Goal: Task Accomplishment & Management: Manage account settings

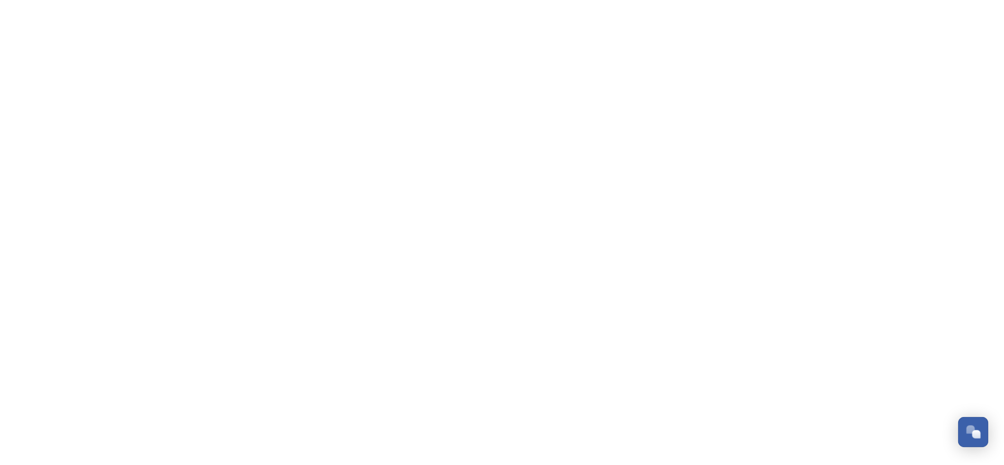
scroll to position [173, 0]
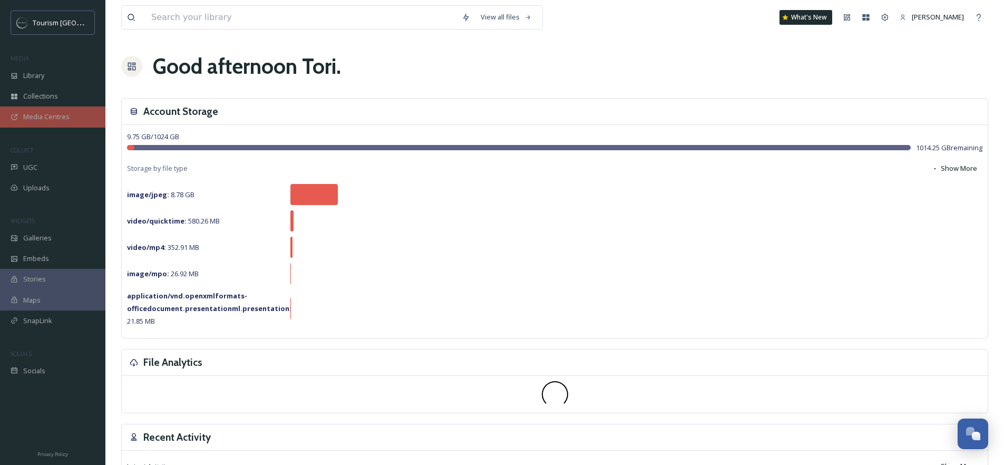
click at [48, 120] on span "Media Centres" at bounding box center [46, 117] width 46 height 10
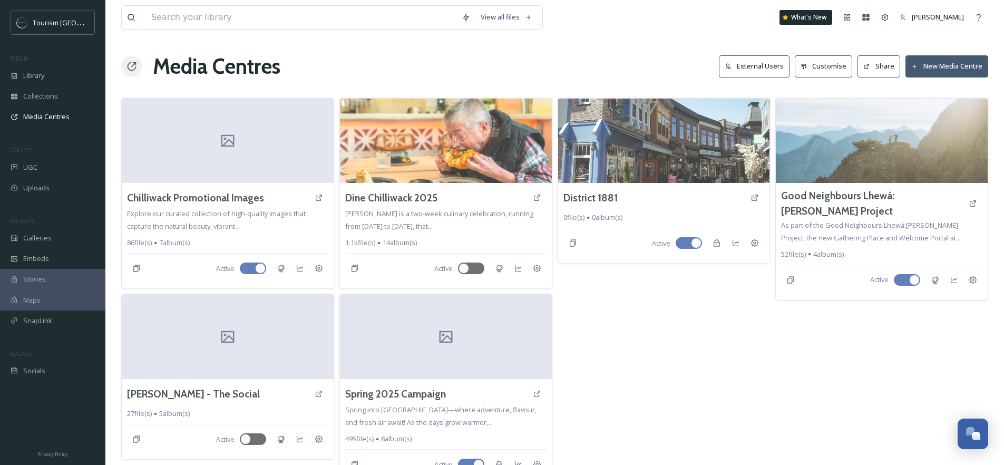
click at [627, 293] on div "District 1881 0 file(s) 0 album(s) Active" at bounding box center [663, 291] width 213 height 387
click at [940, 63] on button "New Media Centre" at bounding box center [946, 66] width 83 height 22
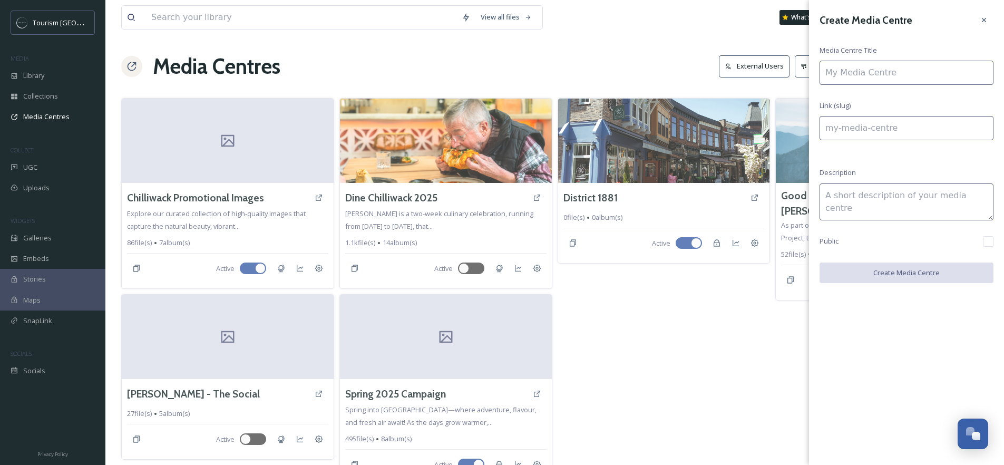
click at [903, 73] on input at bounding box center [906, 73] width 174 height 24
type input "H"
type input "h"
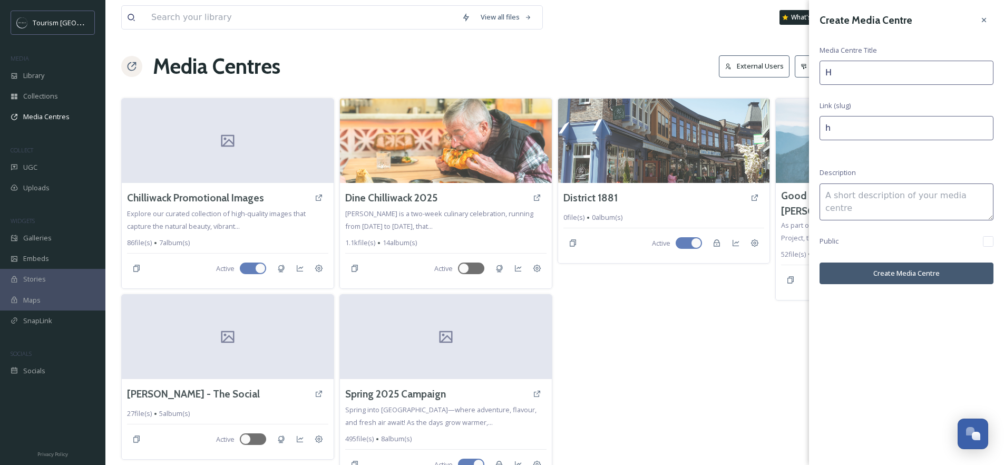
type input "Ho"
type input "ho"
type input "Hol"
type input "hol"
type input "[PERSON_NAME]"
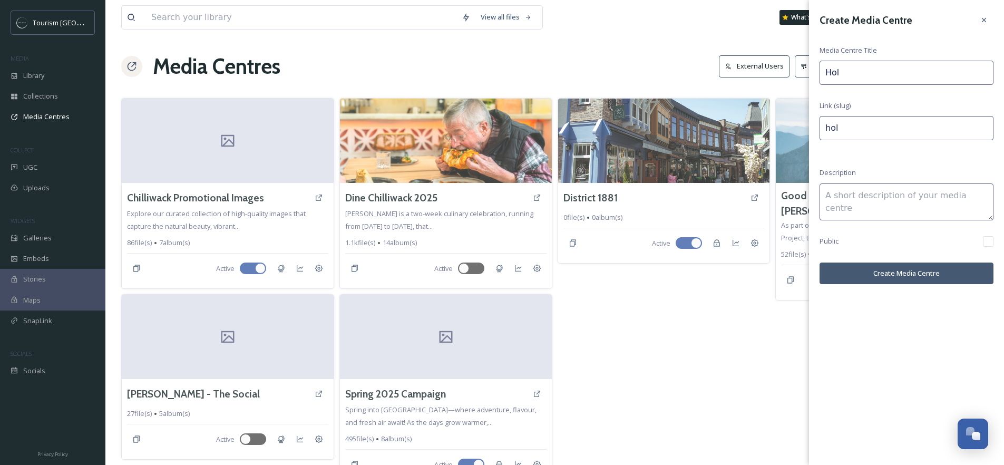
type input "[PERSON_NAME]"
type input "[PERSON_NAME]-"
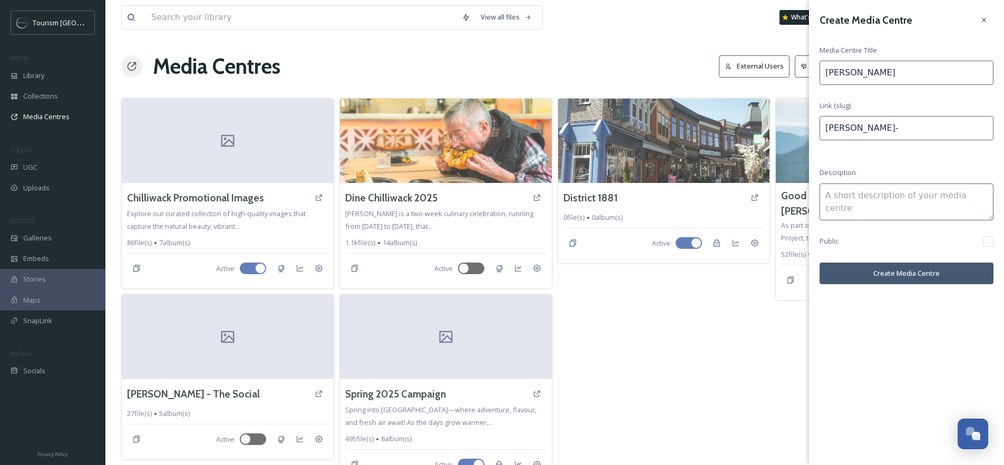
type input "[PERSON_NAME]"
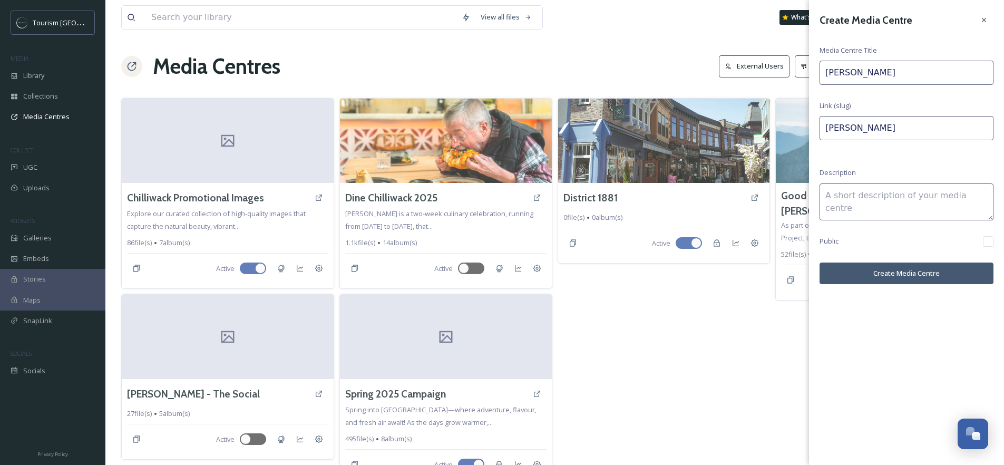
type input "[PERSON_NAME]"
type input "[PERSON_NAME] [PERSON_NAME]"
type input "[PERSON_NAME]"
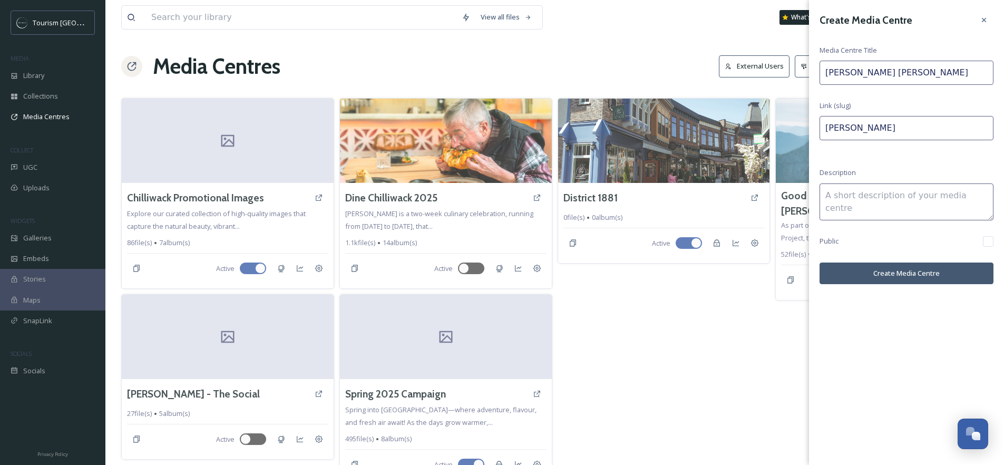
type input "[PERSON_NAME] [PERSON_NAME]"
type input "[PERSON_NAME]-"
type input "[PERSON_NAME] [PERSON_NAME] C"
type input "[PERSON_NAME]-c"
type input "[PERSON_NAME] [PERSON_NAME]"
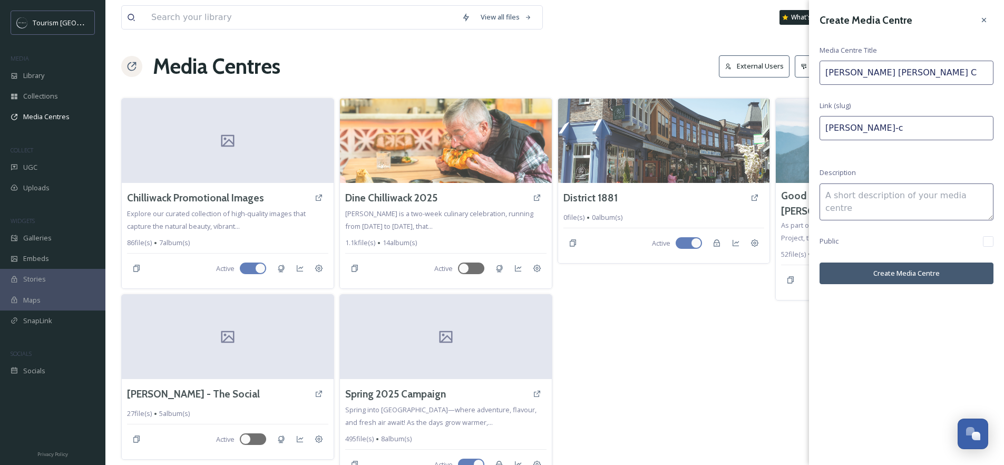
type input "[PERSON_NAME]-ch"
type input "[PERSON_NAME]"
type input "[PERSON_NAME]-chi"
type input "[PERSON_NAME] [PERSON_NAME] Chil"
type input "[PERSON_NAME]-chil"
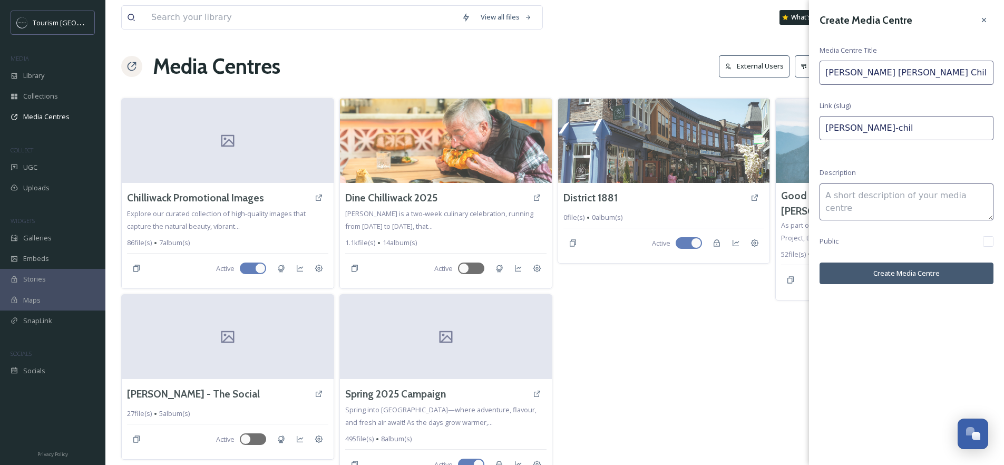
type input "[PERSON_NAME] [PERSON_NAME] Chill"
type input "[PERSON_NAME]-chill"
type input "[PERSON_NAME] [PERSON_NAME] Chilli"
type input "[PERSON_NAME]-chilli"
type input "[PERSON_NAME] [PERSON_NAME] Chilliw"
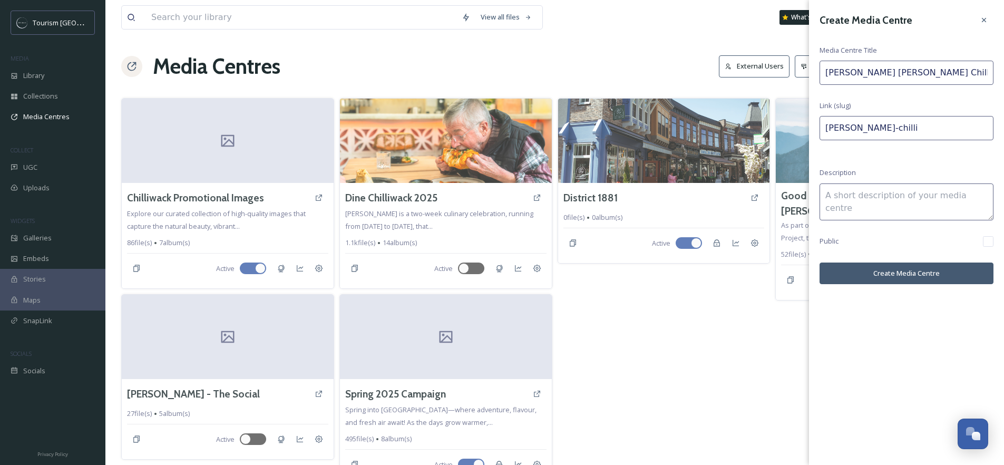
type input "[PERSON_NAME]-chilliw"
type input "[PERSON_NAME] [PERSON_NAME] Chilliwc"
type input "[PERSON_NAME]-chilliwc"
type input "[PERSON_NAME] [PERSON_NAME] Chilliwc,"
type input "[PERSON_NAME]-chilliwc-"
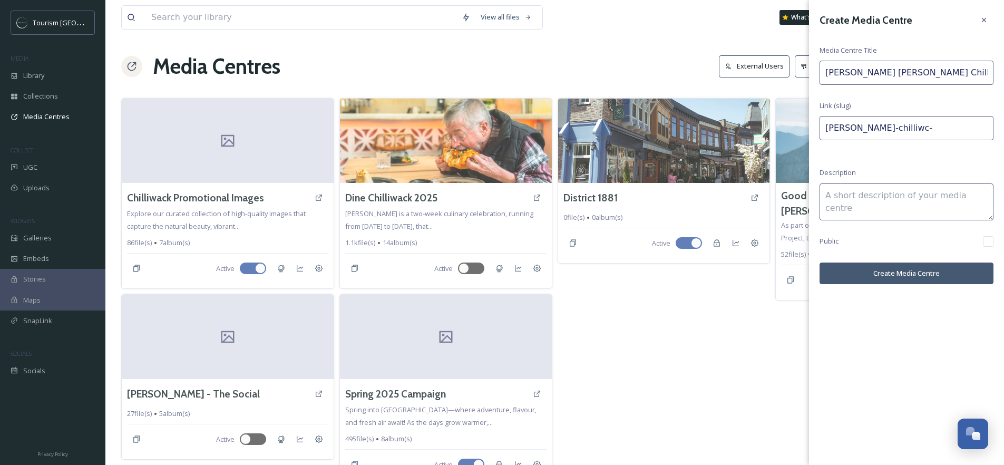
type input "[PERSON_NAME] [PERSON_NAME] Chilliwc,"
type input "[PERSON_NAME]-chilliwc"
type input "[PERSON_NAME] [PERSON_NAME] Chilliw"
type input "[PERSON_NAME]-chilliw"
type input "[PERSON_NAME] [PERSON_NAME] Chilliwa"
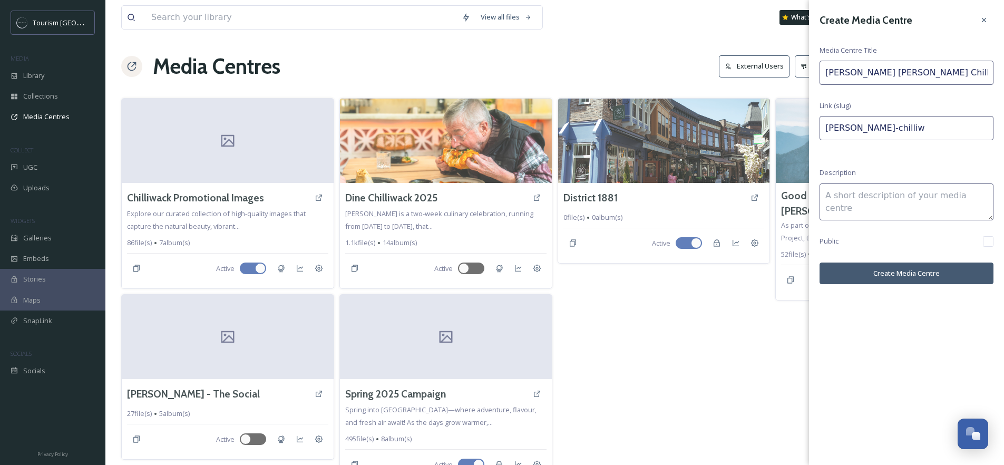
type input "[PERSON_NAME]-chilliwa"
type input "[PERSON_NAME] [PERSON_NAME] Chilliwac"
type input "[PERSON_NAME]-chilliwac"
type input "[PERSON_NAME] [PERSON_NAME] Chilliwac"
type input "[PERSON_NAME]-chilliwac-"
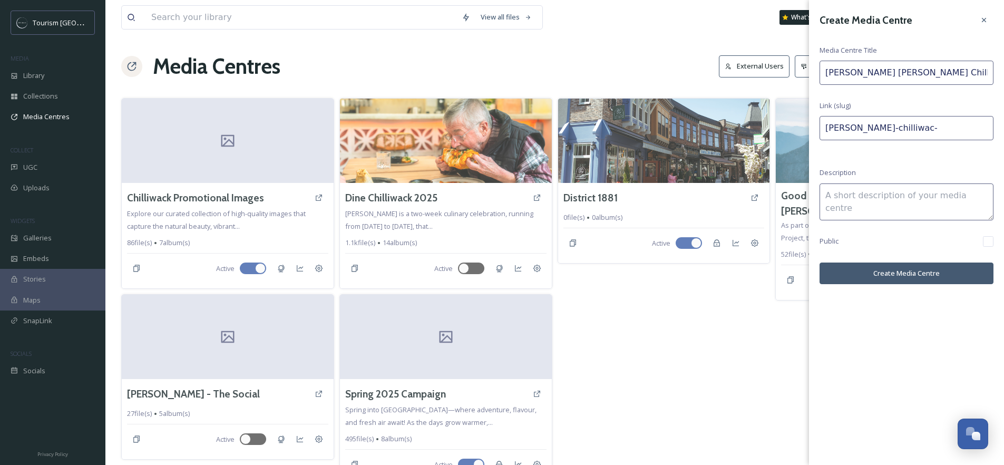
type input "[PERSON_NAME] [PERSON_NAME] Chilliwac"
type input "[PERSON_NAME]-chilliwac"
type input "[PERSON_NAME] [PERSON_NAME] Chilliwack"
type input "[PERSON_NAME]-chilliwack"
type input "[PERSON_NAME] [PERSON_NAME] Chilliwack"
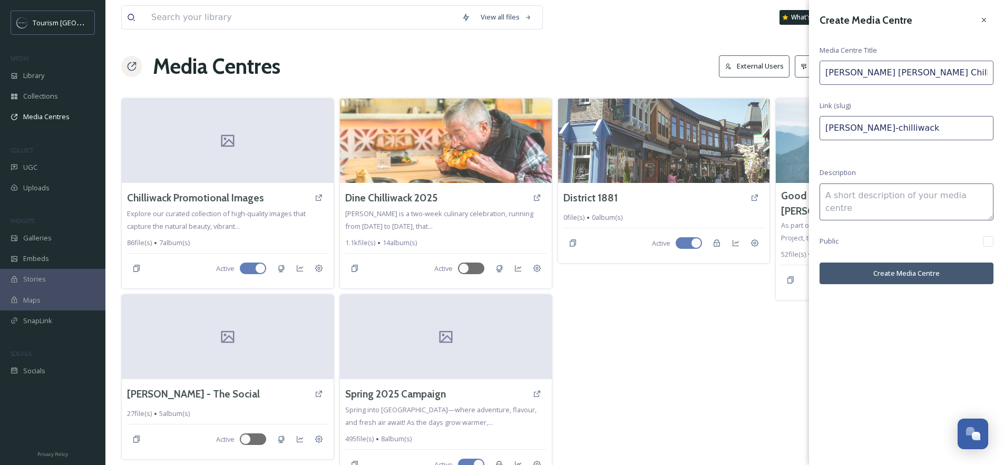
type input "[PERSON_NAME]-chilliwack-"
type input "[PERSON_NAME] [PERSON_NAME] Chilliwack 2"
type input "[PERSON_NAME]-chilliwack-2"
type input "[PERSON_NAME] [PERSON_NAME] Chilliwack 20"
type input "[PERSON_NAME]-chilliwack-20"
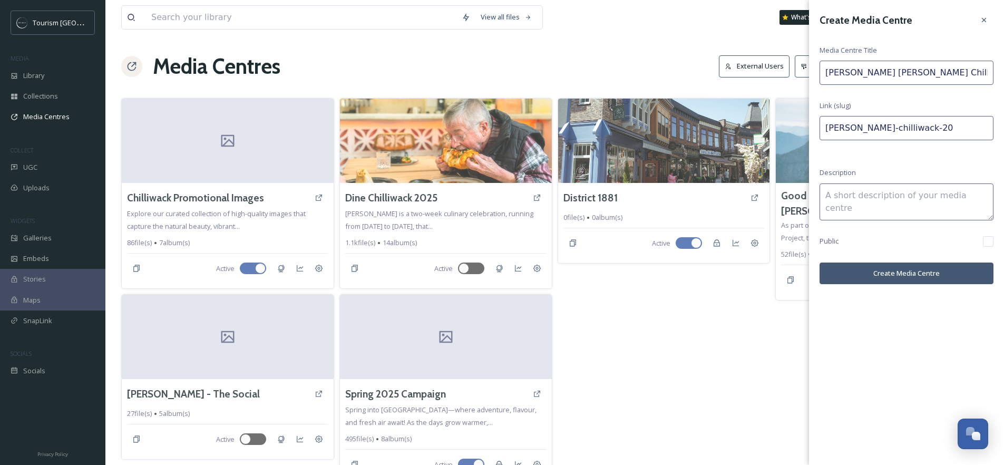
type input "[PERSON_NAME] [PERSON_NAME] Chilliwack 202"
type input "[PERSON_NAME]-chilliwack-202"
type input "[PERSON_NAME] [PERSON_NAME] Chilliwack 2025"
type input "[PERSON_NAME]-chilliwack-2025"
type input "[PERSON_NAME] [PERSON_NAME] Chilliwack 2025"
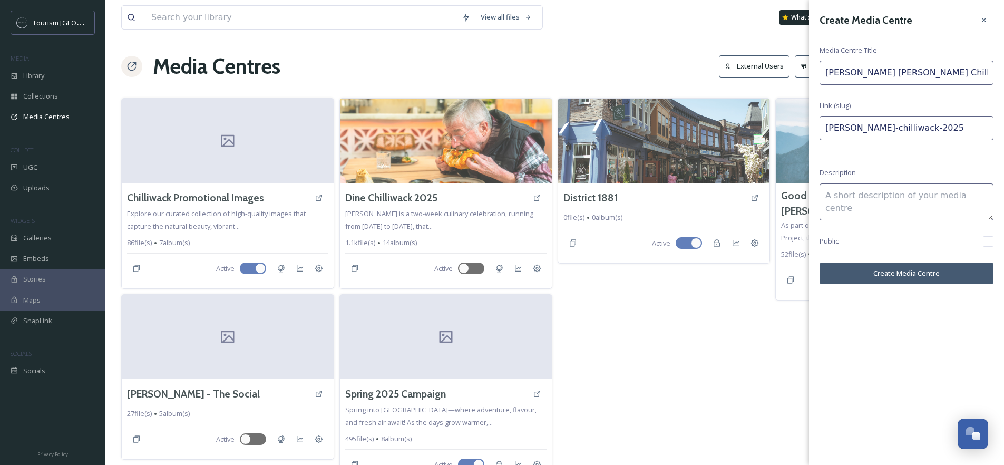
click at [890, 197] on textarea at bounding box center [906, 201] width 174 height 37
type textarea "T"
type textarea "H"
type textarea "T"
type textarea "F"
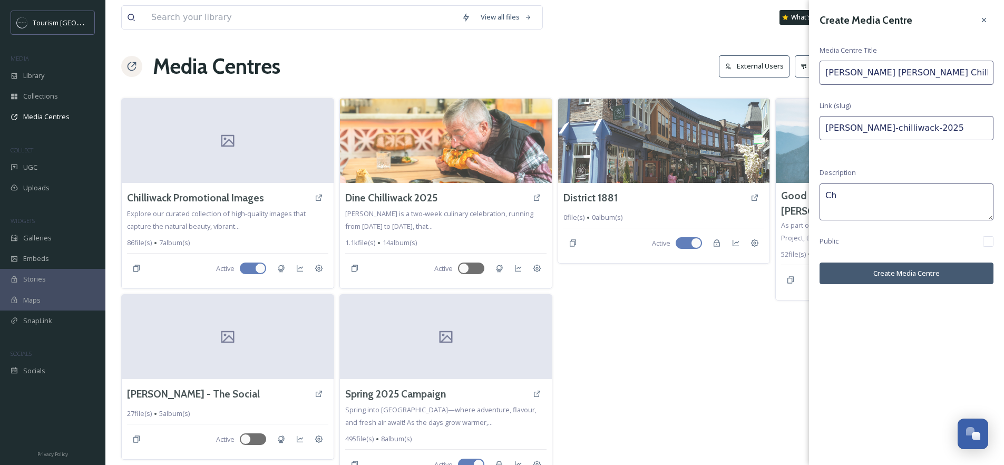
type textarea "C"
paste textarea "Step into the magic of [PERSON_NAME] [PERSON_NAME] Chilliwack! This new festive…"
drag, startPoint x: 904, startPoint y: 208, endPoint x: 888, endPoint y: 208, distance: 16.3
click at [888, 208] on textarea "Step into the magic of [PERSON_NAME] [PERSON_NAME] Chilliwack! This new festive…" at bounding box center [906, 201] width 174 height 37
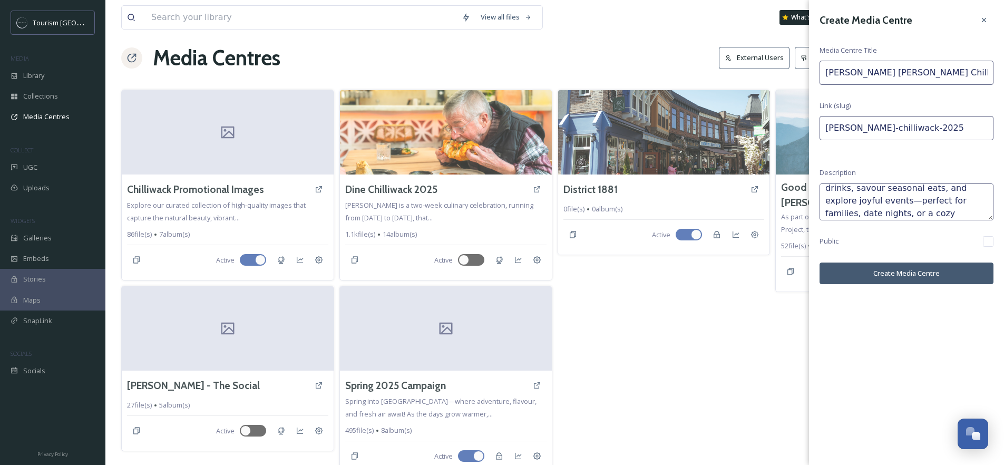
scroll to position [114, 0]
drag, startPoint x: 861, startPoint y: 212, endPoint x: 909, endPoint y: 197, distance: 50.3
click at [907, 199] on textarea "Step into the magic of [PERSON_NAME] [PERSON_NAME] Chilliwack! This festive cel…" at bounding box center [906, 201] width 174 height 37
click at [911, 195] on textarea "Step into the magic of [PERSON_NAME] [PERSON_NAME] Chilliwack! This festive cel…" at bounding box center [906, 201] width 174 height 37
drag, startPoint x: 910, startPoint y: 196, endPoint x: 868, endPoint y: 207, distance: 43.4
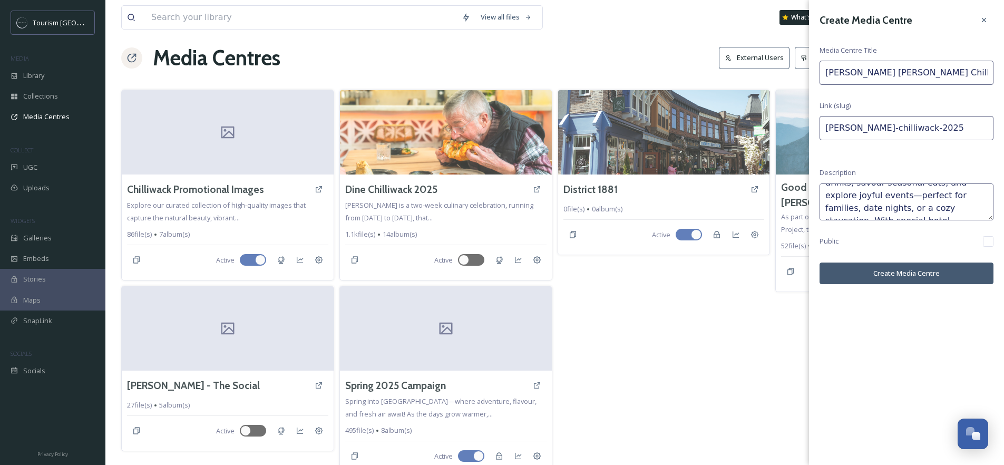
click at [868, 207] on textarea "Step into the magic of [PERSON_NAME] [PERSON_NAME] Chilliwack! This festive cel…" at bounding box center [906, 201] width 174 height 37
type textarea "Step into the magic of [PERSON_NAME] [PERSON_NAME] Chilliwack! This festive cel…"
click at [989, 242] on input "checkbox" at bounding box center [988, 241] width 11 height 11
checkbox input "true"
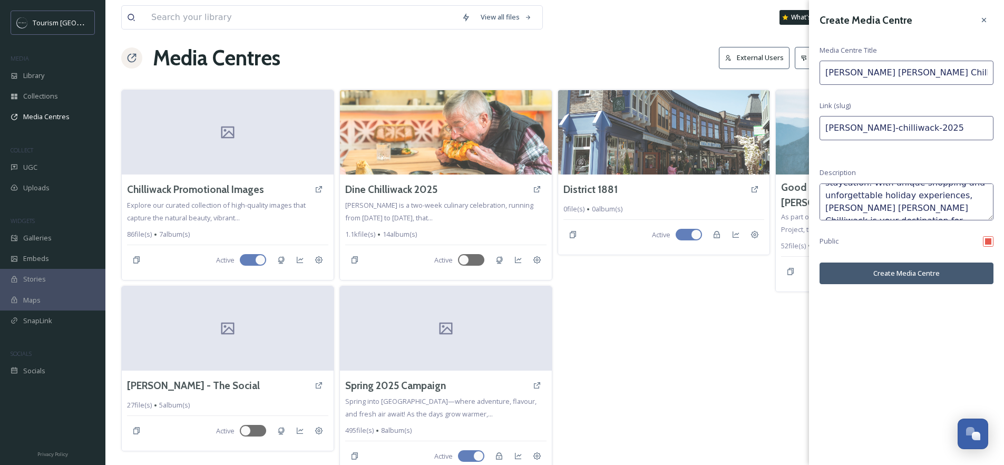
click at [911, 278] on button "Create Media Centre" at bounding box center [906, 273] width 174 height 22
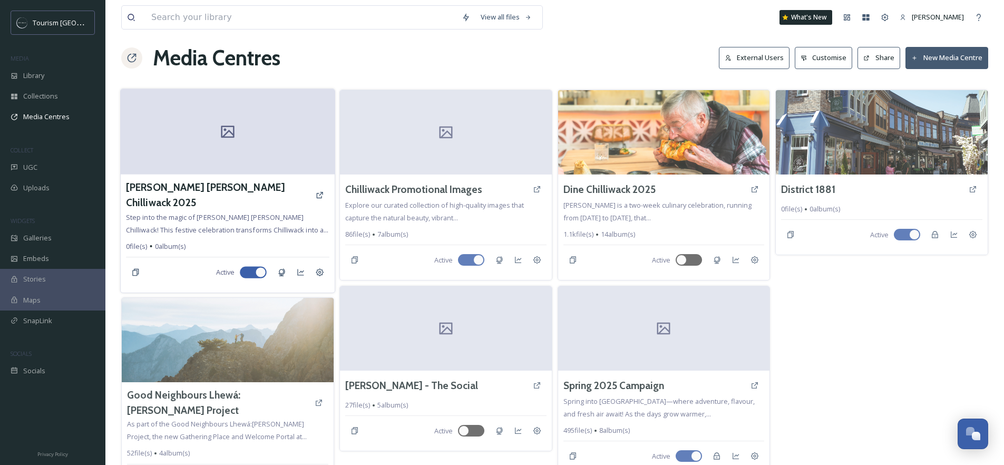
click at [230, 139] on icon at bounding box center [228, 132] width 16 height 16
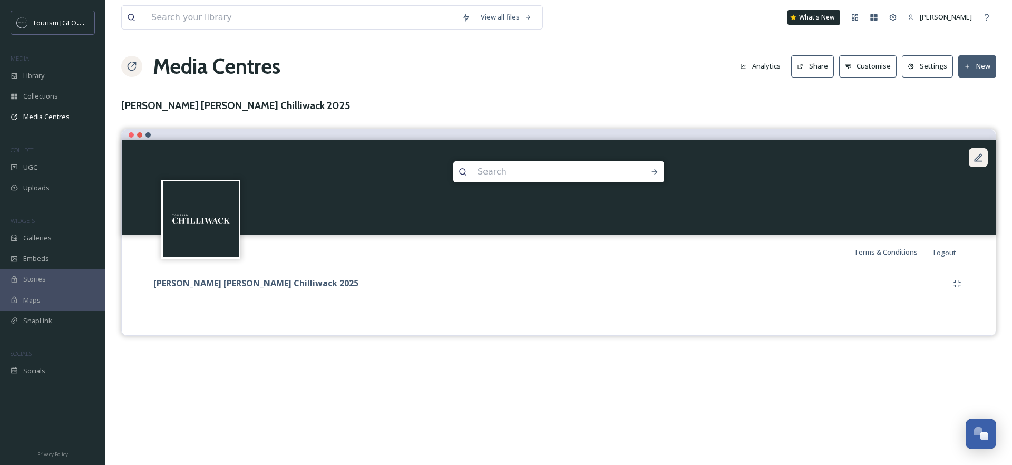
click at [979, 156] on icon at bounding box center [978, 157] width 11 height 11
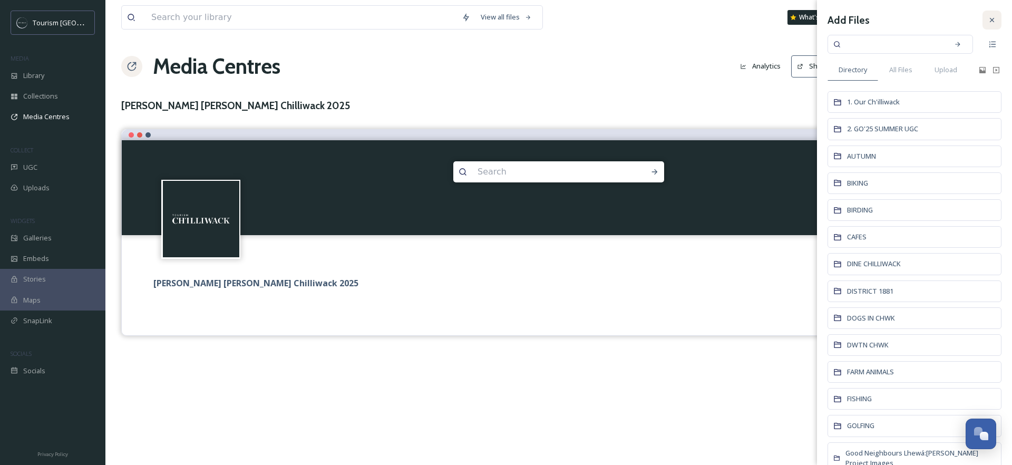
click at [982, 21] on div at bounding box center [991, 20] width 19 height 19
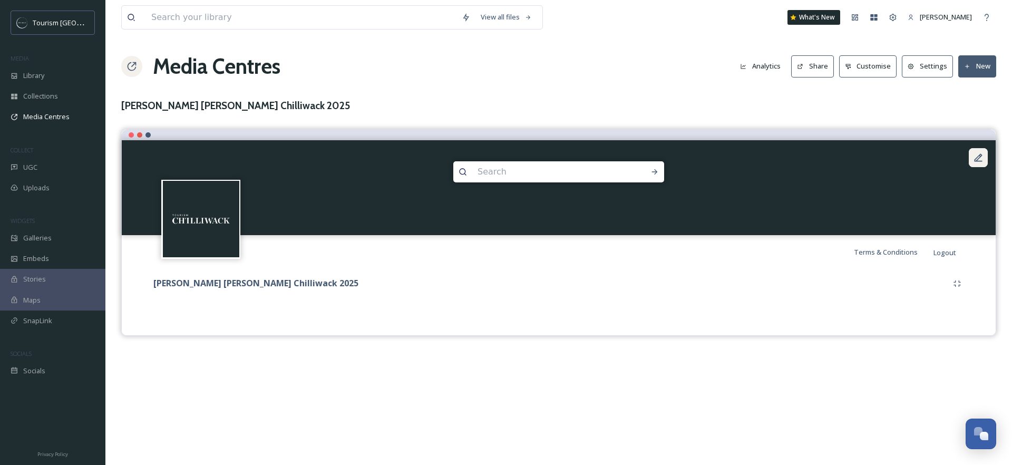
click at [975, 158] on icon at bounding box center [978, 157] width 11 height 11
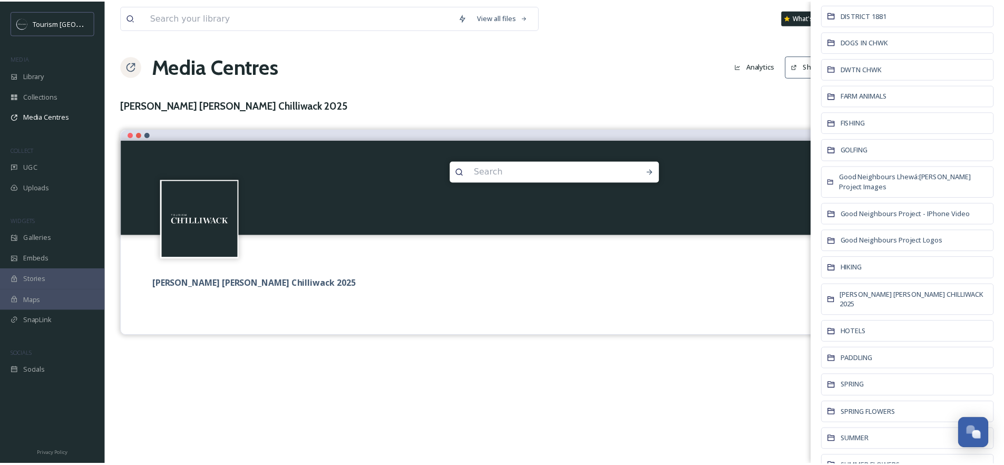
scroll to position [281, 0]
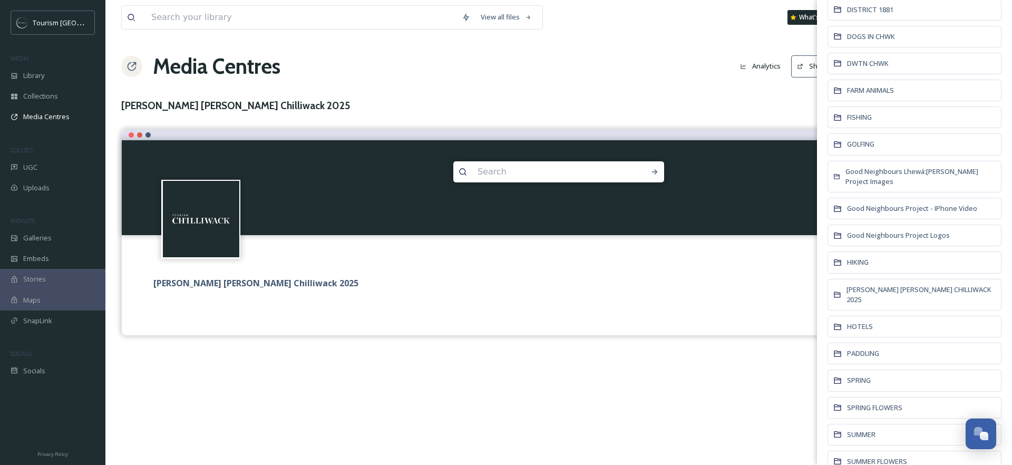
click at [744, 415] on div "View all files What's New [PERSON_NAME] Media Centres Analytics Share Customise…" at bounding box center [558, 232] width 906 height 465
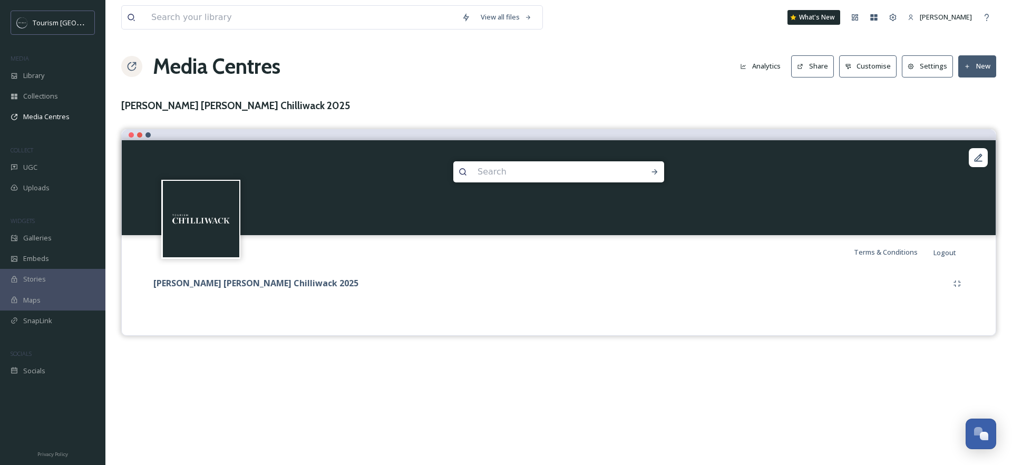
click at [979, 64] on button "New" at bounding box center [977, 66] width 38 height 22
click at [653, 82] on div "View all files What's New [PERSON_NAME] Media Centres Analytics Share Customise…" at bounding box center [558, 232] width 906 height 465
click at [855, 66] on button "Customise" at bounding box center [868, 66] width 58 height 22
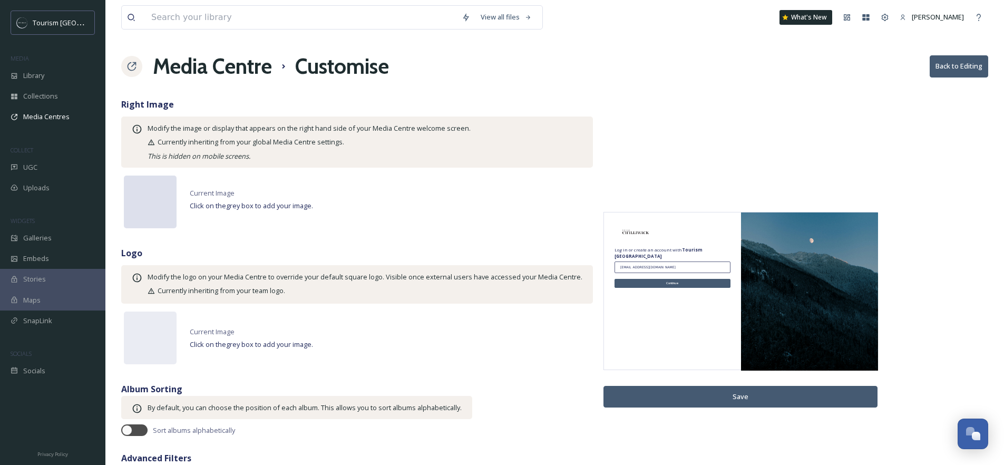
click at [158, 203] on div at bounding box center [150, 201] width 53 height 53
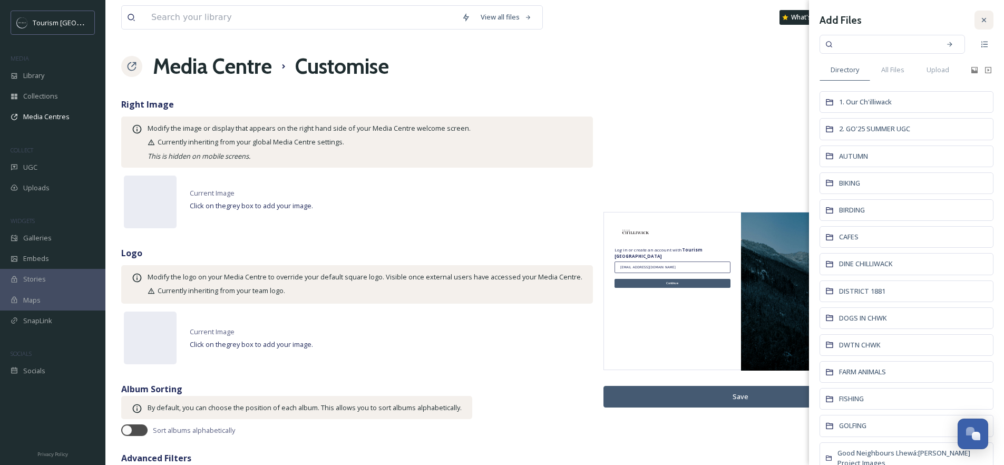
click at [981, 21] on div at bounding box center [983, 20] width 19 height 19
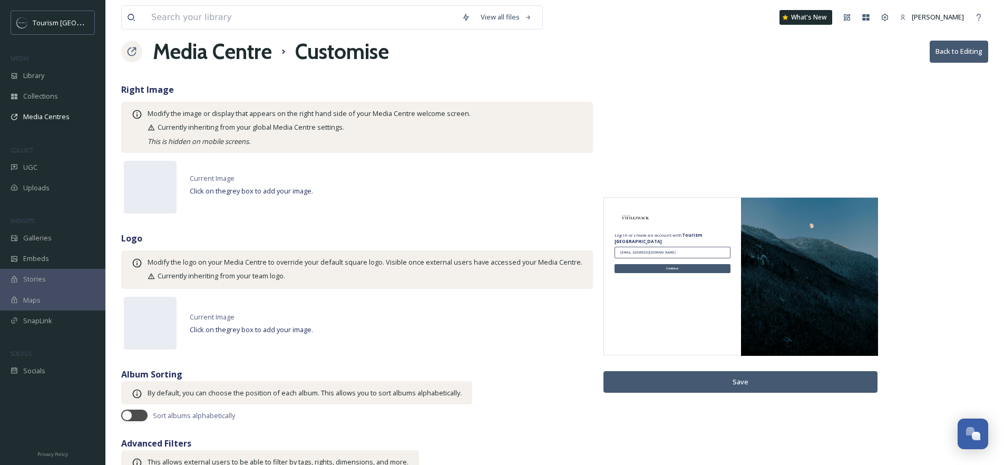
scroll to position [17, 0]
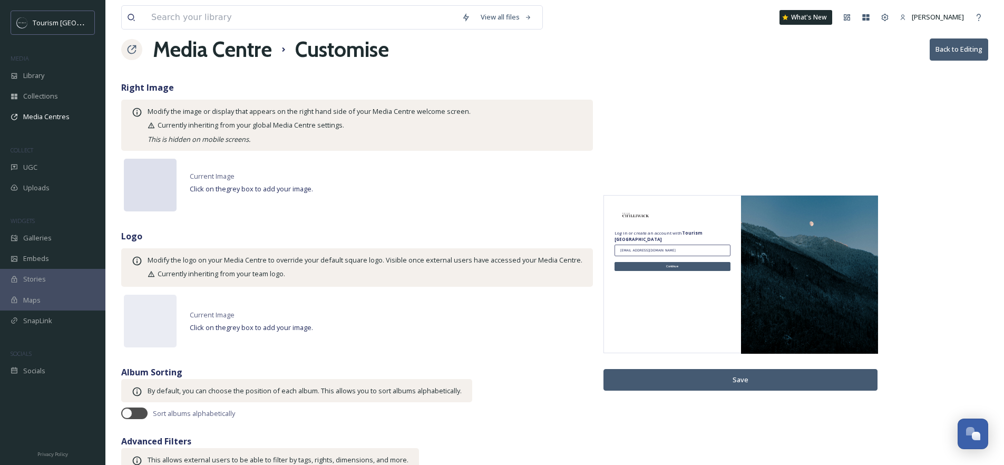
click at [160, 187] on div at bounding box center [150, 185] width 53 height 53
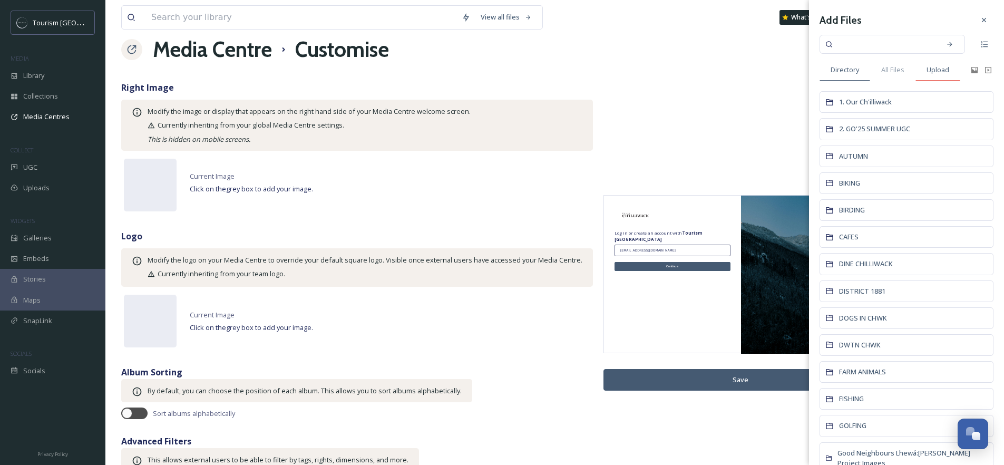
click at [948, 70] on span "Upload" at bounding box center [937, 70] width 23 height 10
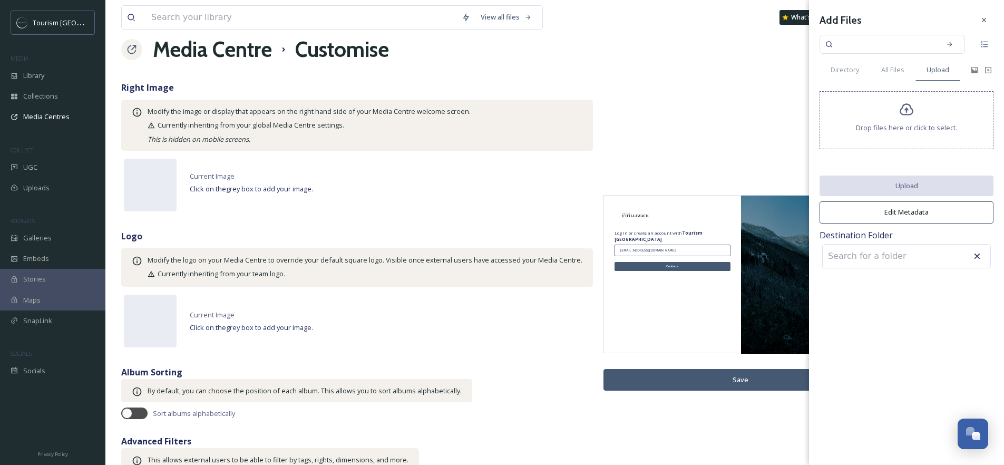
click at [900, 118] on div "Drop files here or click to select." at bounding box center [906, 120] width 174 height 58
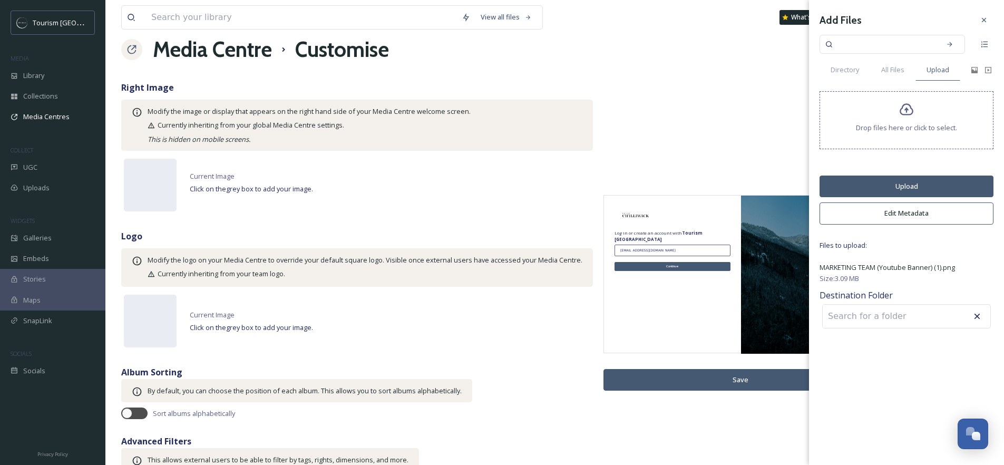
click at [911, 179] on button "Upload" at bounding box center [906, 186] width 174 height 22
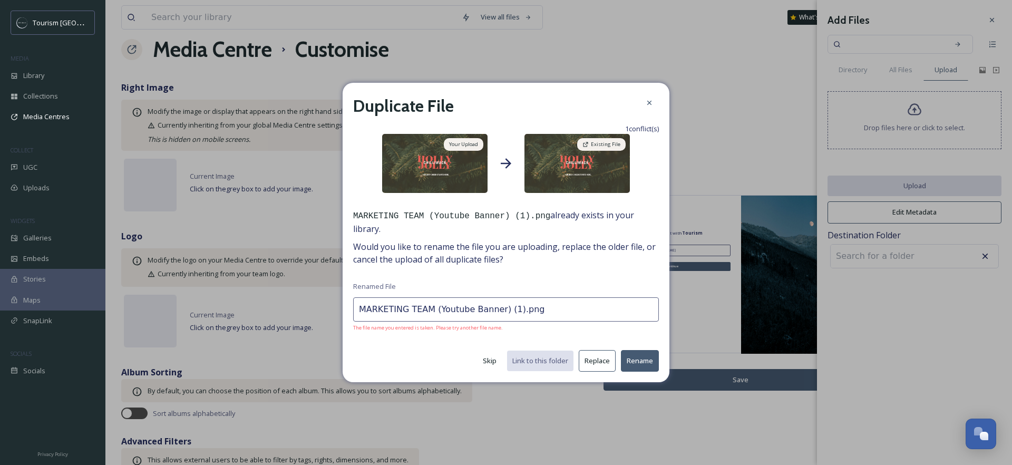
drag, startPoint x: 540, startPoint y: 306, endPoint x: 345, endPoint y: 293, distance: 195.3
click at [345, 293] on div "Duplicate File 1 conflict(s) Your Upload Existing File MARKETING TEAM (Youtube …" at bounding box center [505, 233] width 327 height 300
type input "[PERSON_NAME] [PERSON_NAME] Chilliwack Logo"
click at [642, 361] on button "Rename" at bounding box center [640, 361] width 38 height 22
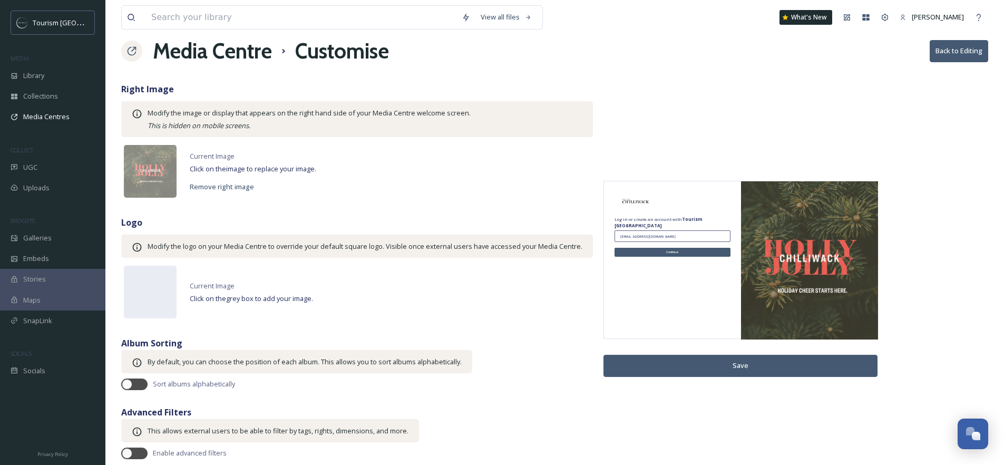
scroll to position [15, 0]
click at [766, 369] on button "Save" at bounding box center [740, 366] width 274 height 22
click at [48, 193] on div "Uploads" at bounding box center [52, 188] width 105 height 21
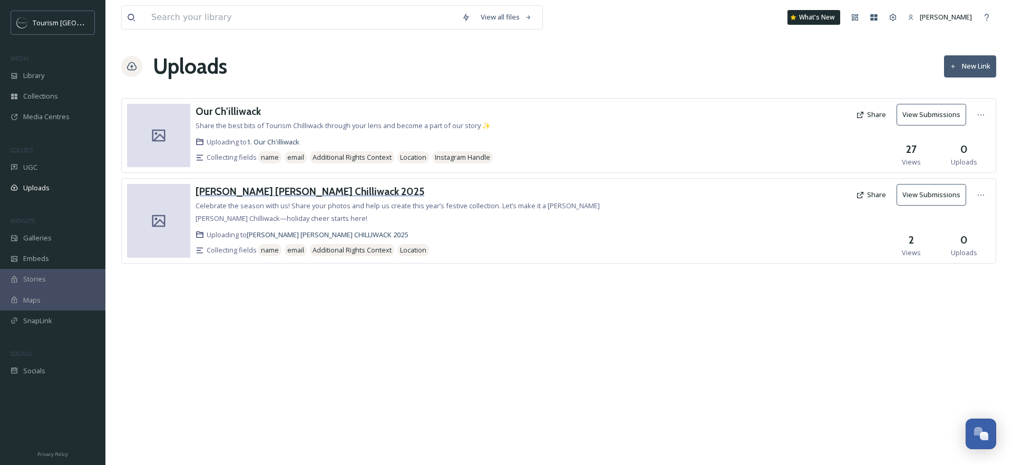
click at [270, 192] on h3 "[PERSON_NAME] [PERSON_NAME] Chilliwack 2025" at bounding box center [309, 191] width 229 height 13
click at [868, 198] on button "Share" at bounding box center [870, 194] width 41 height 21
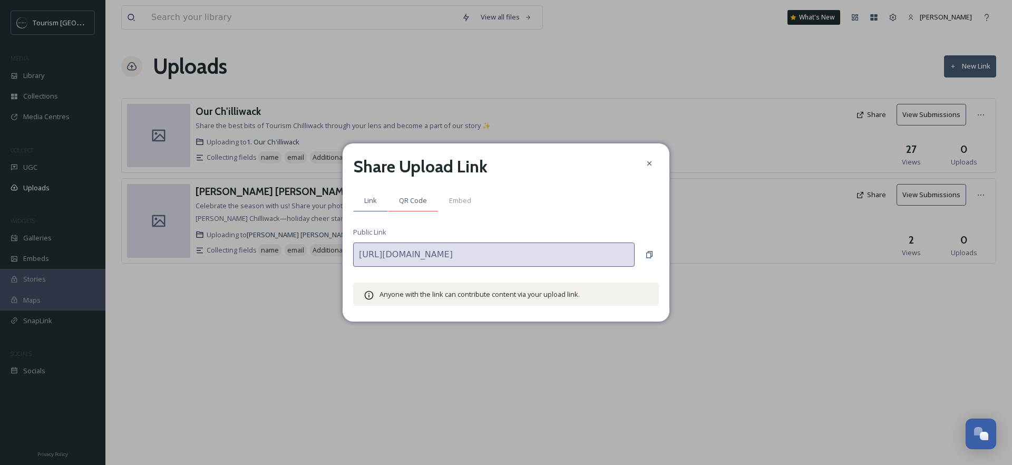
click at [416, 193] on div "QR Code" at bounding box center [413, 201] width 50 height 22
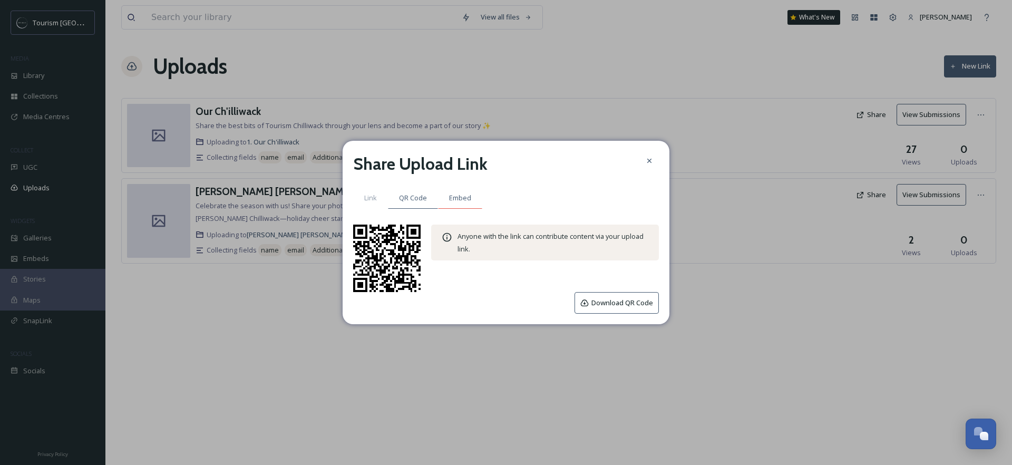
click at [468, 202] on span "Embed" at bounding box center [460, 198] width 22 height 10
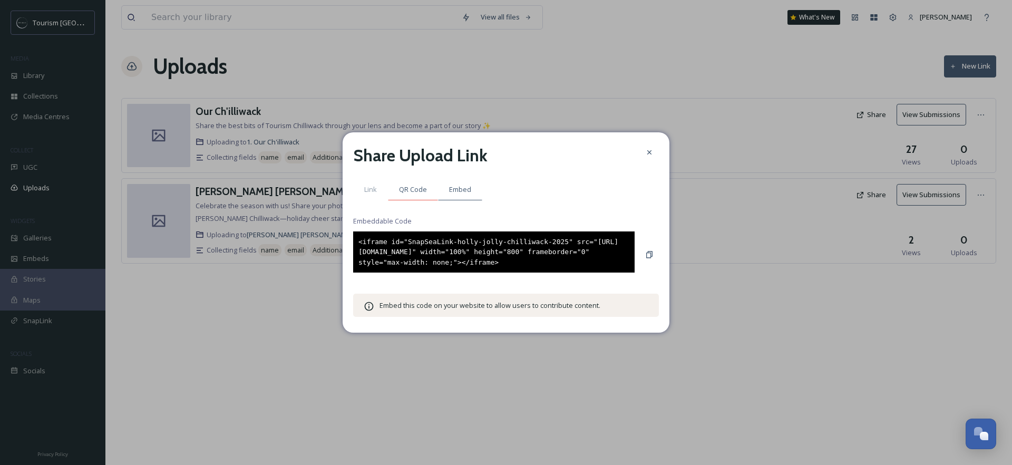
click at [422, 192] on div "QR Code" at bounding box center [413, 190] width 50 height 22
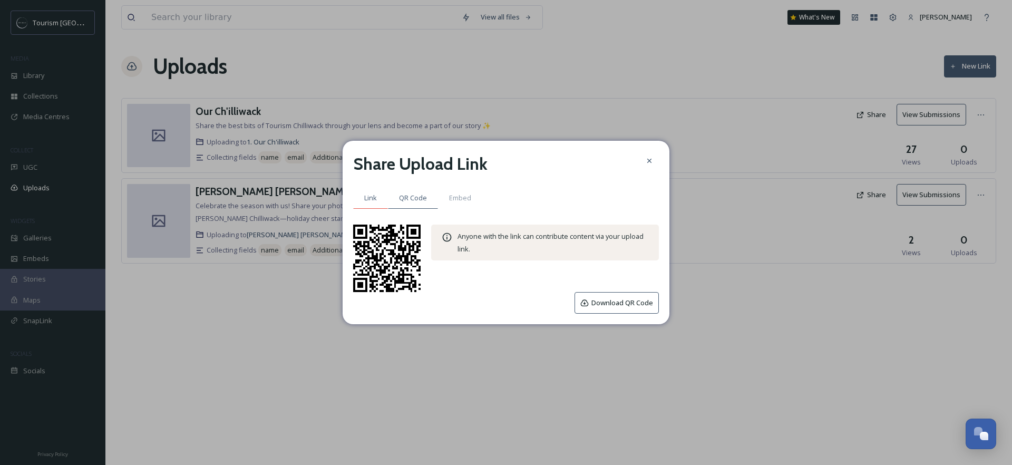
click at [369, 197] on span "Link" at bounding box center [370, 198] width 13 height 10
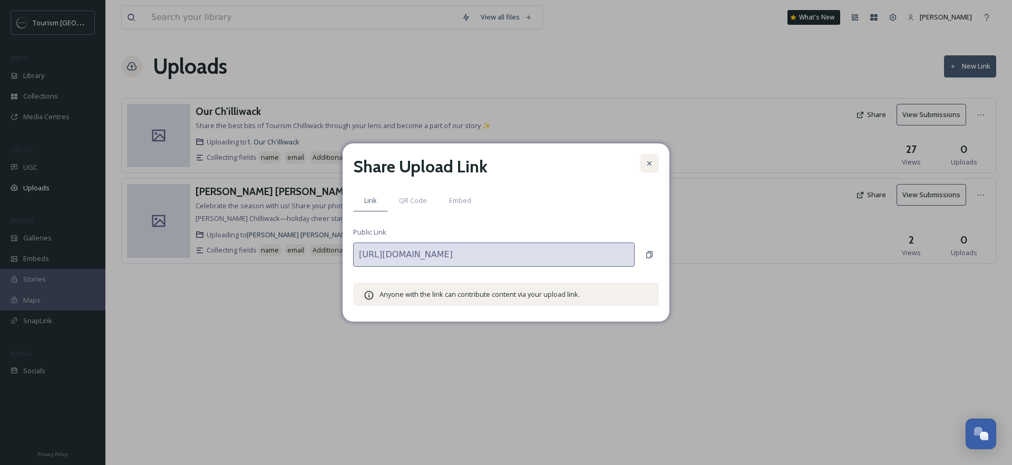
click at [645, 160] on icon at bounding box center [649, 163] width 8 height 8
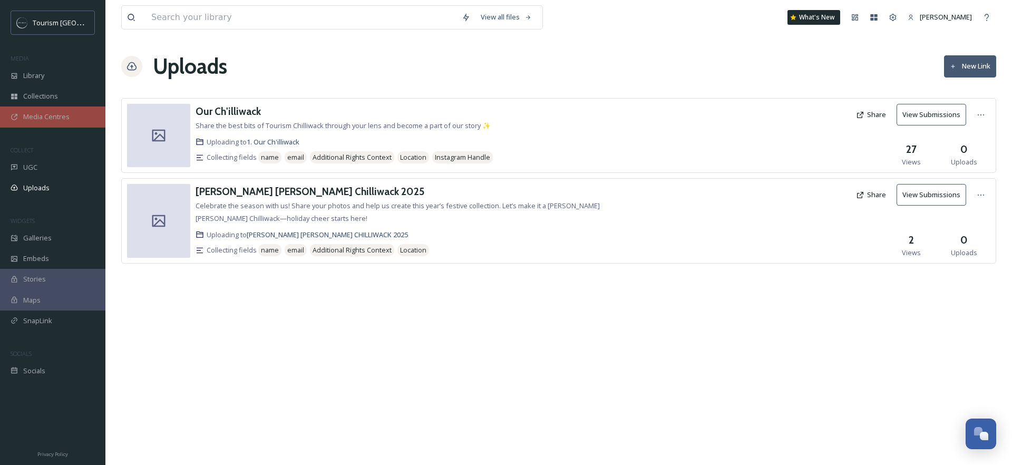
click at [32, 120] on span "Media Centres" at bounding box center [46, 117] width 46 height 10
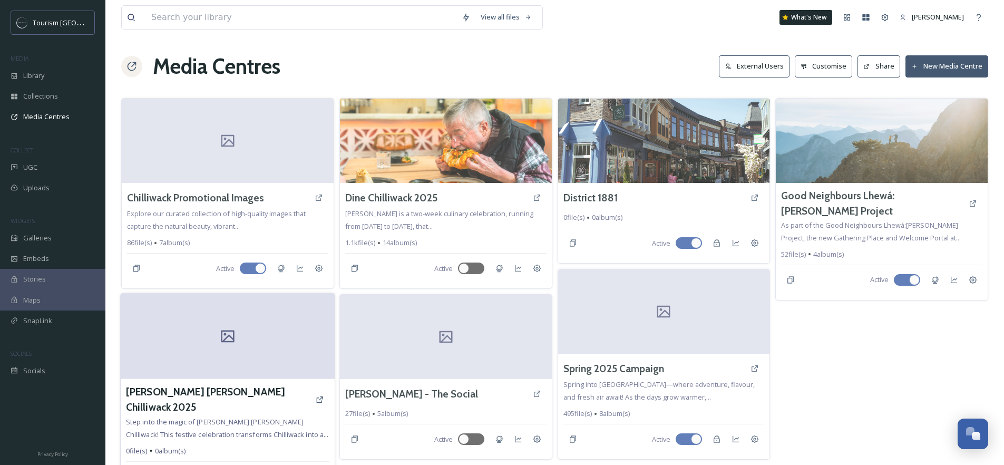
click at [211, 345] on div at bounding box center [228, 335] width 214 height 85
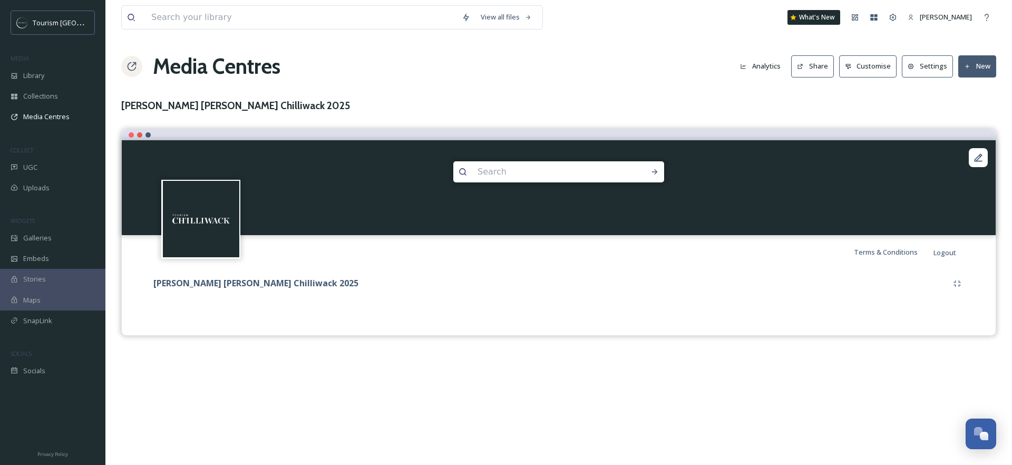
click at [869, 71] on button "Customise" at bounding box center [868, 66] width 58 height 22
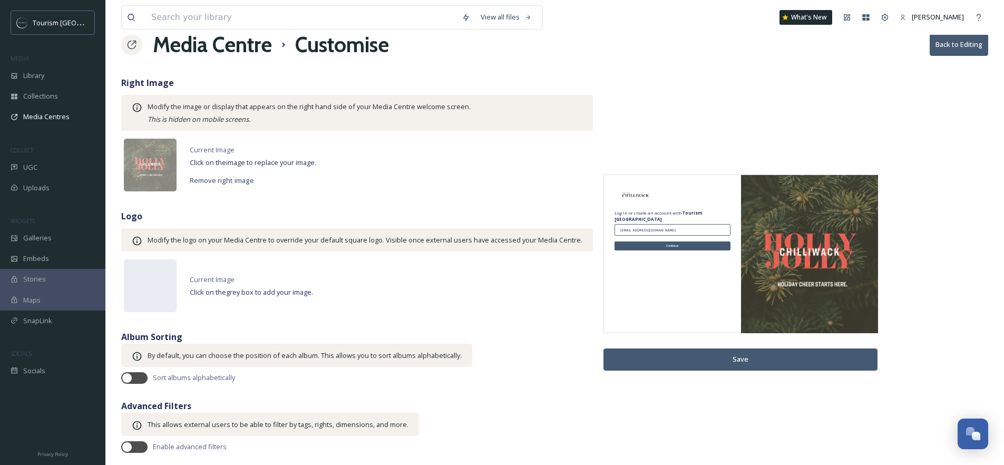
scroll to position [23, 0]
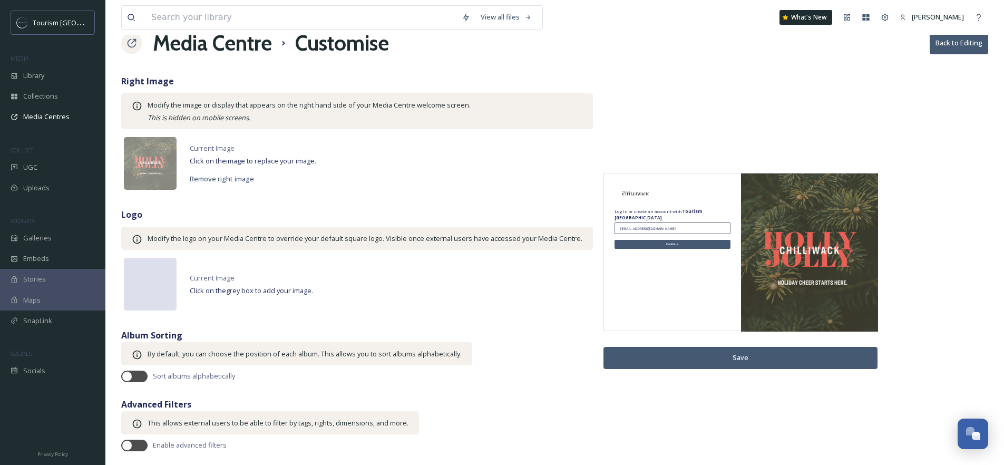
click at [142, 288] on div at bounding box center [150, 284] width 53 height 53
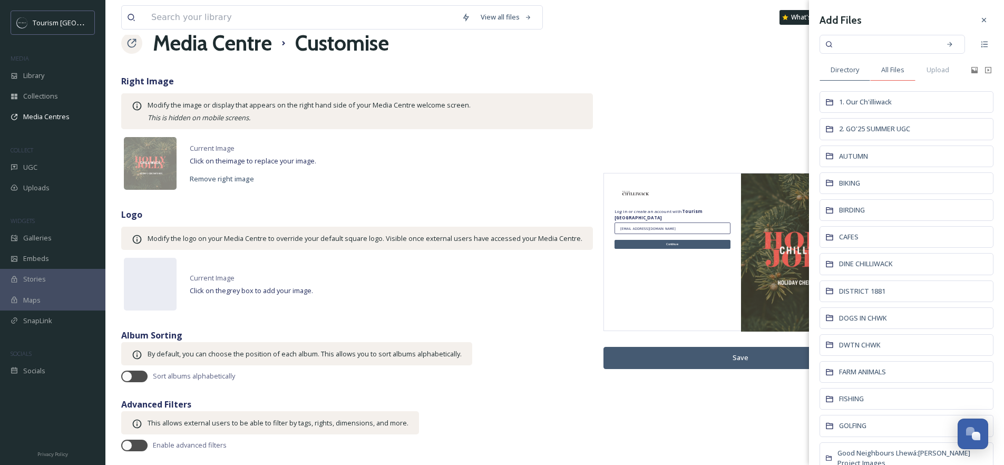
click at [897, 70] on span "All Files" at bounding box center [892, 70] width 23 height 10
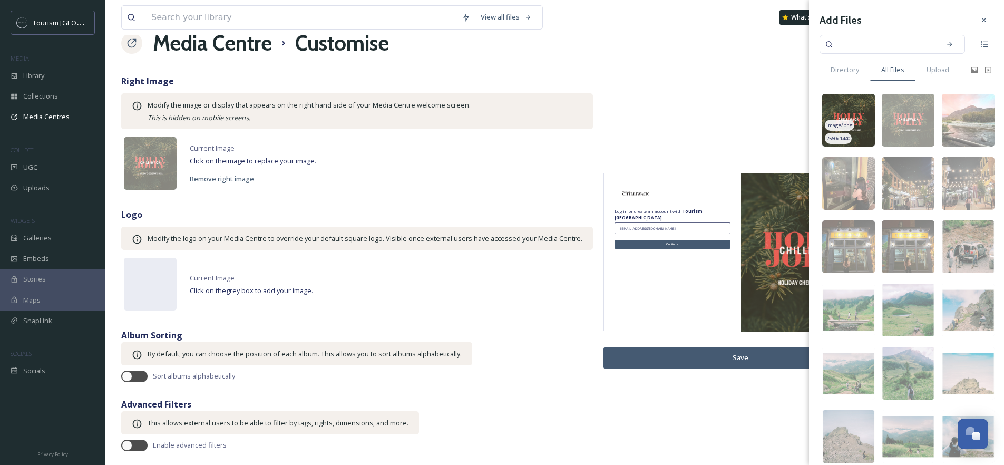
click at [854, 112] on img at bounding box center [848, 120] width 53 height 53
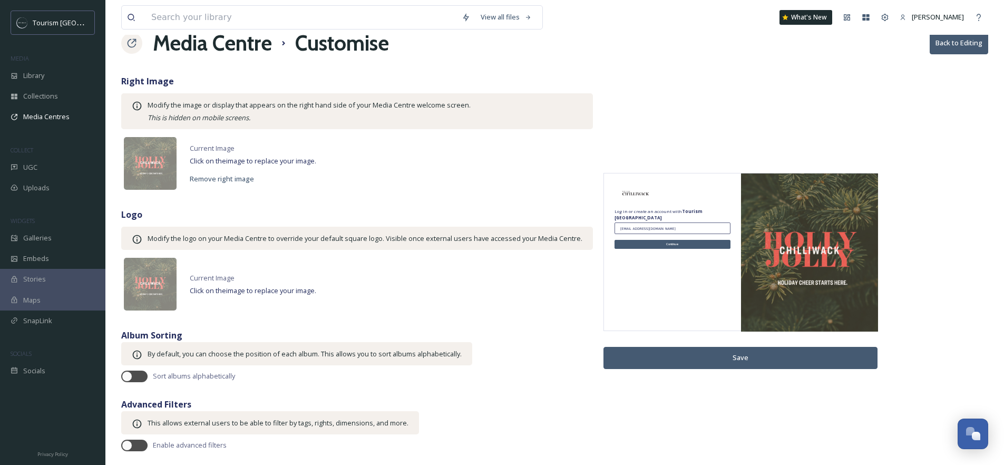
click at [744, 354] on button "Save" at bounding box center [740, 358] width 274 height 22
click at [953, 46] on button "Back to Editing" at bounding box center [958, 43] width 58 height 22
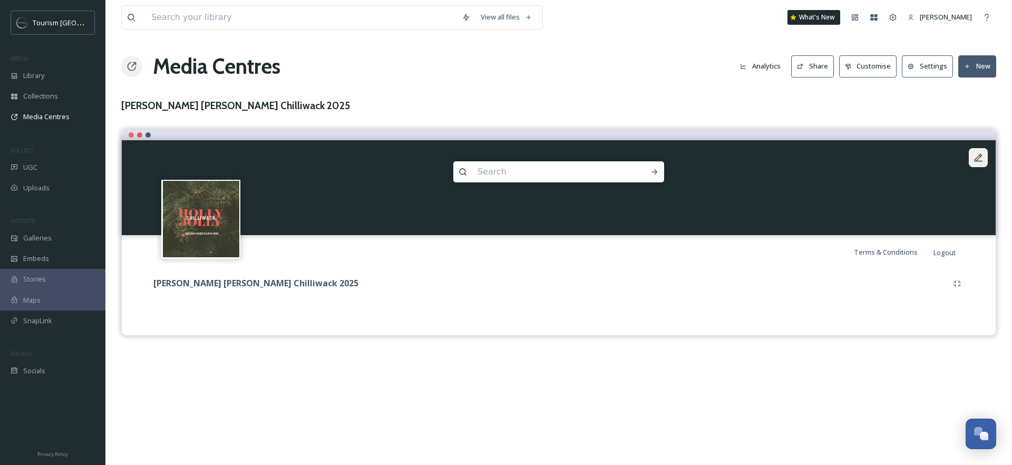
click at [983, 159] on icon at bounding box center [978, 157] width 11 height 11
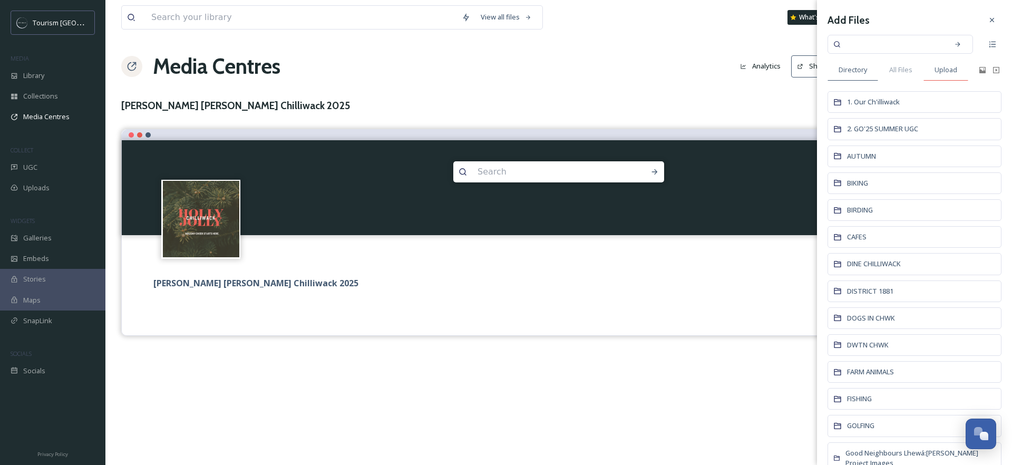
click at [937, 70] on span "Upload" at bounding box center [945, 70] width 23 height 10
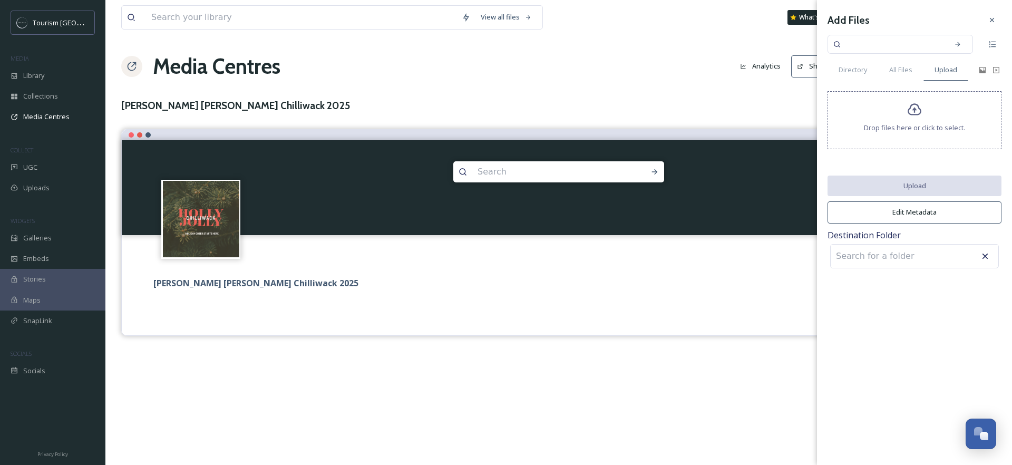
click at [912, 101] on div "Drop files here or click to select." at bounding box center [914, 120] width 174 height 58
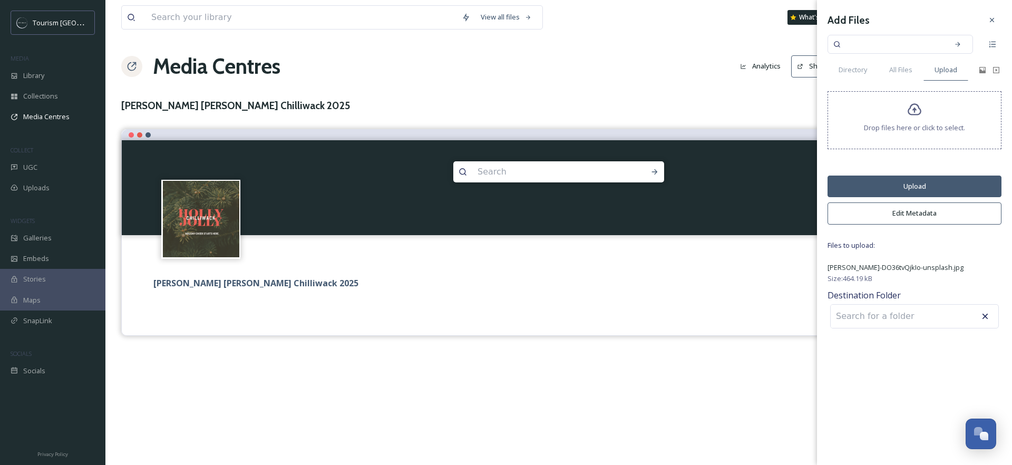
click at [921, 180] on button "Upload" at bounding box center [914, 186] width 174 height 22
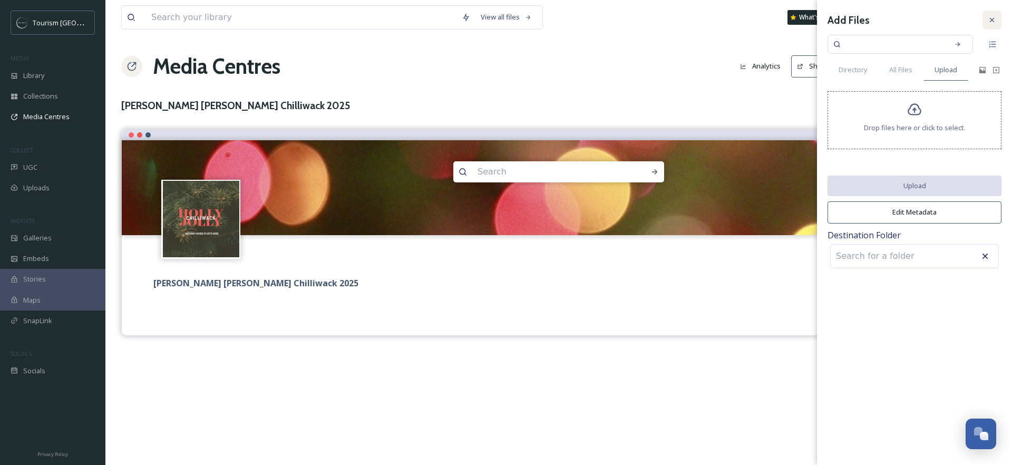
click at [996, 17] on div at bounding box center [991, 20] width 19 height 19
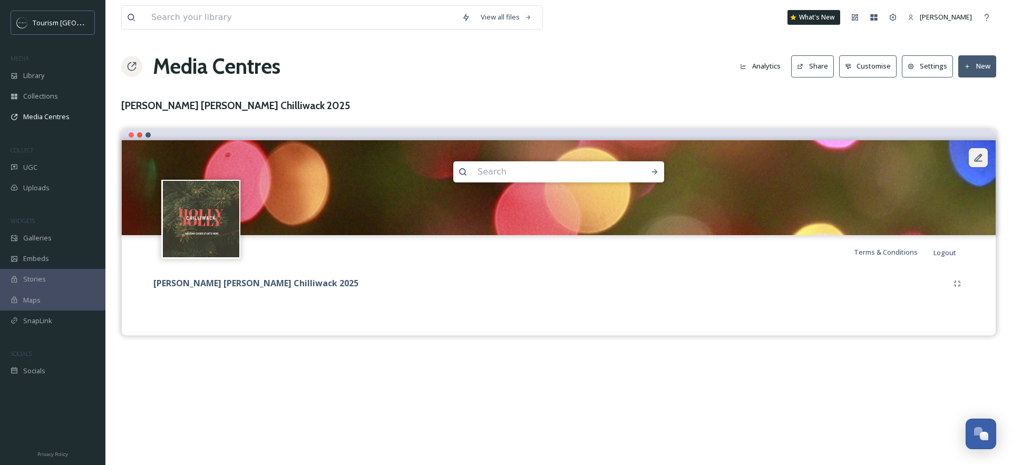
click at [980, 162] on icon at bounding box center [978, 157] width 11 height 11
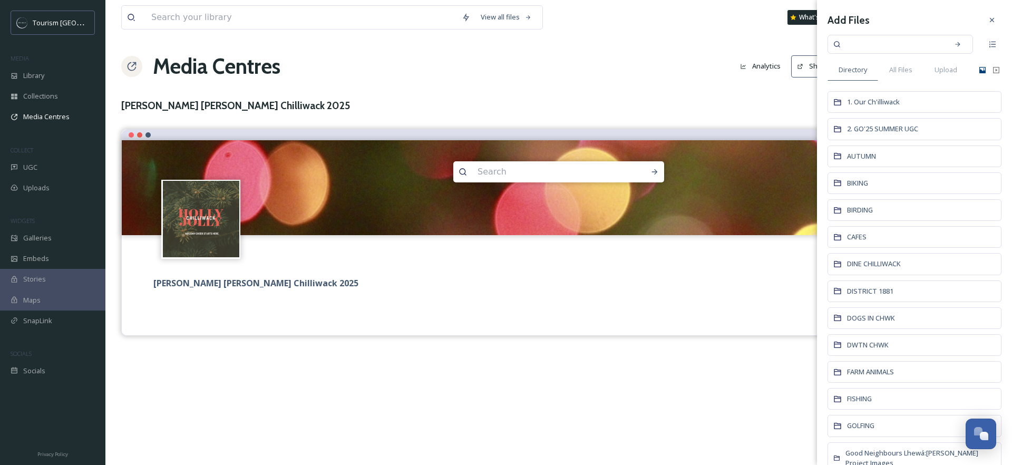
click at [979, 70] on icon at bounding box center [982, 70] width 6 height 6
click at [889, 76] on div "All Files" at bounding box center [900, 70] width 45 height 22
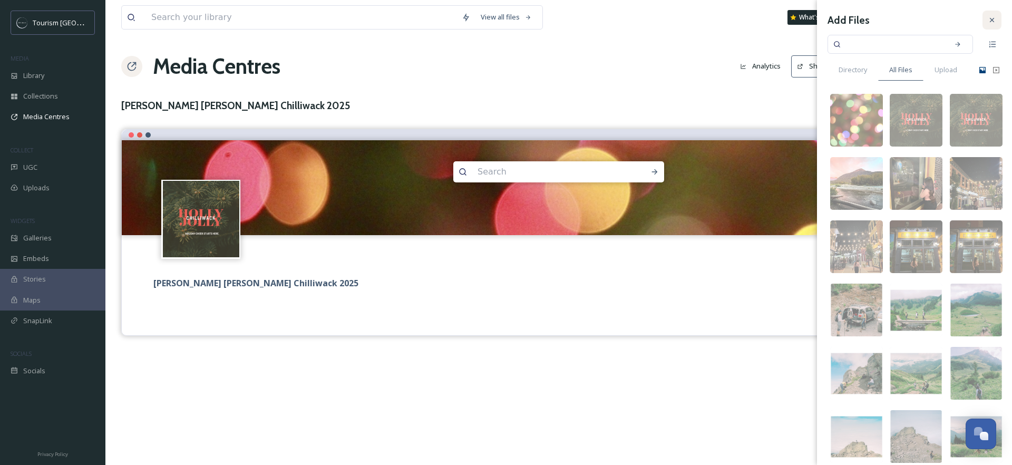
click at [988, 13] on div at bounding box center [991, 20] width 19 height 19
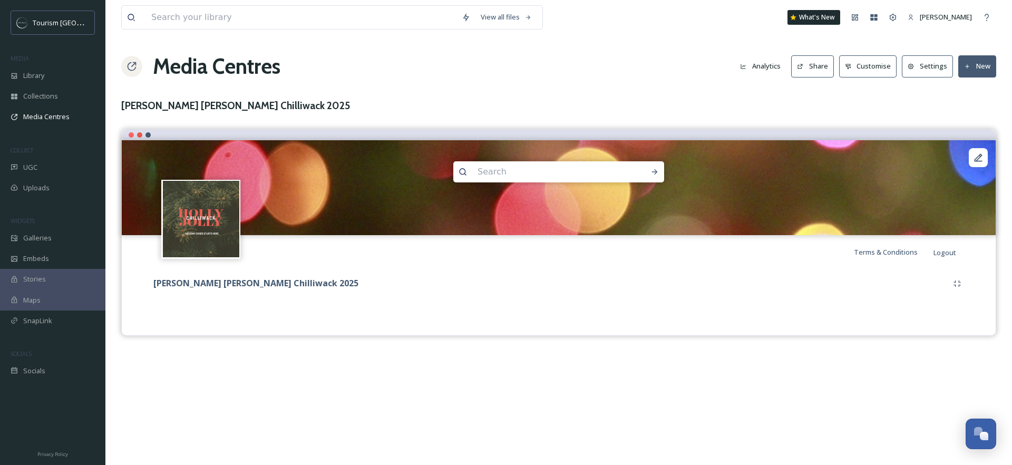
click at [927, 68] on button "Settings" at bounding box center [926, 66] width 51 height 22
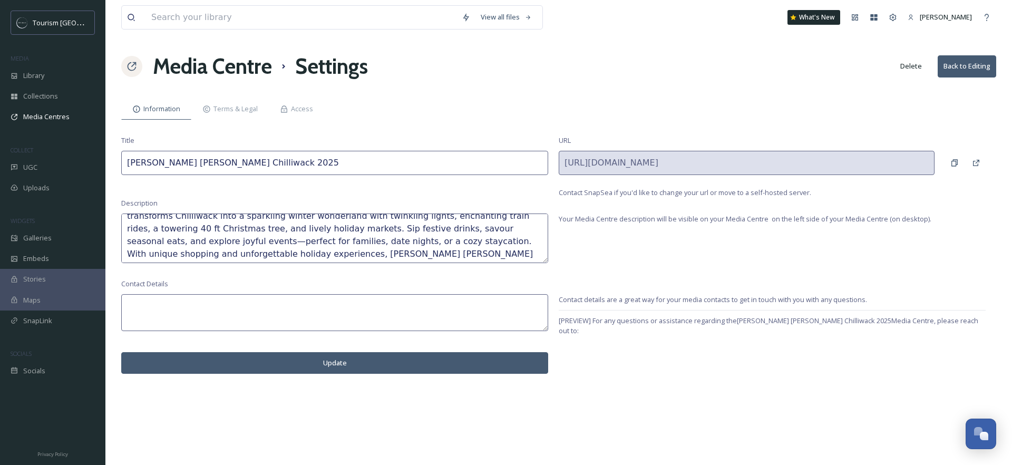
scroll to position [25, 0]
click at [231, 305] on textarea at bounding box center [334, 312] width 427 height 37
type textarea "T"
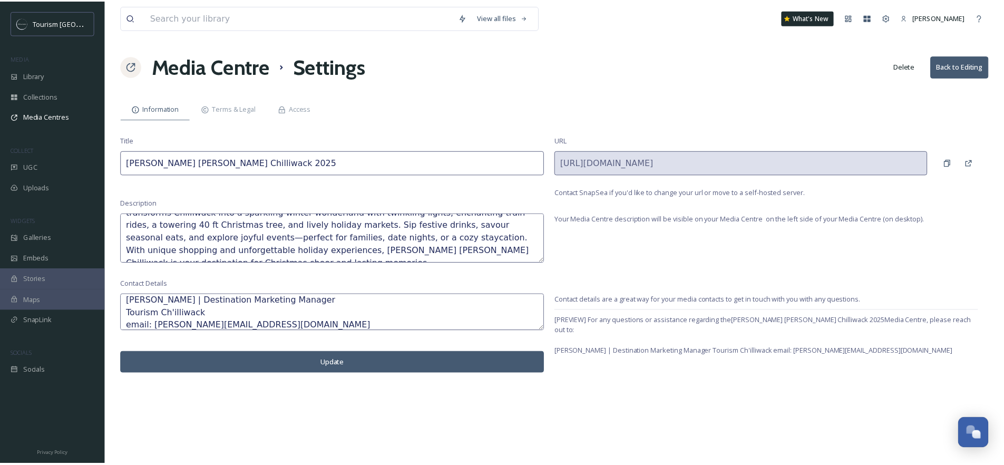
scroll to position [0, 0]
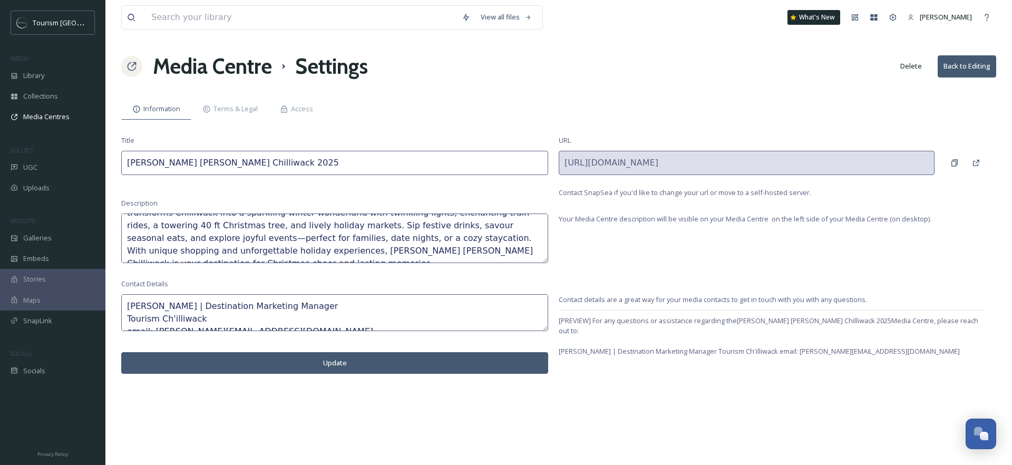
click at [127, 318] on textarea "[PERSON_NAME] | Destination Marketing Manager Tourism Ch'illiwack email: [PERSO…" at bounding box center [334, 312] width 427 height 37
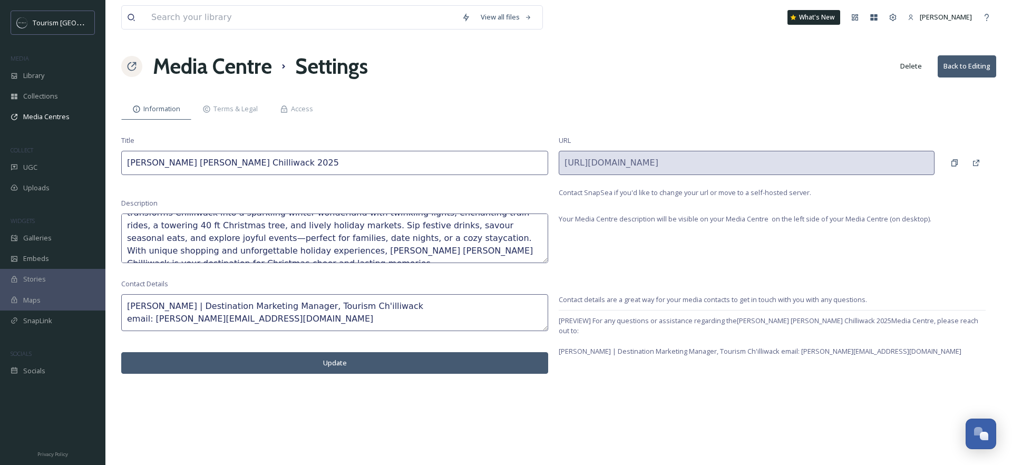
drag, startPoint x: 154, startPoint y: 320, endPoint x: 120, endPoint y: 316, distance: 34.1
click at [120, 316] on div "View all files What's New [PERSON_NAME] Media Centre Settings Delete Back to Ed…" at bounding box center [558, 232] width 906 height 465
type textarea "[PERSON_NAME] | Destination Marketing Manager, Tourism Ch'illiwack | [EMAIL_ADD…"
click at [341, 364] on button "Update" at bounding box center [334, 363] width 427 height 22
click at [965, 66] on button "Back to Editing" at bounding box center [966, 66] width 58 height 22
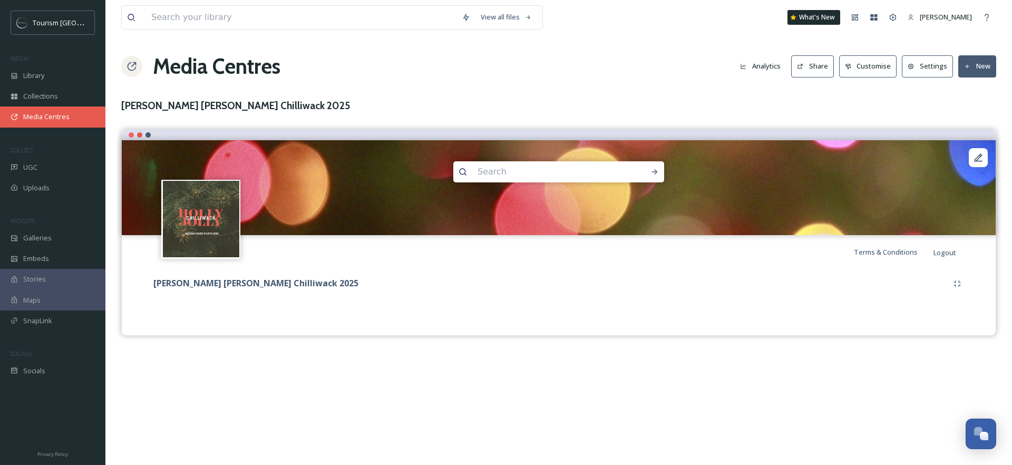
click at [48, 118] on span "Media Centres" at bounding box center [46, 117] width 46 height 10
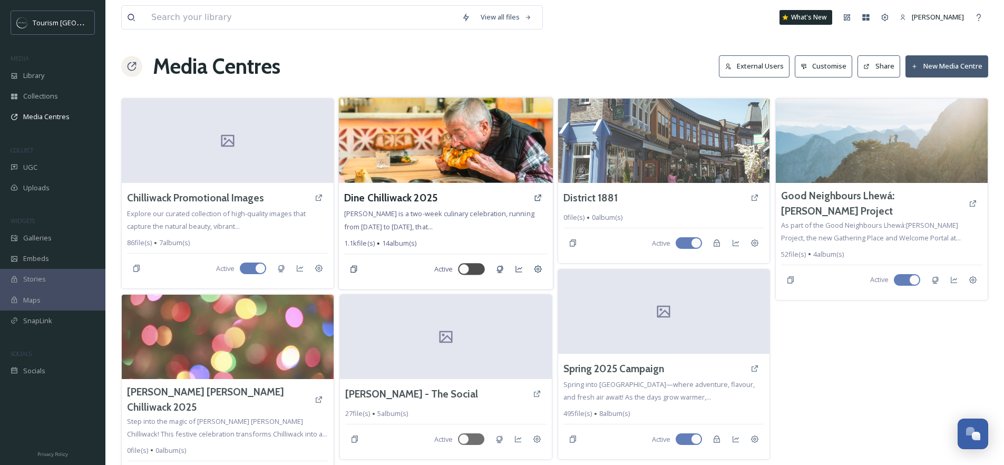
click at [419, 140] on img at bounding box center [446, 139] width 214 height 85
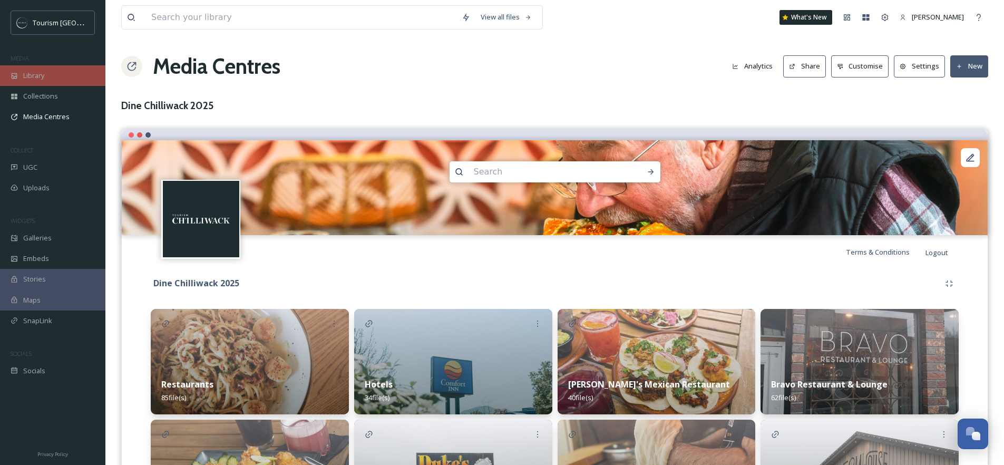
click at [21, 78] on div "Library" at bounding box center [52, 75] width 105 height 21
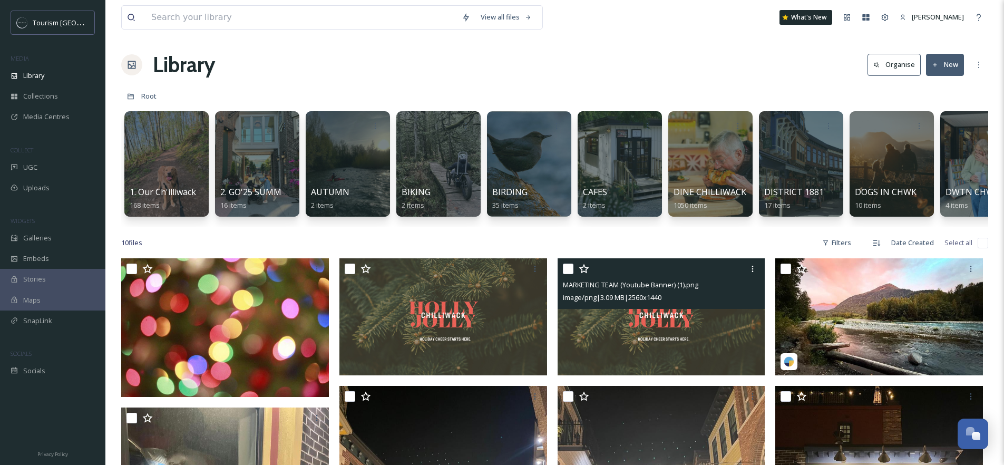
scroll to position [2, 0]
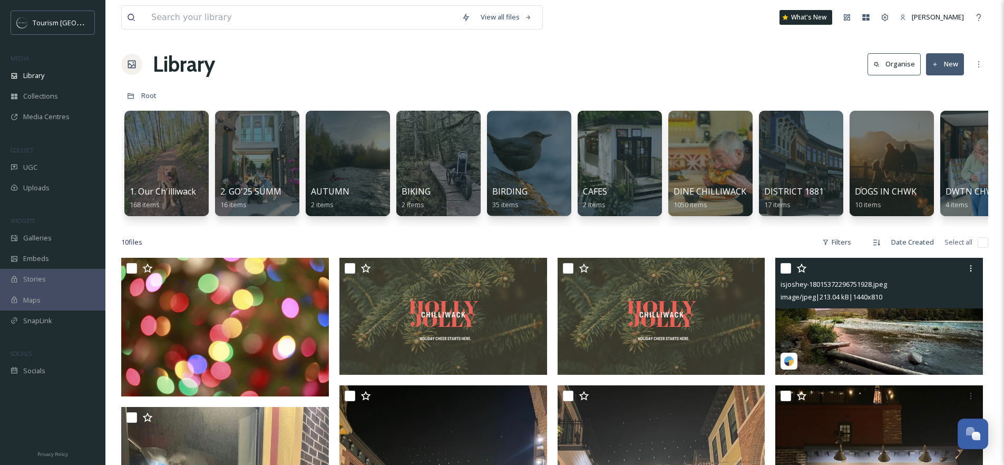
click at [783, 273] on input "checkbox" at bounding box center [785, 268] width 11 height 11
checkbox input "true"
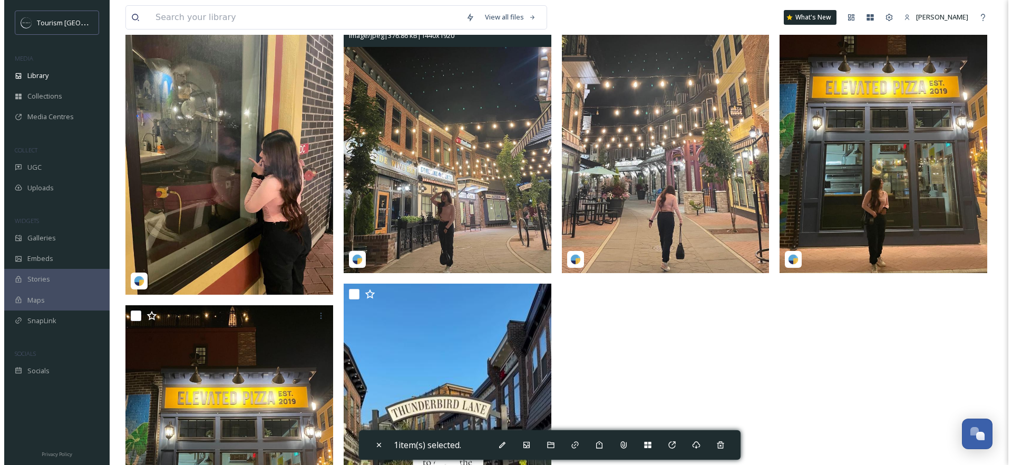
scroll to position [540, 0]
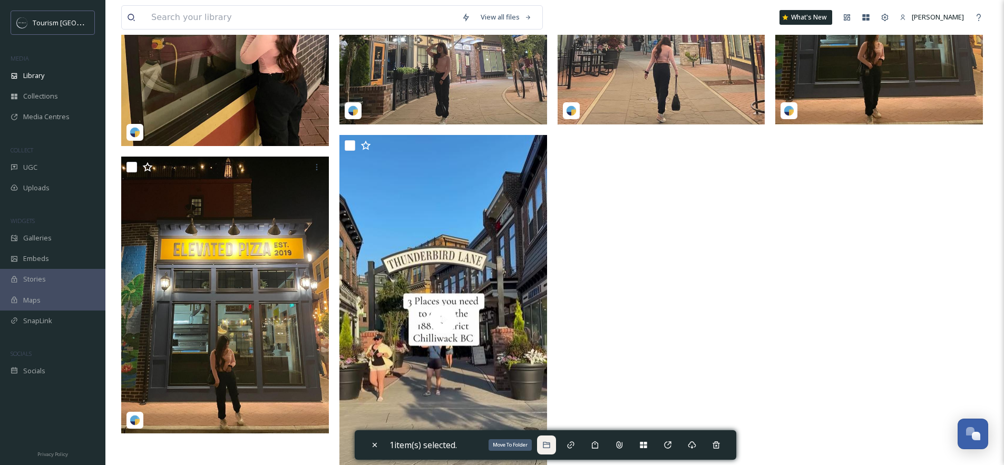
click at [546, 447] on icon at bounding box center [546, 445] width 7 height 6
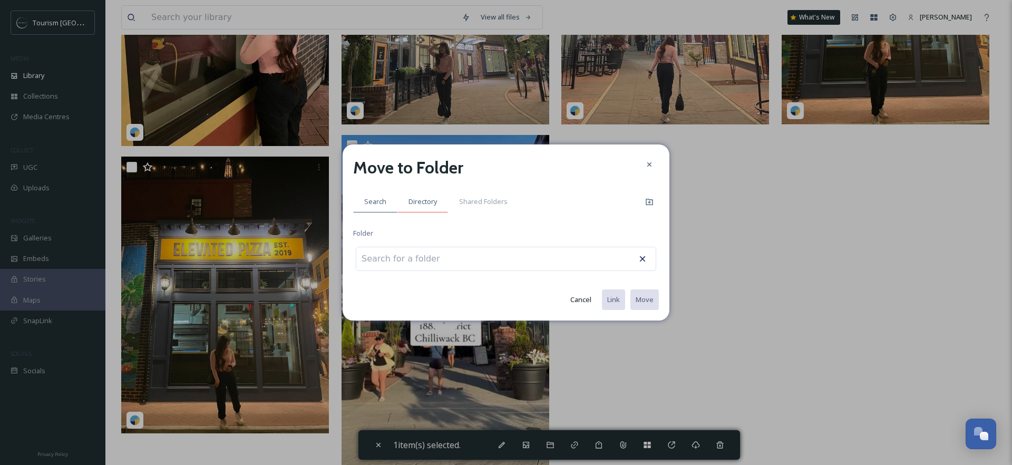
click at [424, 208] on div "Directory" at bounding box center [422, 202] width 51 height 22
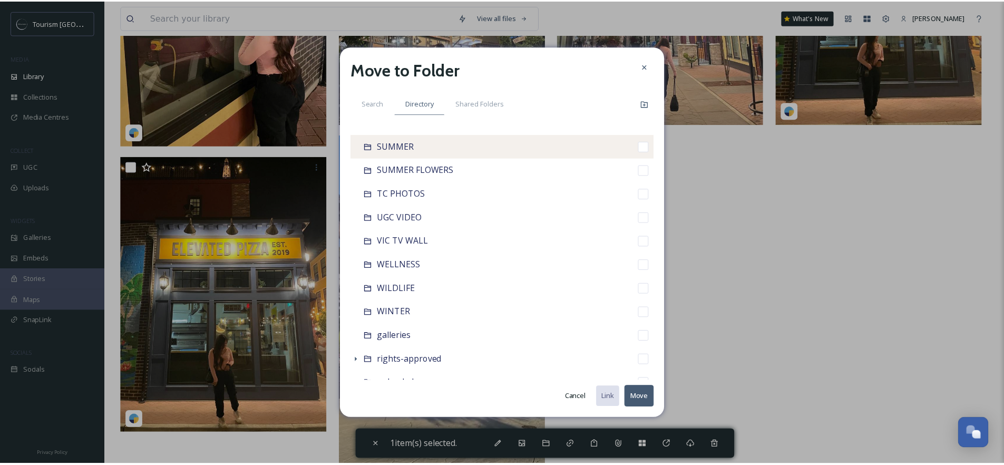
scroll to position [541, 0]
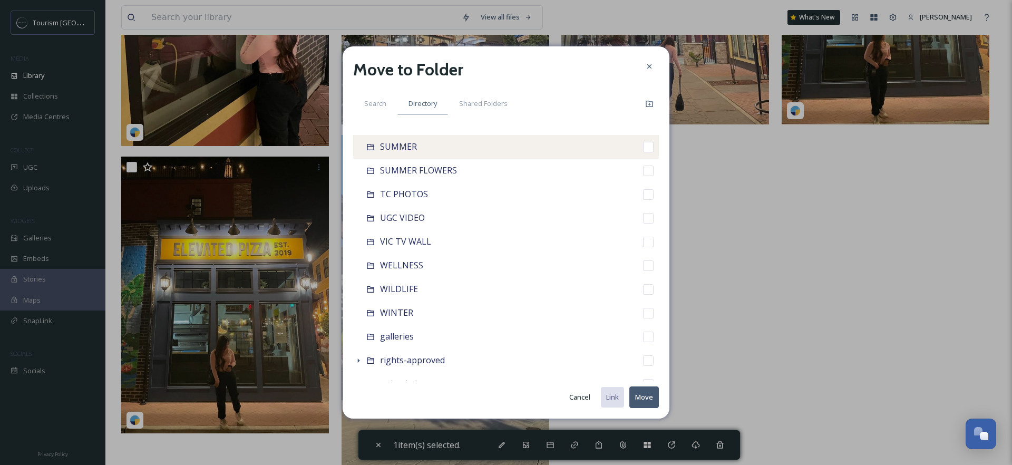
click at [492, 141] on div "SUMMER" at bounding box center [506, 147] width 306 height 24
checkbox input "false"
checkbox input "true"
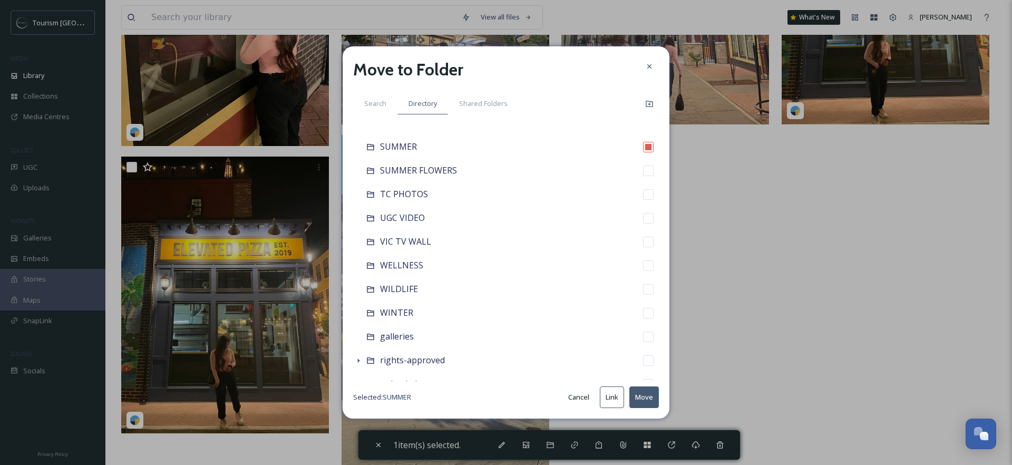
click at [645, 398] on button "Move" at bounding box center [644, 397] width 30 height 22
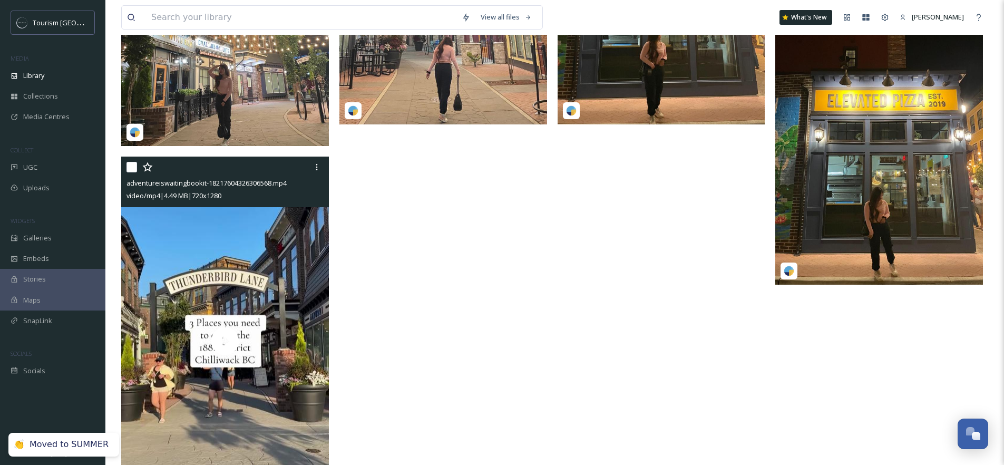
click at [132, 172] on input "checkbox" at bounding box center [131, 167] width 11 height 11
checkbox input "true"
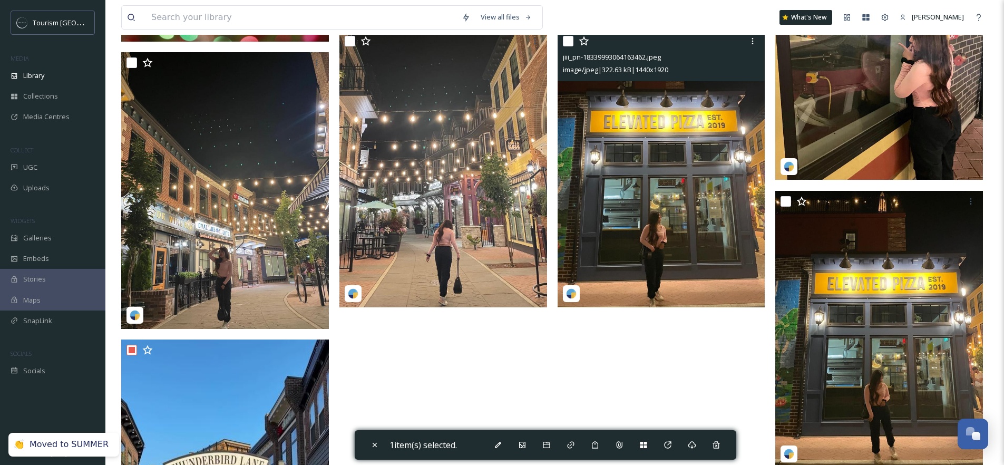
scroll to position [353, 0]
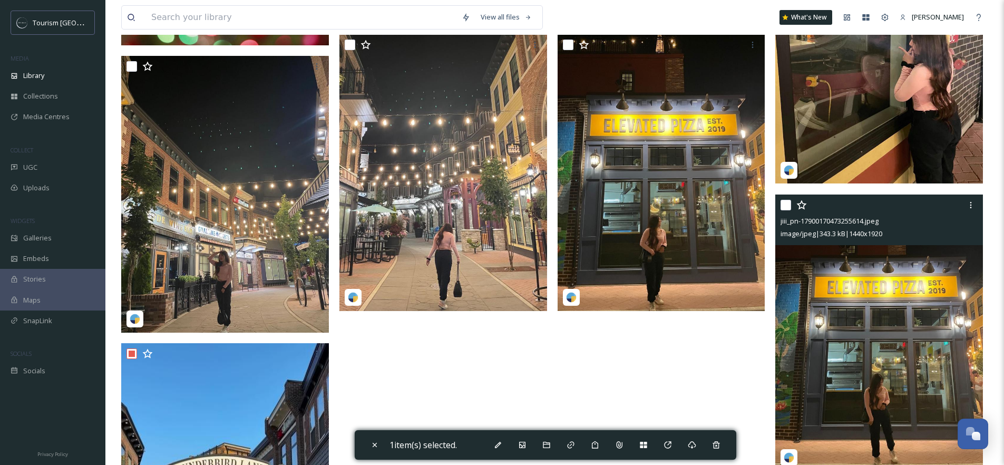
click at [786, 210] on input "checkbox" at bounding box center [785, 205] width 11 height 11
checkbox input "true"
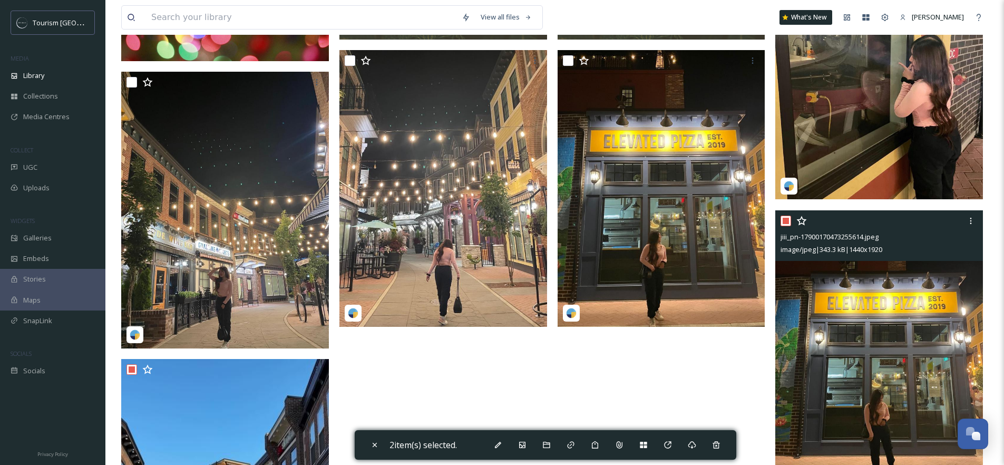
scroll to position [154, 0]
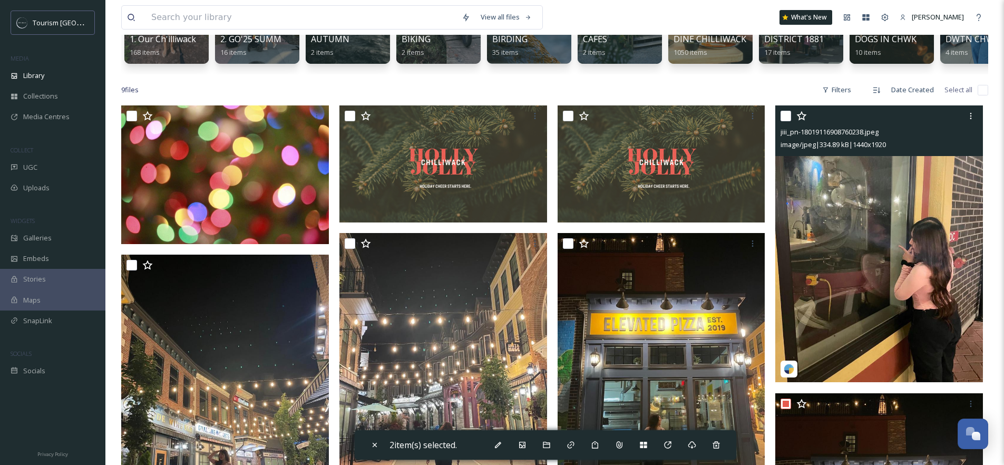
click at [788, 121] on input "checkbox" at bounding box center [785, 116] width 11 height 11
checkbox input "true"
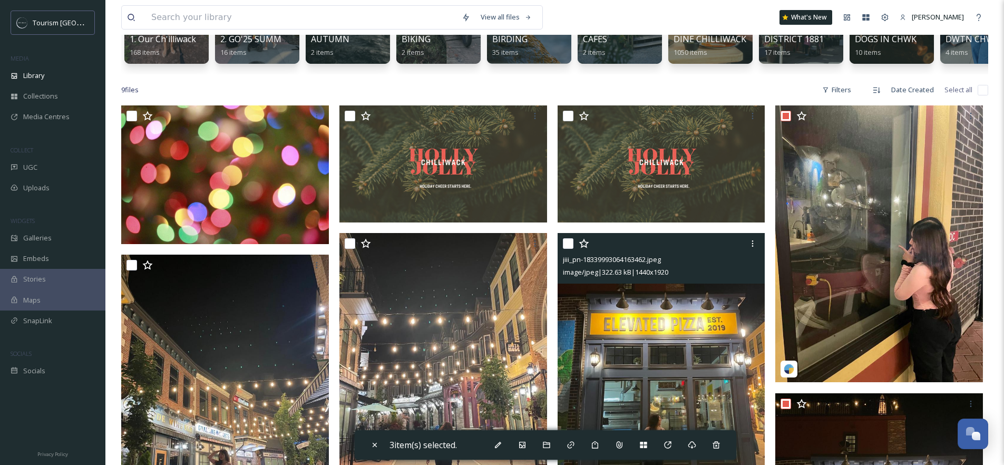
click at [565, 249] on input "checkbox" at bounding box center [568, 243] width 11 height 11
checkbox input "true"
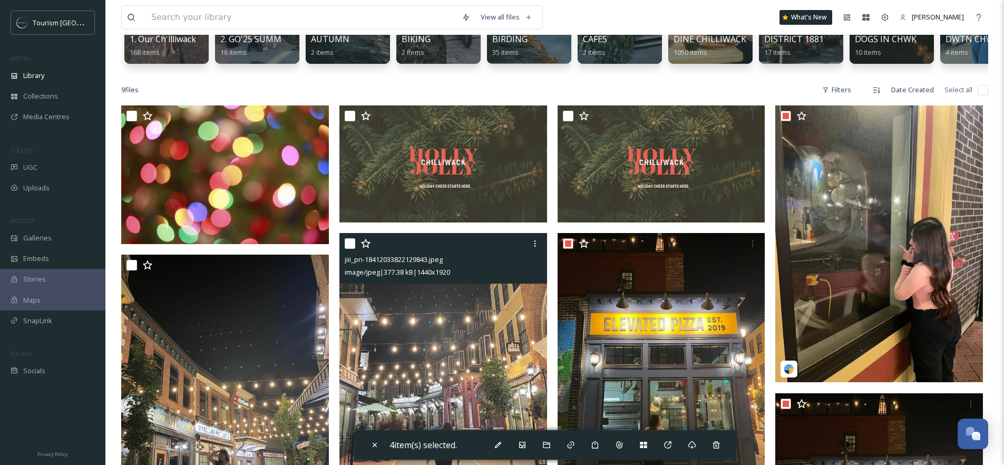
click at [348, 249] on input "checkbox" at bounding box center [350, 243] width 11 height 11
checkbox input "true"
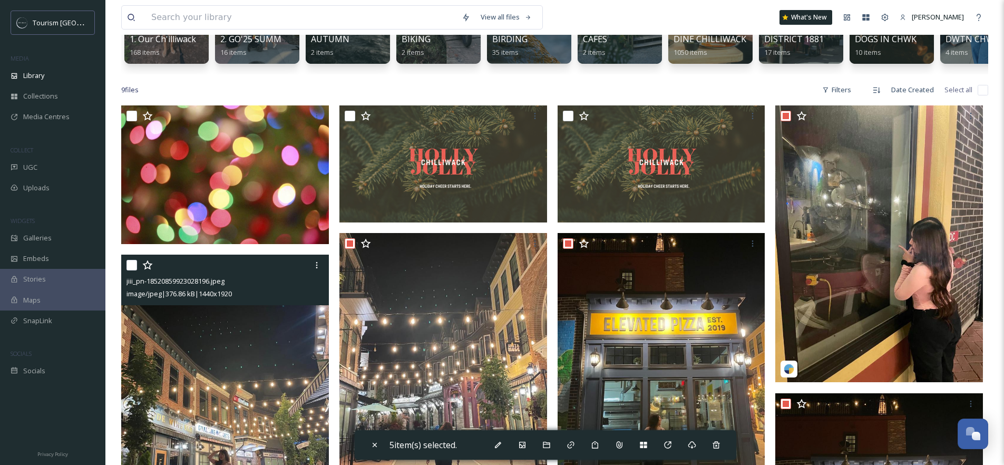
click at [128, 270] on input "checkbox" at bounding box center [131, 265] width 11 height 11
checkbox input "true"
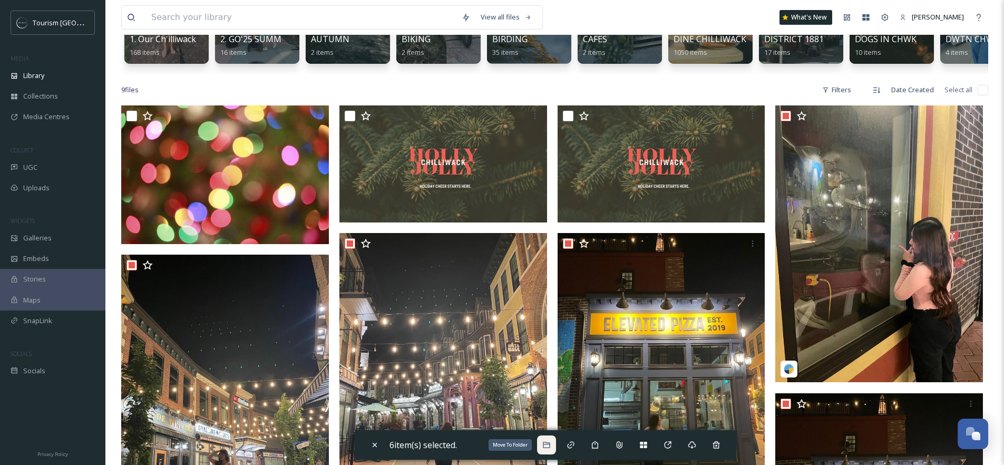
click at [547, 449] on div "Move To Folder" at bounding box center [546, 444] width 19 height 19
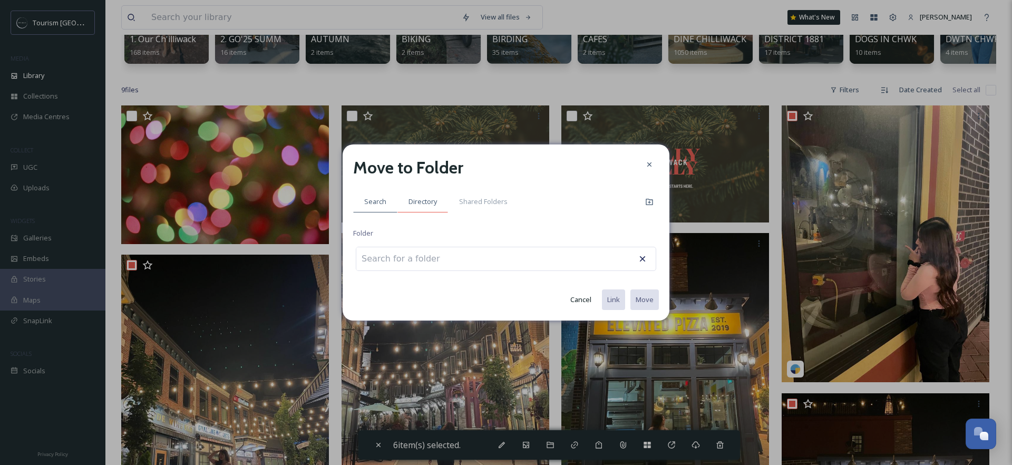
click at [438, 207] on div "Directory" at bounding box center [422, 202] width 51 height 22
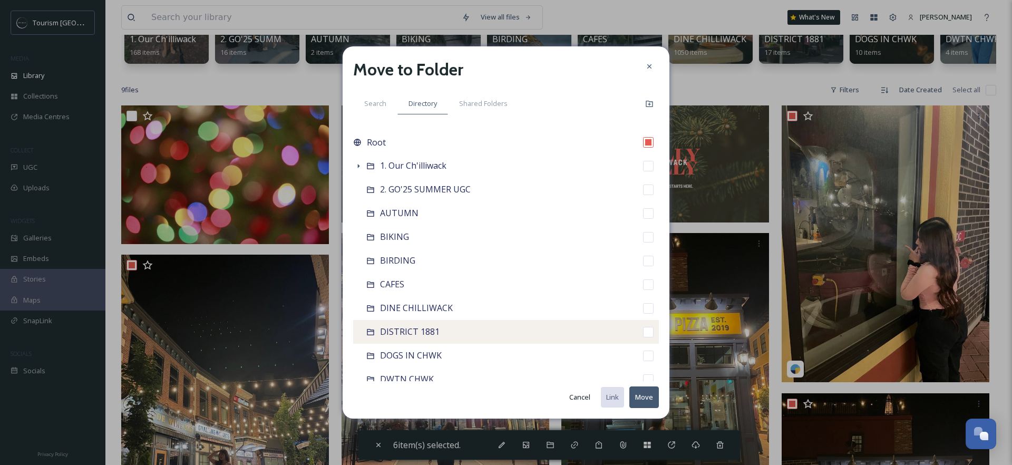
click at [648, 331] on div "DISTRICT 1881" at bounding box center [506, 332] width 306 height 24
checkbox input "false"
checkbox input "true"
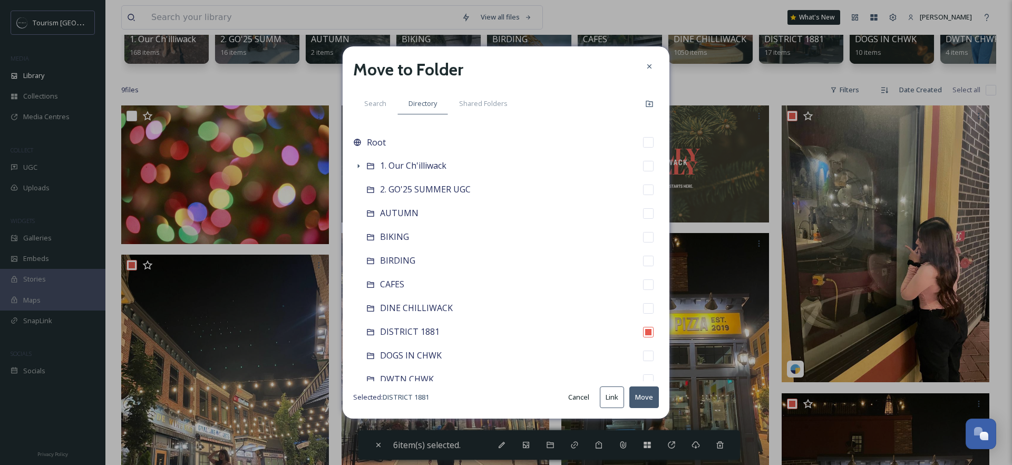
click at [646, 395] on button "Move" at bounding box center [644, 397] width 30 height 22
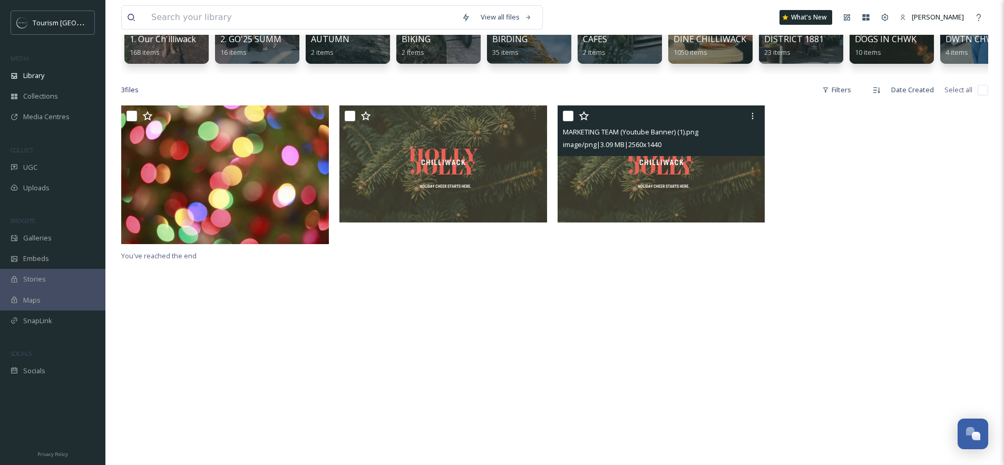
click at [565, 121] on input "checkbox" at bounding box center [568, 116] width 11 height 11
checkbox input "true"
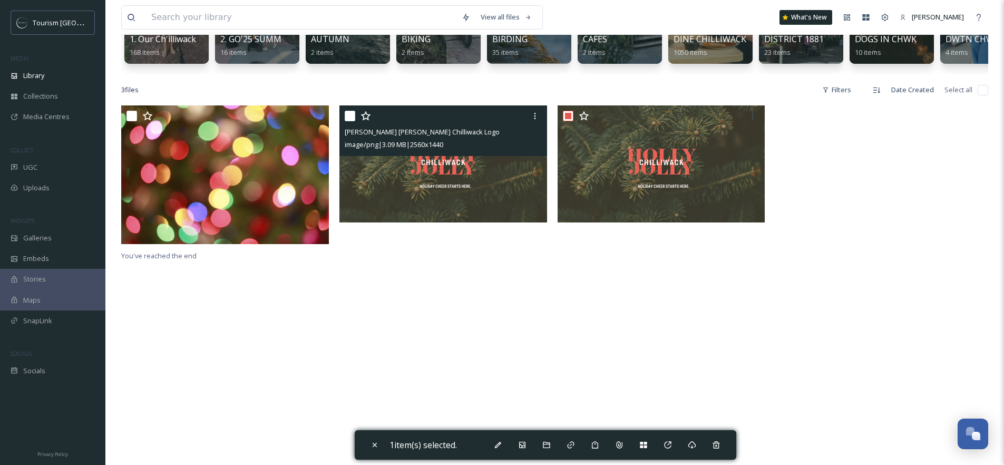
click at [352, 121] on input "checkbox" at bounding box center [350, 116] width 11 height 11
checkbox input "true"
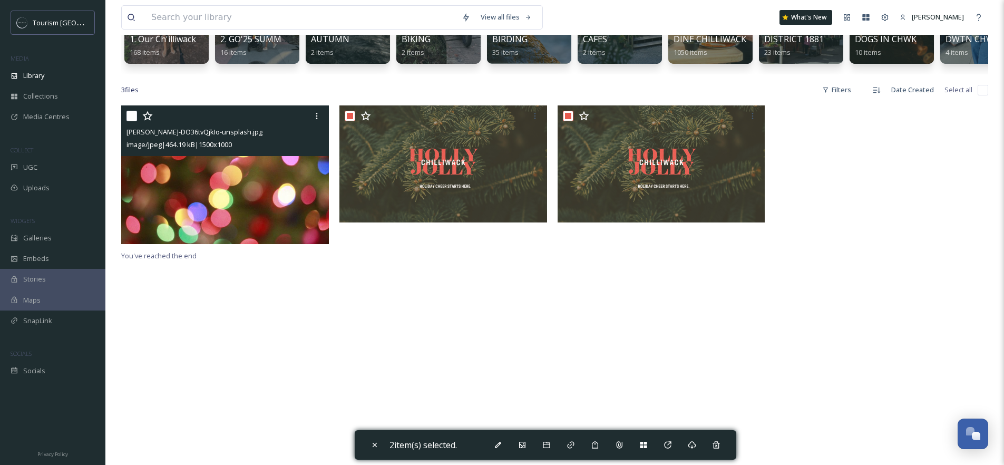
click at [126, 121] on input "checkbox" at bounding box center [131, 116] width 11 height 11
checkbox input "true"
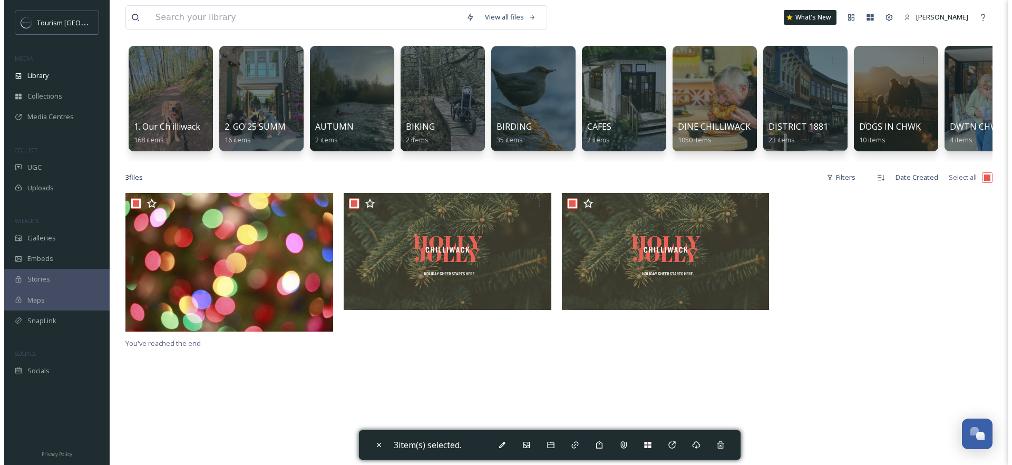
scroll to position [0, 0]
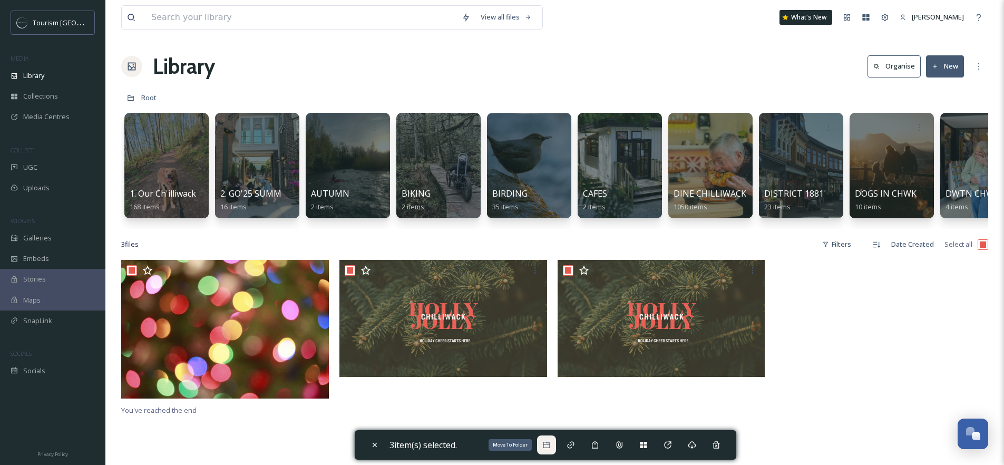
click at [551, 445] on icon at bounding box center [546, 444] width 8 height 8
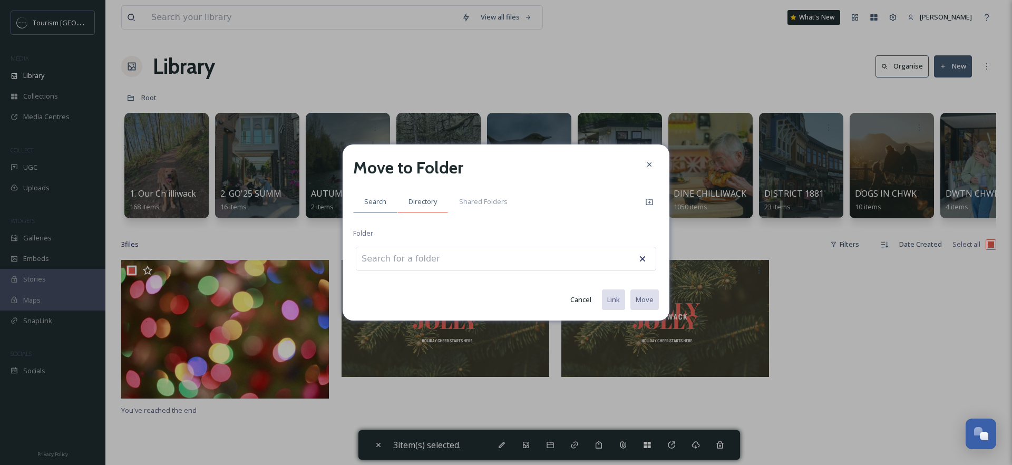
click at [431, 195] on div "Directory" at bounding box center [422, 202] width 51 height 22
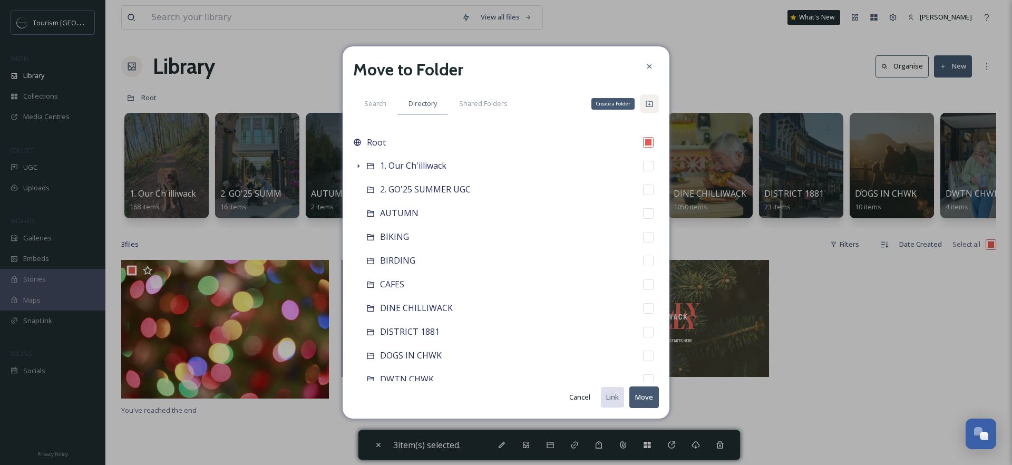
click at [648, 101] on icon at bounding box center [648, 104] width 7 height 6
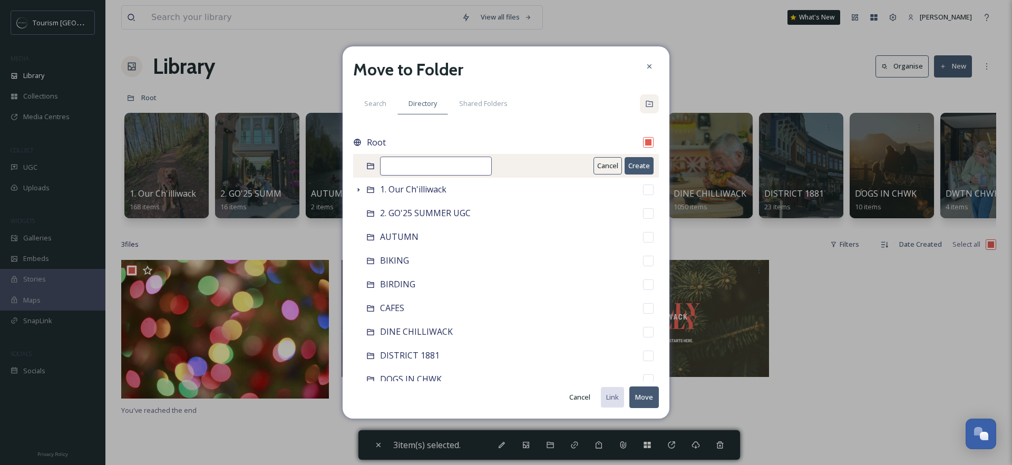
click at [458, 165] on input at bounding box center [436, 165] width 112 height 19
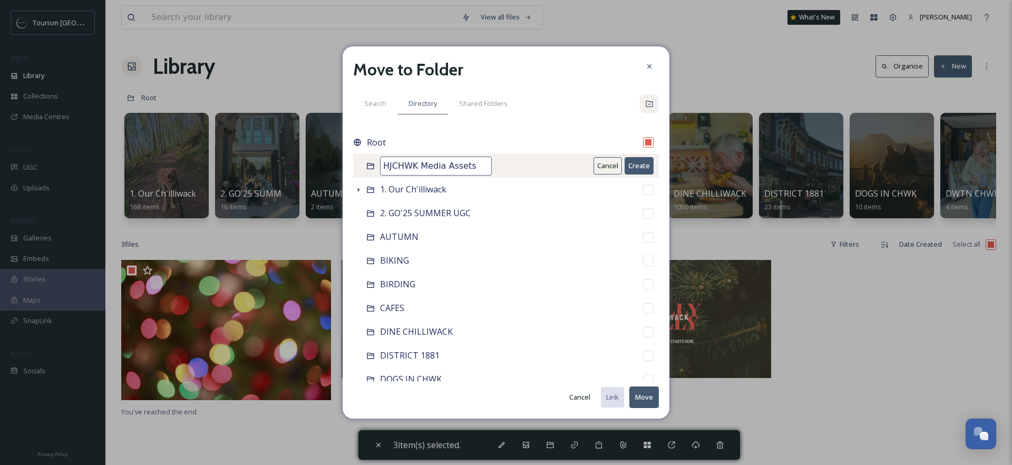
type input "HJCHWK Media Assets"
click at [634, 166] on button "Create" at bounding box center [638, 165] width 29 height 17
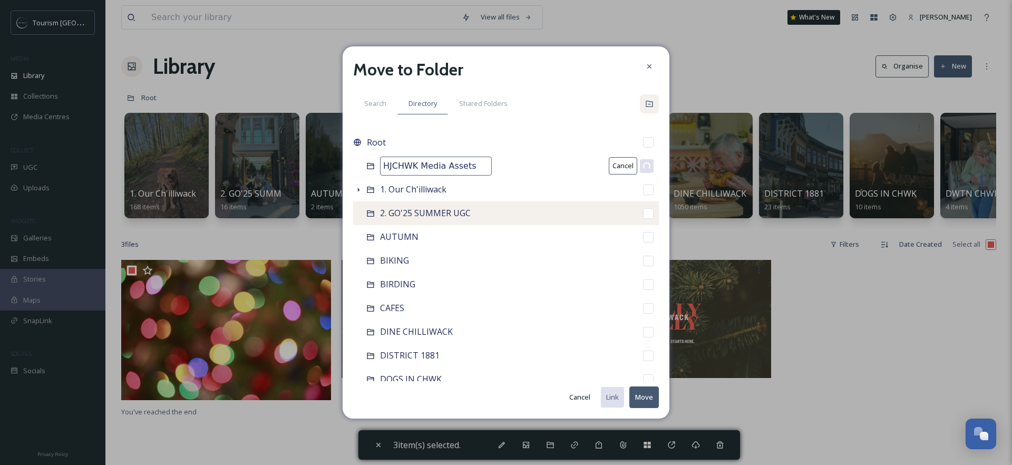
checkbox input "false"
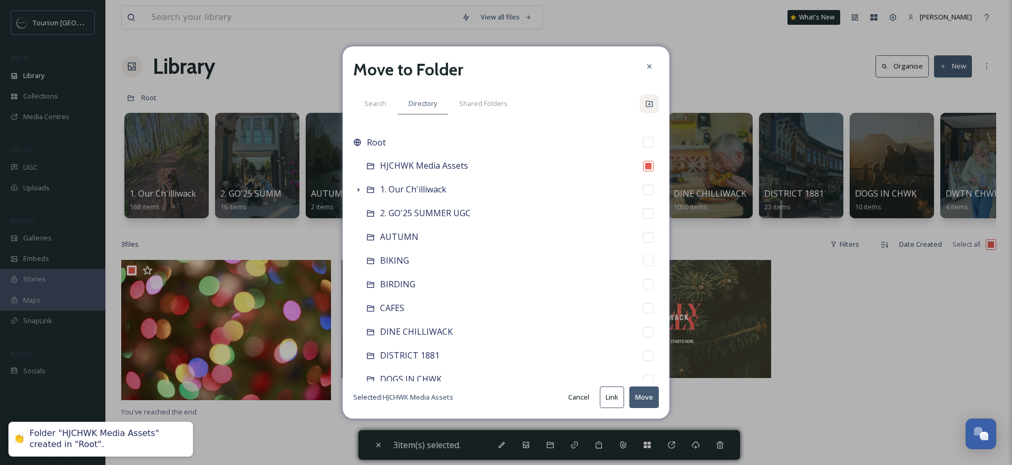
click at [648, 397] on button "Move" at bounding box center [644, 397] width 30 height 22
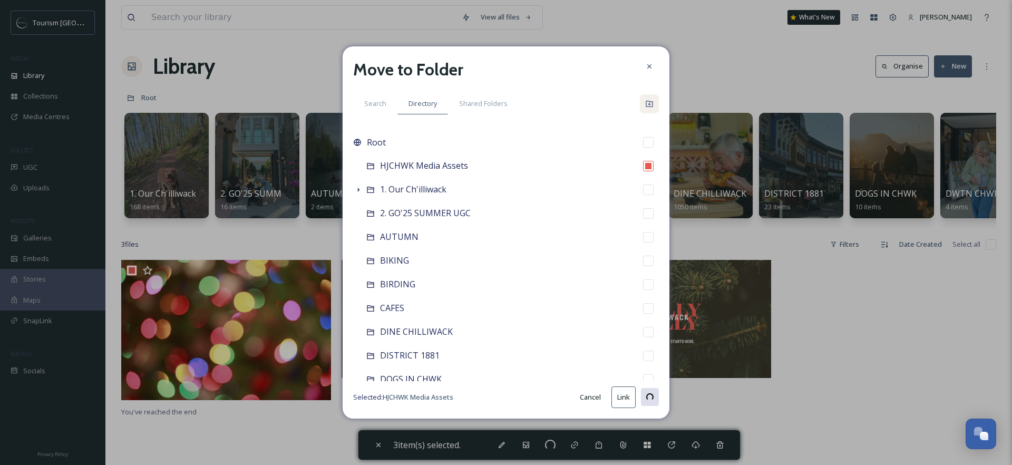
checkbox input "false"
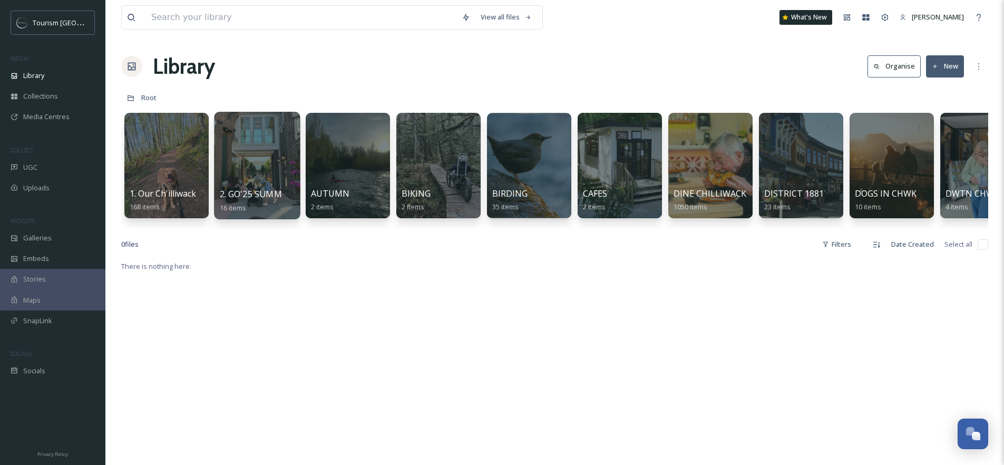
click at [278, 191] on span "2. GO'25 SUMMER UGC" at bounding box center [266, 194] width 92 height 12
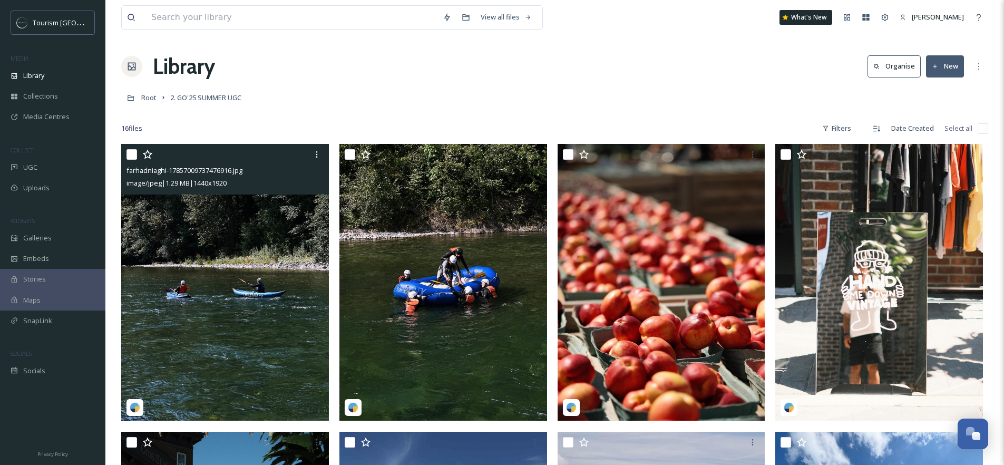
click at [134, 154] on input "checkbox" at bounding box center [131, 154] width 11 height 11
checkbox input "true"
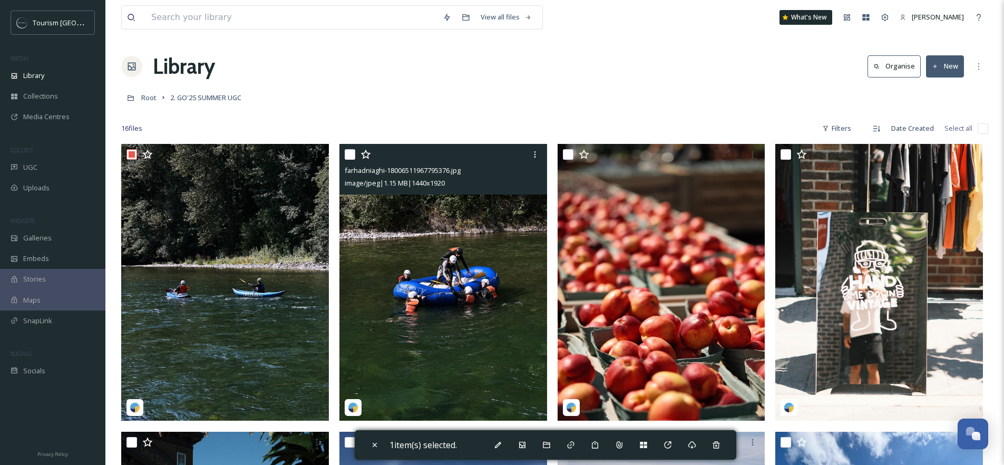
click at [354, 154] on input "checkbox" at bounding box center [350, 154] width 11 height 11
checkbox input "true"
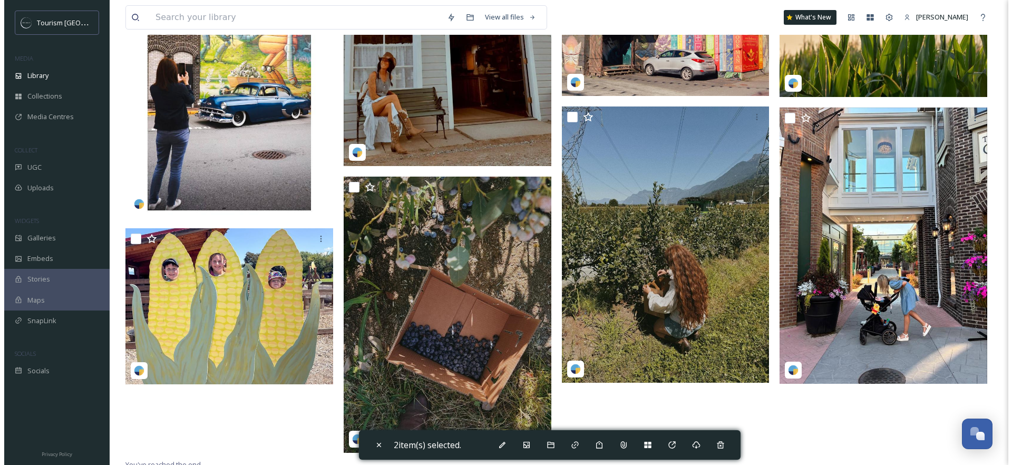
scroll to position [766, 0]
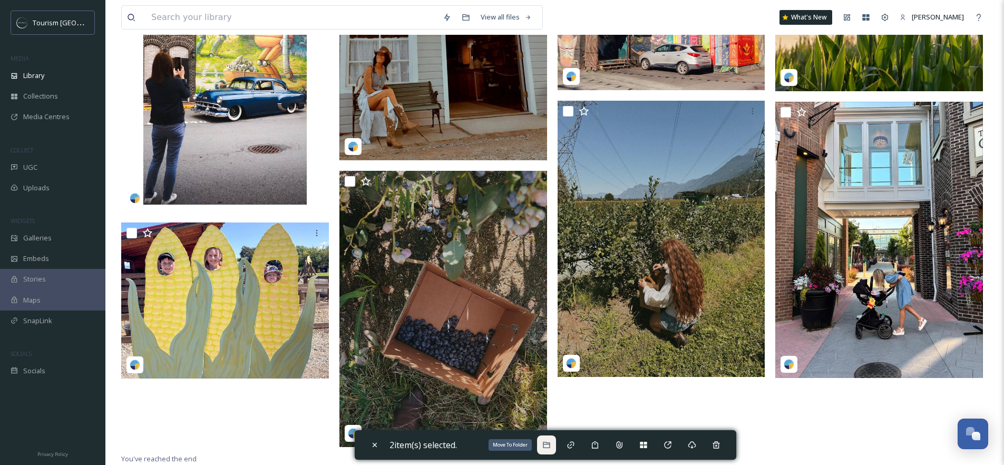
click at [545, 447] on icon at bounding box center [546, 444] width 8 height 8
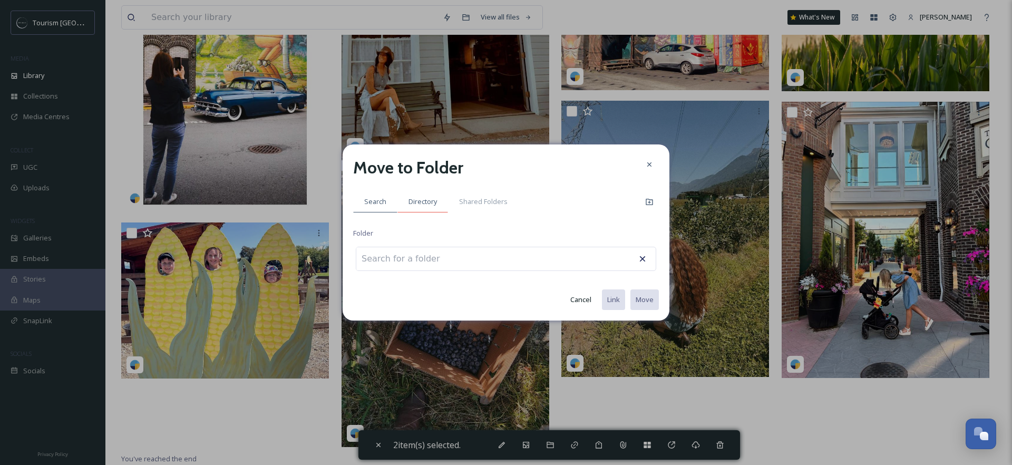
click at [423, 198] on span "Directory" at bounding box center [422, 202] width 28 height 10
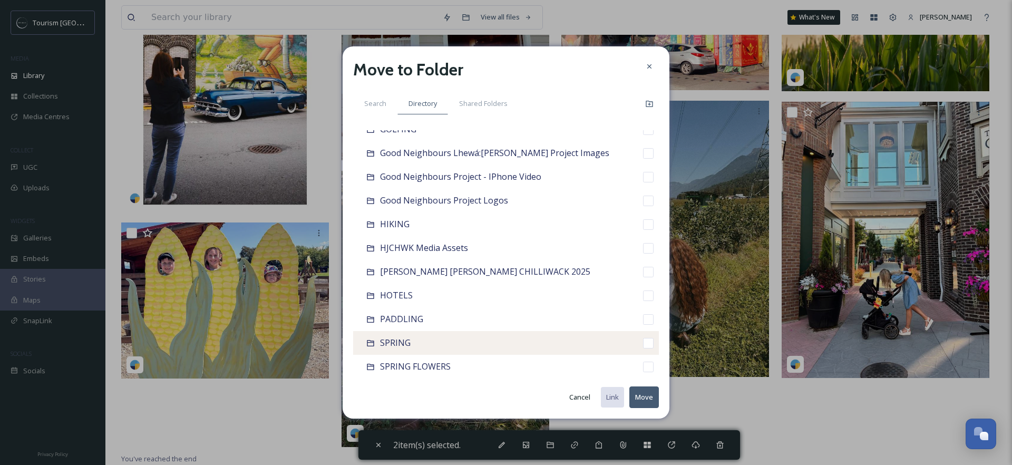
scroll to position [361, 0]
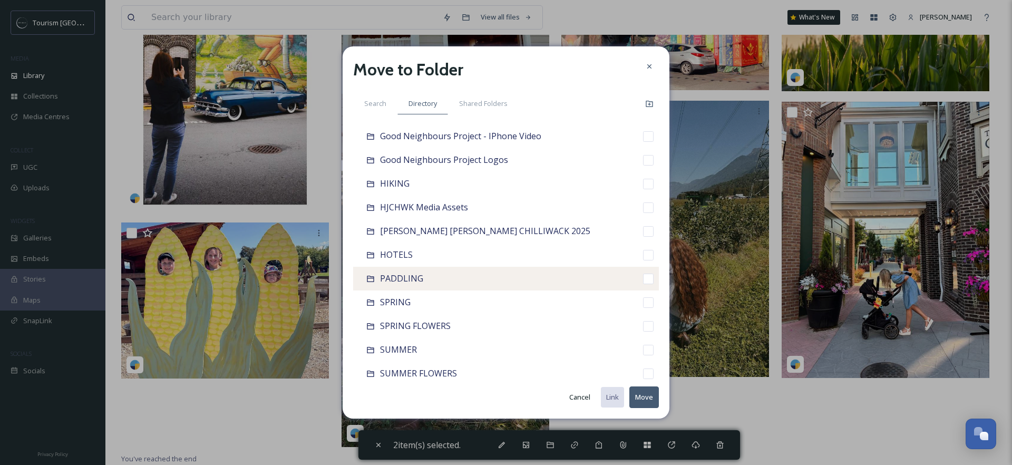
click at [643, 273] on input "checkbox" at bounding box center [648, 278] width 11 height 11
checkbox input "true"
checkbox input "false"
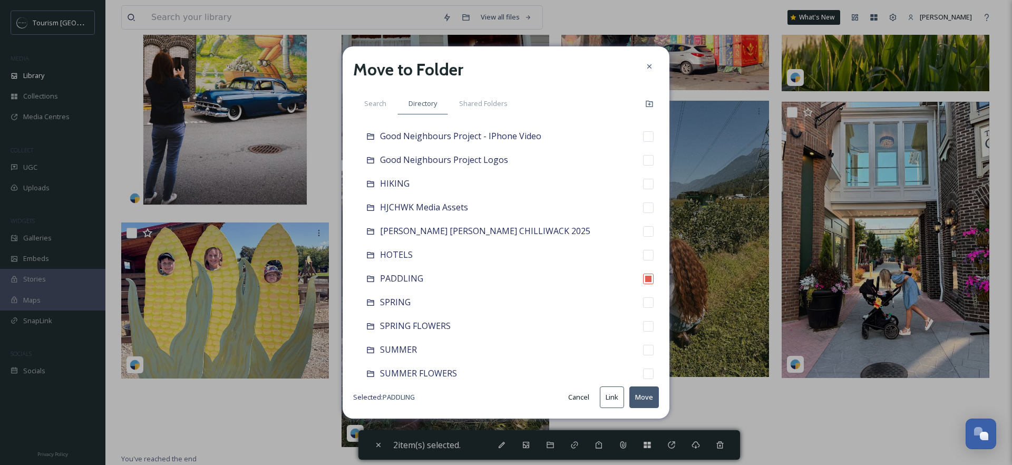
click at [652, 399] on button "Move" at bounding box center [644, 397] width 30 height 22
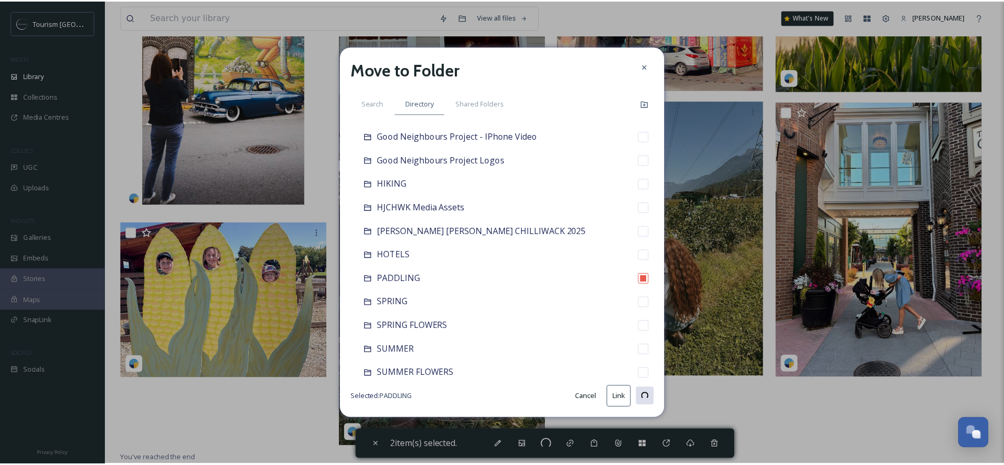
scroll to position [697, 0]
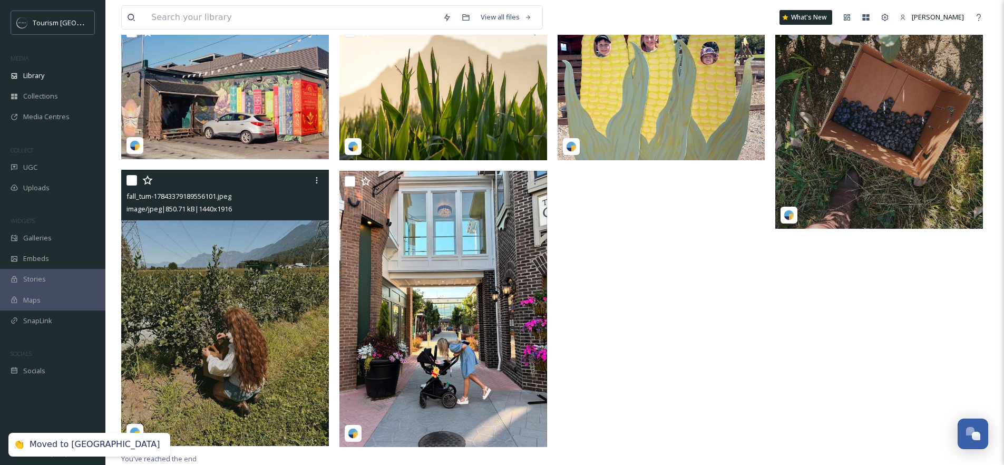
click at [133, 180] on input "checkbox" at bounding box center [131, 180] width 11 height 11
checkbox input "true"
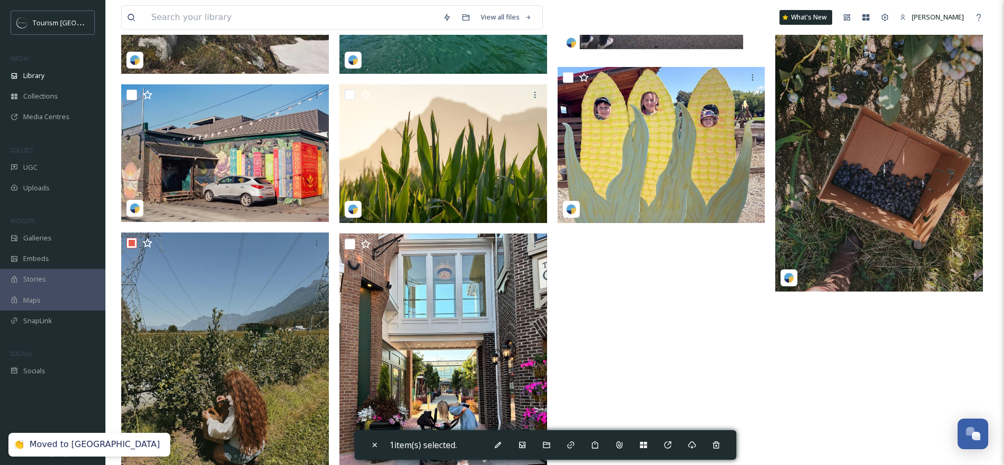
scroll to position [499, 0]
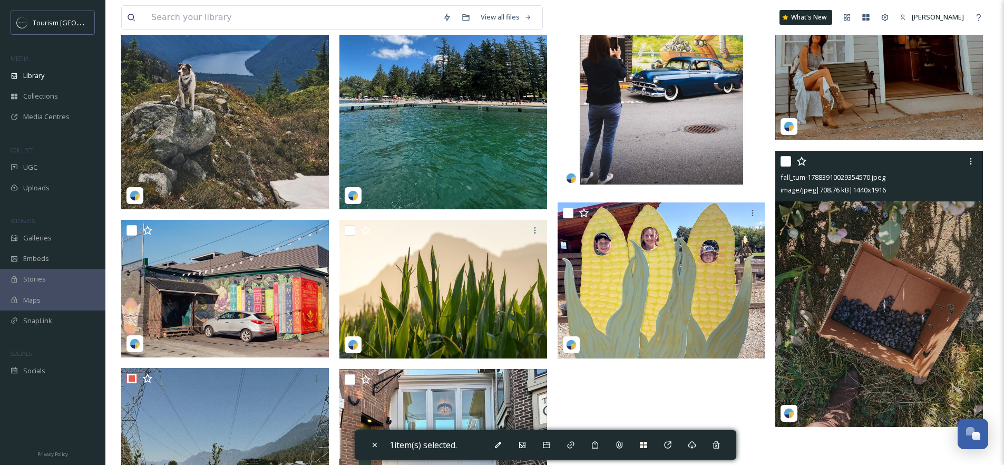
click at [786, 162] on input "checkbox" at bounding box center [785, 161] width 11 height 11
checkbox input "true"
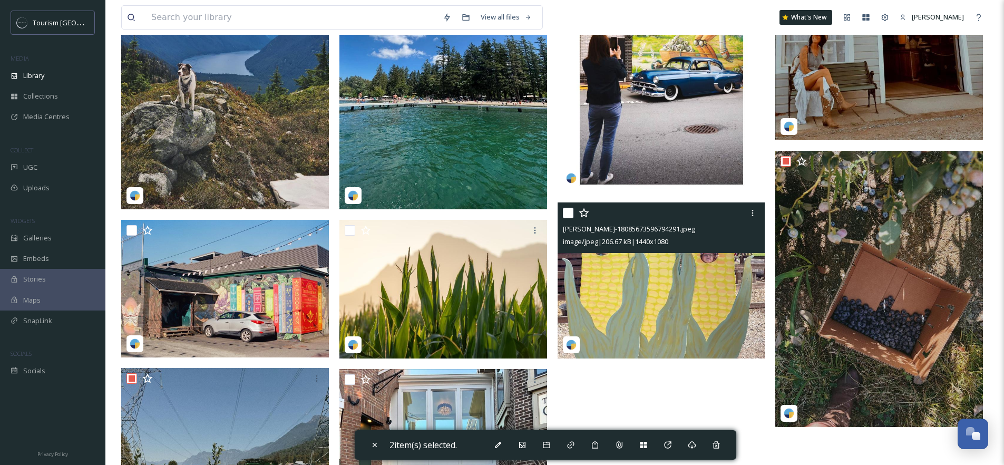
click at [567, 215] on input "checkbox" at bounding box center [568, 213] width 11 height 11
checkbox input "true"
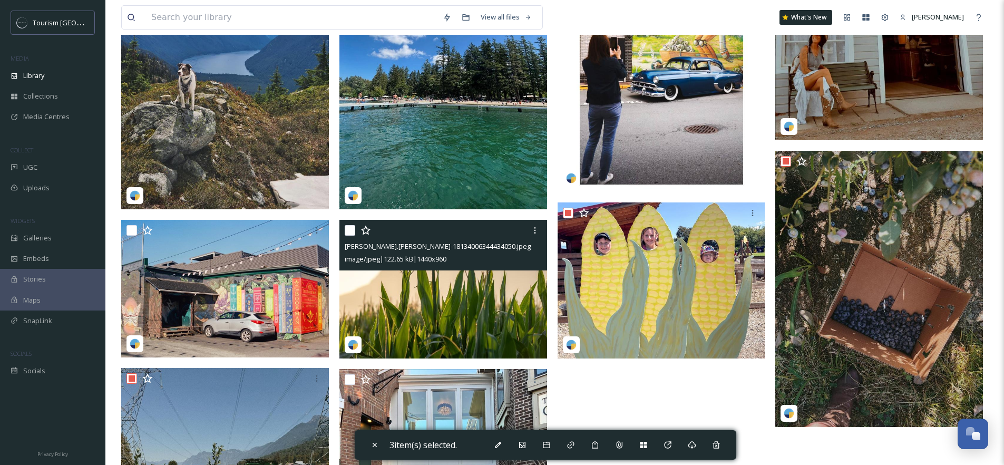
click at [349, 231] on input "checkbox" at bounding box center [350, 230] width 11 height 11
checkbox input "true"
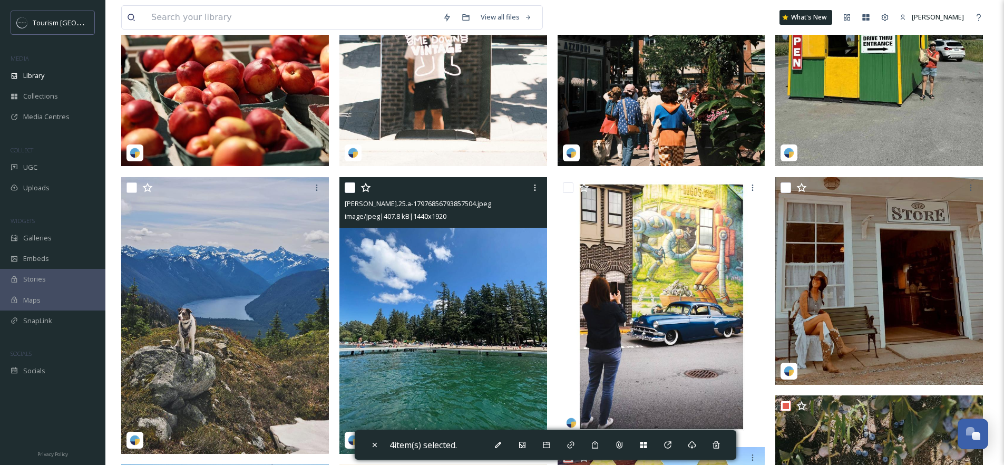
scroll to position [183, 0]
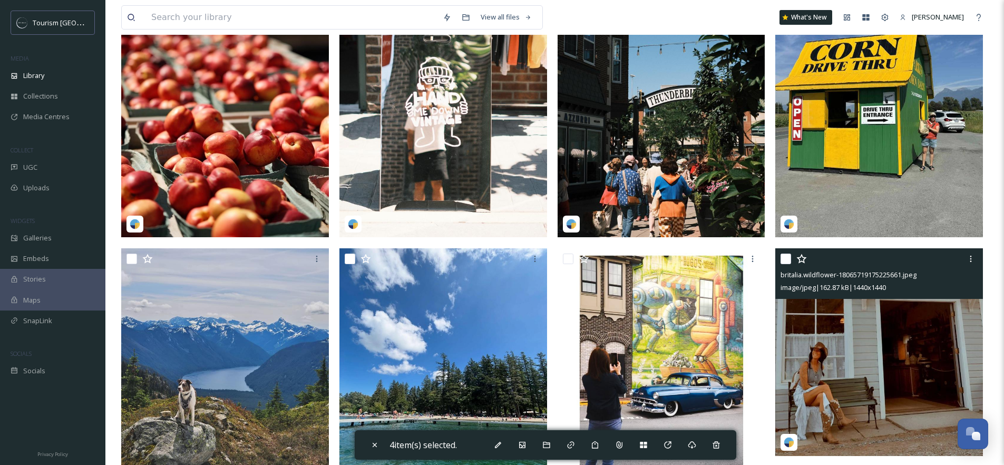
click at [784, 257] on input "checkbox" at bounding box center [785, 258] width 11 height 11
checkbox input "true"
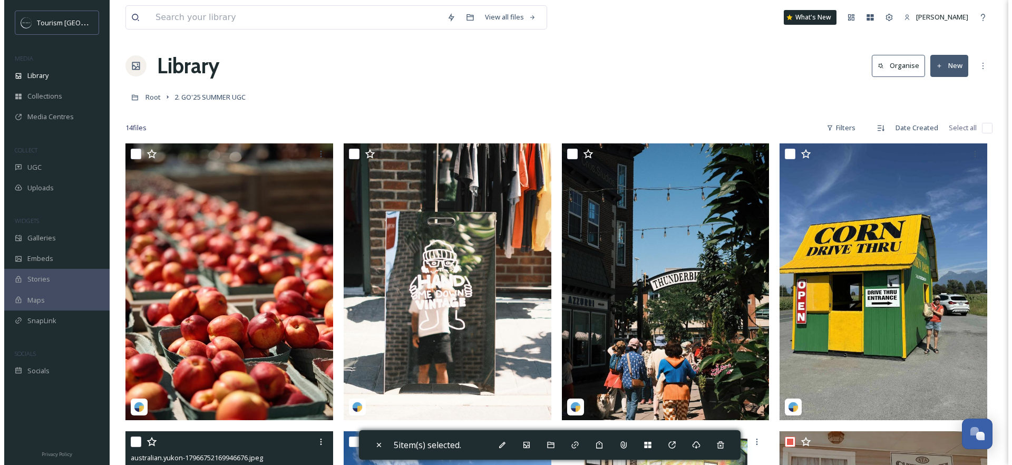
scroll to position [0, 0]
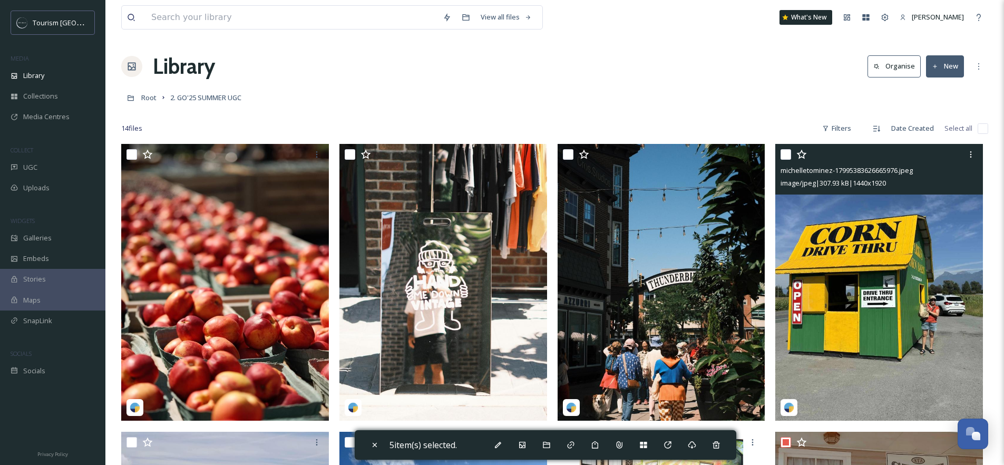
click at [788, 152] on input "checkbox" at bounding box center [785, 154] width 11 height 11
checkbox input "true"
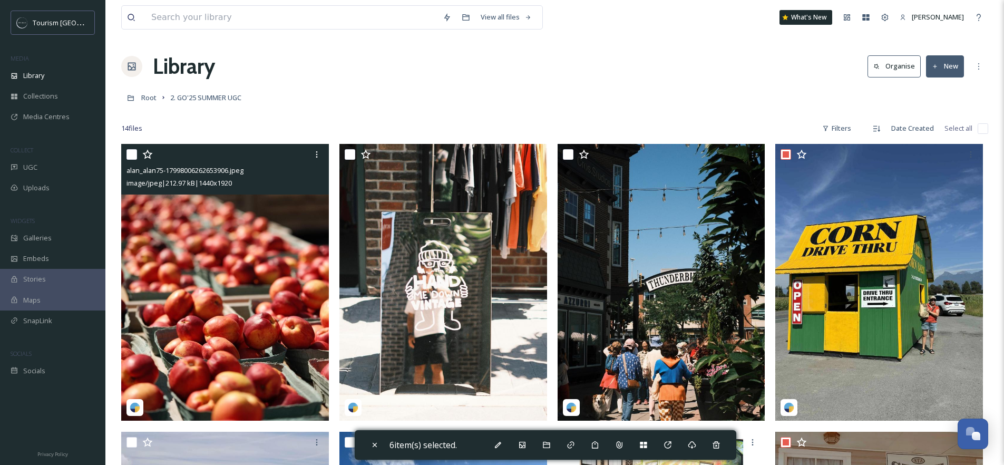
click at [131, 152] on input "checkbox" at bounding box center [131, 154] width 11 height 11
checkbox input "true"
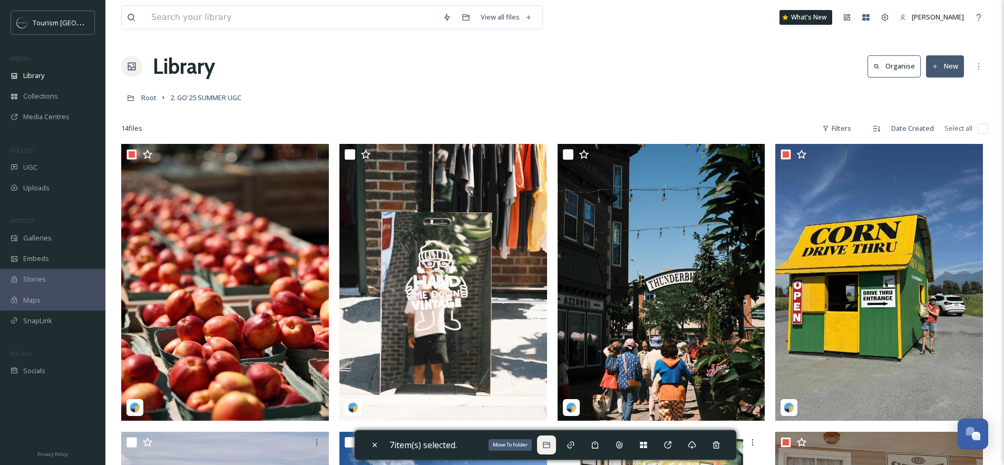
click at [551, 445] on icon at bounding box center [546, 444] width 8 height 8
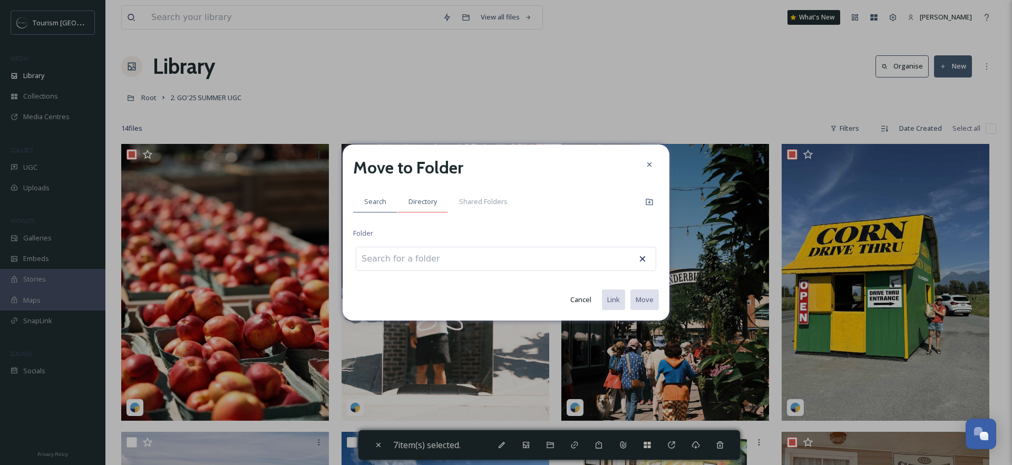
click at [415, 205] on span "Directory" at bounding box center [422, 202] width 28 height 10
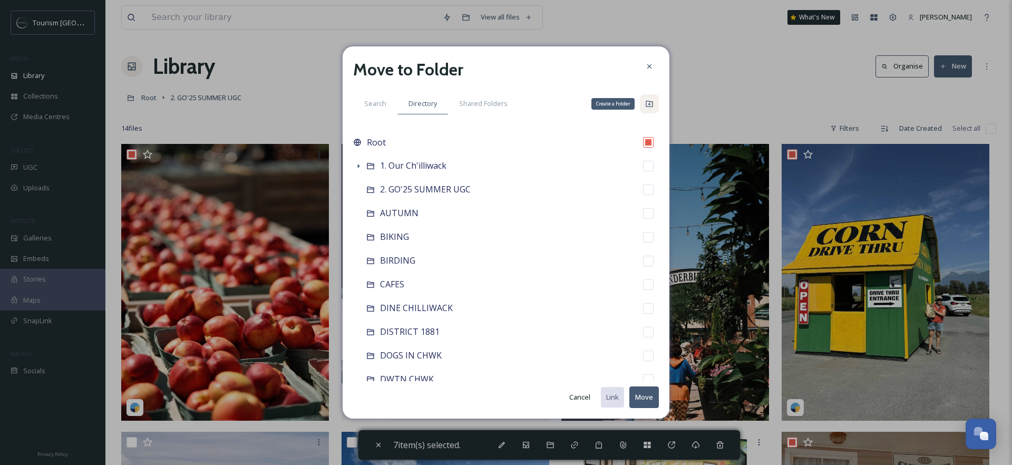
click at [646, 103] on icon at bounding box center [649, 104] width 8 height 8
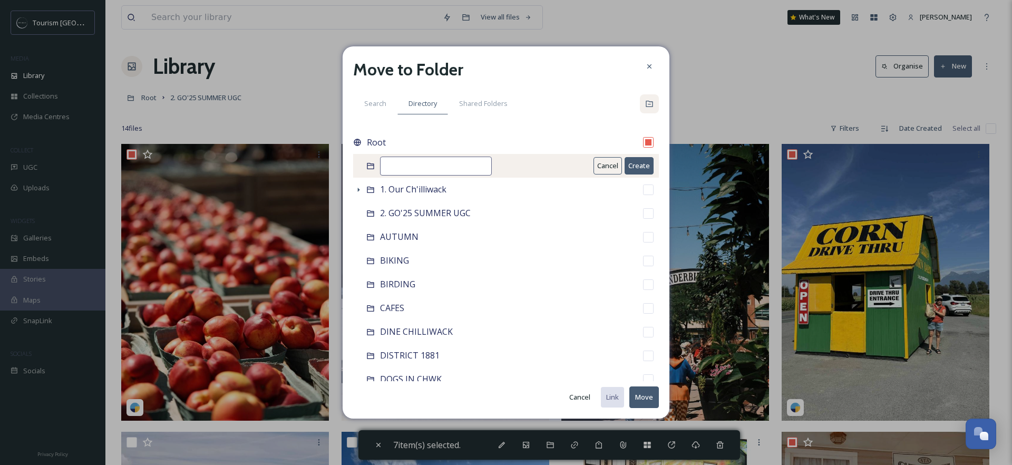
click at [448, 163] on input at bounding box center [436, 165] width 112 height 19
type input "c"
type input "CIRCLE FARM TOUR"
click at [641, 162] on button "Create" at bounding box center [638, 165] width 29 height 17
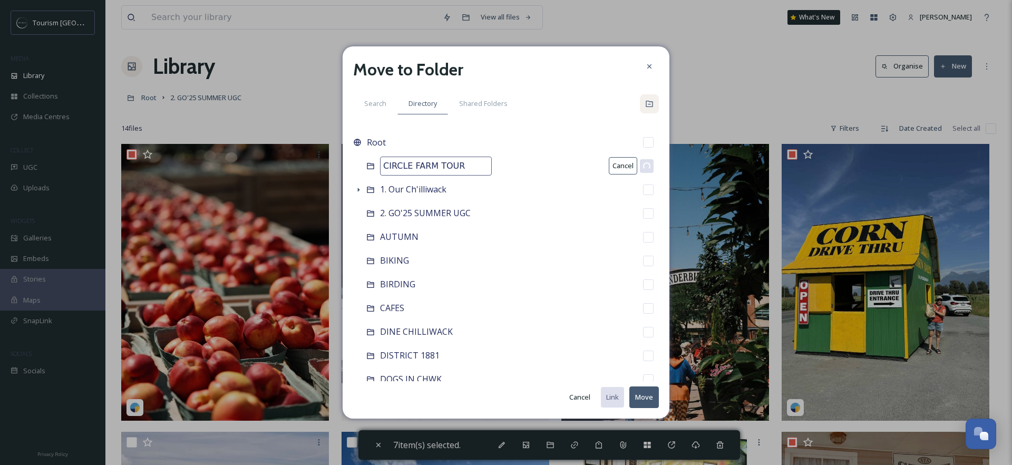
checkbox input "false"
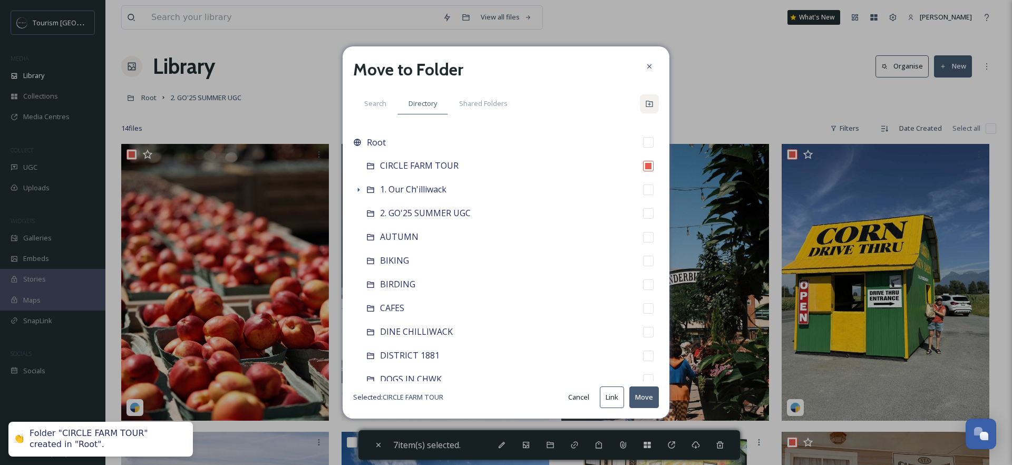
click at [649, 398] on button "Move" at bounding box center [644, 397] width 30 height 22
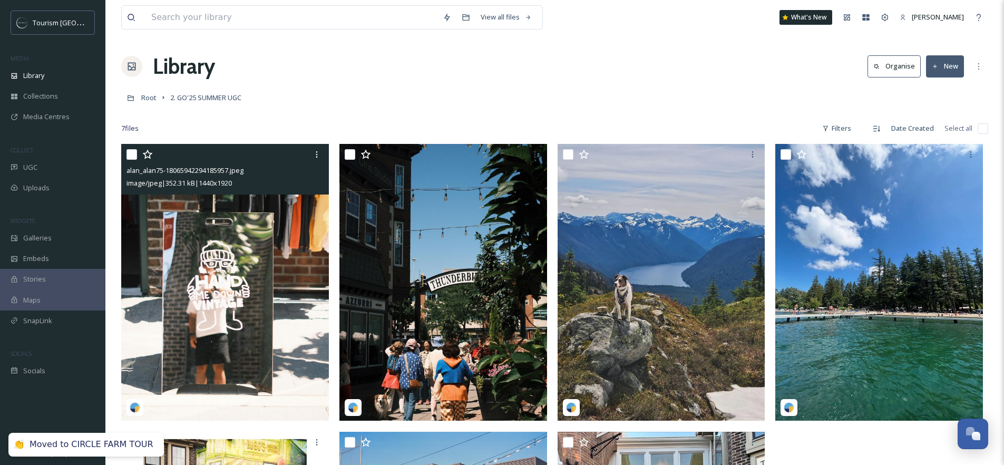
click at [128, 154] on input "checkbox" at bounding box center [131, 154] width 11 height 11
checkbox input "true"
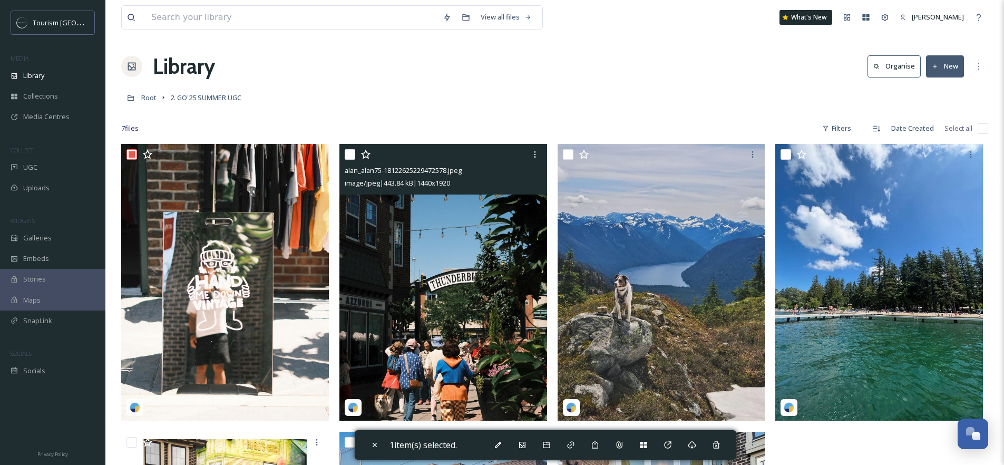
click at [351, 155] on input "checkbox" at bounding box center [350, 154] width 11 height 11
checkbox input "true"
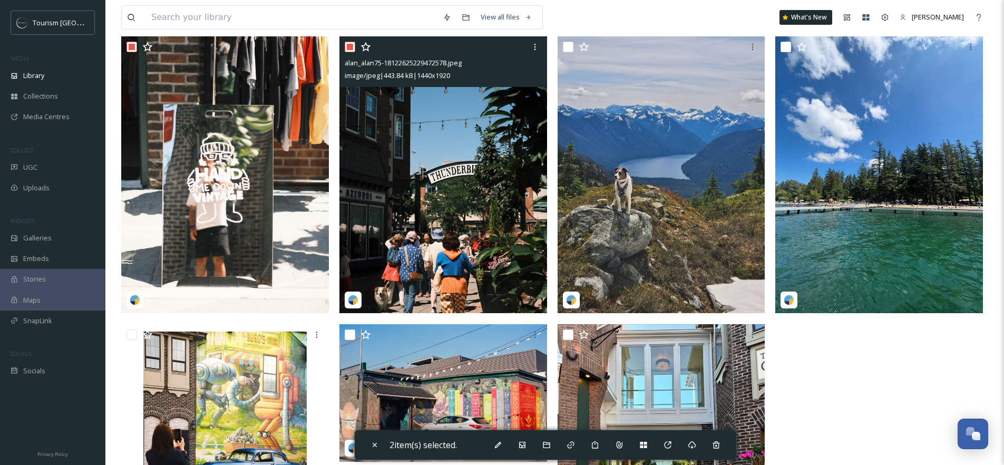
scroll to position [127, 0]
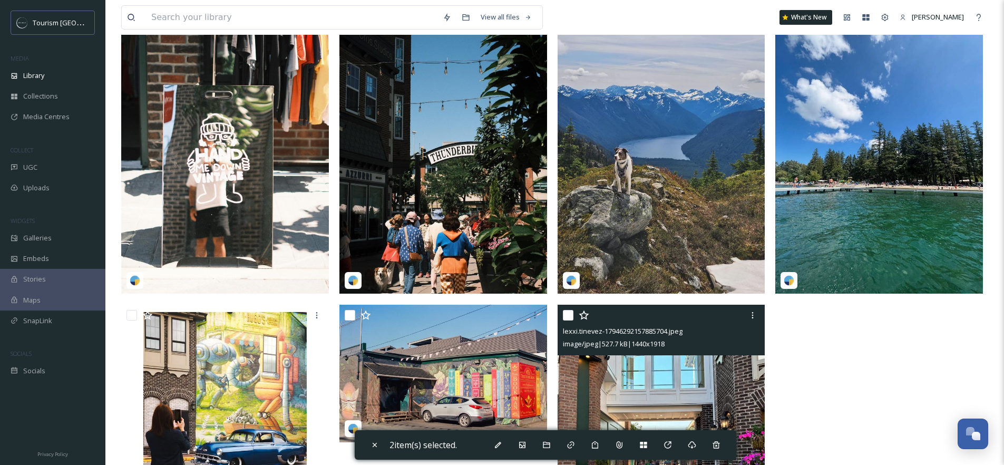
click at [572, 312] on input "checkbox" at bounding box center [568, 315] width 11 height 11
checkbox input "true"
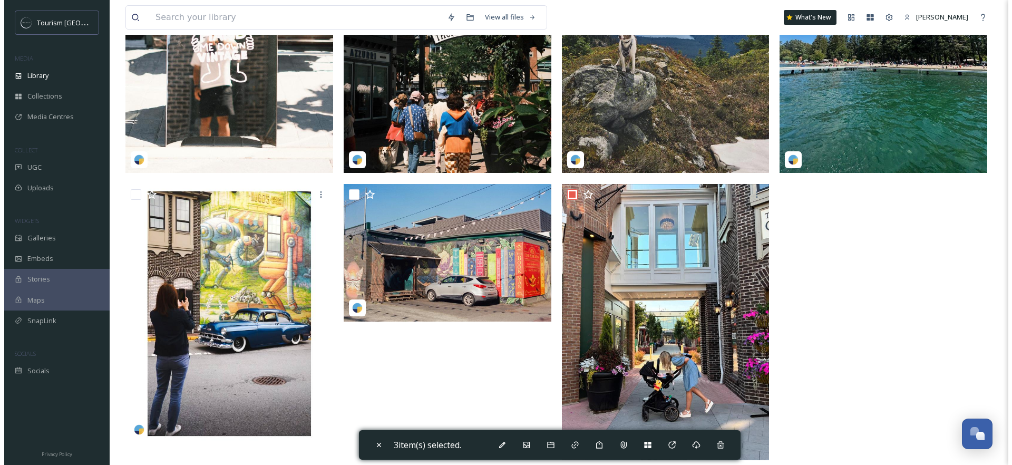
scroll to position [261, 0]
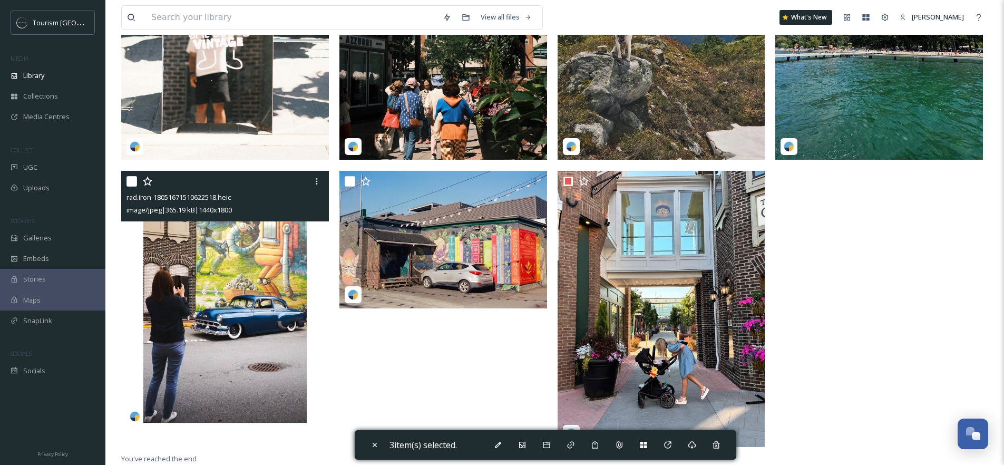
click at [129, 181] on input "checkbox" at bounding box center [131, 181] width 11 height 11
checkbox input "true"
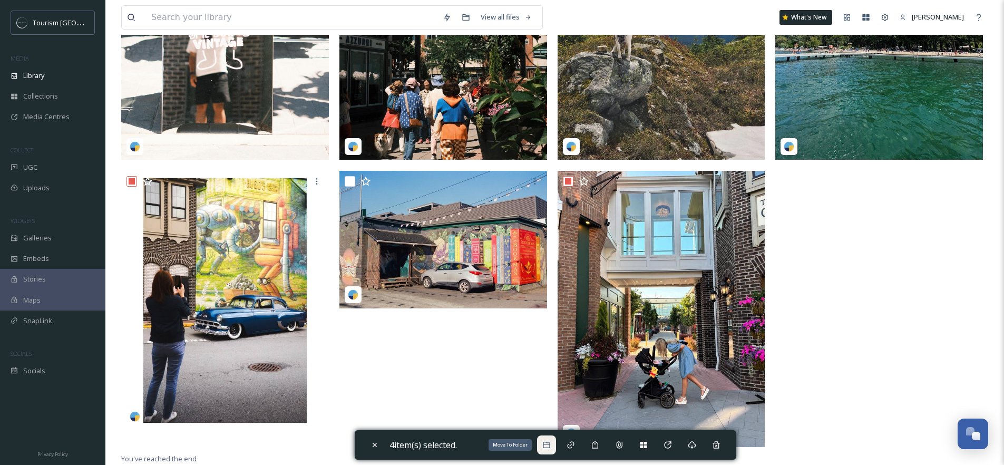
click at [556, 446] on div "Move To Folder" at bounding box center [546, 444] width 19 height 19
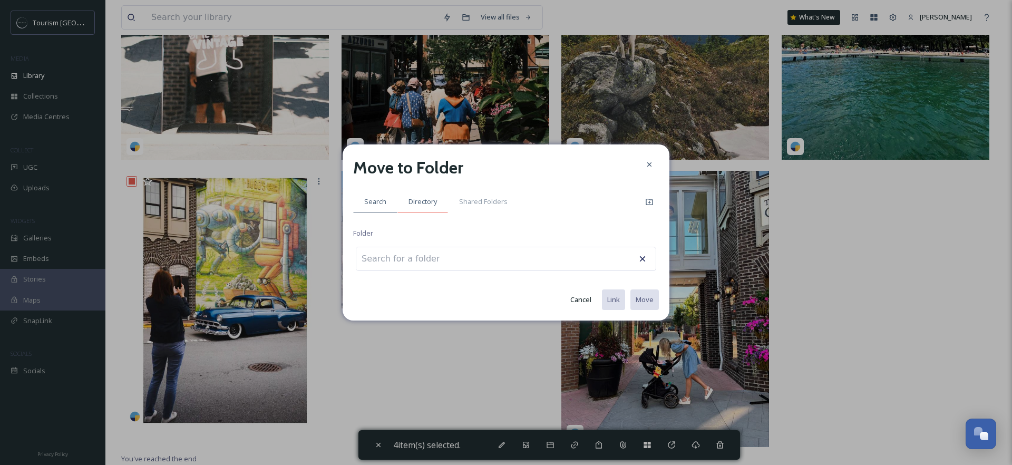
click at [434, 194] on div "Directory" at bounding box center [422, 202] width 51 height 22
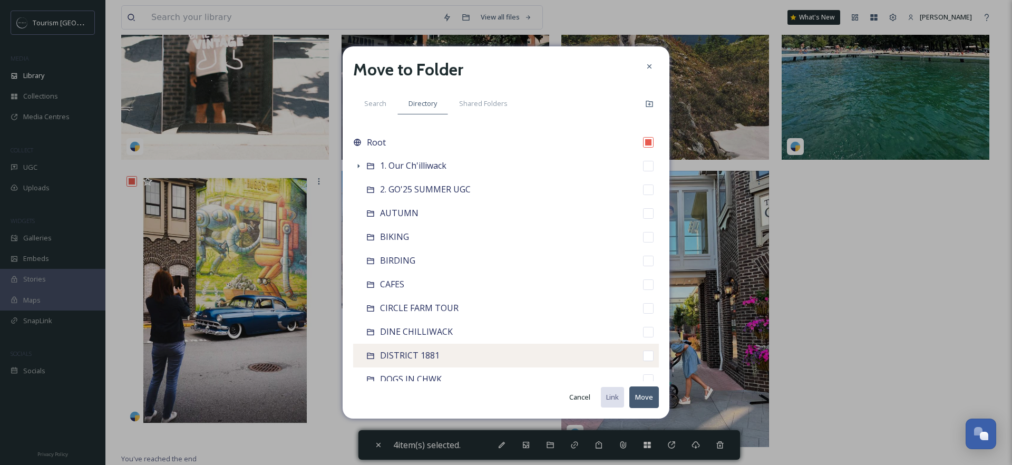
click at [538, 351] on div "DISTRICT 1881" at bounding box center [506, 356] width 306 height 24
checkbox input "false"
checkbox input "true"
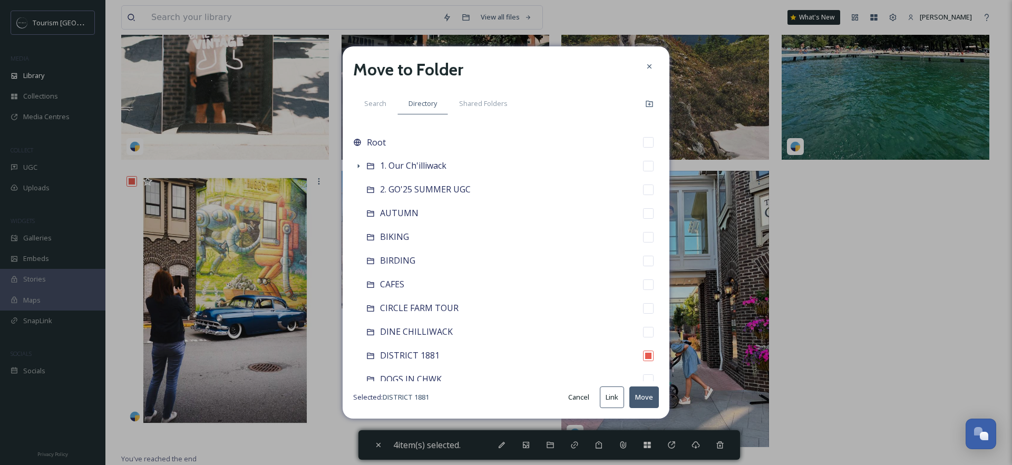
click at [645, 397] on button "Move" at bounding box center [644, 397] width 30 height 22
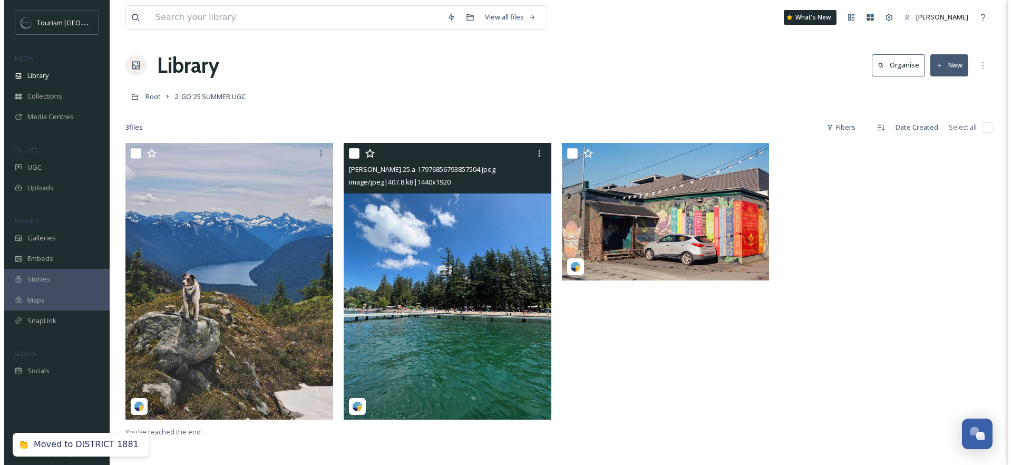
scroll to position [0, 0]
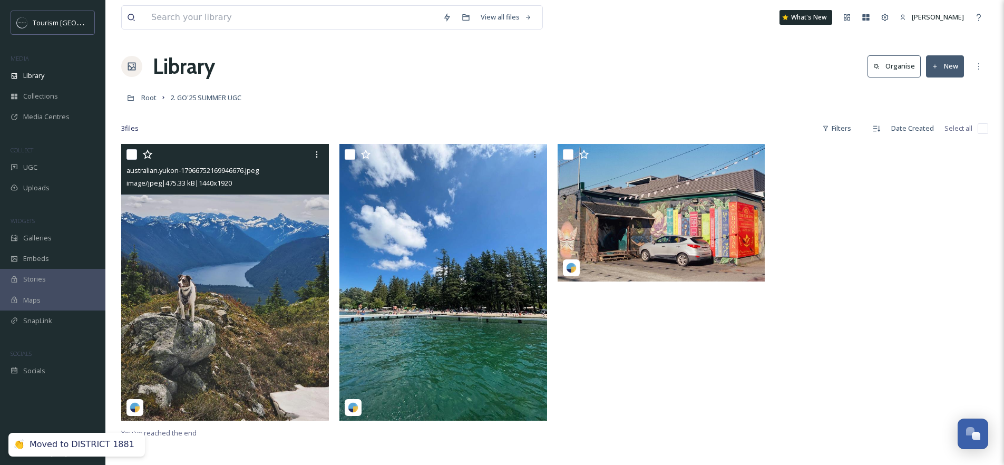
click at [134, 152] on input "checkbox" at bounding box center [131, 154] width 11 height 11
checkbox input "true"
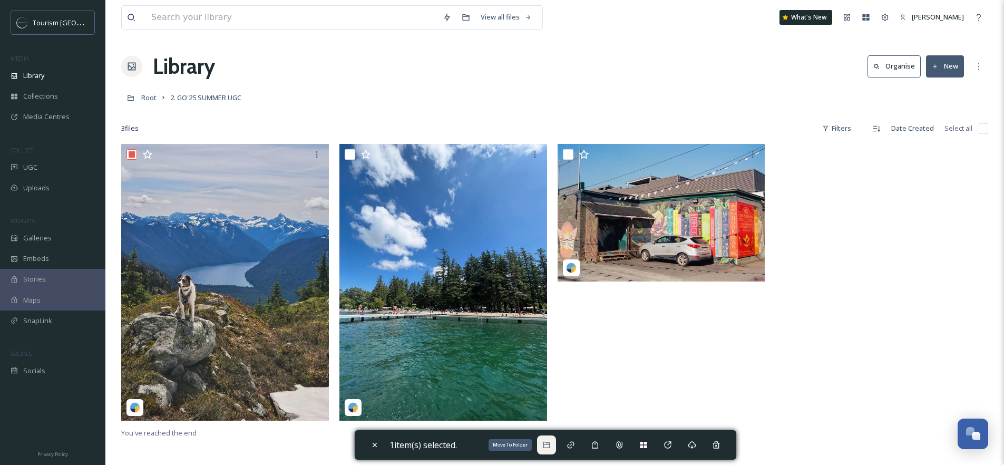
click at [546, 447] on icon at bounding box center [546, 445] width 7 height 6
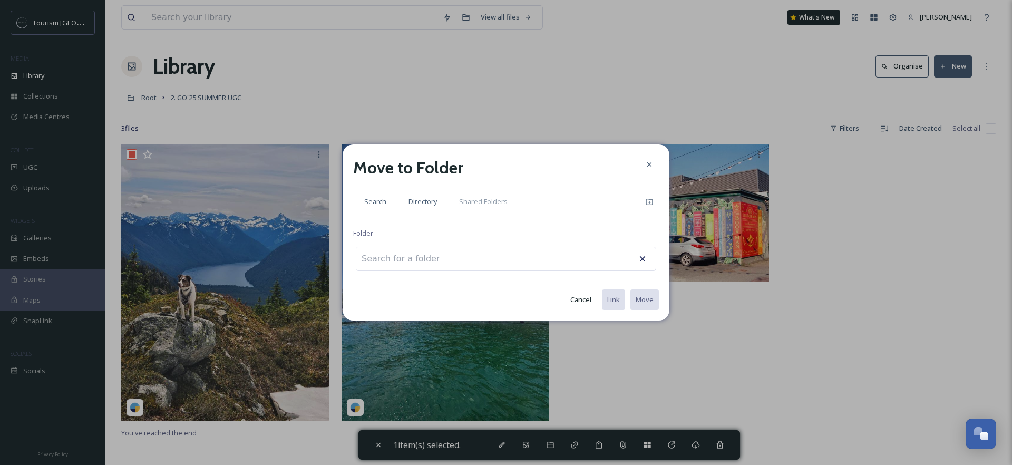
click at [418, 211] on div "Directory" at bounding box center [422, 202] width 51 height 22
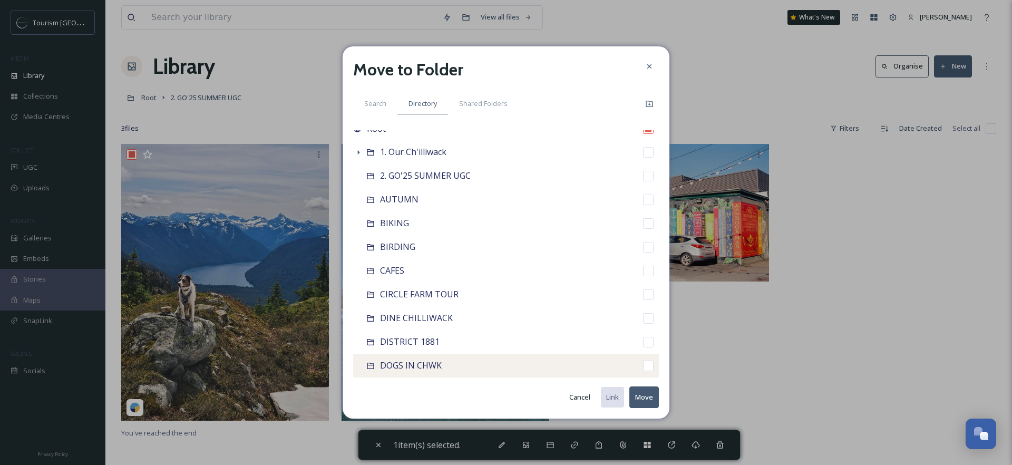
scroll to position [17, 0]
click at [594, 355] on div "DOGS IN CHWK" at bounding box center [506, 362] width 306 height 24
checkbox input "false"
checkbox input "true"
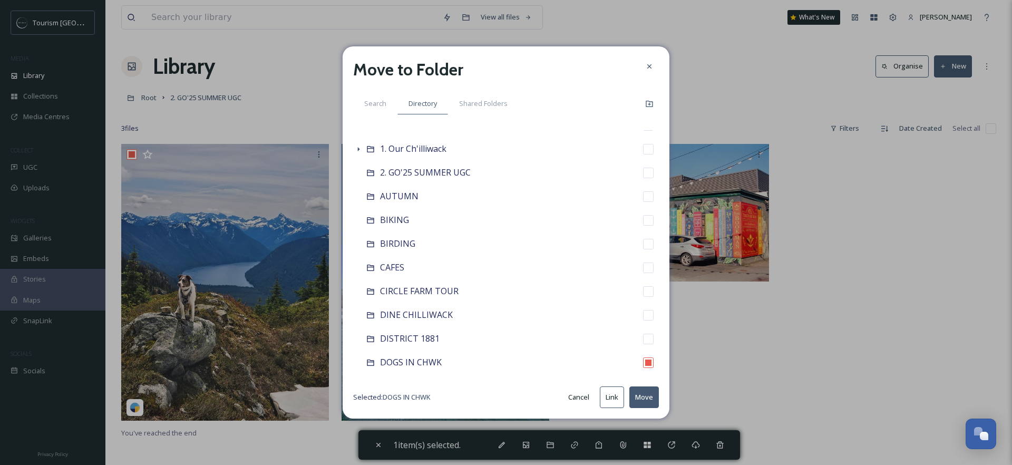
click at [655, 401] on button "Move" at bounding box center [644, 397] width 30 height 22
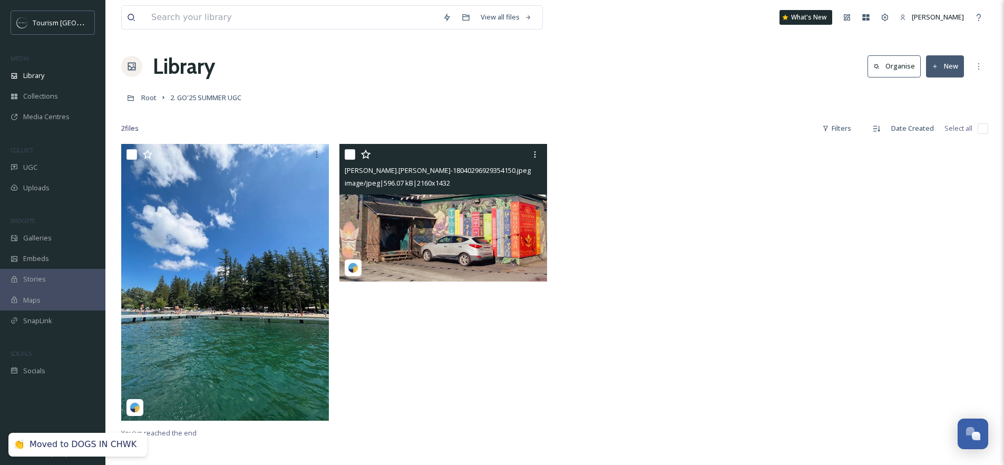
click at [349, 153] on input "checkbox" at bounding box center [350, 154] width 11 height 11
checkbox input "true"
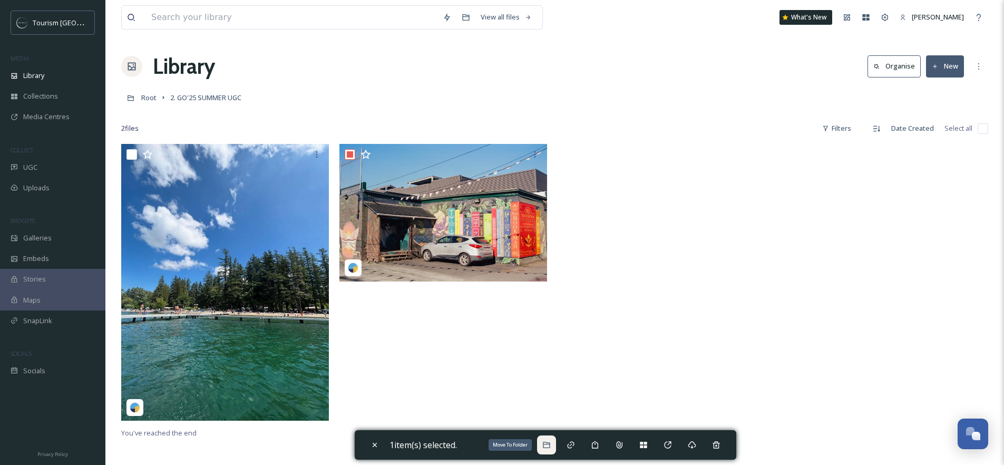
click at [553, 447] on div "Move To Folder" at bounding box center [546, 444] width 19 height 19
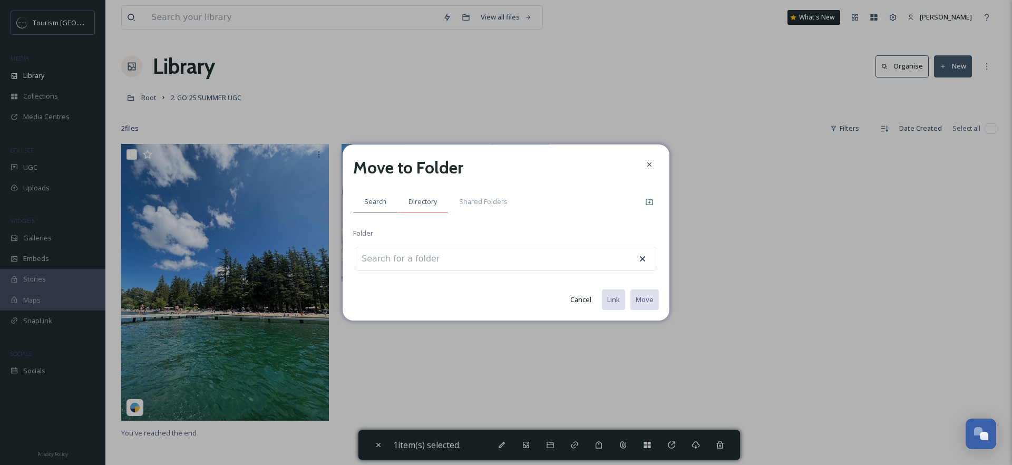
click at [421, 197] on span "Directory" at bounding box center [422, 202] width 28 height 10
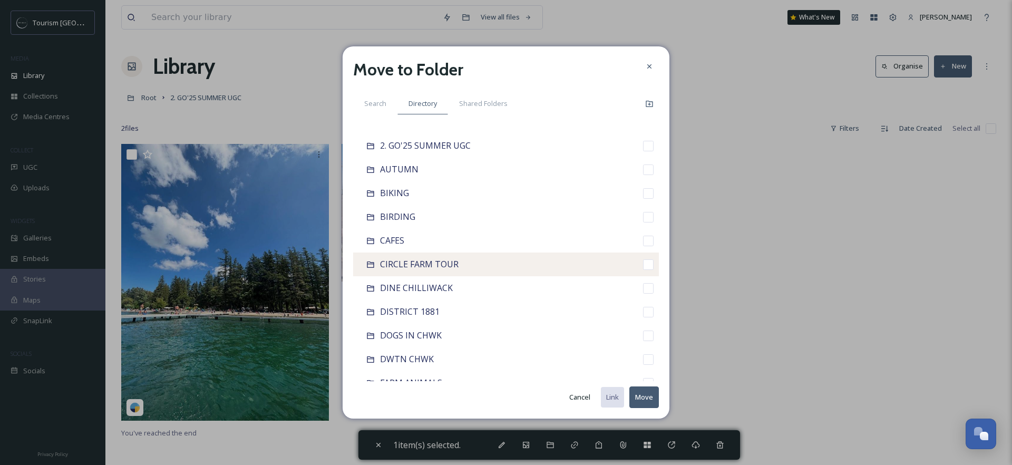
scroll to position [44, 0]
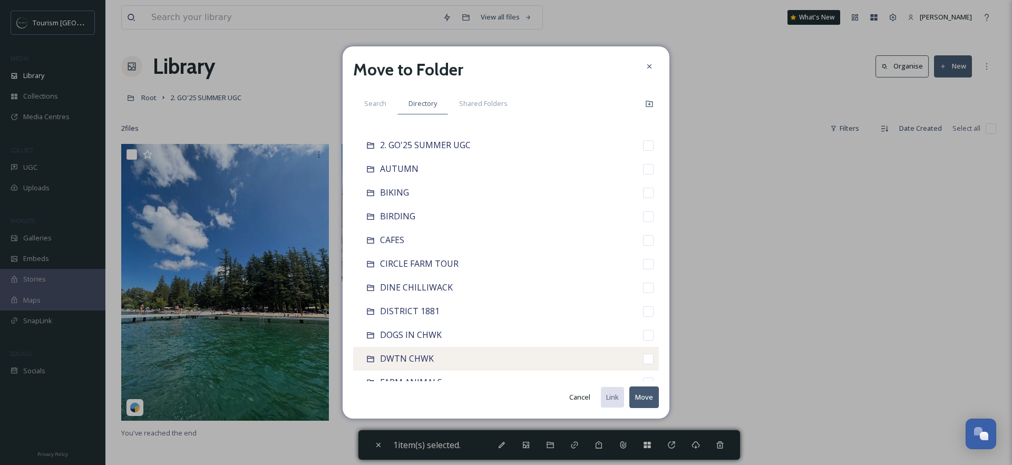
click at [454, 357] on div "DWTN CHWK" at bounding box center [506, 359] width 306 height 24
checkbox input "false"
checkbox input "true"
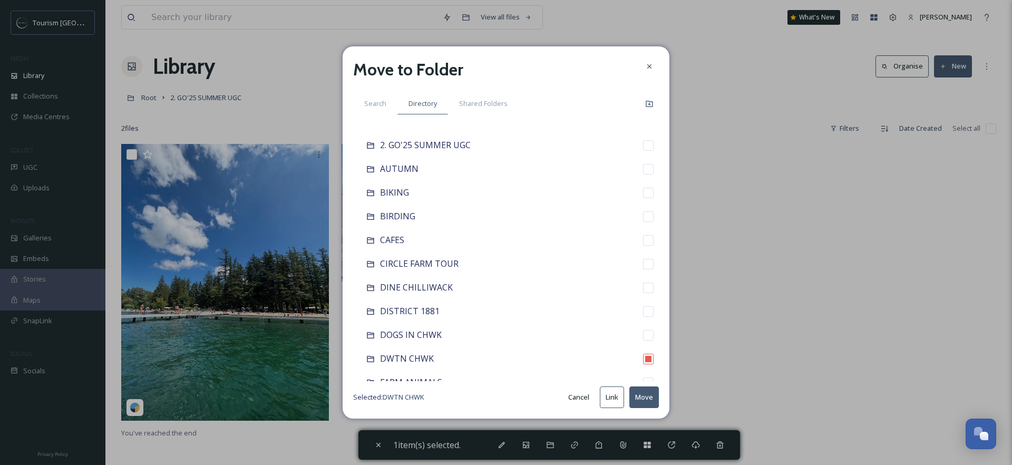
click at [644, 398] on button "Move" at bounding box center [644, 397] width 30 height 22
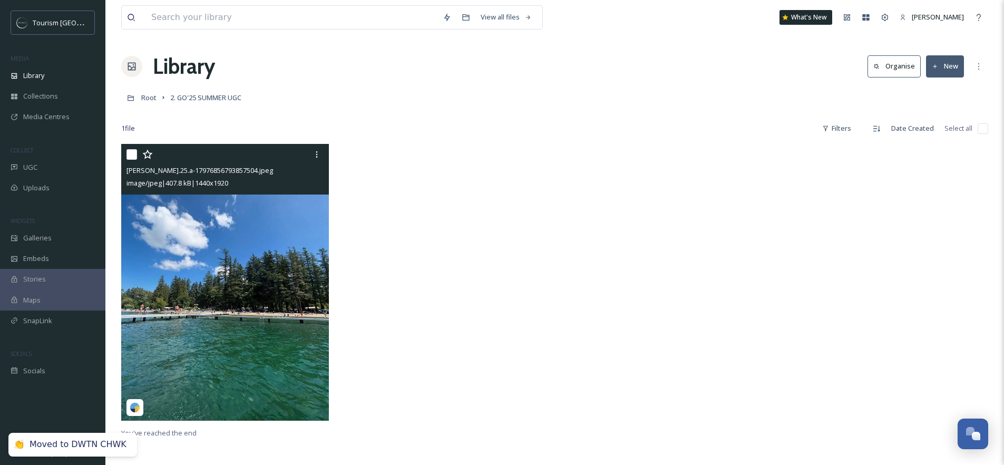
click at [135, 150] on input "checkbox" at bounding box center [131, 154] width 11 height 11
checkbox input "true"
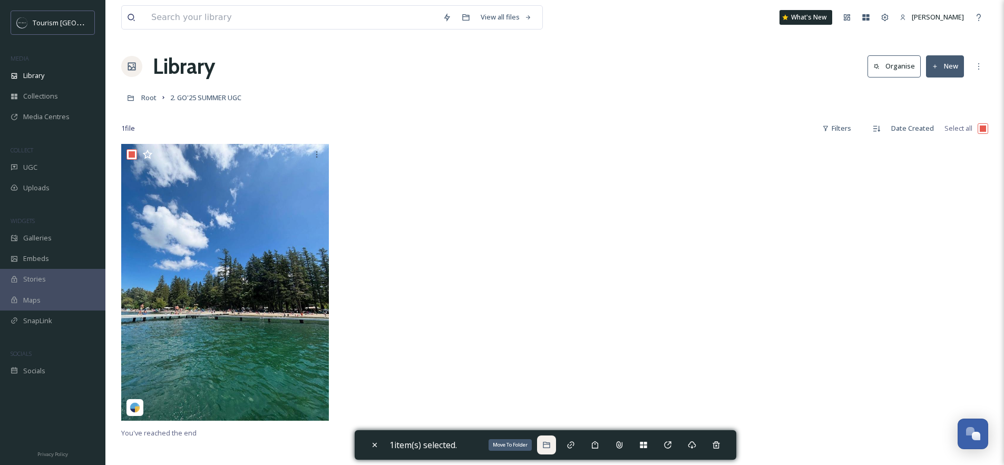
click at [549, 449] on div "Move To Folder" at bounding box center [546, 444] width 19 height 19
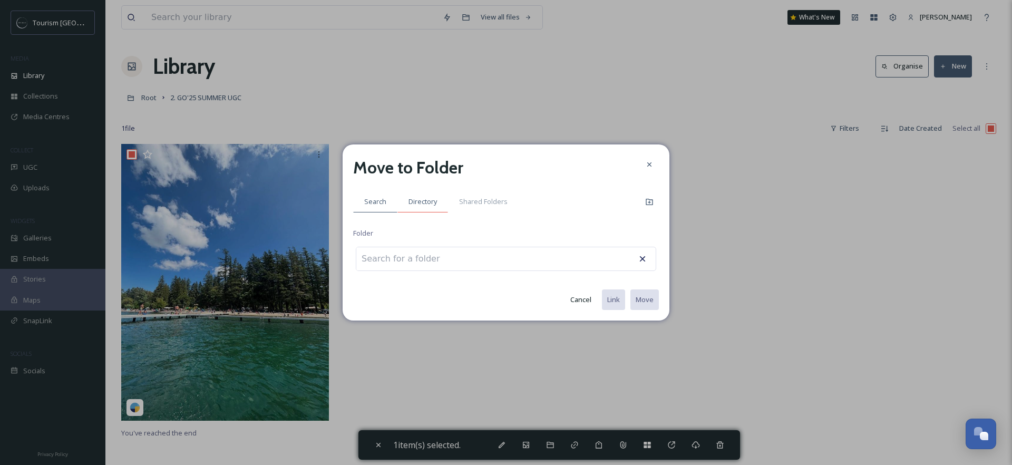
click at [411, 195] on div "Directory" at bounding box center [422, 202] width 51 height 22
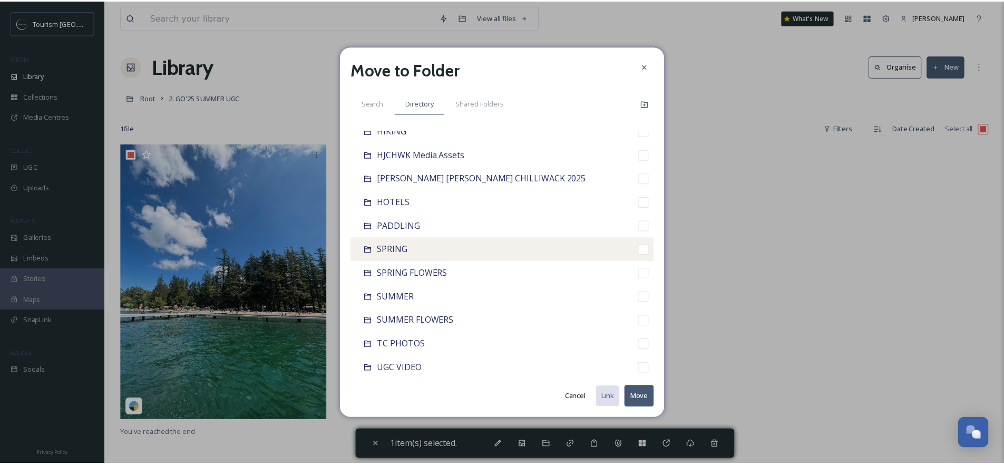
scroll to position [435, 0]
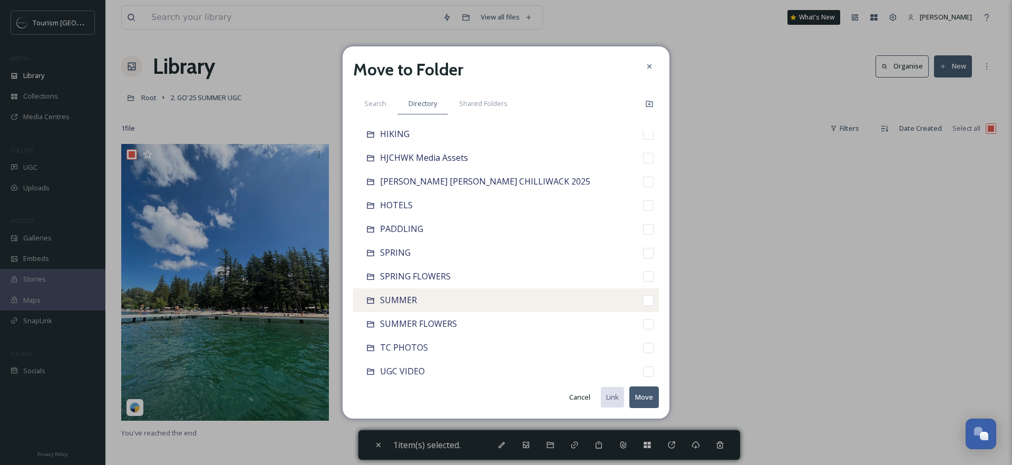
click at [424, 301] on div "SUMMER" at bounding box center [506, 300] width 306 height 24
checkbox input "false"
checkbox input "true"
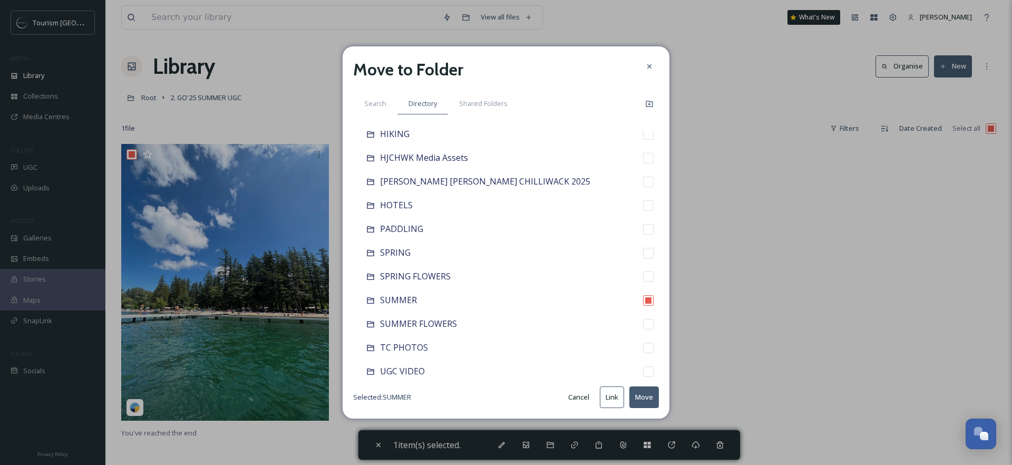
click at [647, 396] on button "Move" at bounding box center [644, 397] width 30 height 22
checkbox input "false"
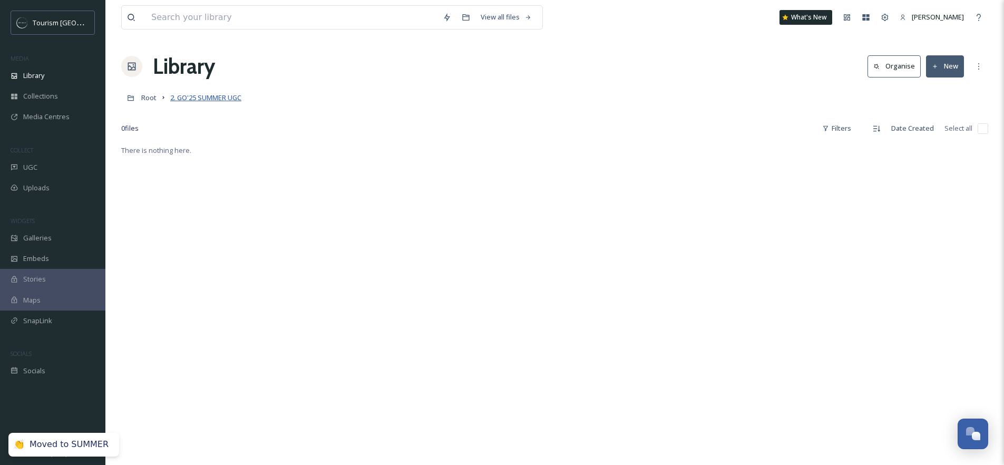
click at [214, 97] on span "2. GO'25 SUMMER UGC" at bounding box center [205, 97] width 71 height 9
click at [976, 65] on icon at bounding box center [978, 66] width 8 height 8
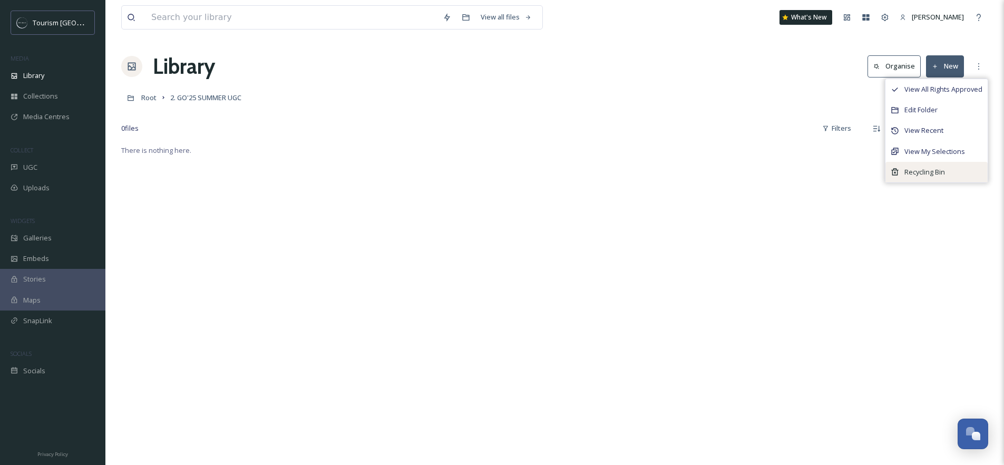
click at [930, 174] on span "Recycling Bin" at bounding box center [924, 172] width 41 height 10
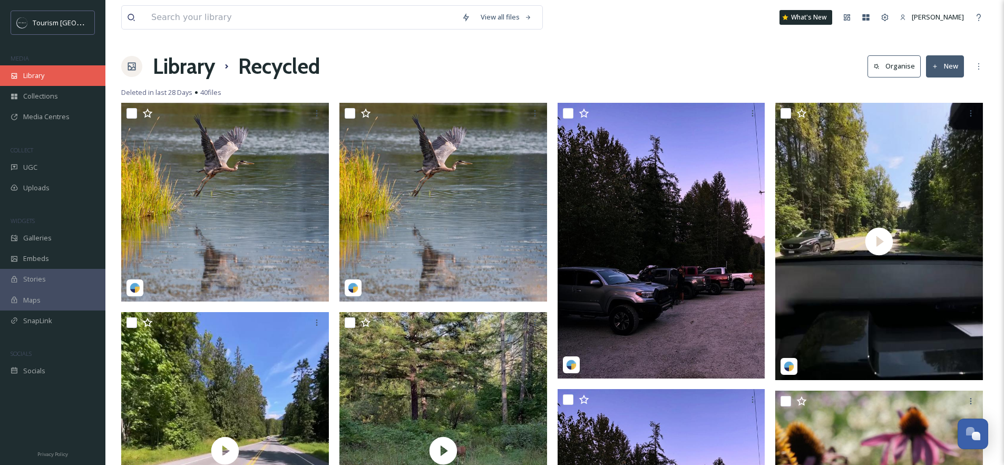
click at [43, 79] on span "Library" at bounding box center [33, 76] width 21 height 10
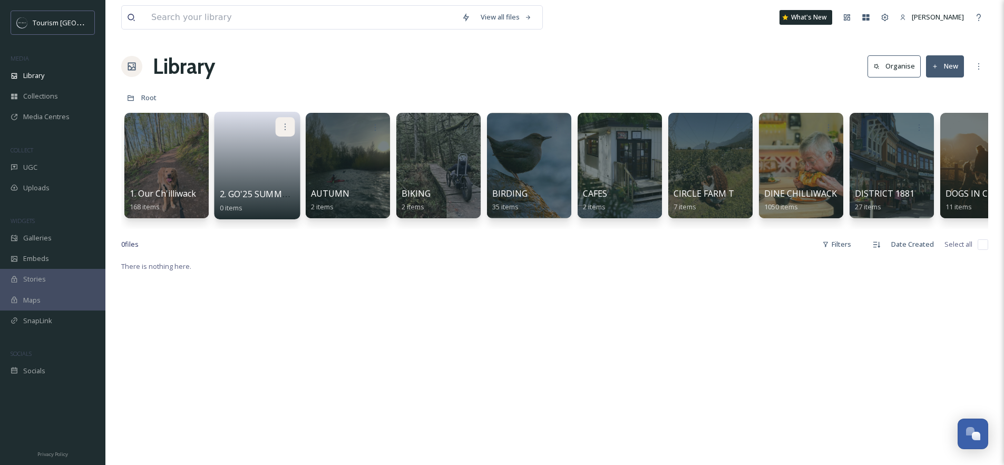
click at [283, 126] on icon at bounding box center [285, 126] width 8 height 8
click at [265, 207] on div "Delete" at bounding box center [265, 203] width 58 height 21
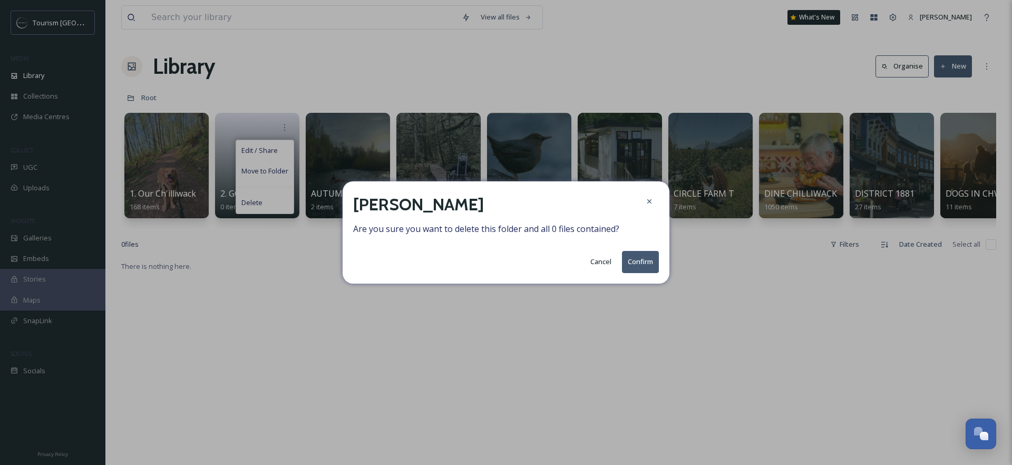
click at [644, 260] on button "Confirm" at bounding box center [640, 262] width 37 height 22
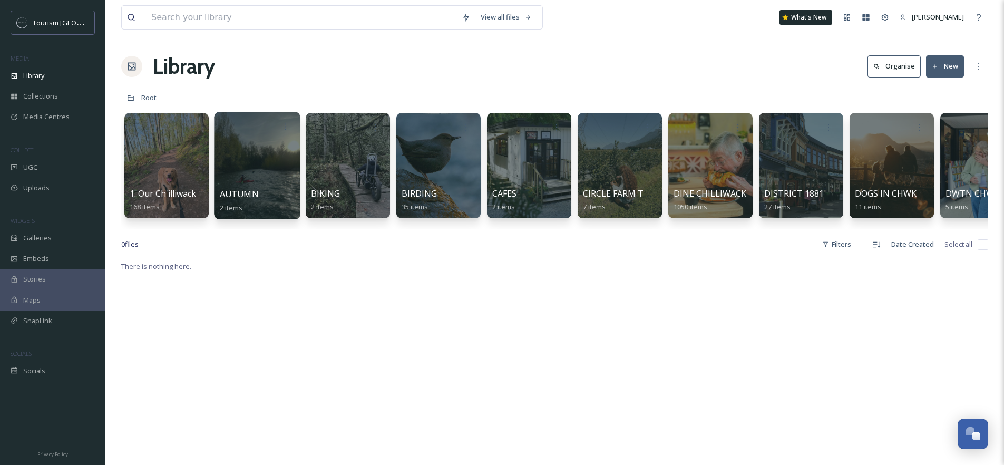
click at [253, 159] on div at bounding box center [257, 165] width 86 height 107
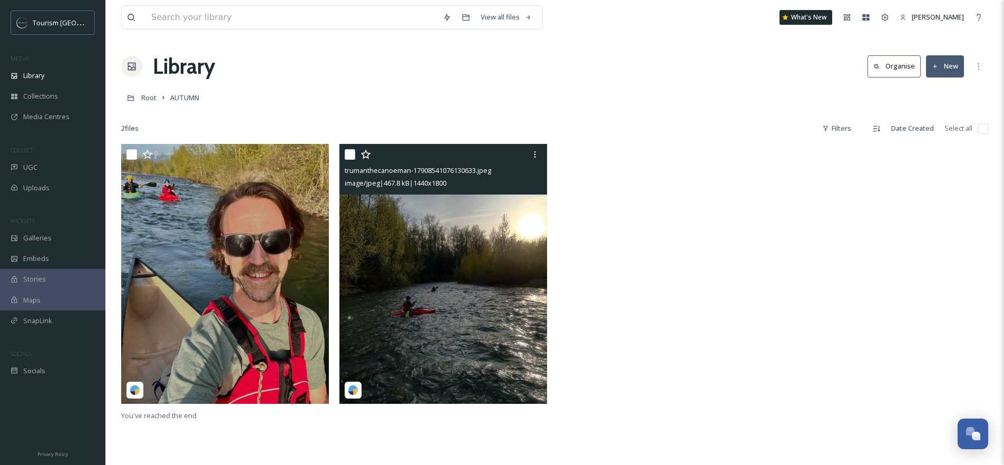
click at [350, 152] on input "checkbox" at bounding box center [350, 154] width 11 height 11
checkbox input "true"
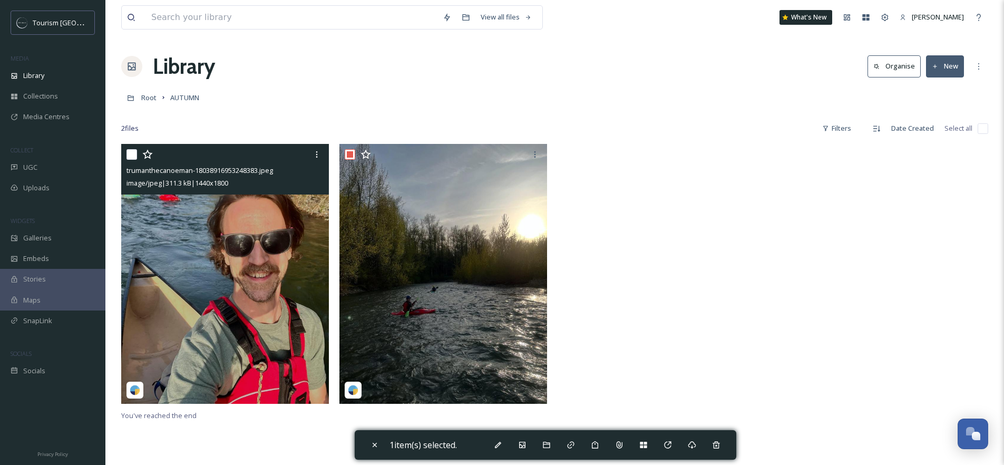
click at [130, 152] on input "checkbox" at bounding box center [131, 154] width 11 height 11
checkbox input "true"
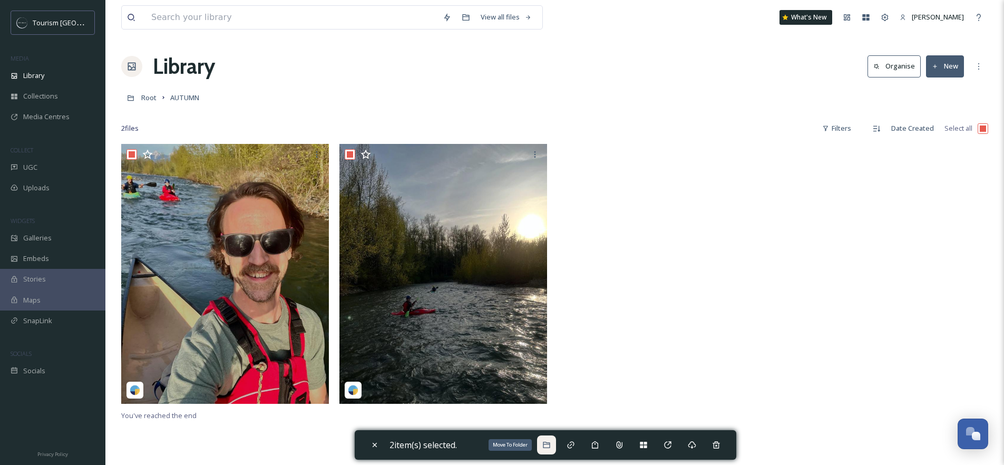
click at [554, 446] on div "Move To Folder" at bounding box center [546, 444] width 19 height 19
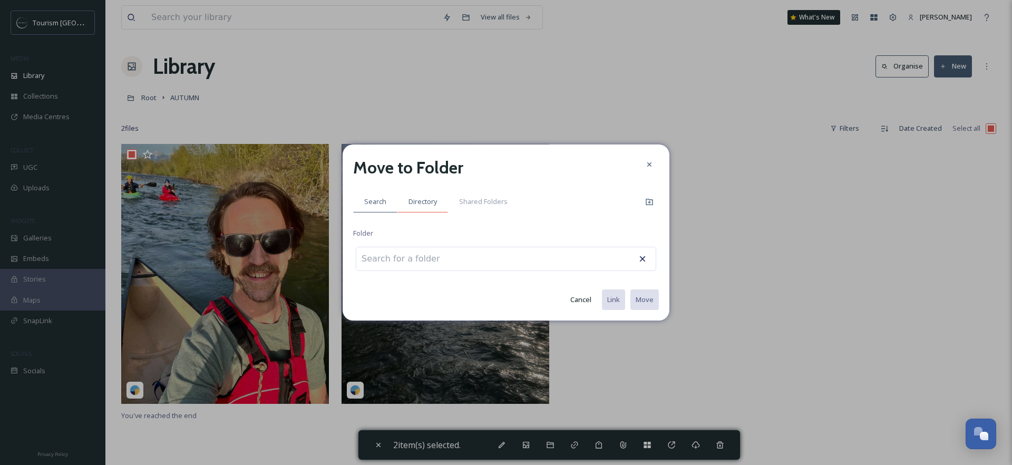
click at [406, 201] on div "Directory" at bounding box center [422, 202] width 51 height 22
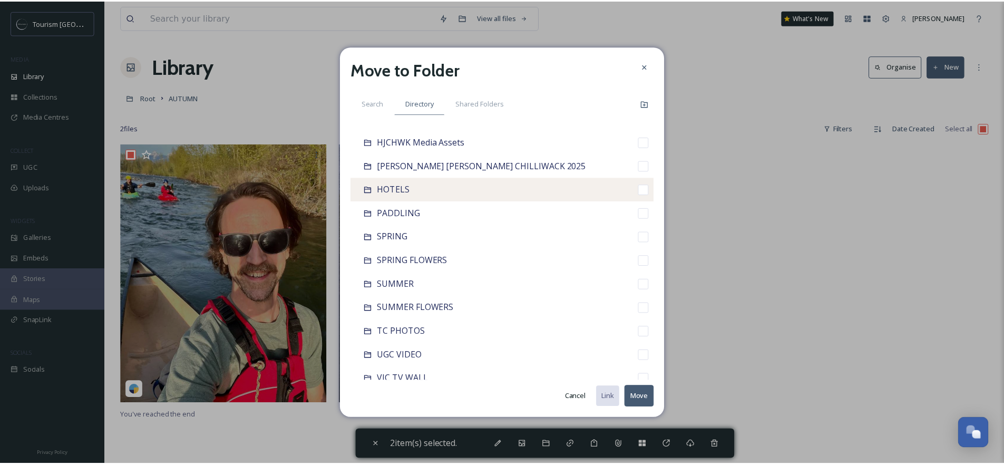
scroll to position [423, 0]
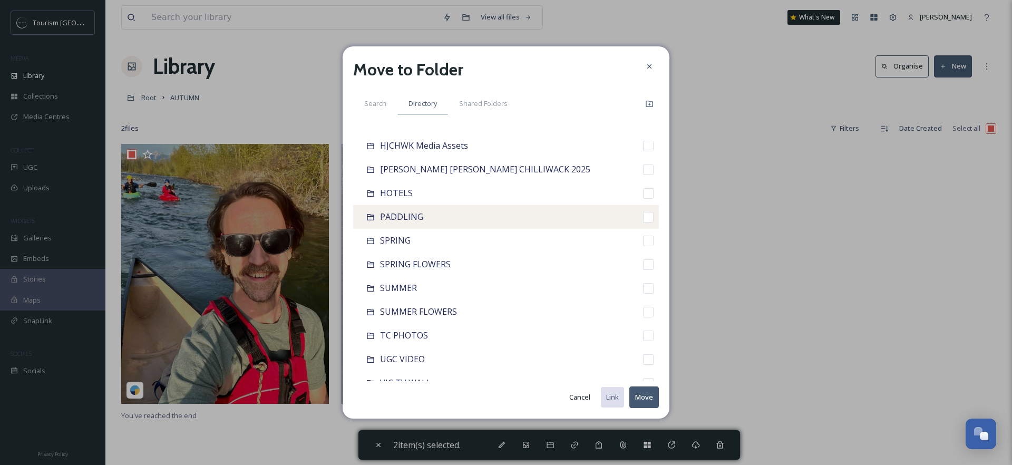
click at [440, 217] on div "PADDLING" at bounding box center [506, 217] width 306 height 24
checkbox input "false"
checkbox input "true"
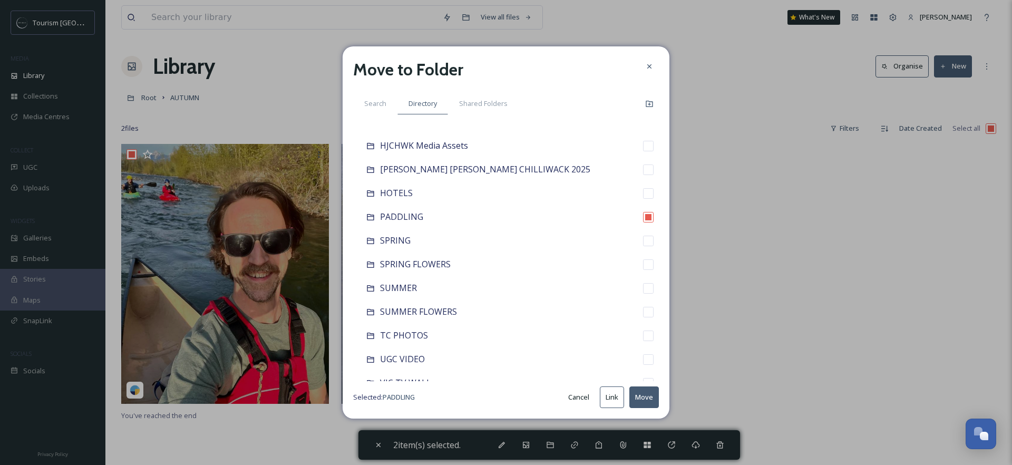
click at [648, 398] on button "Move" at bounding box center [644, 397] width 30 height 22
checkbox input "false"
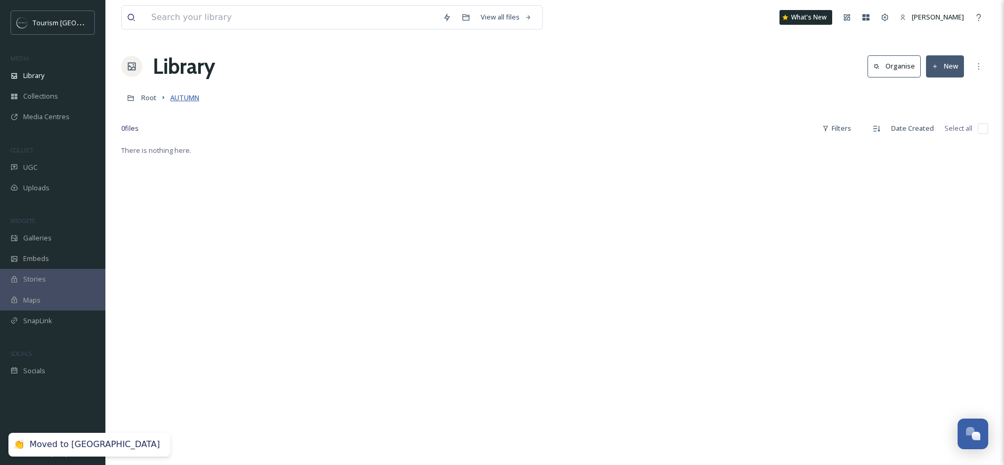
click at [180, 96] on span "AUTUMN" at bounding box center [184, 97] width 29 height 9
click at [148, 98] on span "Root" at bounding box center [148, 97] width 15 height 9
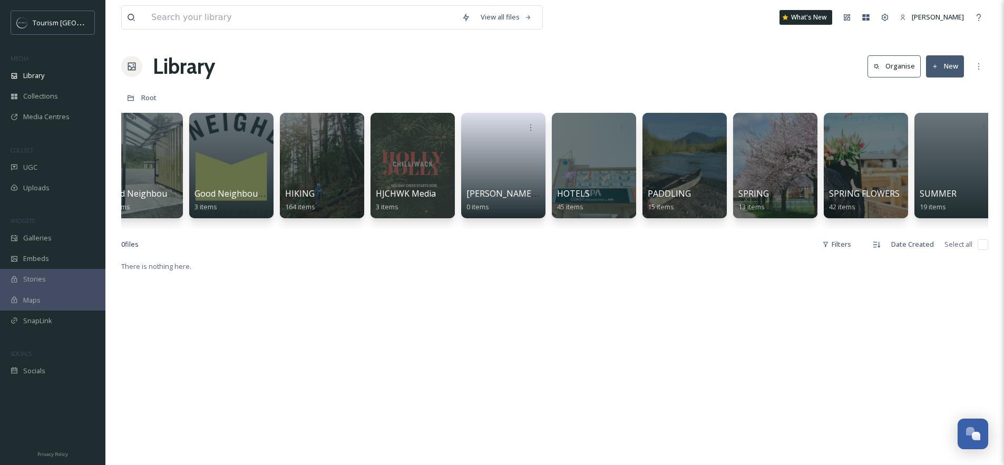
scroll to position [0, 1299]
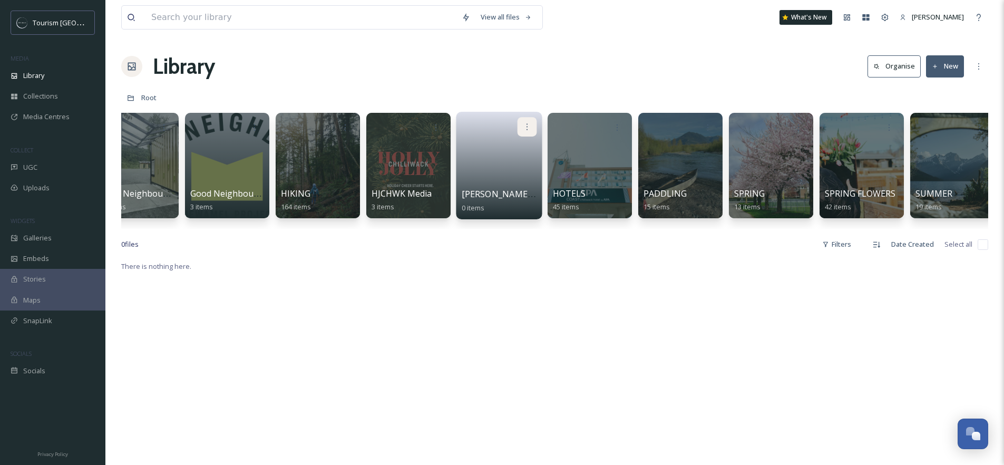
click at [528, 124] on icon at bounding box center [527, 126] width 8 height 8
click at [500, 146] on span "Edit / Share" at bounding box center [501, 150] width 37 height 11
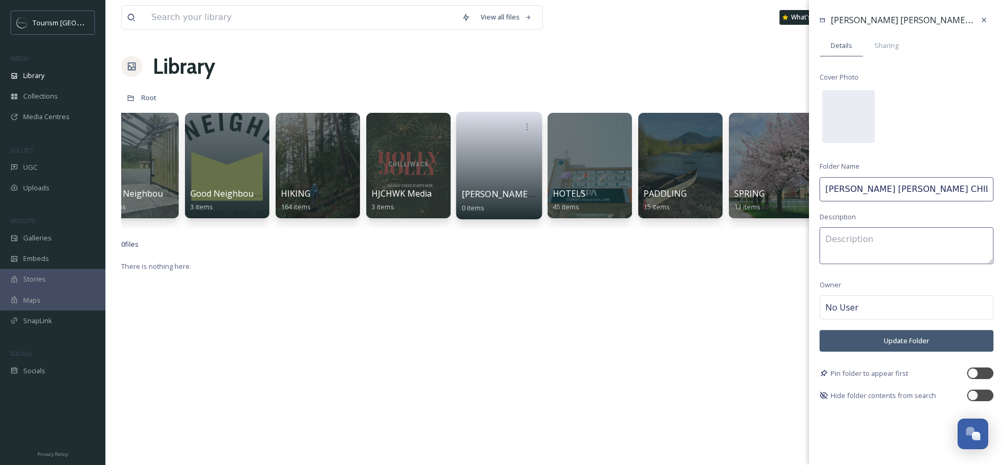
click at [823, 184] on input "[PERSON_NAME] [PERSON_NAME] CHILLIWACK 2025" at bounding box center [906, 189] width 174 height 24
type input "3. [PERSON_NAME] [PERSON_NAME] CHILLIWACK 2025"
click at [900, 343] on button "Update Folder" at bounding box center [906, 341] width 174 height 22
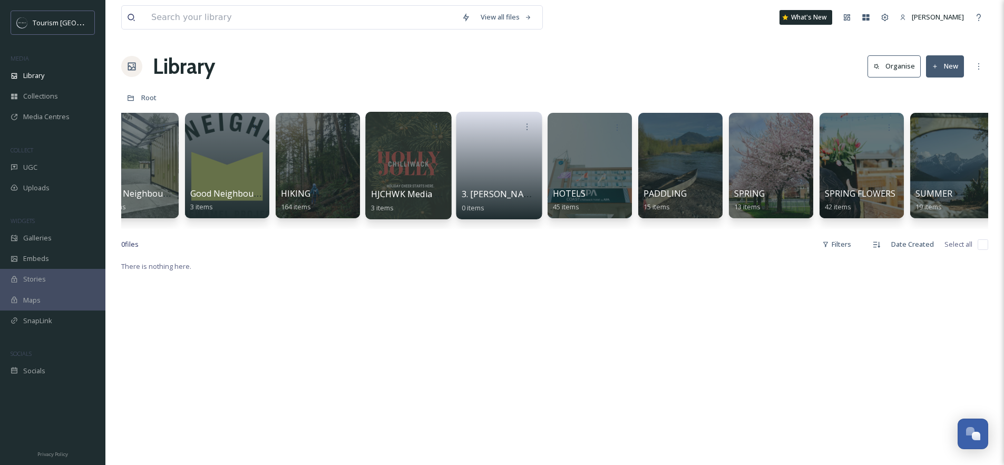
click at [396, 164] on div at bounding box center [408, 165] width 86 height 107
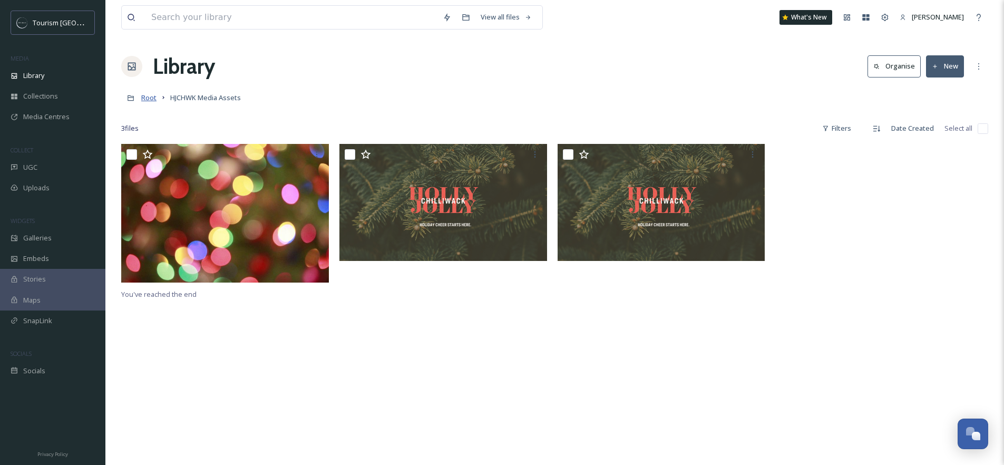
click at [148, 95] on span "Root" at bounding box center [148, 97] width 15 height 9
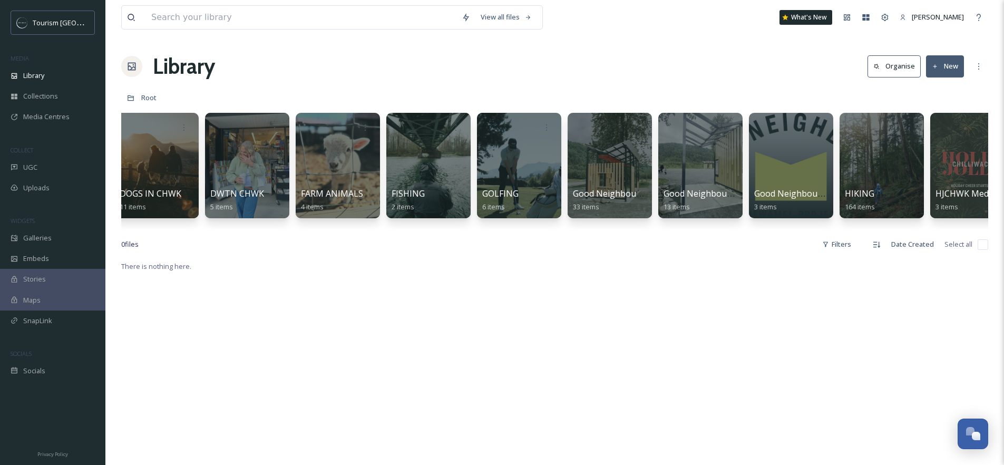
scroll to position [0, 884]
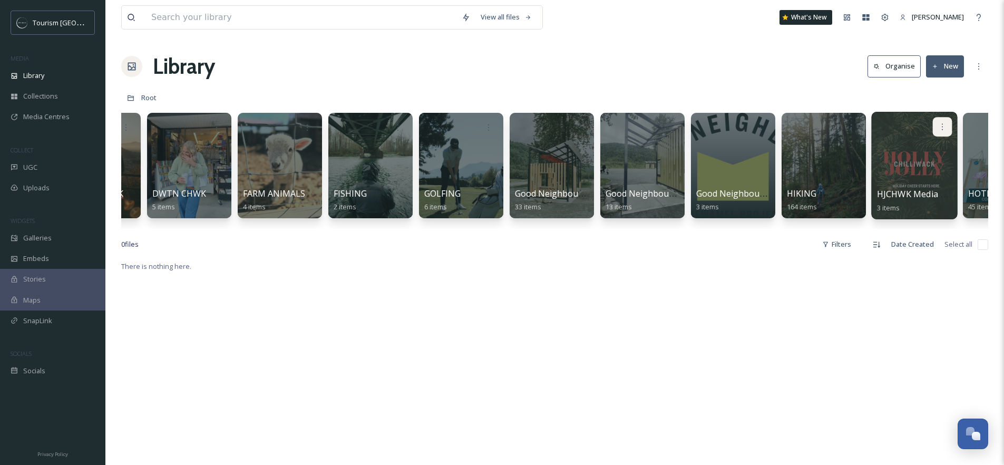
click at [945, 125] on icon at bounding box center [942, 126] width 8 height 8
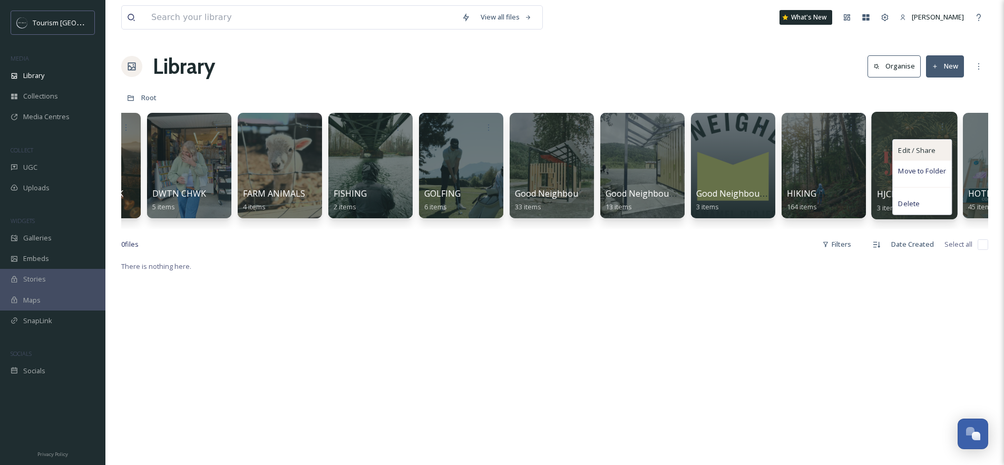
click at [924, 150] on span "Edit / Share" at bounding box center [916, 150] width 37 height 11
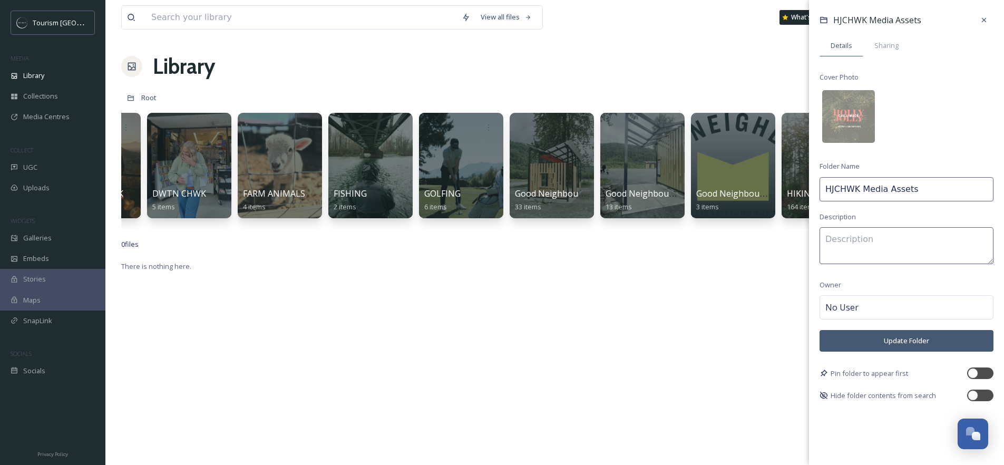
click at [823, 191] on input "HJCHWK Media Assets" at bounding box center [906, 189] width 174 height 24
type input "2. HJCHWK Media Assets"
click at [923, 348] on button "Update Folder" at bounding box center [906, 341] width 174 height 22
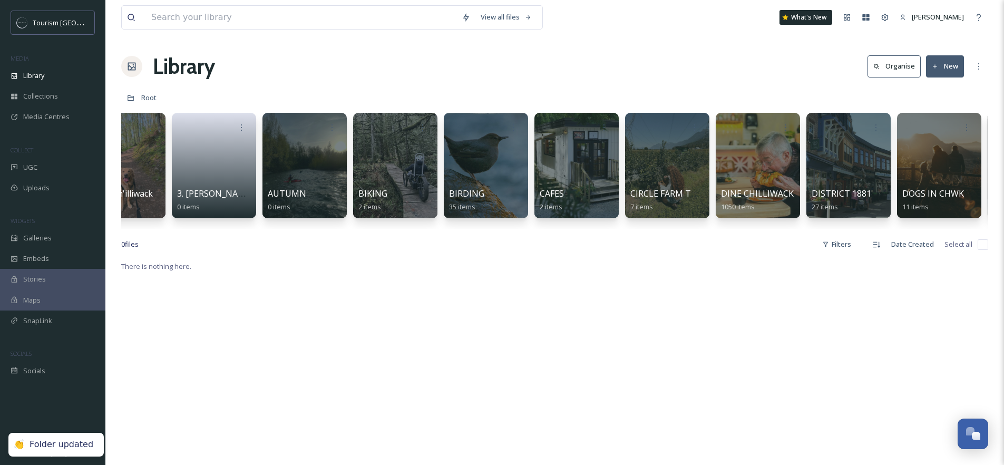
scroll to position [0, 0]
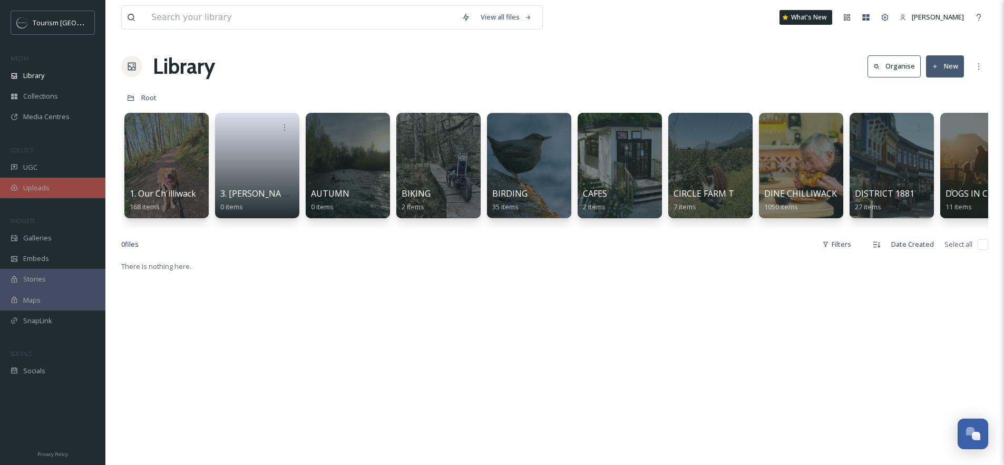
click at [53, 183] on div "Uploads" at bounding box center [52, 188] width 105 height 21
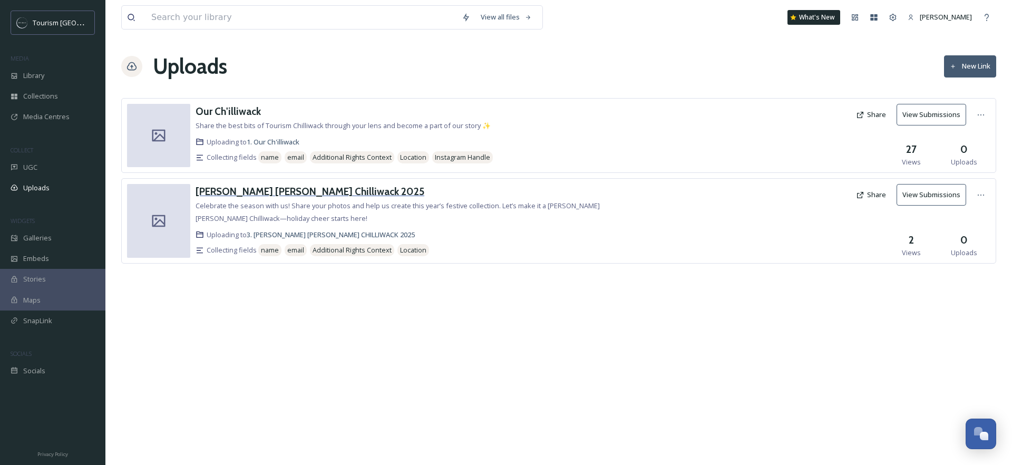
click at [270, 194] on h3 "[PERSON_NAME] [PERSON_NAME] Chilliwack 2025" at bounding box center [309, 191] width 229 height 13
click at [974, 193] on div at bounding box center [980, 194] width 19 height 19
click at [969, 237] on div "Edit" at bounding box center [969, 238] width 40 height 21
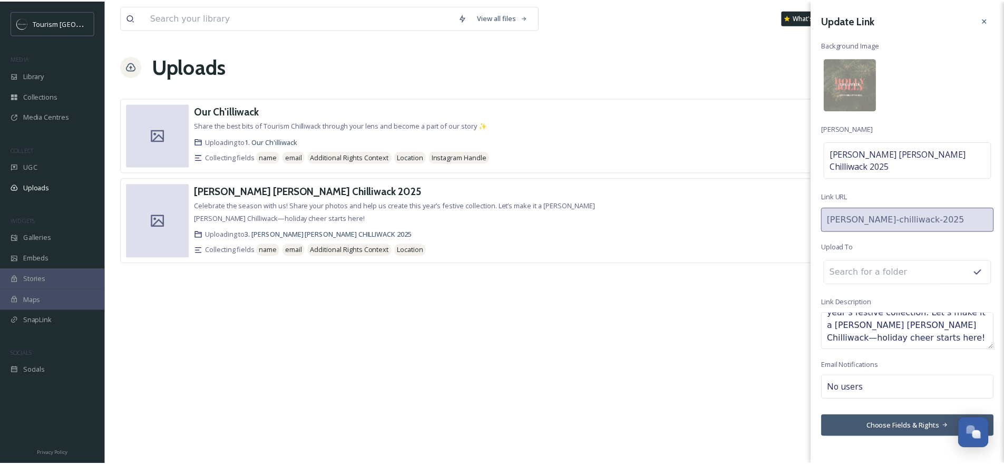
scroll to position [38, 0]
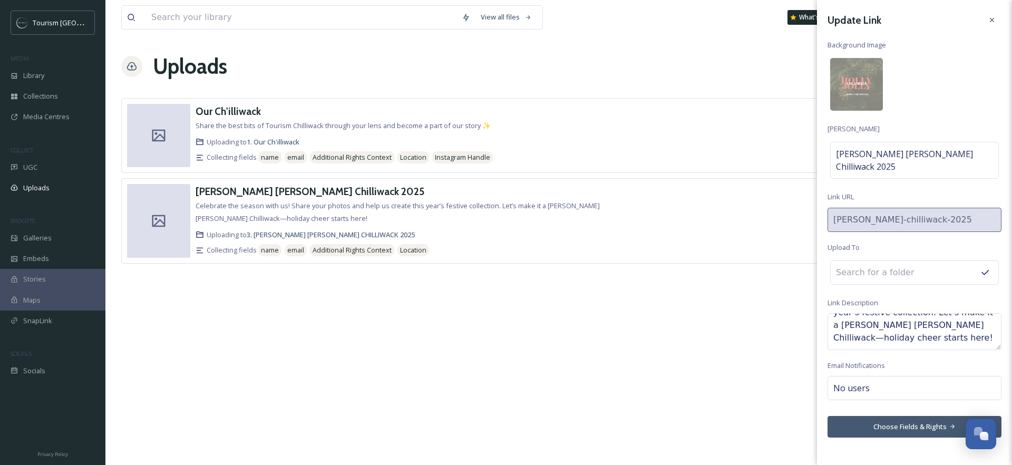
click at [889, 261] on input at bounding box center [888, 272] width 116 height 23
type input "2"
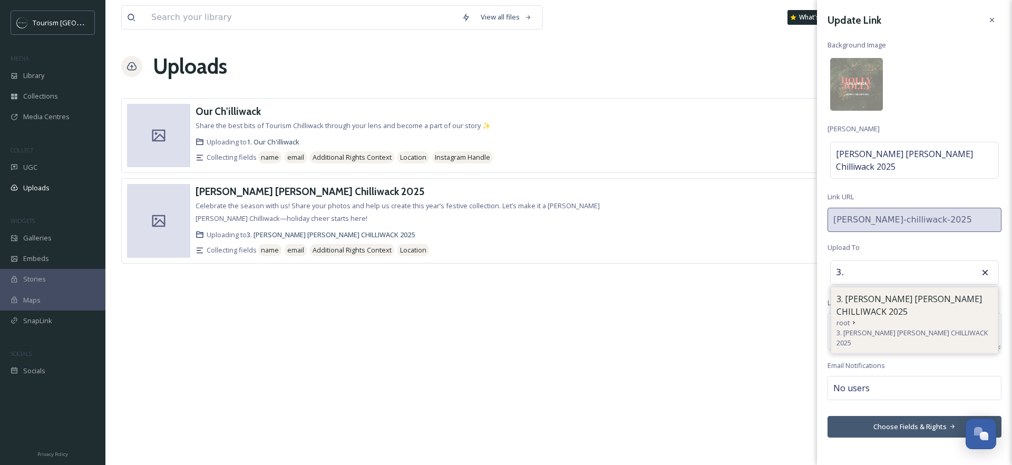
click at [910, 292] on span "3. [PERSON_NAME] [PERSON_NAME] CHILLIWACK 2025" at bounding box center [914, 304] width 156 height 25
type input "3. [PERSON_NAME] [PERSON_NAME] CHILLIWACK 2025"
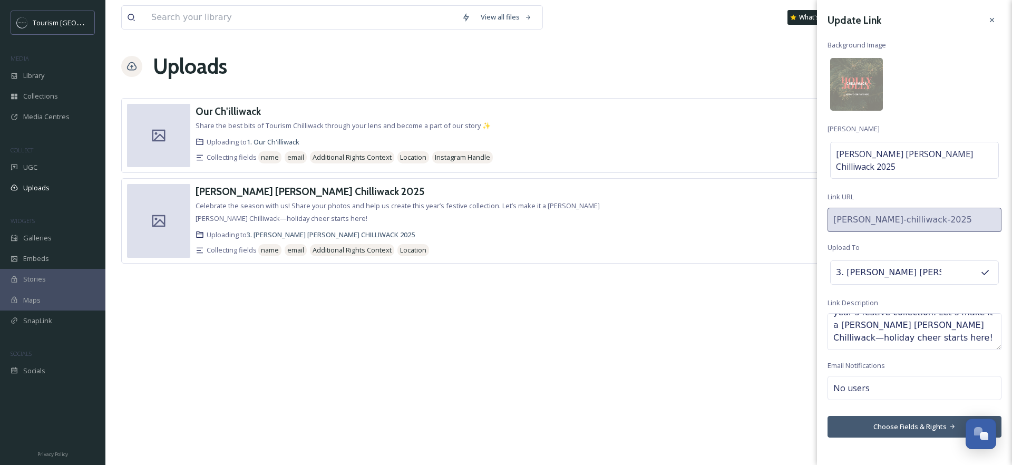
click at [889, 416] on button "Choose Fields & Rights" at bounding box center [914, 427] width 174 height 22
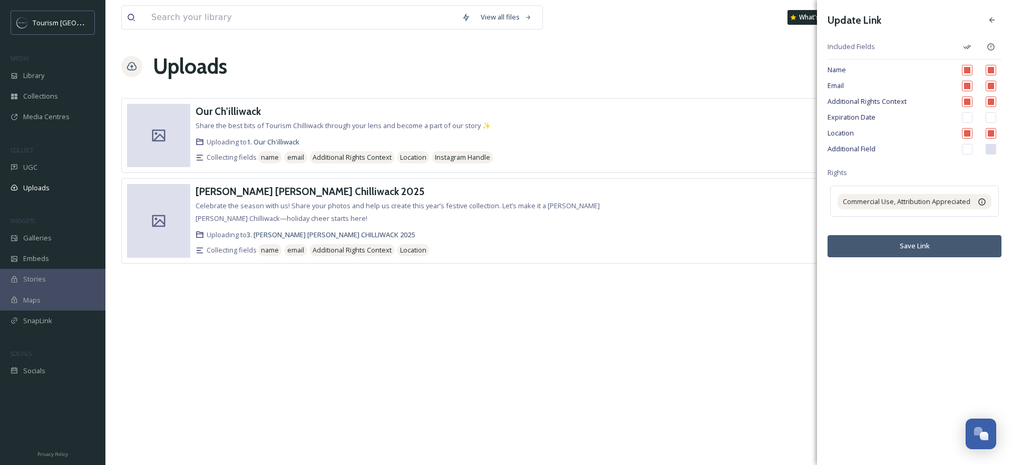
click at [913, 247] on button "Save Link" at bounding box center [914, 246] width 174 height 22
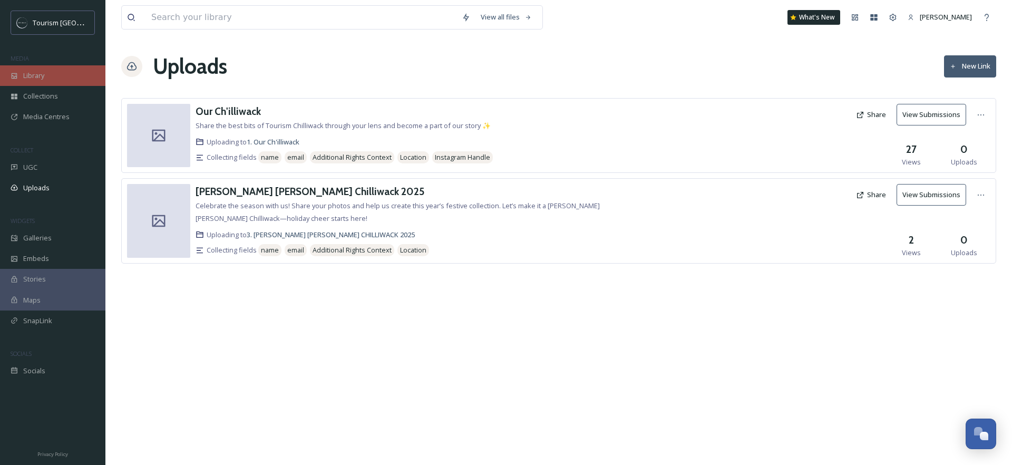
click at [43, 84] on div "Library" at bounding box center [52, 75] width 105 height 21
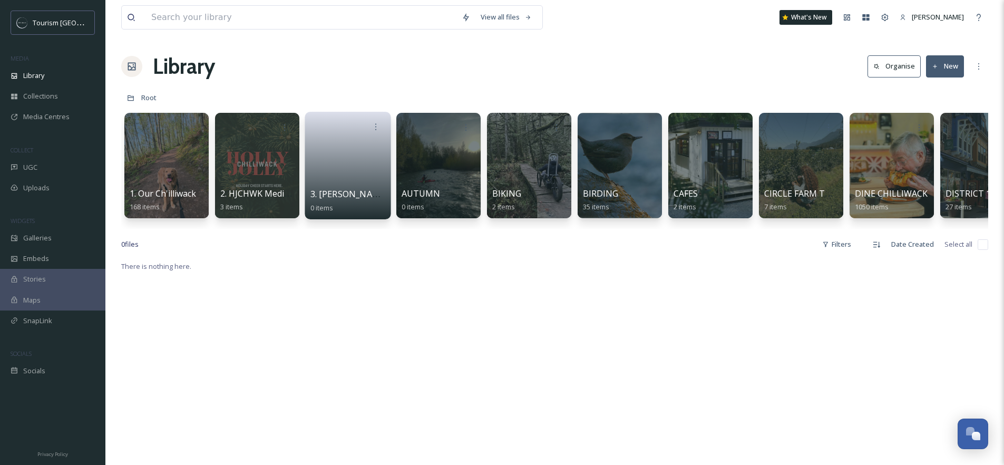
click at [333, 150] on link at bounding box center [347, 161] width 75 height 51
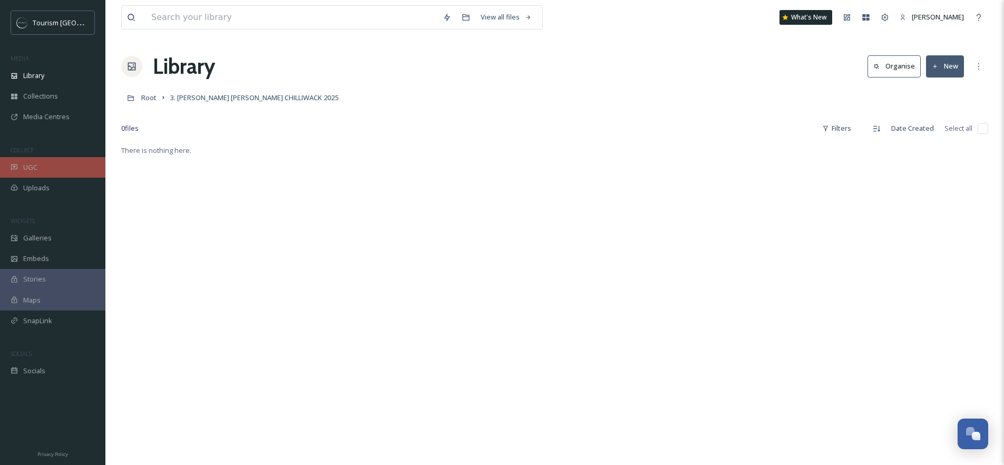
click at [53, 161] on div "UGC" at bounding box center [52, 167] width 105 height 21
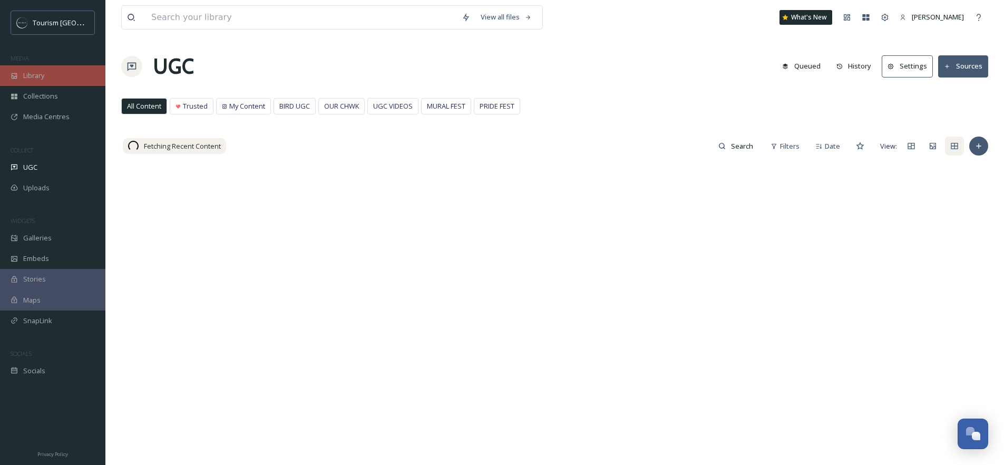
click at [47, 77] on div "Library" at bounding box center [52, 75] width 105 height 21
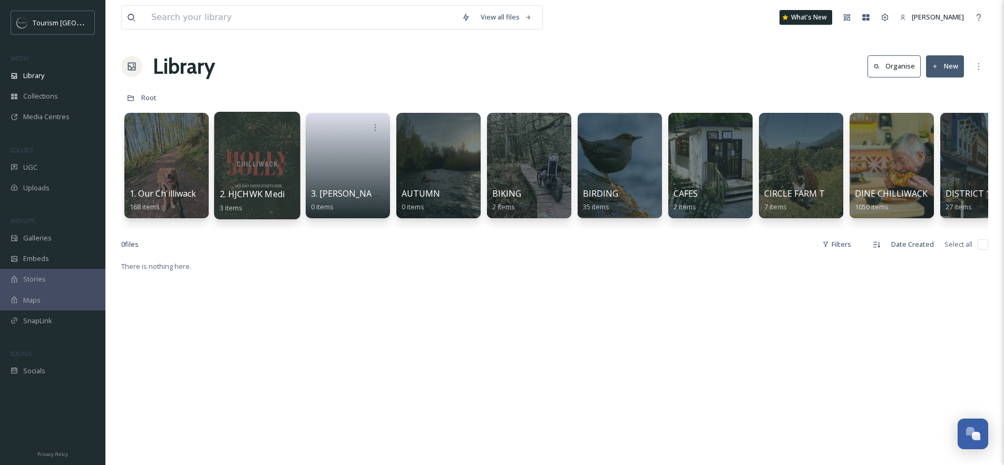
click at [259, 166] on div at bounding box center [257, 165] width 86 height 107
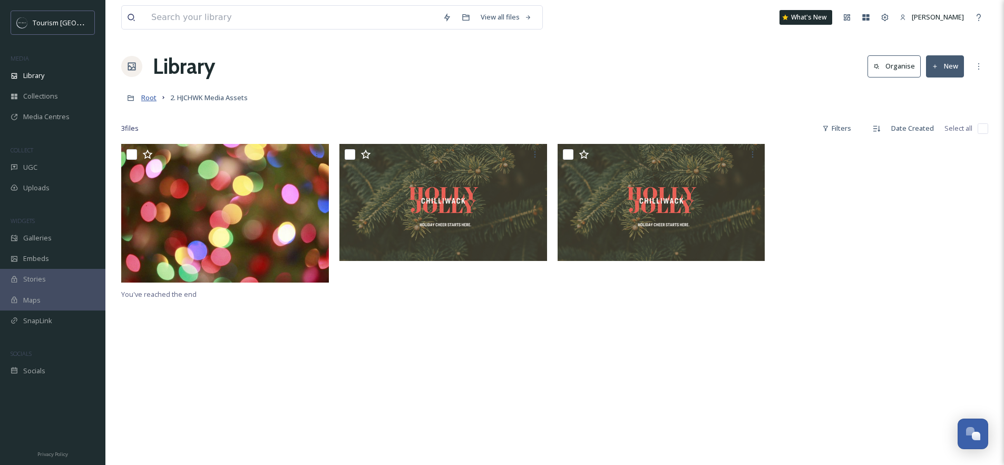
click at [152, 99] on span "Root" at bounding box center [148, 97] width 15 height 9
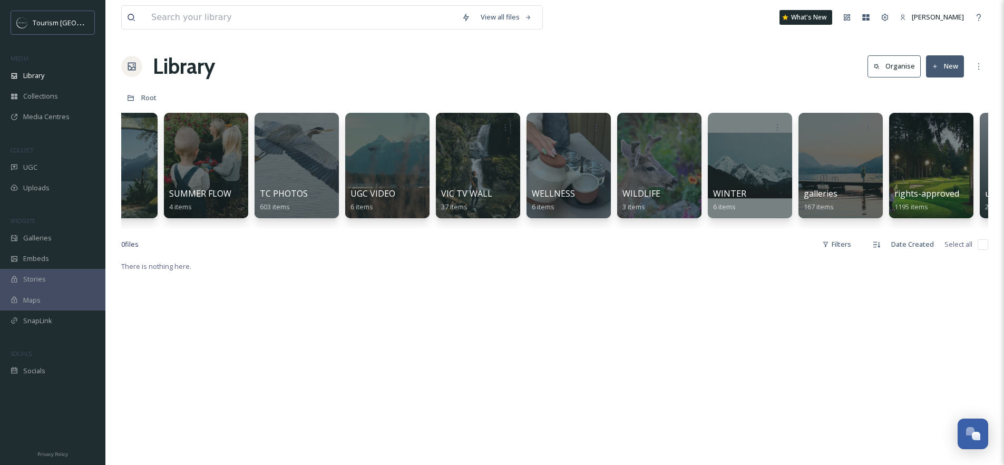
scroll to position [0, 2214]
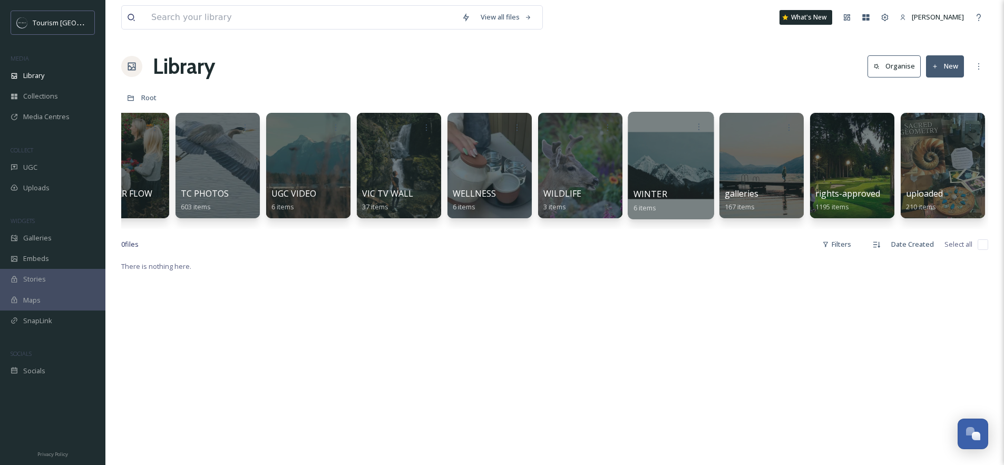
click at [656, 170] on div at bounding box center [670, 165] width 86 height 107
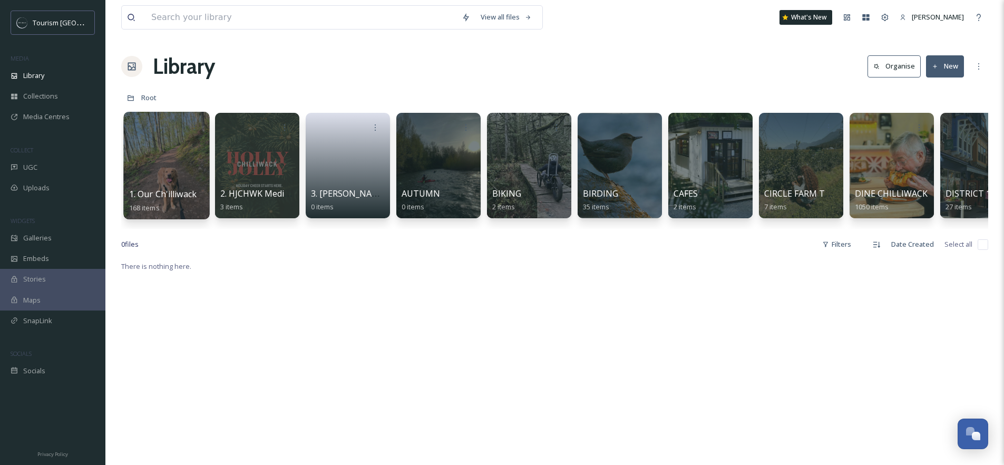
click at [161, 151] on div at bounding box center [166, 165] width 86 height 107
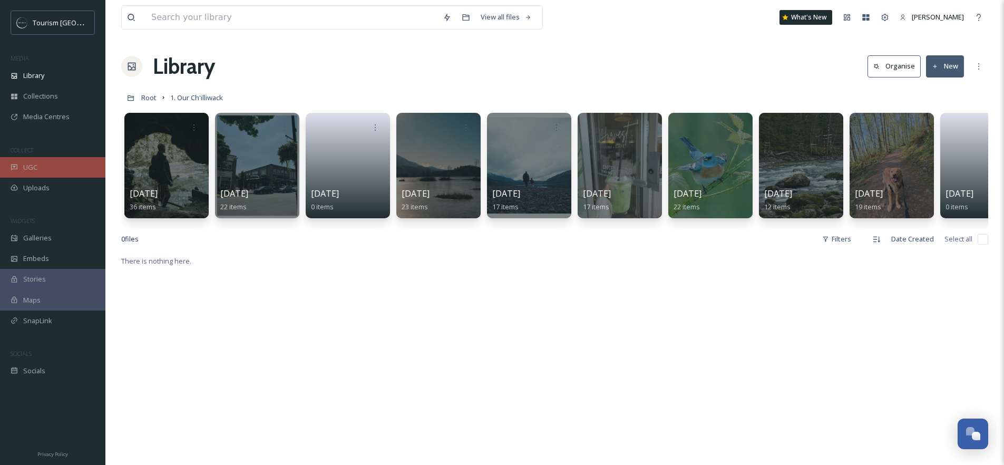
click at [47, 168] on div "UGC" at bounding box center [52, 167] width 105 height 21
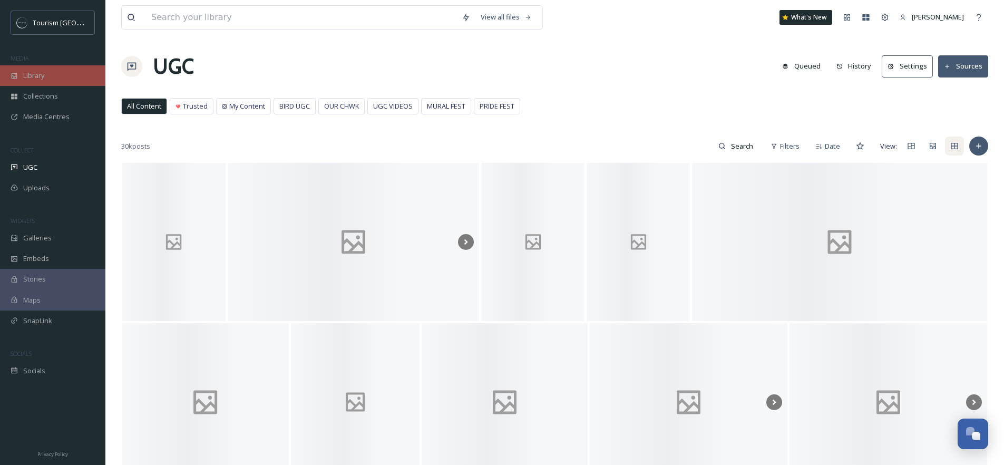
click at [44, 77] on span "Library" at bounding box center [33, 76] width 21 height 10
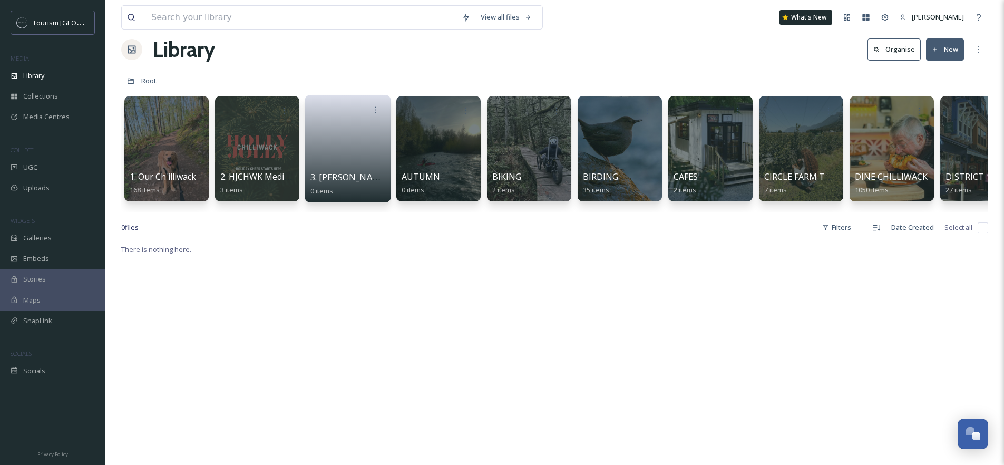
click at [335, 152] on link at bounding box center [347, 145] width 75 height 51
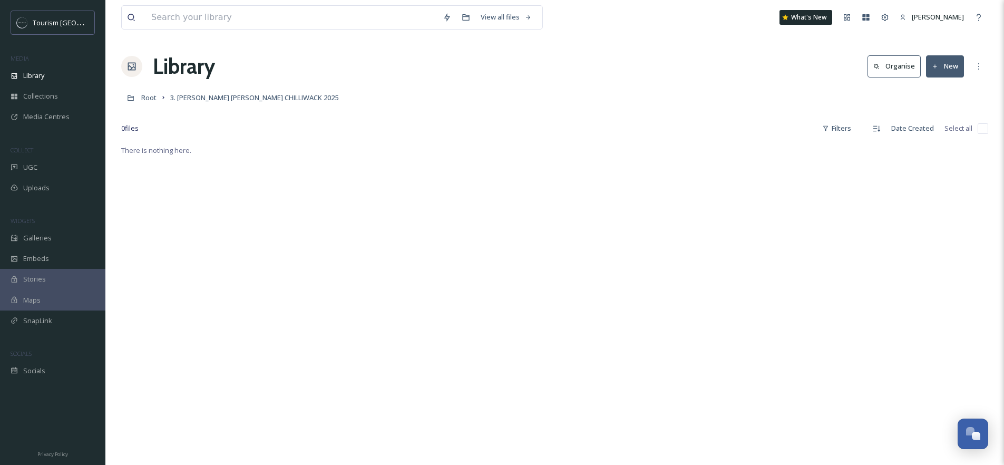
click at [944, 68] on button "New" at bounding box center [945, 66] width 38 height 22
click at [935, 95] on span "File Upload" at bounding box center [940, 91] width 35 height 10
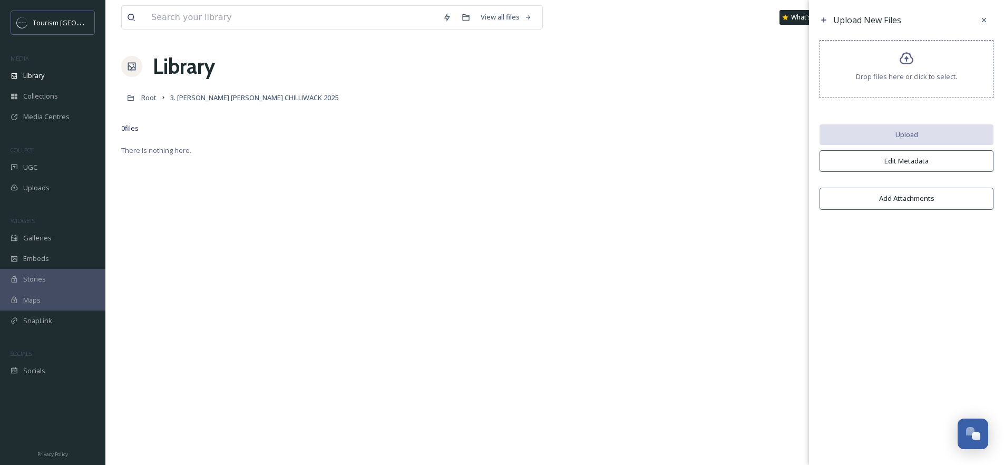
click at [913, 81] on span "Drop files here or click to select." at bounding box center [906, 77] width 101 height 10
click at [895, 82] on div "Drop files here or click to select." at bounding box center [906, 69] width 174 height 58
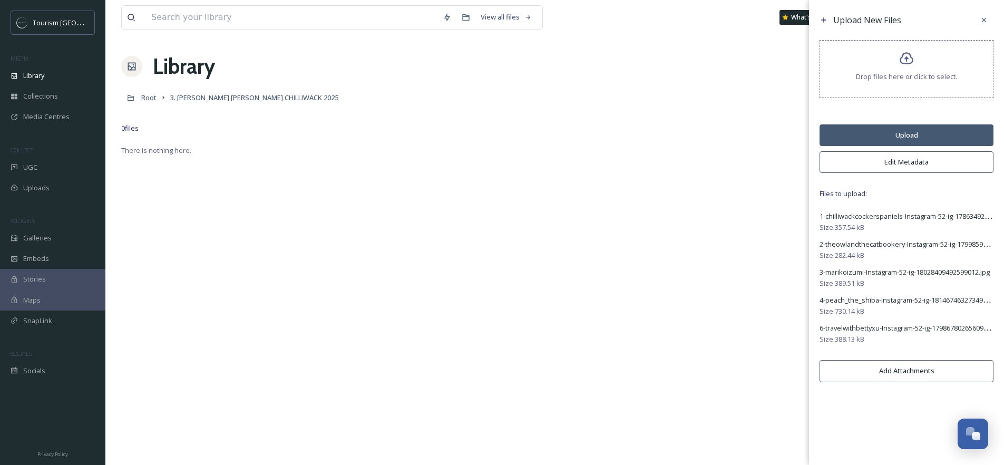
click at [898, 142] on button "Upload" at bounding box center [906, 135] width 174 height 22
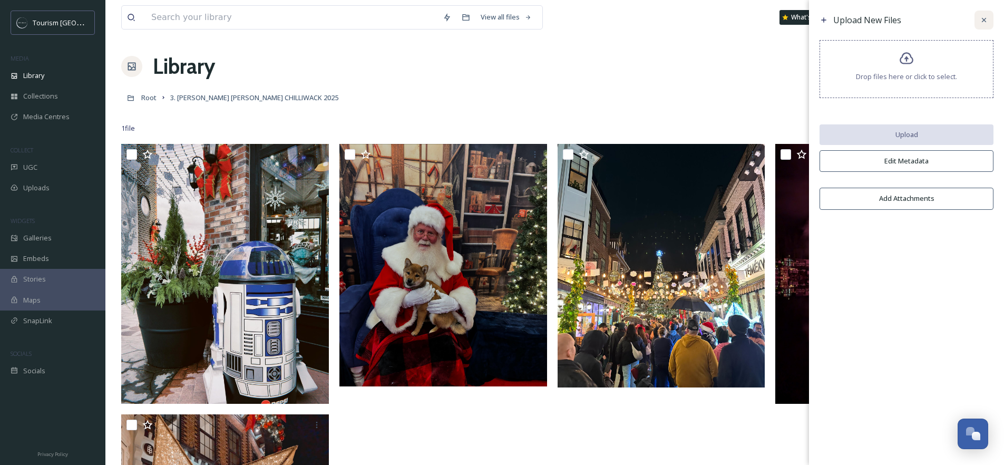
click at [983, 23] on icon at bounding box center [983, 20] width 8 height 8
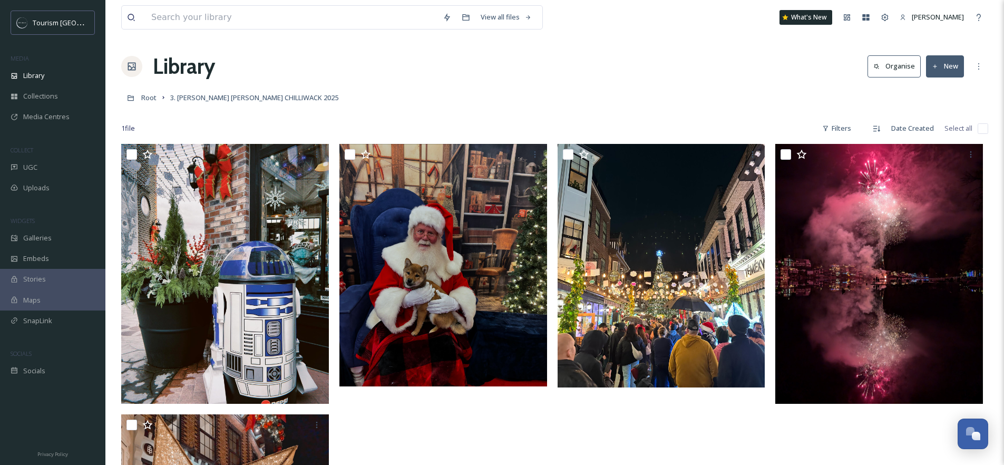
scroll to position [14, 0]
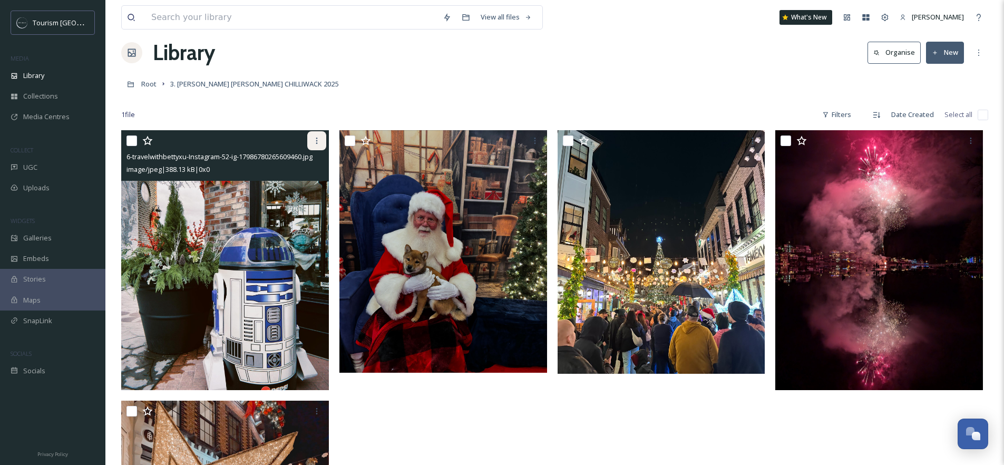
click at [319, 141] on icon at bounding box center [316, 140] width 8 height 8
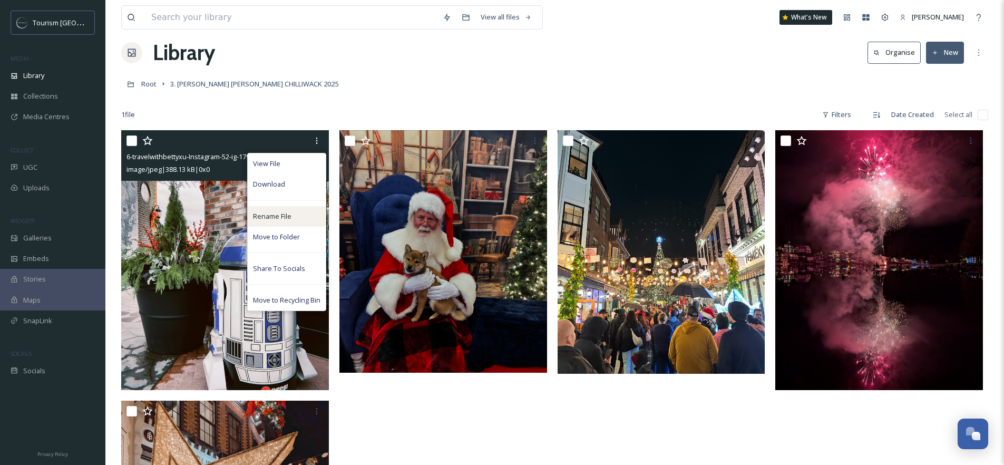
click at [277, 212] on span "Rename File" at bounding box center [272, 216] width 38 height 10
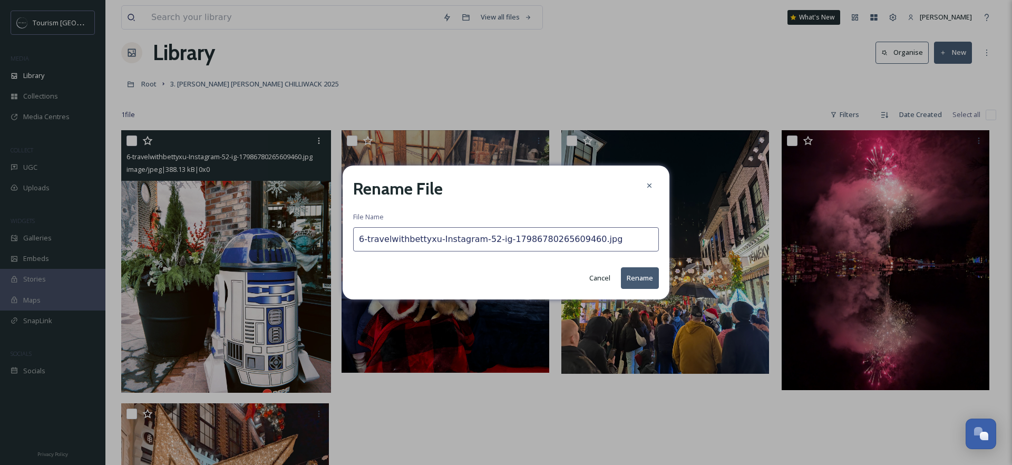
click at [367, 241] on input "6-travelwithbettyxu-Instagram-52-ig-17986780265609460.jpg" at bounding box center [506, 239] width 306 height 24
click at [607, 241] on input "travelwithbettyxu-Instagram-52-ig-17986780265609460.jpg" at bounding box center [506, 239] width 306 height 24
type input "travelwithbettyxu-Instagram-52-ig-17986780265609460.jpg"
click at [634, 279] on button "Rename" at bounding box center [640, 278] width 38 height 22
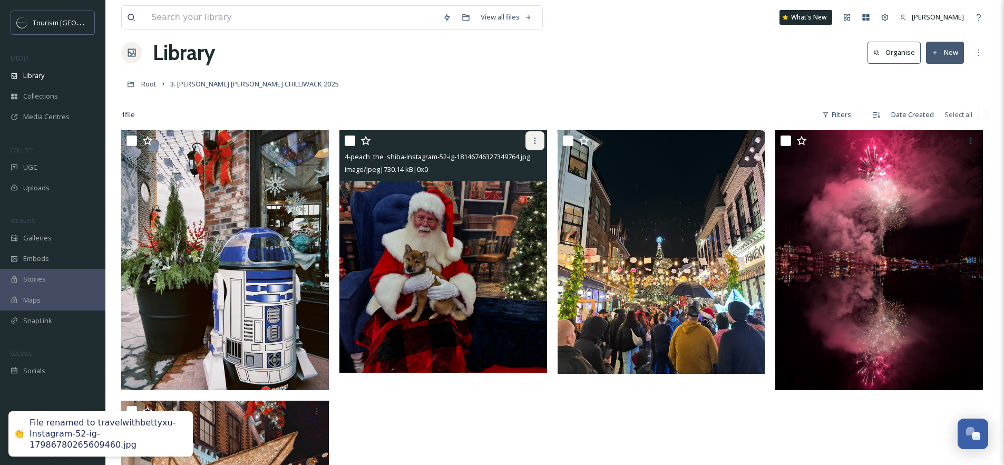
click at [538, 143] on icon at bounding box center [535, 140] width 8 height 8
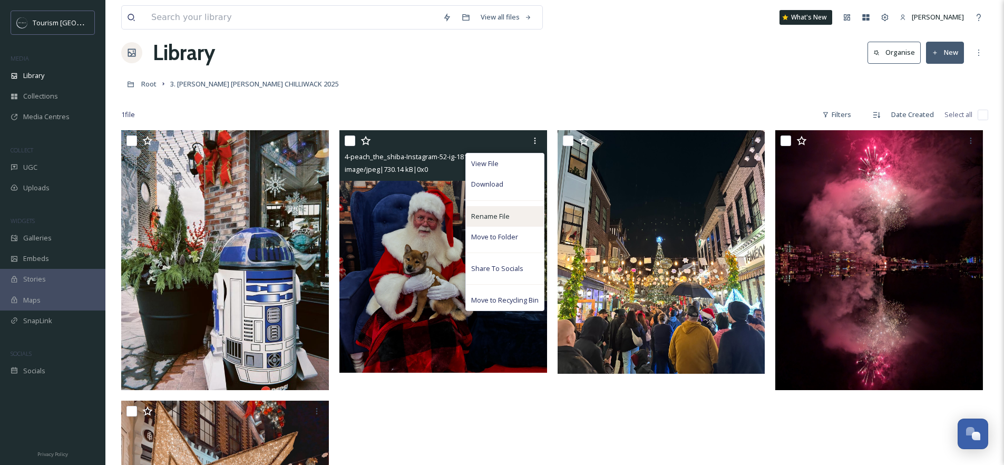
click at [489, 221] on div "Rename File" at bounding box center [505, 216] width 78 height 21
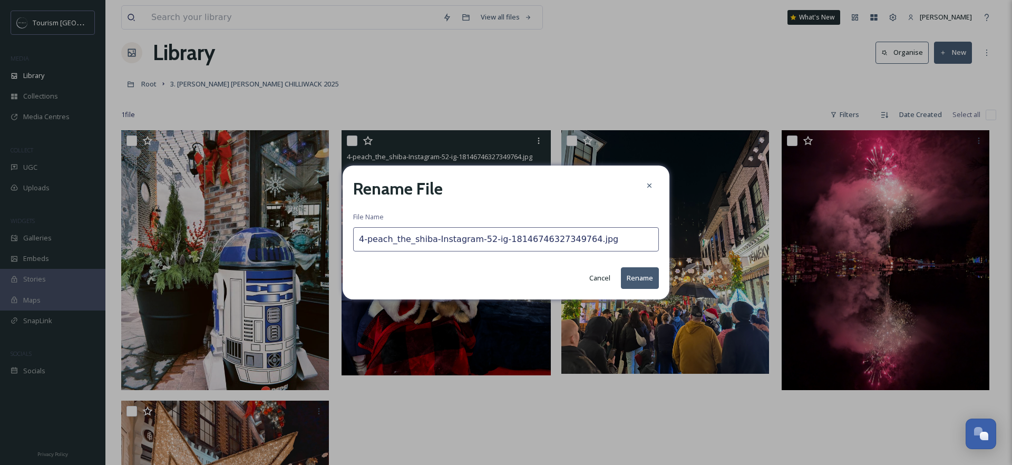
click at [368, 241] on input "4-peach_the_shiba-Instagram-52-ig-18146746327349764.jpg" at bounding box center [506, 239] width 306 height 24
type input "peach_the_shiba-Instagram-52-ig-18146746327349764.jpg"
click at [648, 282] on button "Rename" at bounding box center [640, 278] width 38 height 22
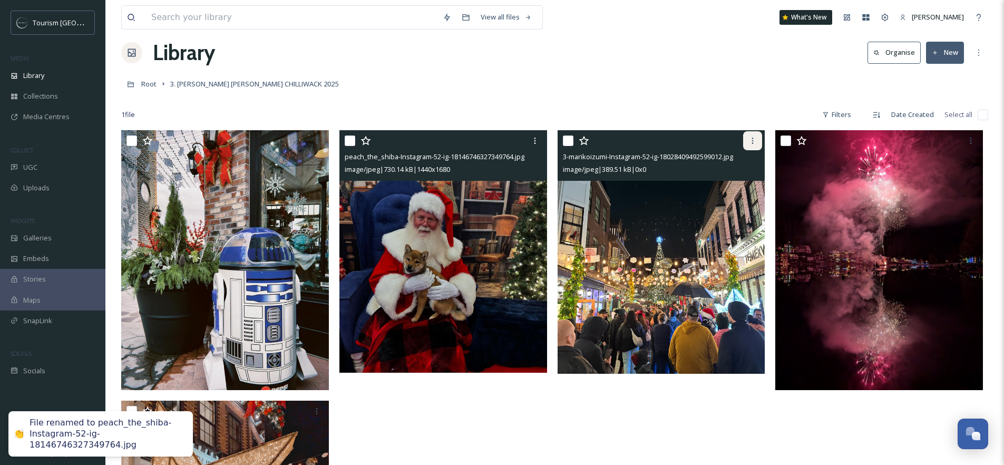
click at [756, 139] on icon at bounding box center [752, 140] width 8 height 8
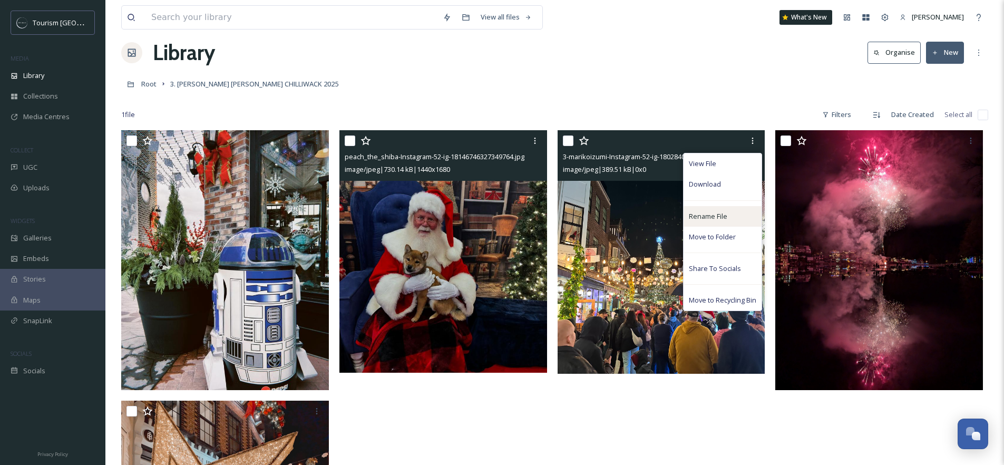
click at [720, 221] on span "Rename File" at bounding box center [708, 216] width 38 height 10
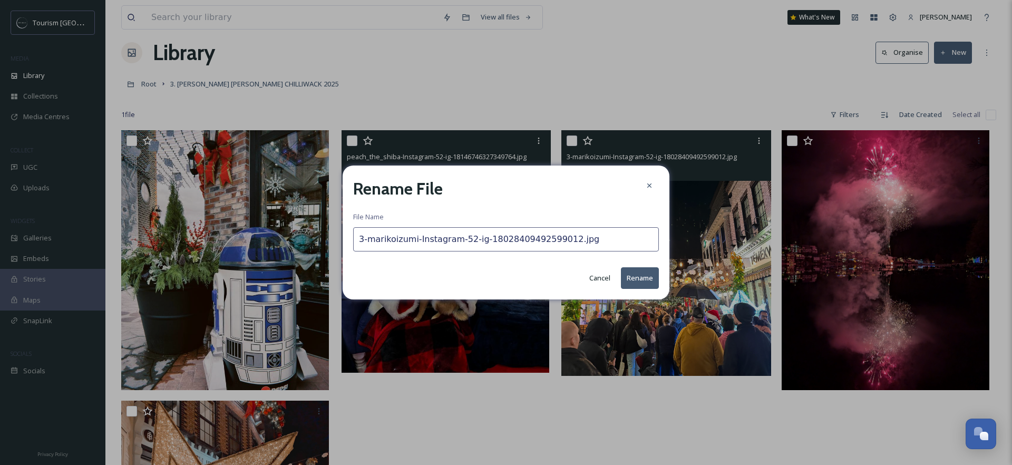
click at [366, 240] on input "3-marikoizumi-Instagram-52-ig-18028409492599012.jpg" at bounding box center [506, 239] width 306 height 24
click at [368, 240] on input "3-marikoizumi-Instagram-52-ig-18028409492599012.jpg" at bounding box center [506, 239] width 306 height 24
type input "marikoizumi-Instagram-52-ig-18028409492599012.jpg"
click at [641, 279] on button "Rename" at bounding box center [640, 278] width 38 height 22
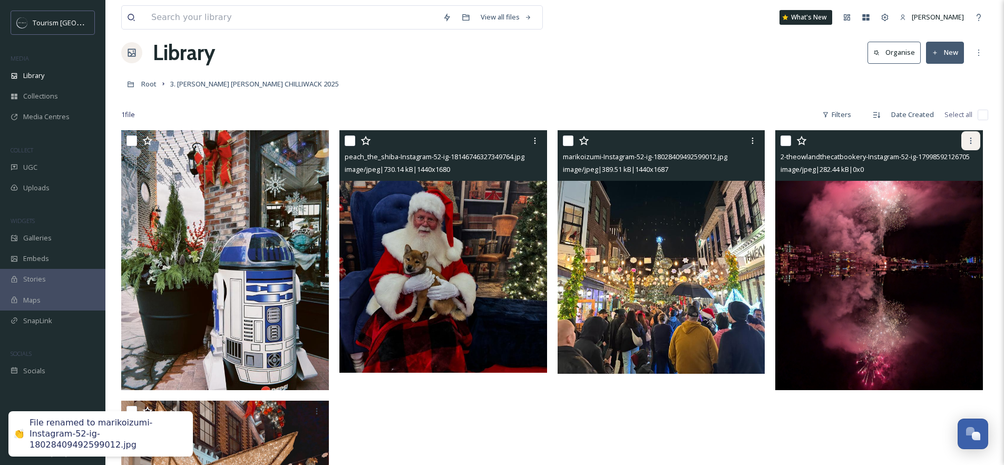
click at [971, 144] on icon at bounding box center [970, 140] width 8 height 8
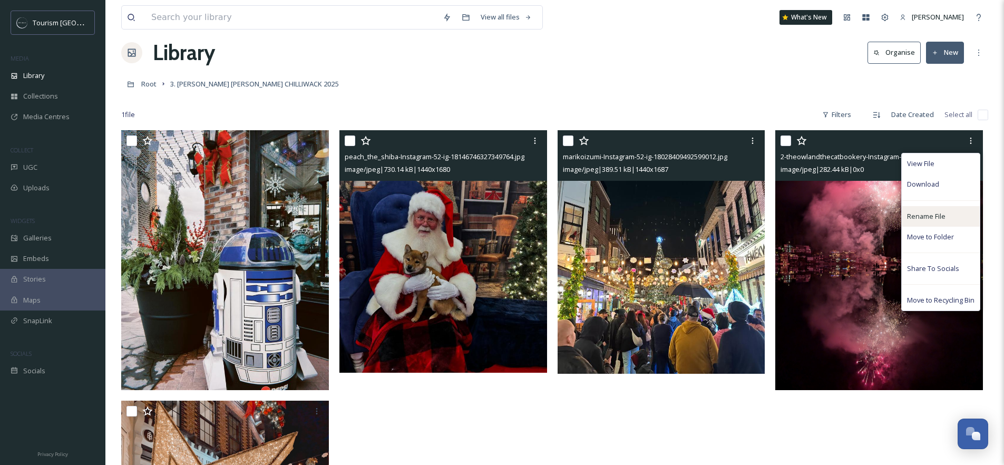
click at [926, 221] on span "Rename File" at bounding box center [926, 216] width 38 height 10
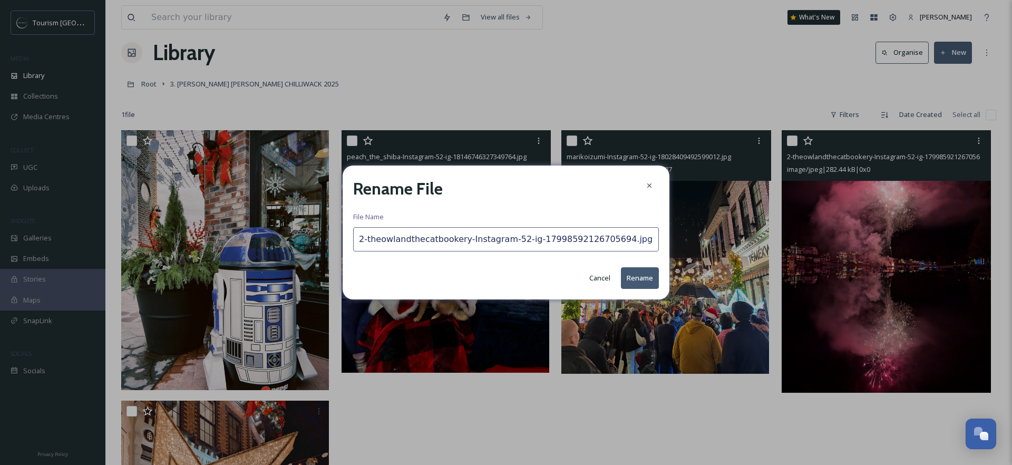
click at [367, 240] on input "2-theowlandthecatbookery-Instagram-52-ig-17998592126705694.jpg" at bounding box center [506, 239] width 306 height 24
type input "theowlandthecatbookery-Instagram-52-ig-17998592126705694.jpg"
click at [647, 273] on button "Rename" at bounding box center [640, 278] width 38 height 22
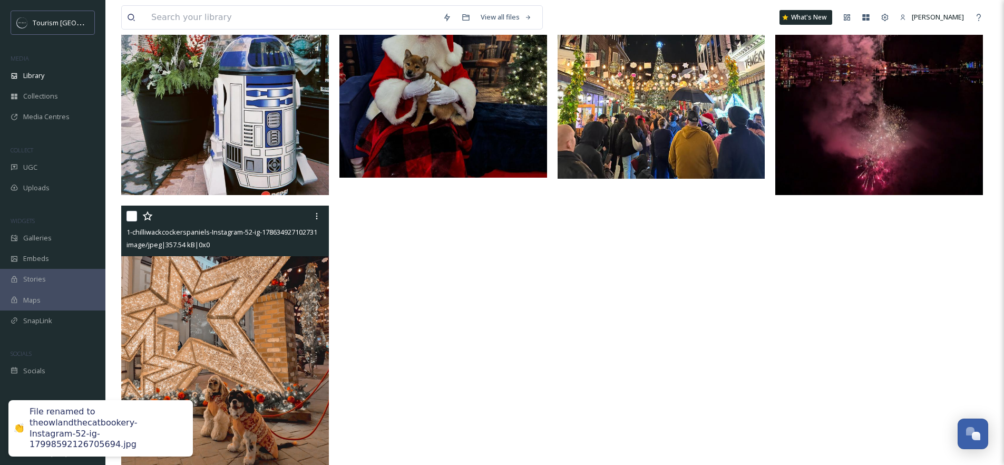
click at [215, 315] on img at bounding box center [225, 335] width 208 height 260
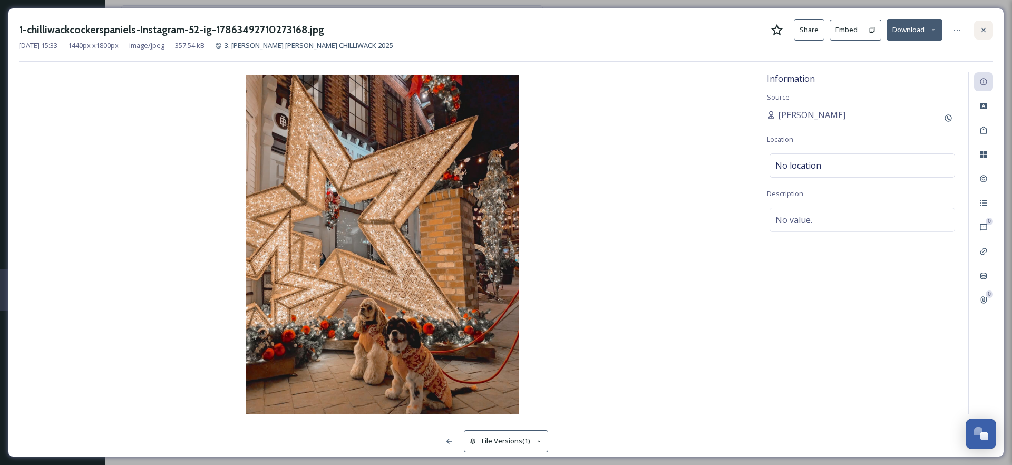
click at [987, 30] on icon at bounding box center [983, 30] width 8 height 8
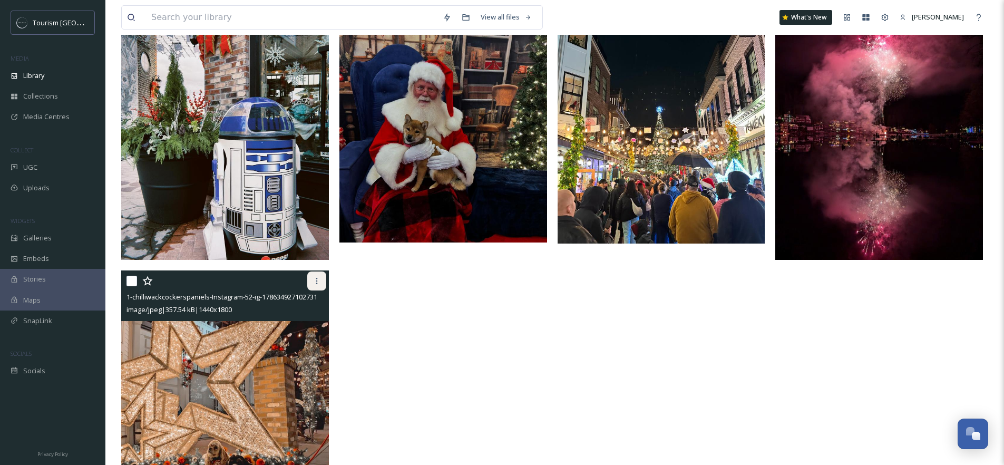
click at [315, 281] on icon at bounding box center [316, 281] width 8 height 8
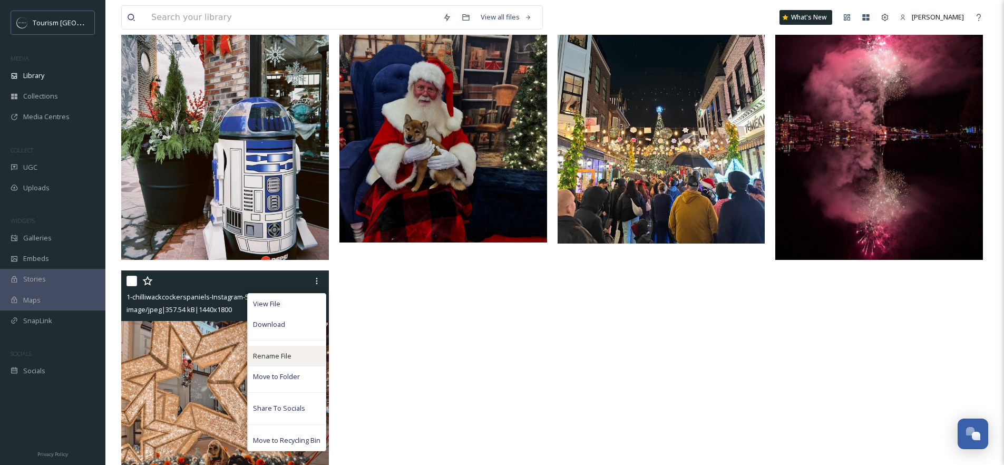
click at [271, 361] on span "Rename File" at bounding box center [272, 356] width 38 height 10
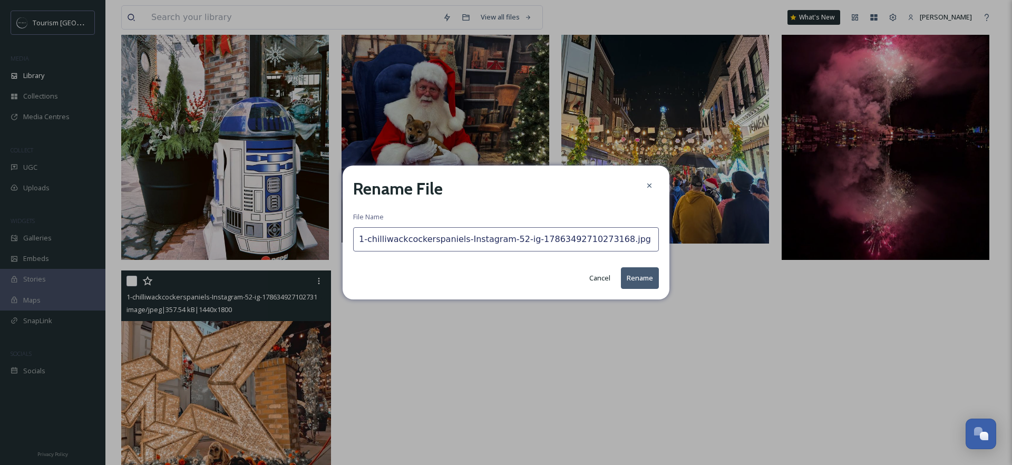
click at [366, 241] on input "1-chilliwackcockerspaniels-Instagram-52-ig-17863492710273168.jpg" at bounding box center [506, 239] width 306 height 24
type input "chilliwackcockerspaniels-Instagram-52-ig-17863492710273168.jpg"
click at [648, 277] on button "Rename" at bounding box center [640, 278] width 38 height 22
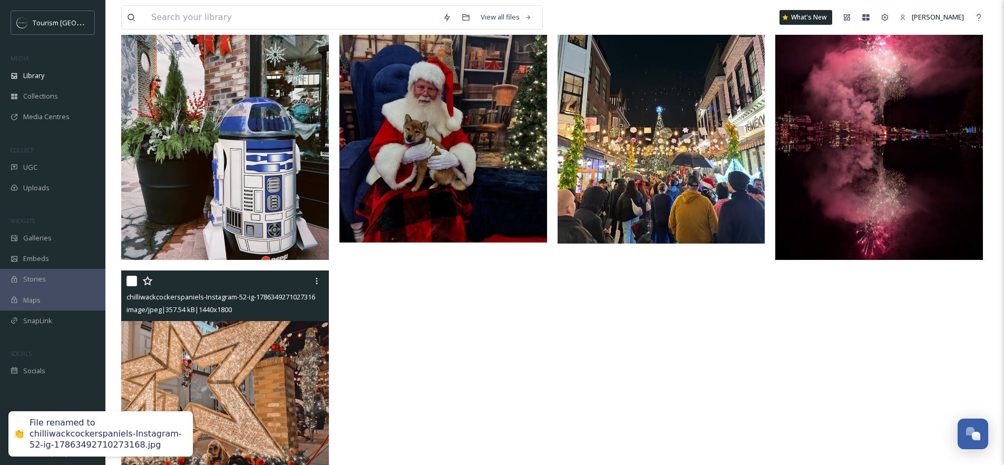
click at [523, 339] on div at bounding box center [445, 267] width 213 height 535
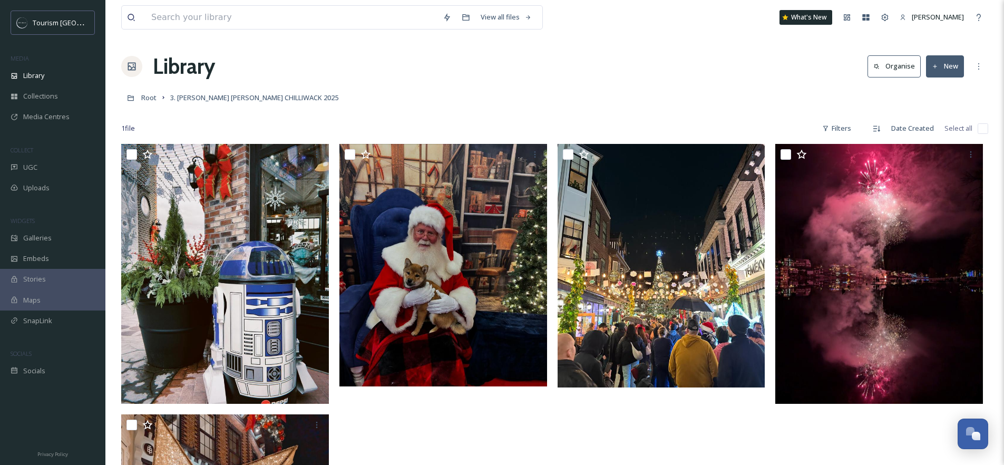
click at [950, 70] on button "New" at bounding box center [945, 66] width 38 height 22
click at [945, 91] on span "File Upload" at bounding box center [940, 91] width 35 height 10
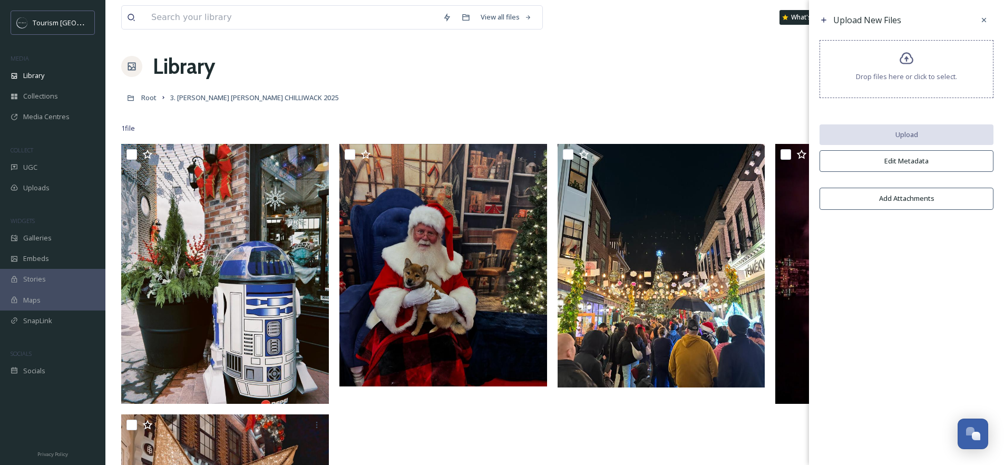
click at [929, 64] on div "Drop files here or click to select." at bounding box center [906, 69] width 174 height 58
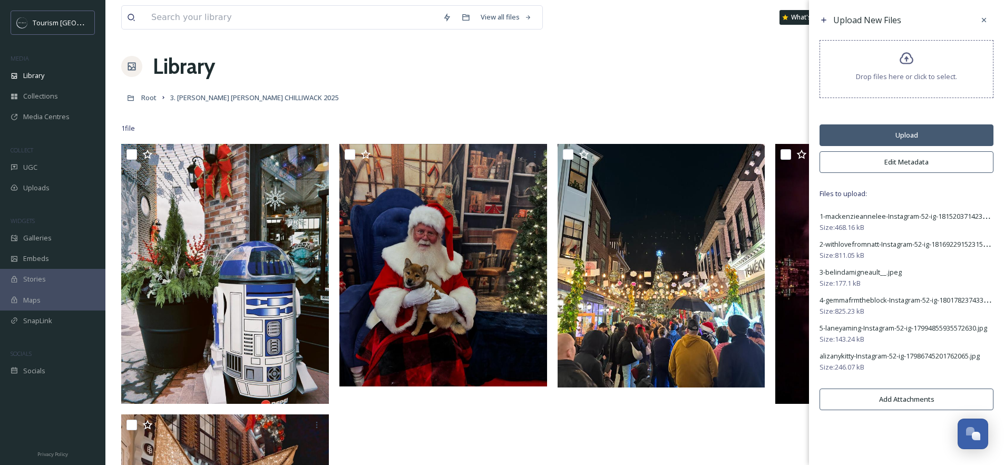
click at [902, 136] on button "Upload" at bounding box center [906, 135] width 174 height 22
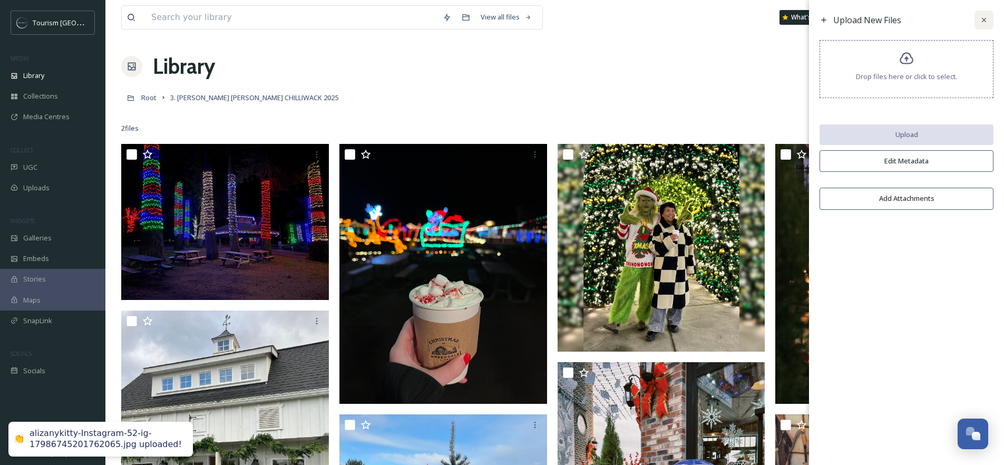
click at [984, 20] on icon at bounding box center [983, 20] width 8 height 8
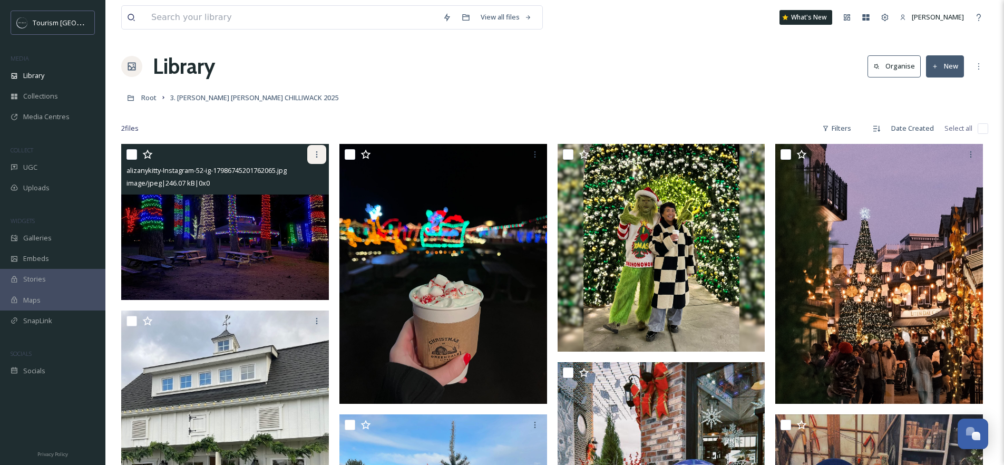
click at [321, 151] on div at bounding box center [316, 154] width 19 height 19
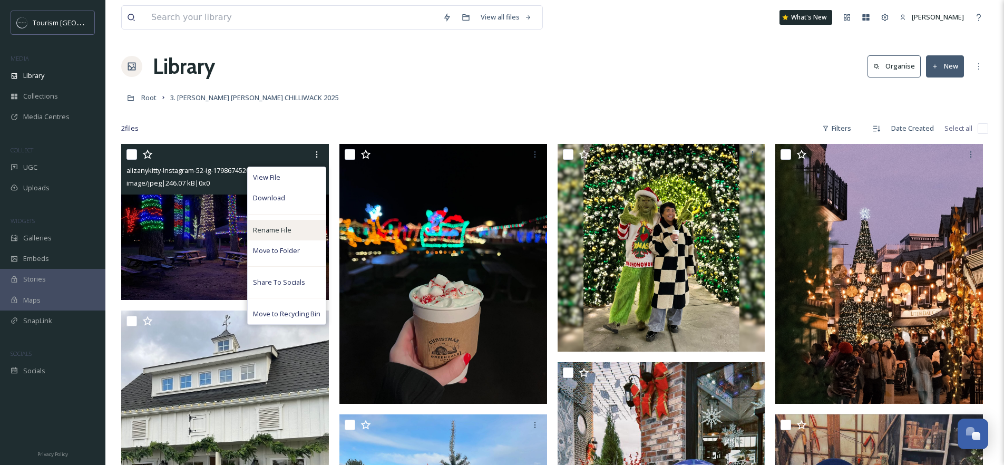
click at [263, 228] on span "Rename File" at bounding box center [272, 230] width 38 height 10
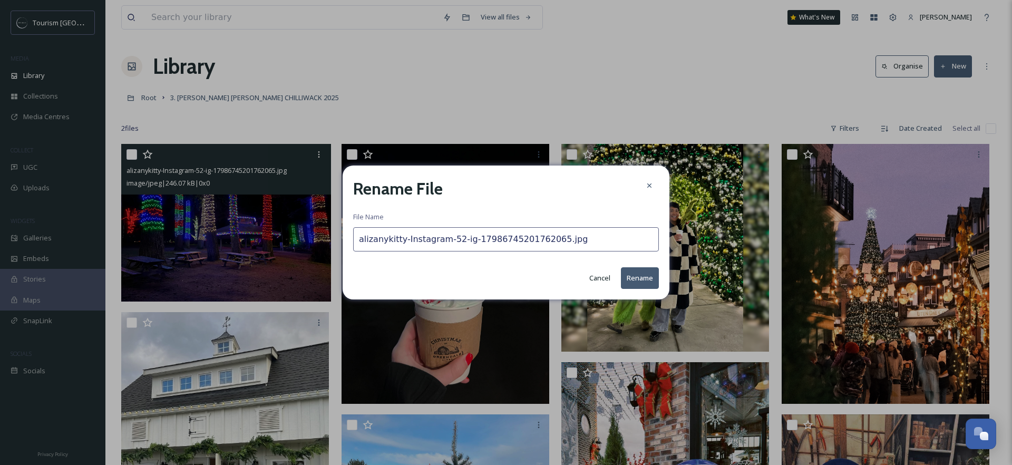
click at [592, 277] on button "Cancel" at bounding box center [600, 278] width 32 height 21
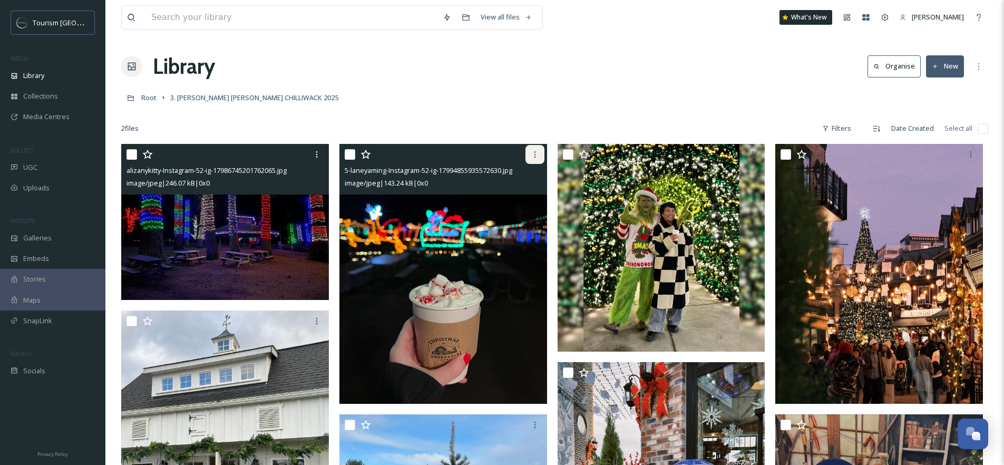
click at [536, 154] on icon at bounding box center [535, 154] width 8 height 8
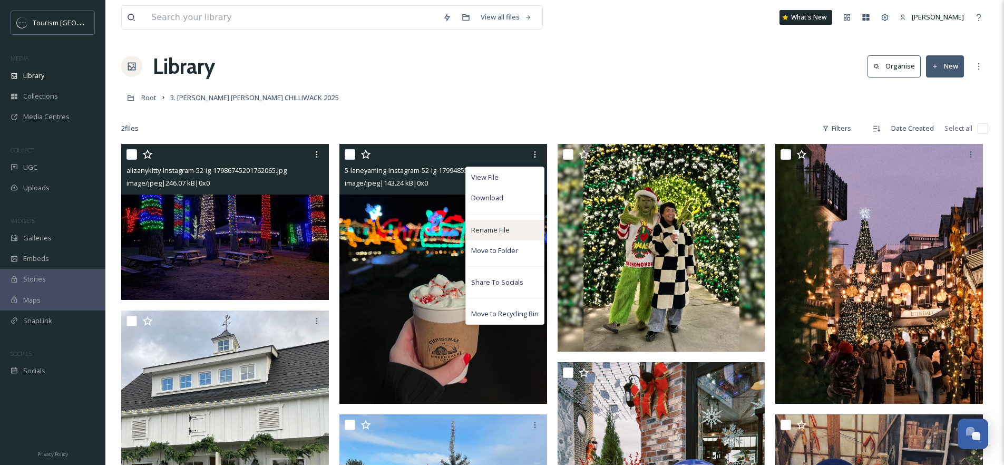
click at [487, 230] on span "Rename File" at bounding box center [490, 230] width 38 height 10
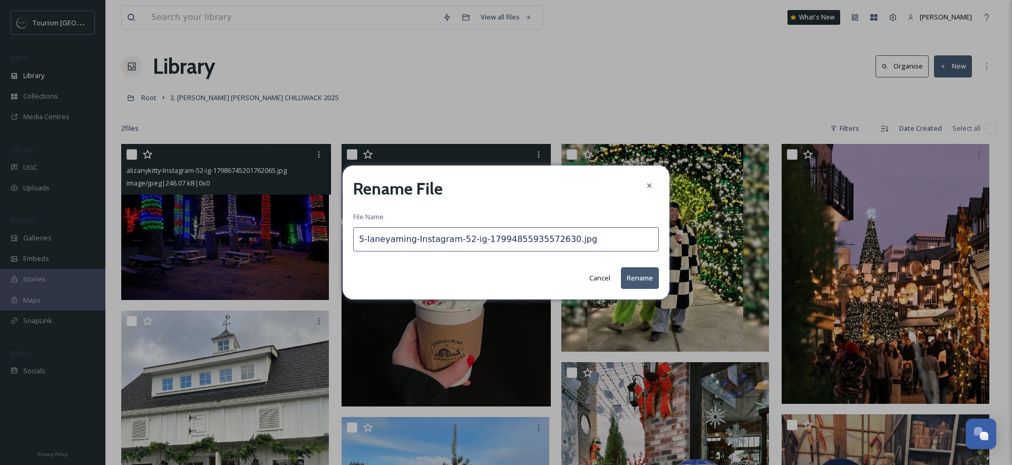
click at [369, 239] on input "5-laneyaming-Instagram-52-ig-17994855935572630.jpg" at bounding box center [506, 239] width 306 height 24
click at [369, 240] on input "5-laneyaming-Instagram-52-ig-17994855935572630.jpg" at bounding box center [506, 239] width 306 height 24
type input "laneyaming-Instagram-52-ig-17994855935572630.jpg"
click at [634, 278] on button "Rename" at bounding box center [640, 278] width 38 height 22
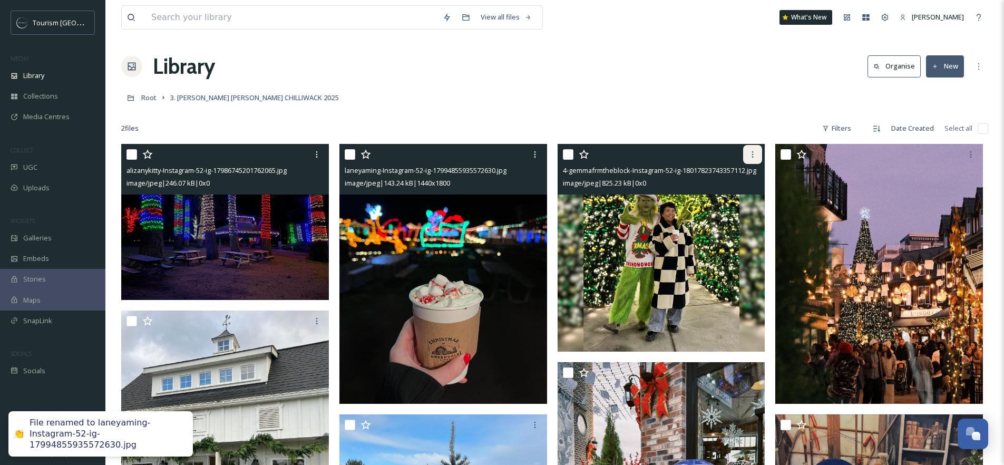
click at [757, 155] on div at bounding box center [752, 154] width 19 height 19
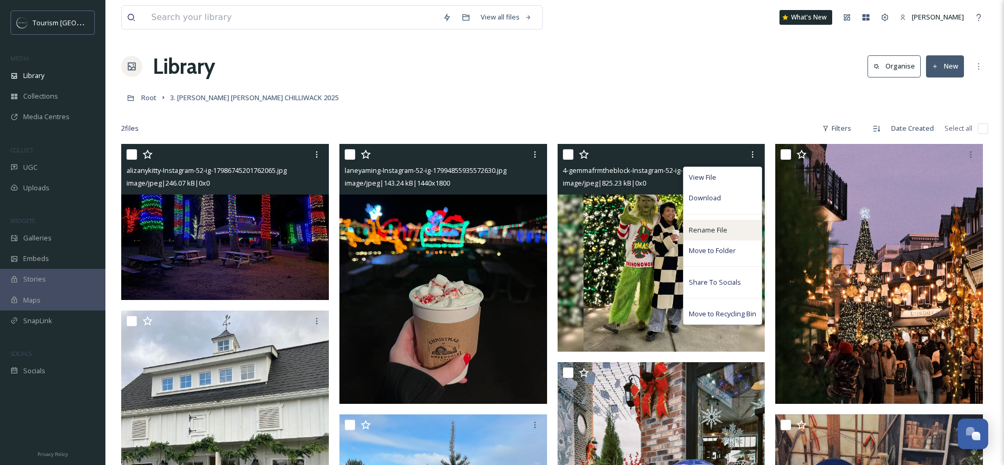
click at [715, 225] on span "Rename File" at bounding box center [708, 230] width 38 height 10
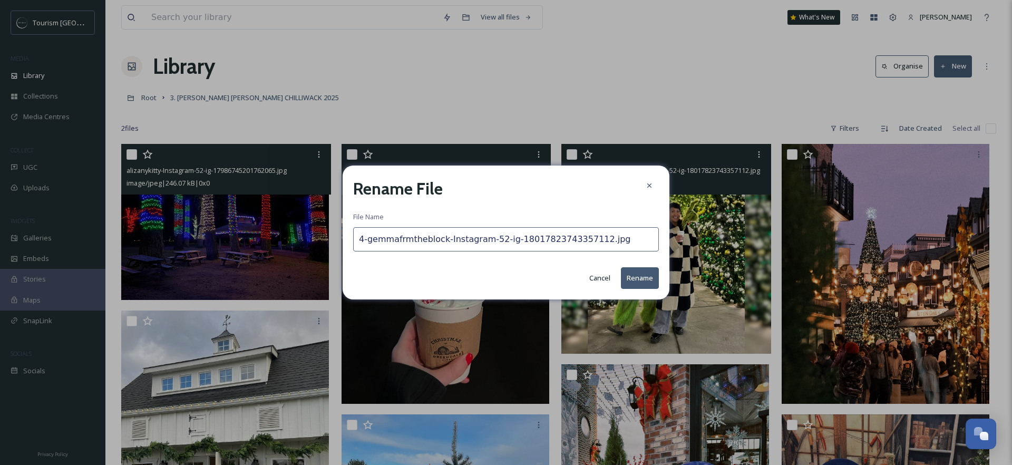
click at [369, 242] on input "4-gemmafrmtheblock-Instagram-52-ig-18017823743357112.jpg" at bounding box center [506, 239] width 306 height 24
type input "gemmafrmtheblock-Instagram-52-ig-18017823743357112.jpg"
click at [648, 277] on button "Rename" at bounding box center [640, 278] width 38 height 22
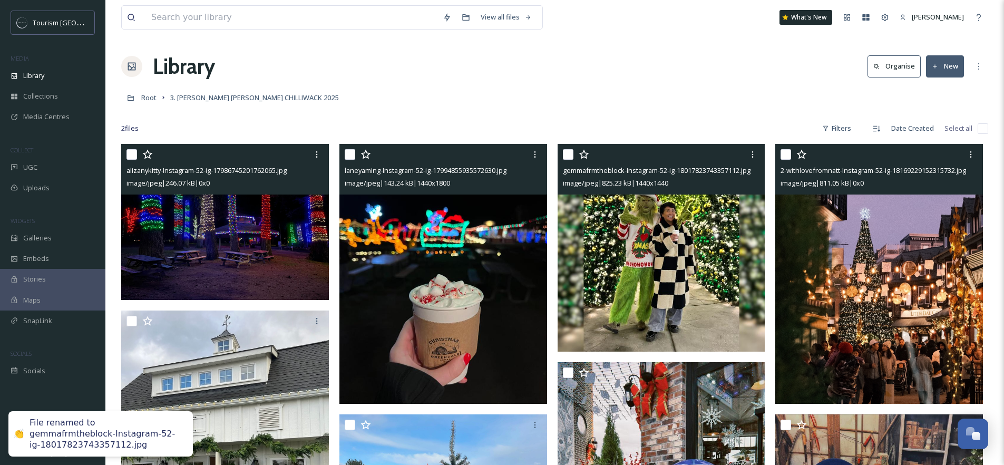
click at [881, 282] on img at bounding box center [879, 274] width 208 height 260
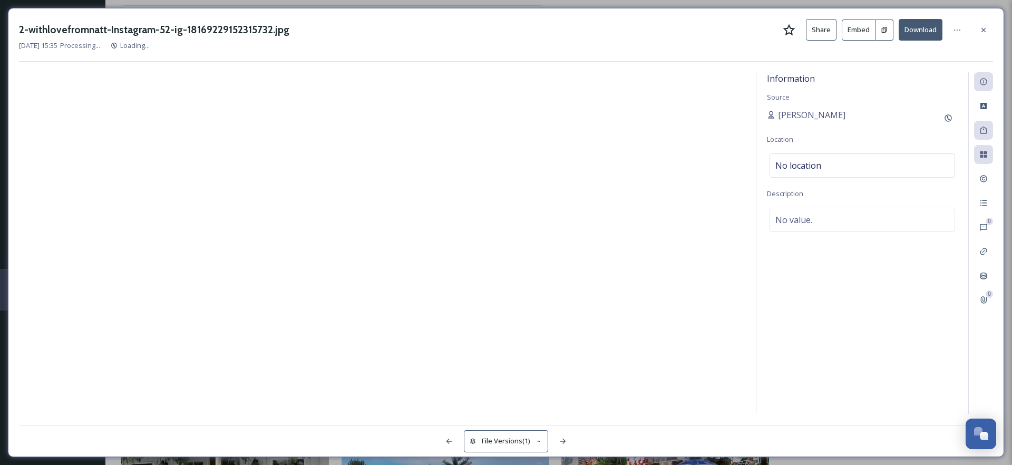
click at [993, 32] on div "2-withlovefromnatt-Instagram-52-ig-18169229152315732.jpg Share Embed Download […" at bounding box center [506, 232] width 996 height 449
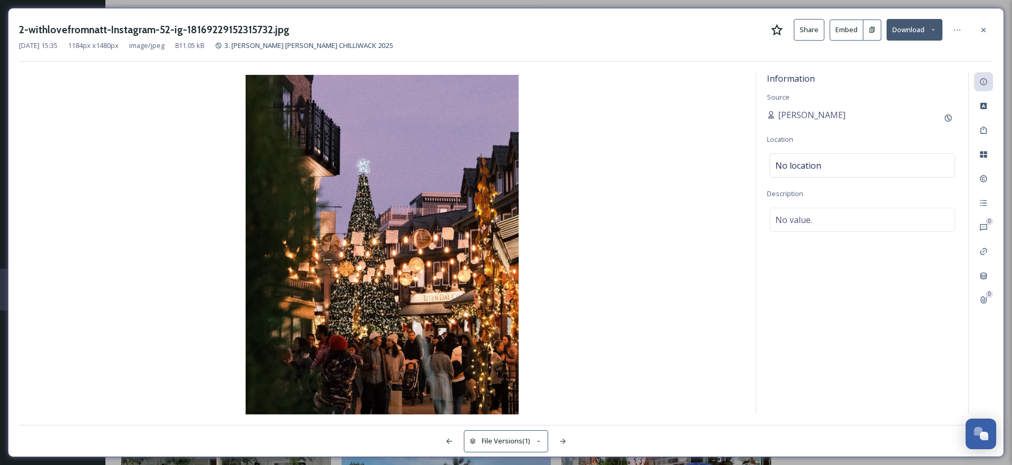
click at [982, 34] on div at bounding box center [983, 30] width 19 height 19
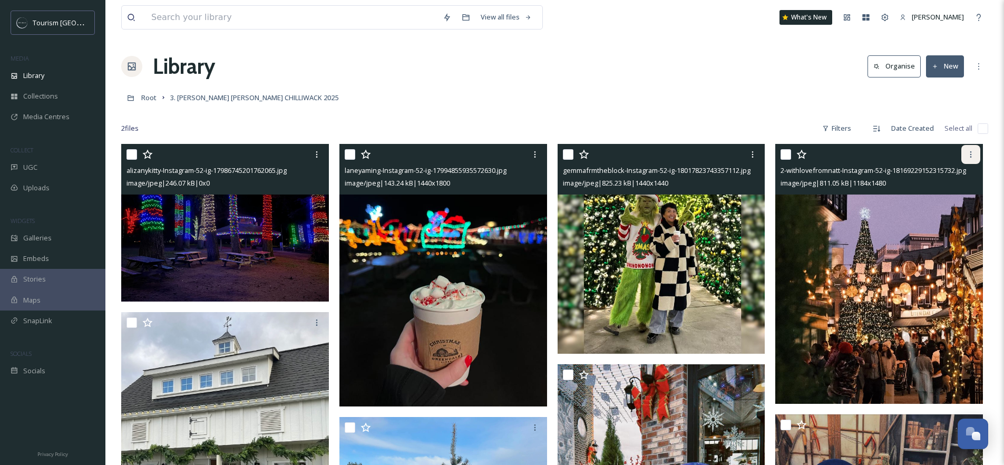
click at [972, 152] on icon at bounding box center [970, 154] width 8 height 8
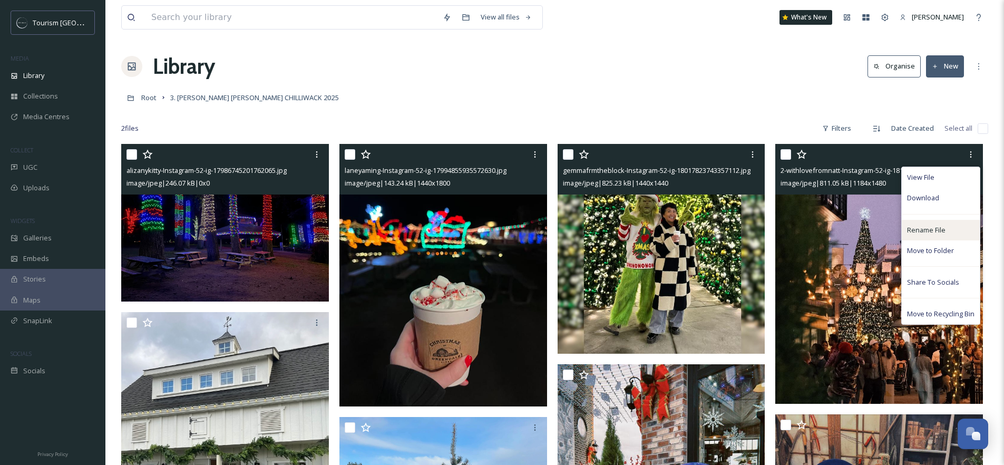
click at [915, 231] on span "Rename File" at bounding box center [926, 230] width 38 height 10
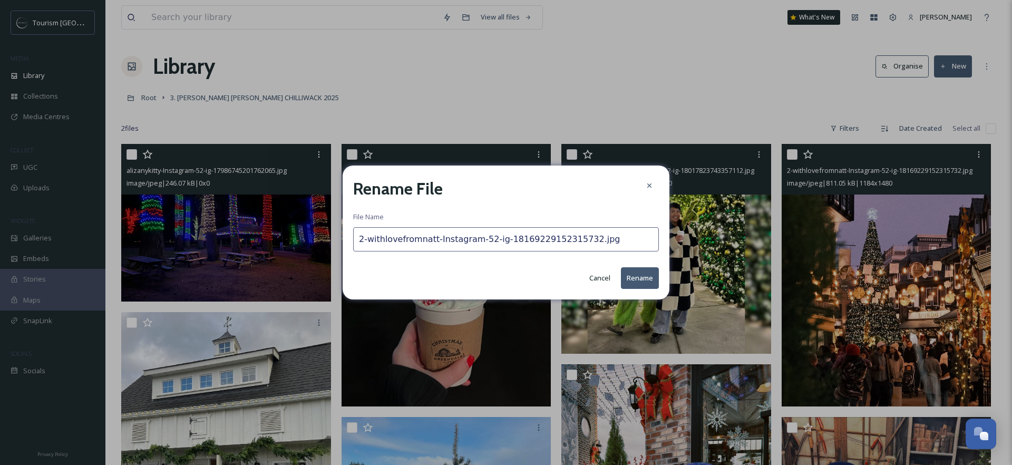
drag, startPoint x: 369, startPoint y: 239, endPoint x: 411, endPoint y: 248, distance: 43.5
click at [369, 239] on input "2-withlovefromnatt-Instagram-52-ig-18169229152315732.jpg" at bounding box center [506, 239] width 306 height 24
type input "withlovefromnatt-Instagram-52-ig-18169229152315732.jpg"
click at [640, 278] on button "Rename" at bounding box center [640, 278] width 38 height 22
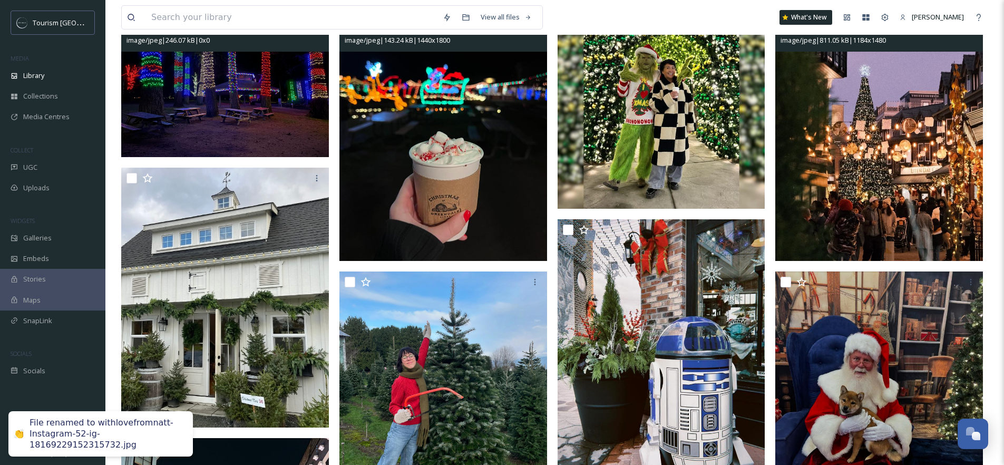
scroll to position [166, 0]
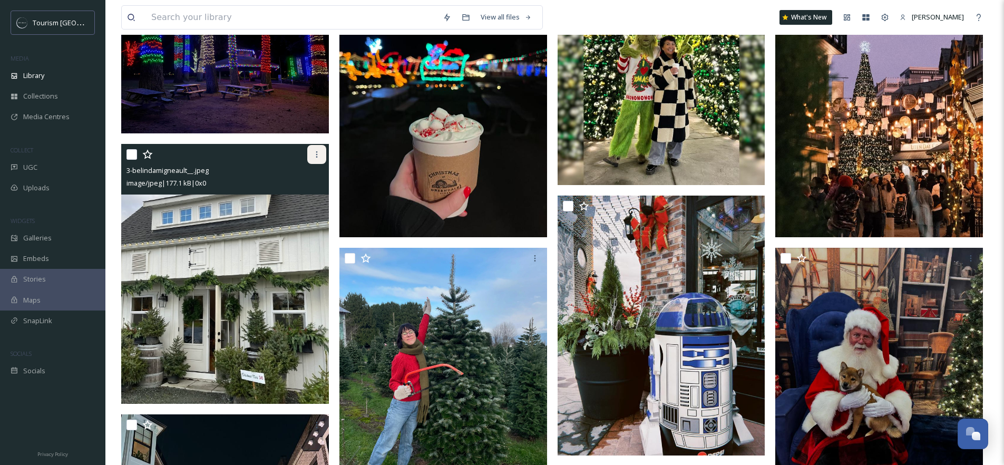
click at [315, 153] on icon at bounding box center [316, 154] width 8 height 8
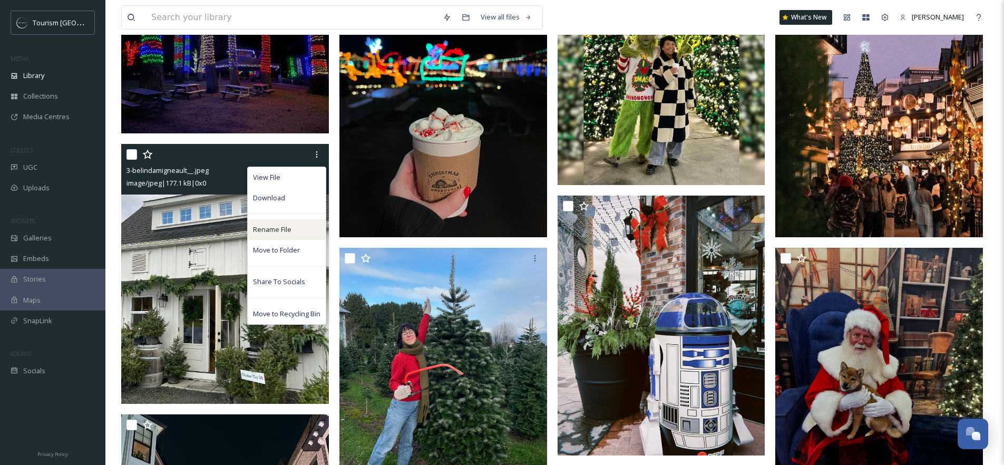
click at [280, 230] on span "Rename File" at bounding box center [272, 229] width 38 height 10
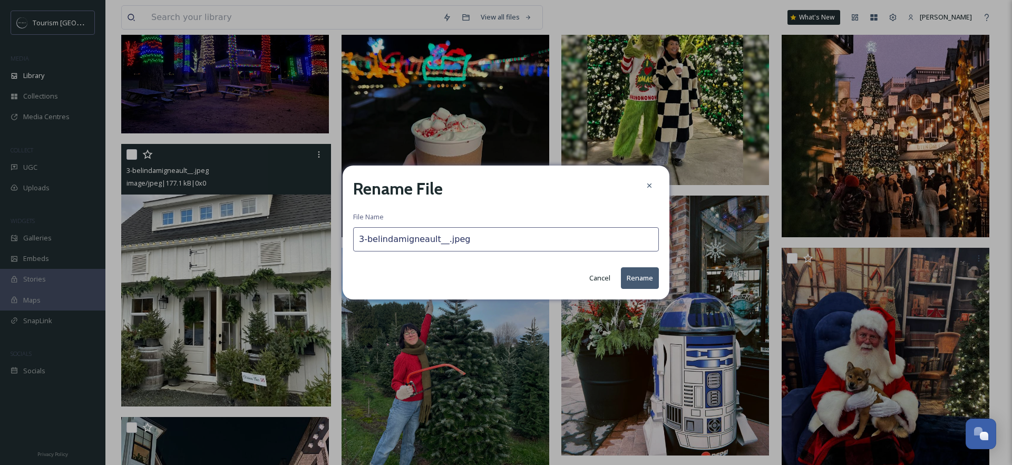
click at [368, 241] on input "3-belindamigneault__.jpeg" at bounding box center [506, 239] width 306 height 24
type input "belindamigneault__.jpeg"
click at [643, 279] on button "Rename" at bounding box center [640, 278] width 38 height 22
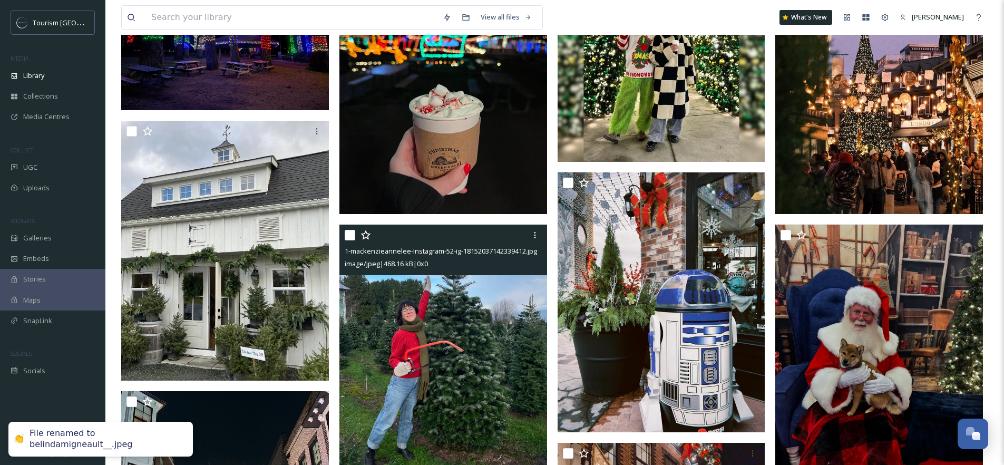
scroll to position [238, 0]
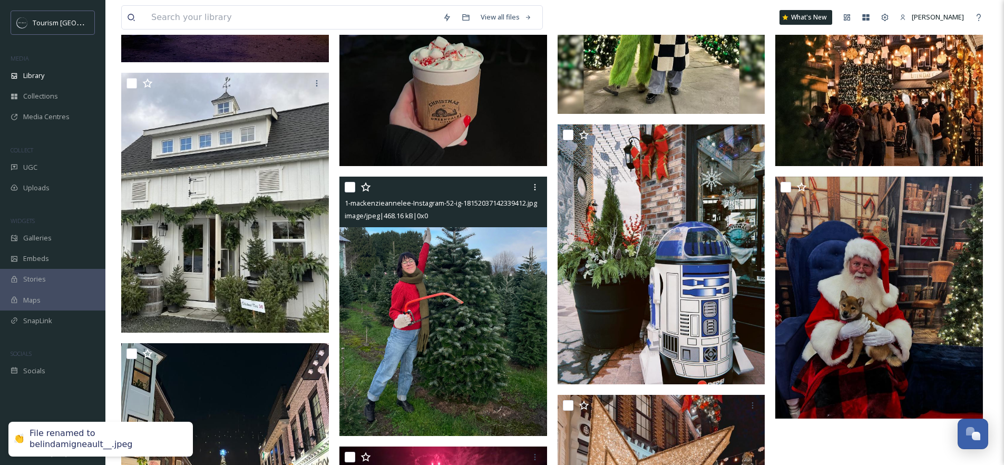
click at [431, 306] on img at bounding box center [443, 306] width 208 height 260
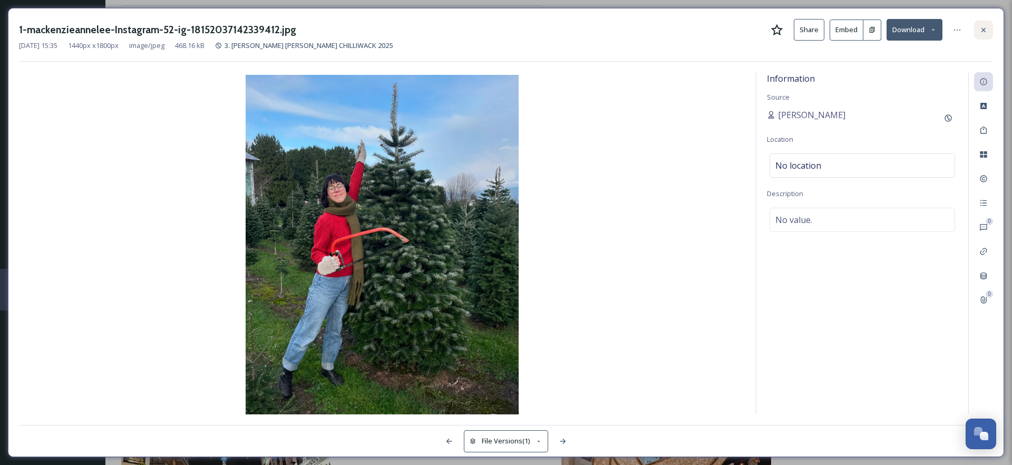
click at [981, 33] on icon at bounding box center [983, 30] width 8 height 8
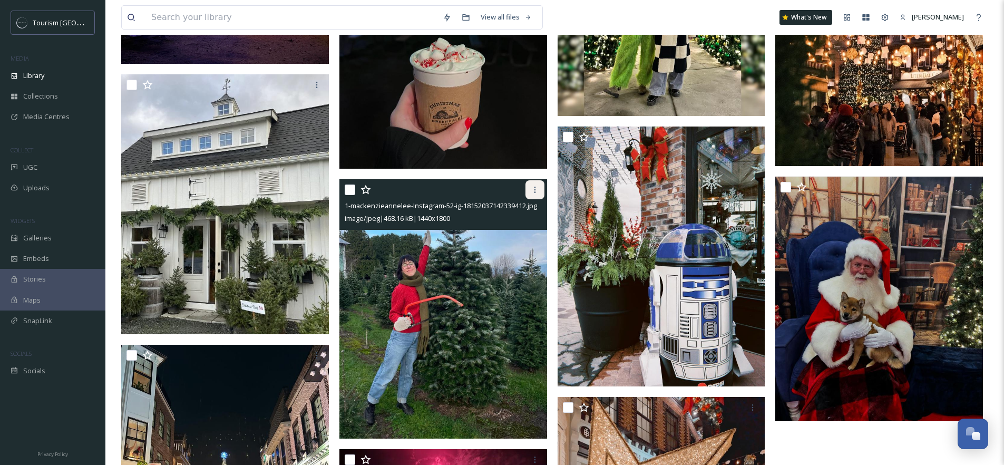
click at [535, 189] on icon at bounding box center [535, 190] width 2 height 6
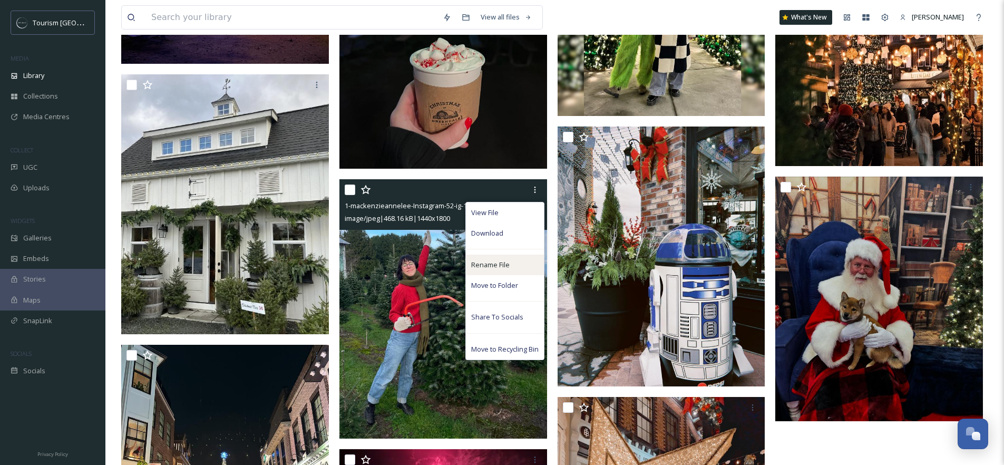
click at [493, 262] on span "Rename File" at bounding box center [490, 265] width 38 height 10
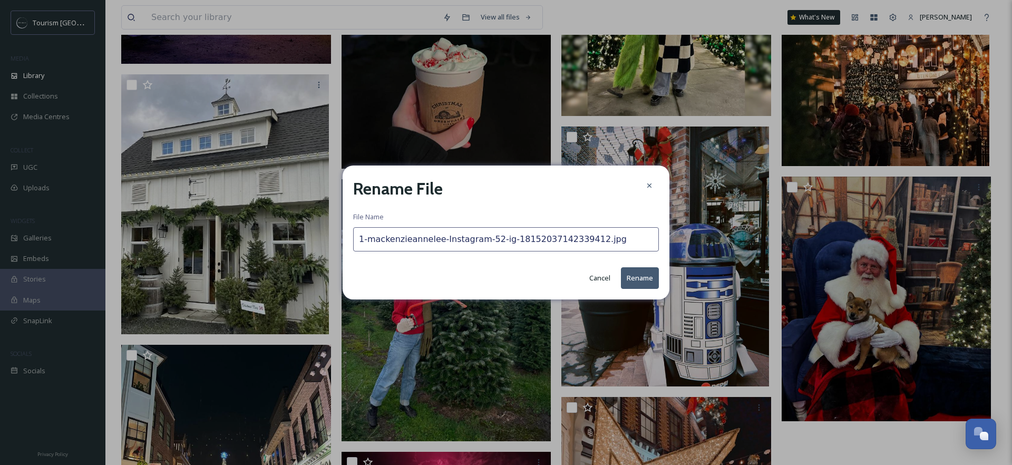
click at [366, 240] on input "1-mackenzieannelee-Instagram-52-ig-18152037142339412.jpg" at bounding box center [506, 239] width 306 height 24
type input "mackenzieannelee-Instagram-52-ig-18152037142339412.jpg"
click at [650, 280] on button "Rename" at bounding box center [640, 278] width 38 height 22
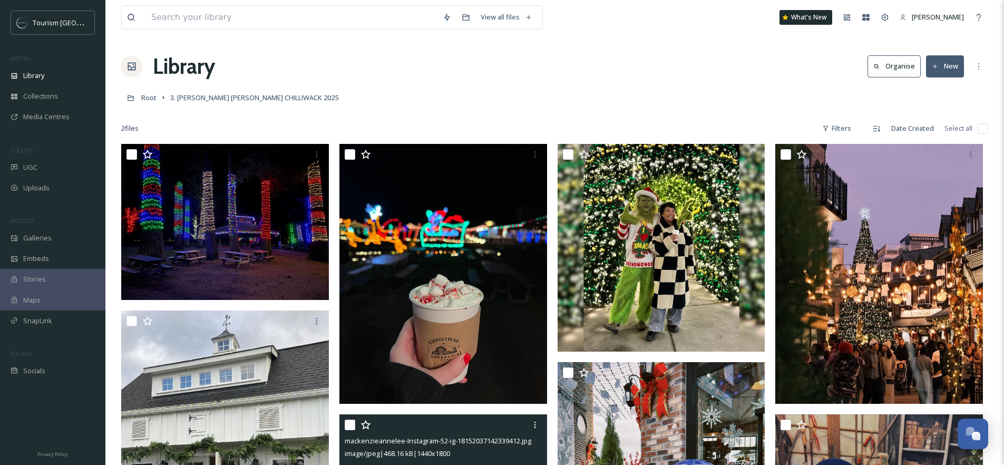
click at [940, 65] on button "New" at bounding box center [945, 66] width 38 height 22
click at [942, 86] on span "File Upload" at bounding box center [940, 91] width 35 height 10
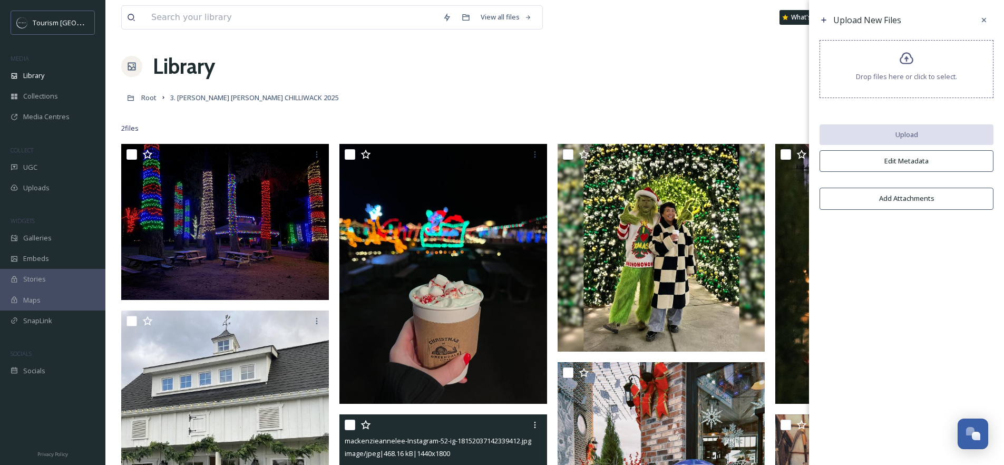
click at [921, 70] on div "Drop files here or click to select." at bounding box center [906, 69] width 174 height 58
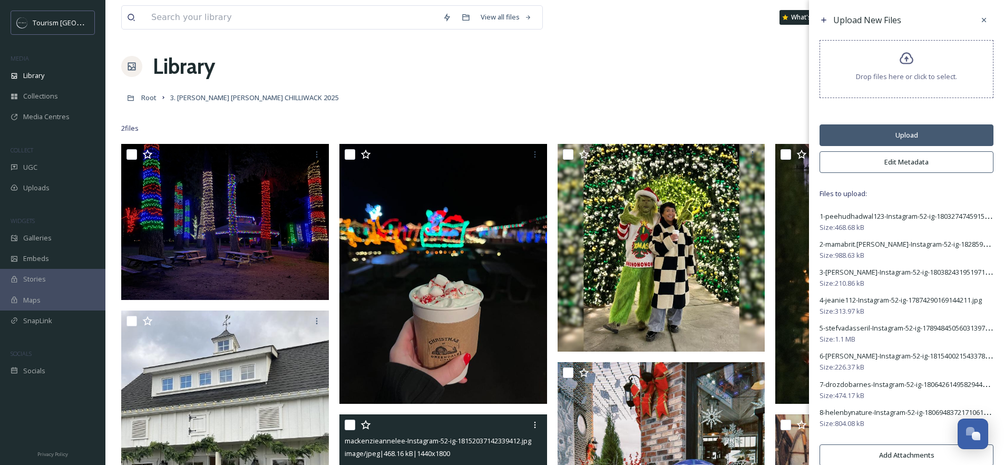
click at [932, 135] on button "Upload" at bounding box center [906, 135] width 174 height 22
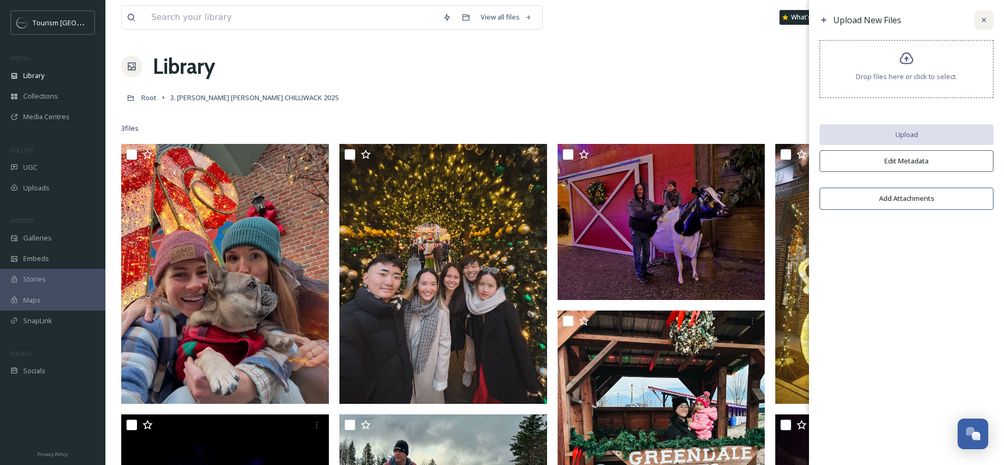
click at [983, 14] on div at bounding box center [983, 20] width 19 height 19
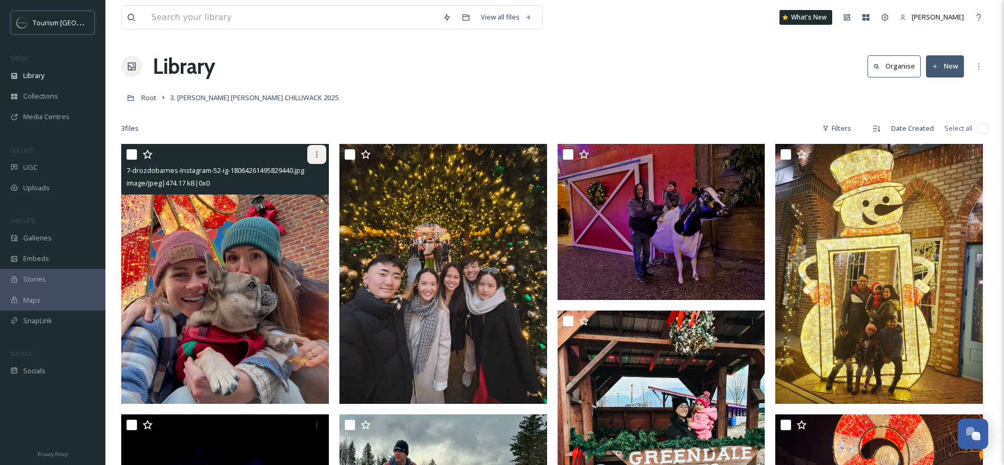
click at [319, 154] on icon at bounding box center [316, 154] width 8 height 8
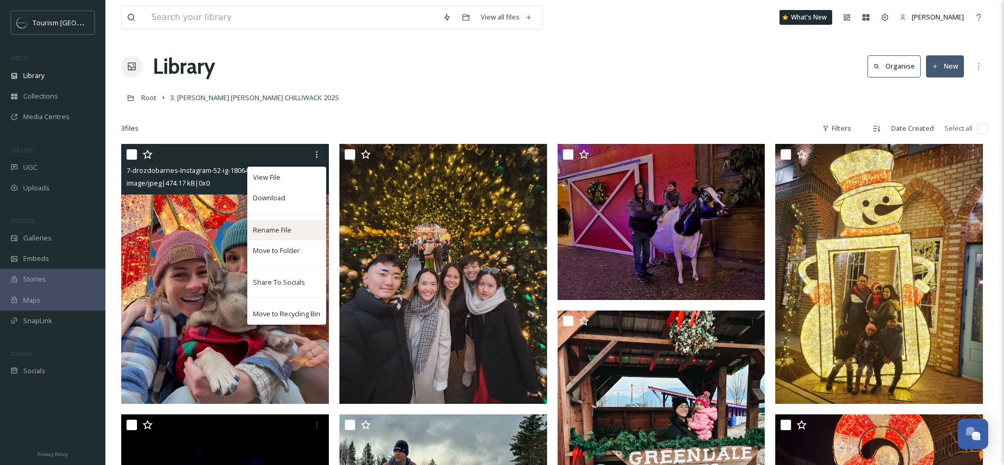
click at [281, 230] on span "Rename File" at bounding box center [272, 230] width 38 height 10
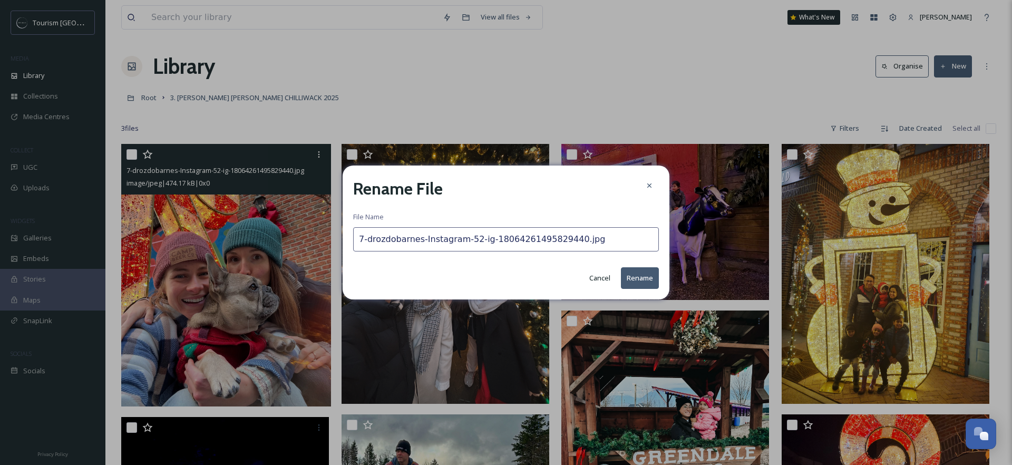
click at [369, 241] on input "7-drozdobarnes-Instagram-52-ig-18064261495829440.jpg" at bounding box center [506, 239] width 306 height 24
type input "drozdobarnes-Instagram-52-ig-18064261495829440.jpg"
click at [632, 273] on button "Rename" at bounding box center [640, 278] width 38 height 22
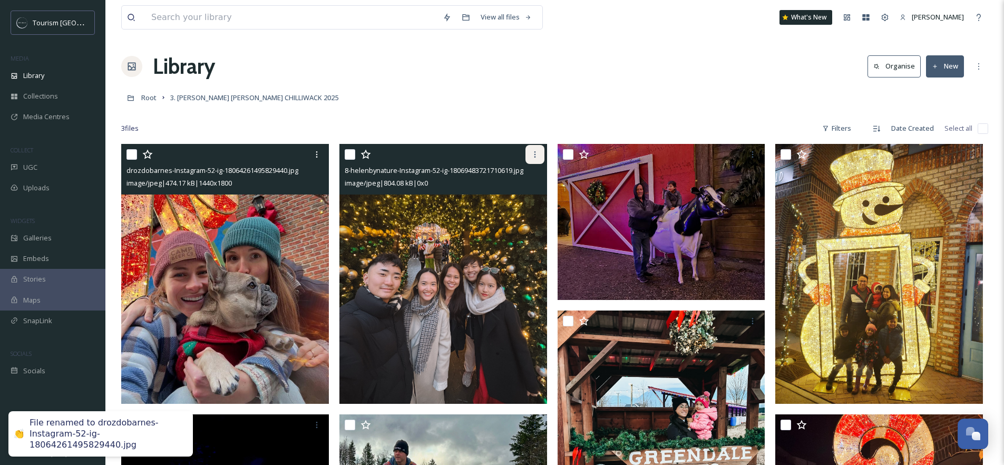
click at [540, 154] on div at bounding box center [534, 154] width 19 height 19
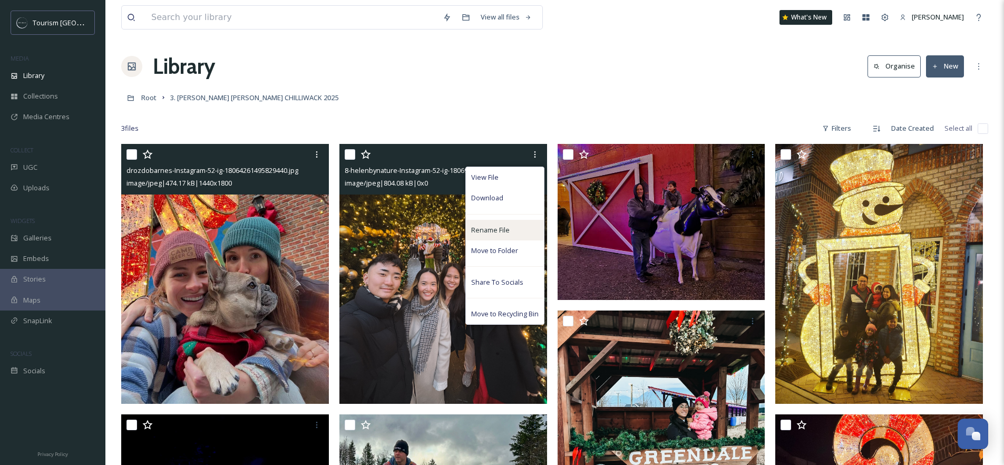
click at [490, 232] on span "Rename File" at bounding box center [490, 230] width 38 height 10
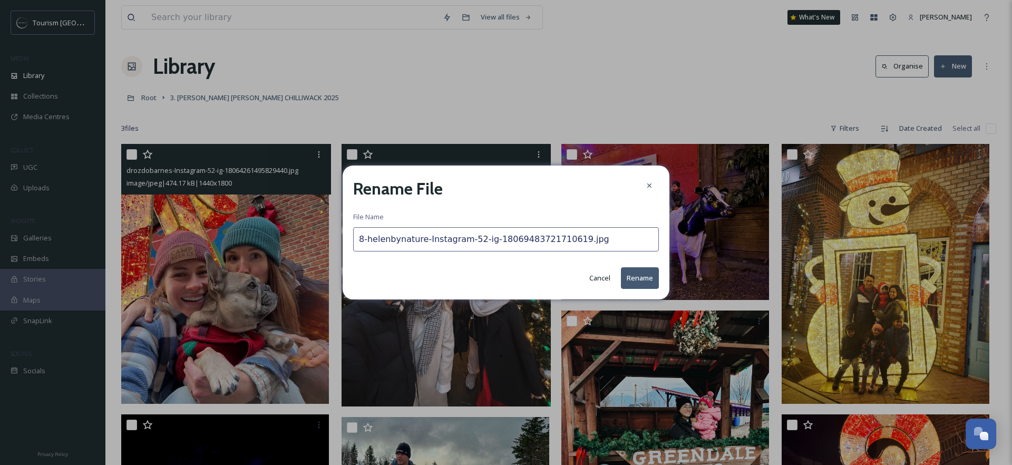
click at [368, 240] on input "8-helenbynature-Instagram-52-ig-18069483721710619.jpg" at bounding box center [506, 239] width 306 height 24
type input "helenbynature-Instagram-52-ig-18069483721710619.jpg"
click at [639, 279] on button "Rename" at bounding box center [640, 278] width 38 height 22
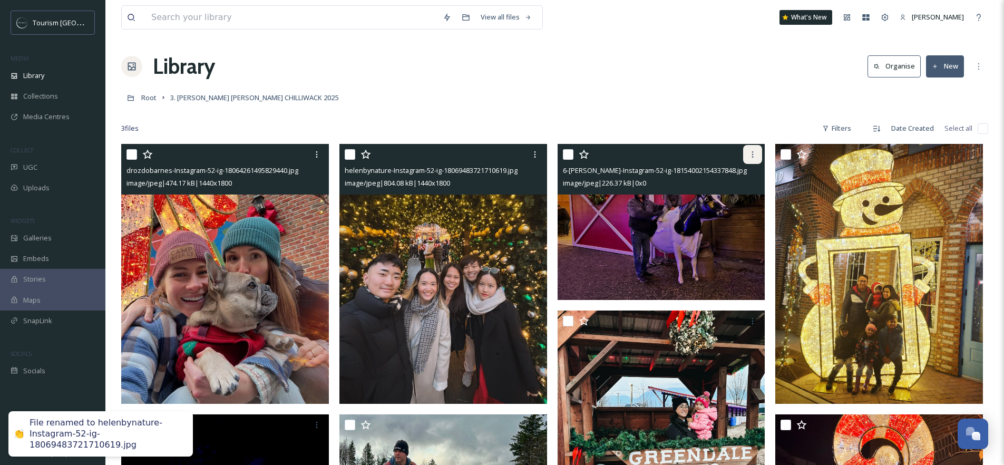
click at [751, 155] on icon at bounding box center [752, 154] width 8 height 8
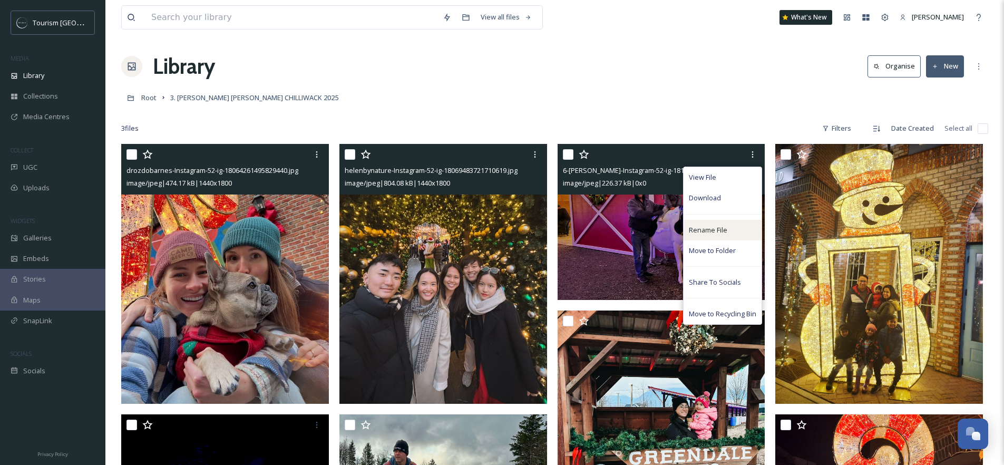
click at [723, 228] on span "Rename File" at bounding box center [708, 230] width 38 height 10
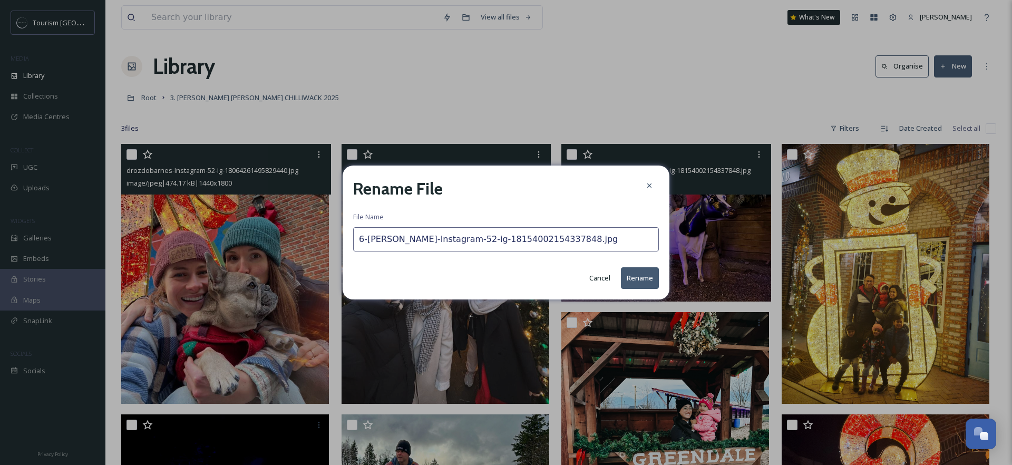
click at [367, 239] on input "6-[PERSON_NAME]-Instagram-52-ig-18154002154337848.jpg" at bounding box center [506, 239] width 306 height 24
type input "[PERSON_NAME]-Instagram-52-ig-18154002154337848.jpg"
click at [637, 280] on button "Rename" at bounding box center [640, 278] width 38 height 22
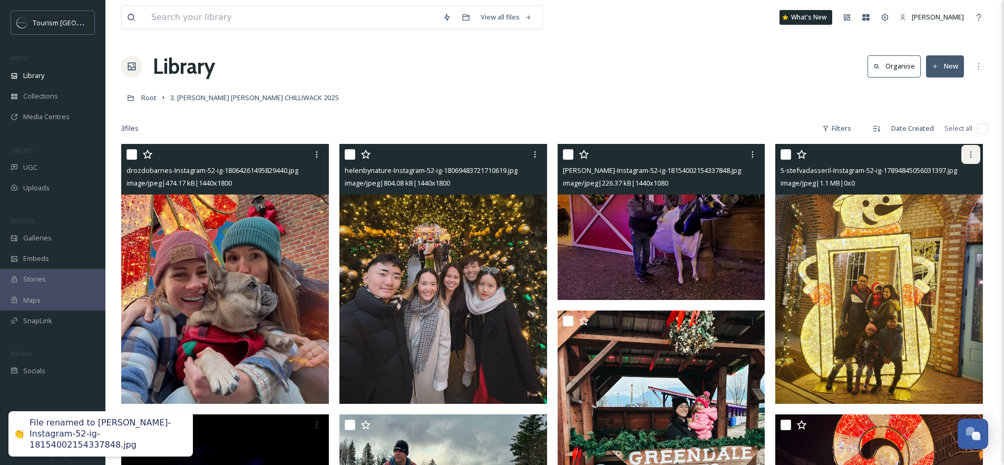
click at [968, 154] on icon at bounding box center [970, 154] width 8 height 8
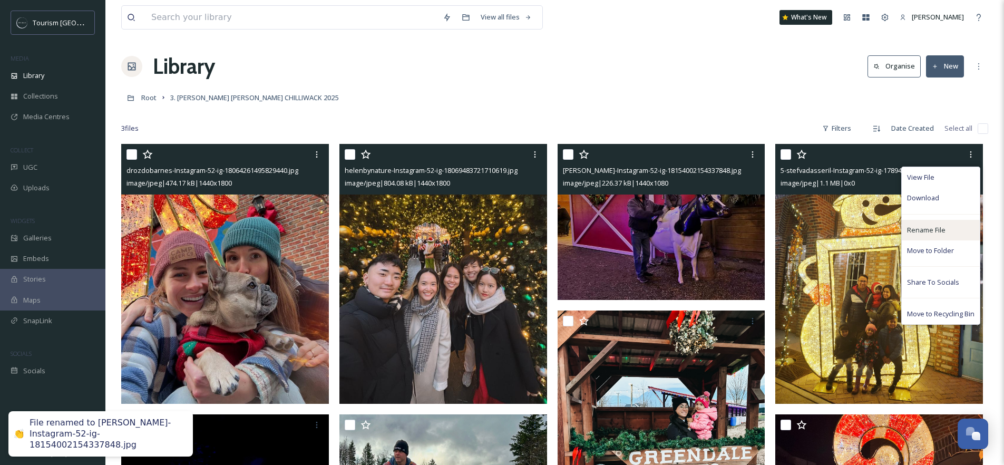
click at [918, 232] on span "Rename File" at bounding box center [926, 230] width 38 height 10
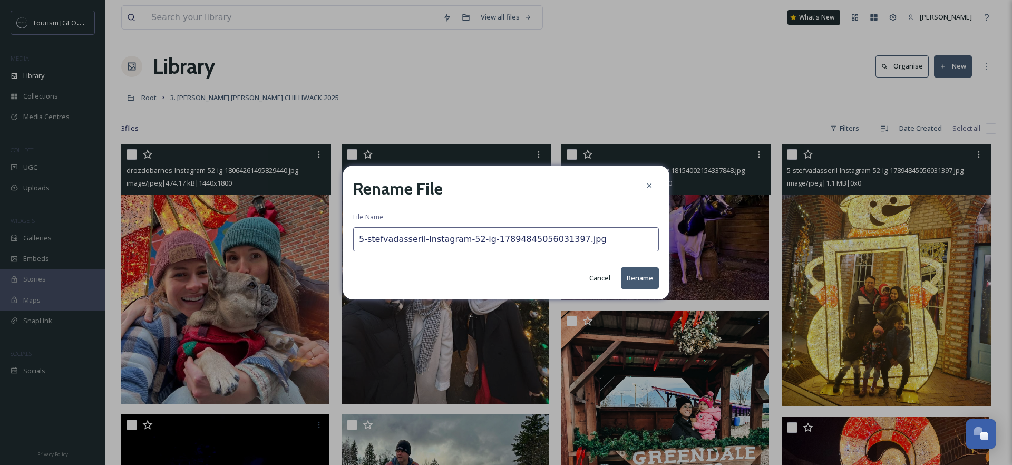
click at [370, 242] on input "5-stefvadasseril-Instagram-52-ig-17894845056031397.jpg" at bounding box center [506, 239] width 306 height 24
click at [368, 241] on input "5-stefvadasseril-Instagram-52-ig-17894845056031397.jpg" at bounding box center [506, 239] width 306 height 24
type input "stefvadasseril-Instagram-52-ig-17894845056031397.jpg"
click at [641, 275] on button "Rename" at bounding box center [640, 278] width 38 height 22
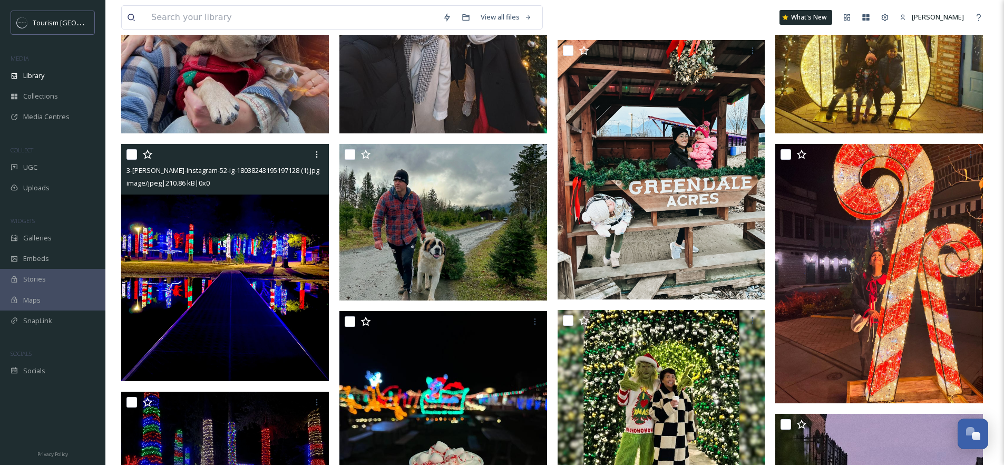
scroll to position [273, 0]
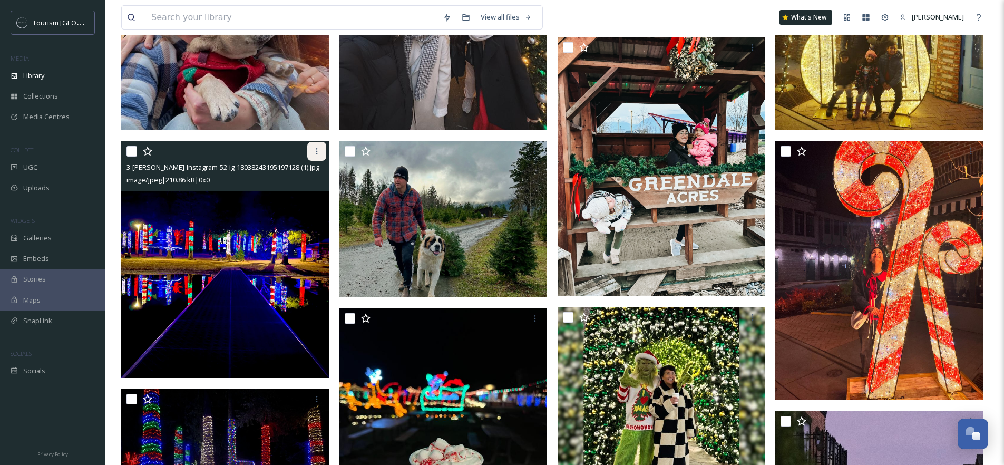
click at [316, 151] on icon at bounding box center [317, 151] width 2 height 6
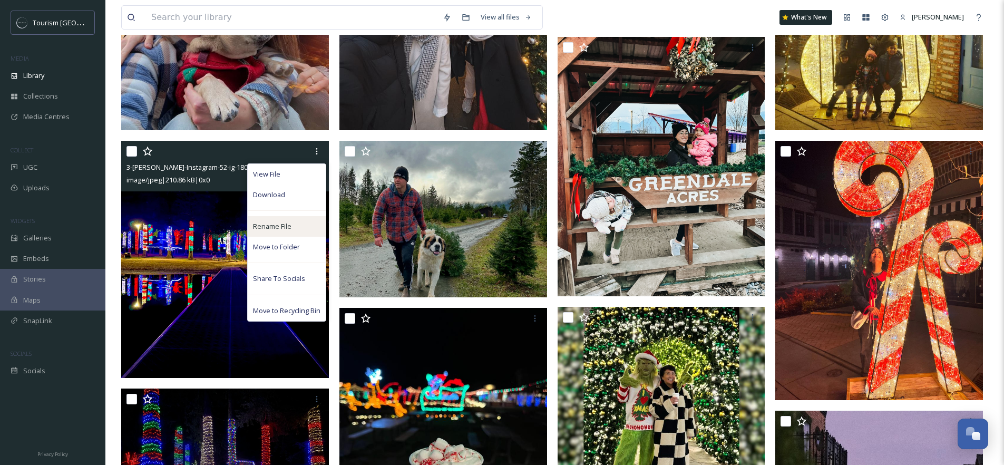
click at [272, 226] on span "Rename File" at bounding box center [272, 226] width 38 height 10
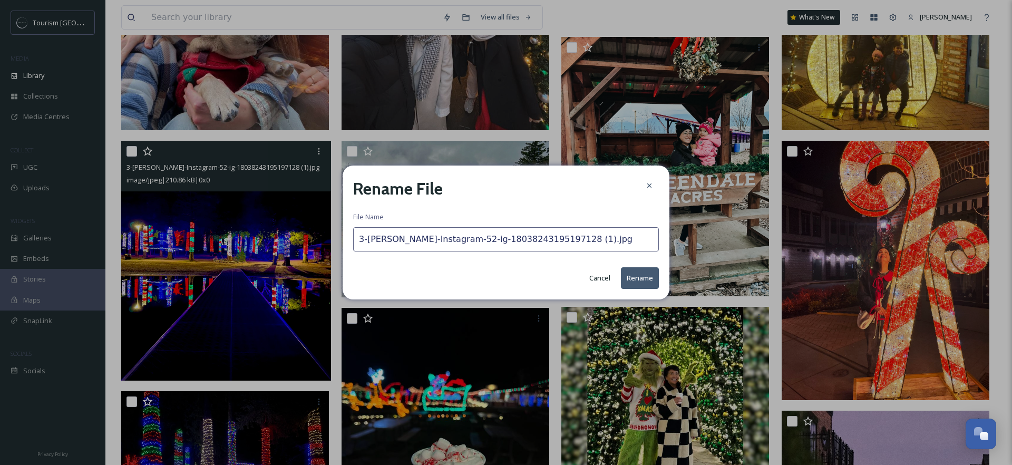
click at [367, 238] on input "3-[PERSON_NAME]-Instagram-52-ig-18038243195197128 (1).jpg" at bounding box center [506, 239] width 306 height 24
type input "[PERSON_NAME]-Instagram-52-ig-18038243195197128 (1).jpg"
click at [645, 284] on button "Rename" at bounding box center [640, 278] width 38 height 22
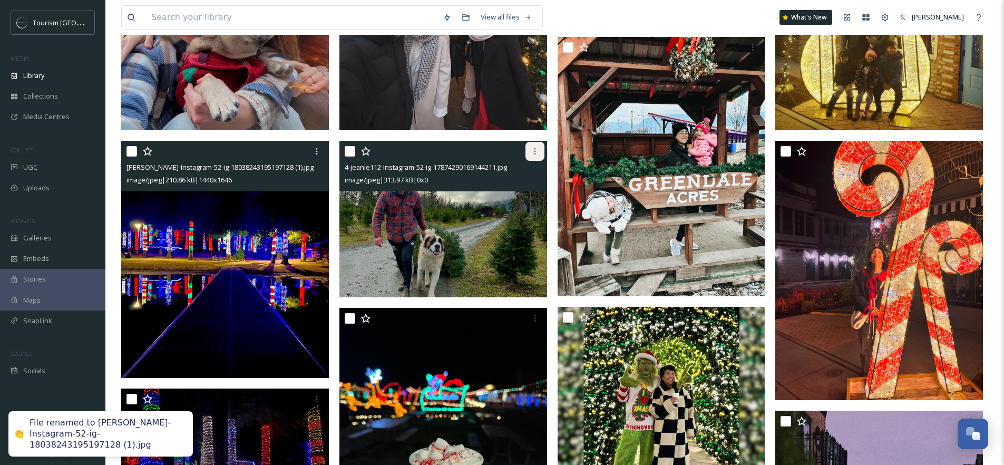
click at [532, 156] on div at bounding box center [534, 151] width 19 height 19
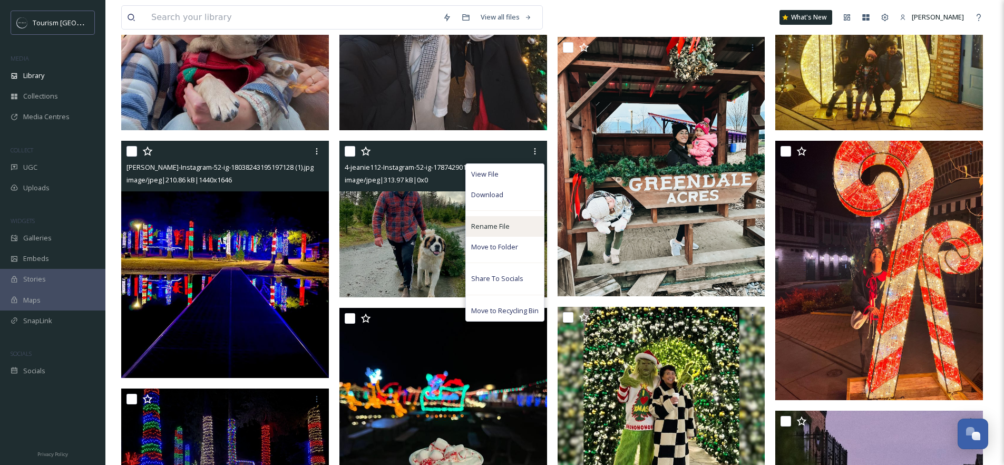
click at [489, 227] on span "Rename File" at bounding box center [490, 226] width 38 height 10
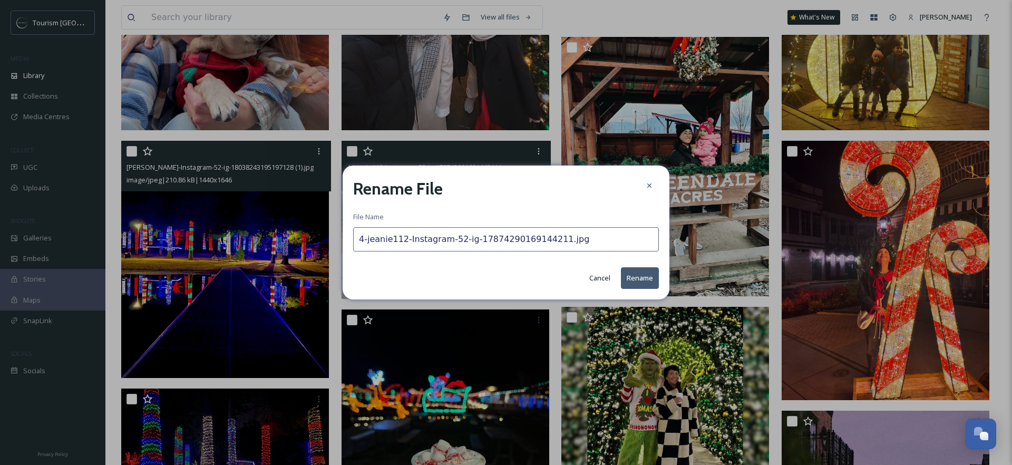
click at [367, 241] on input "4-jeanie112-Instagram-52-ig-17874290169144211.jpg" at bounding box center [506, 239] width 306 height 24
type input "jeanie112-Instagram-52-ig-17874290169144211.jpg"
click at [642, 281] on button "Rename" at bounding box center [640, 278] width 38 height 22
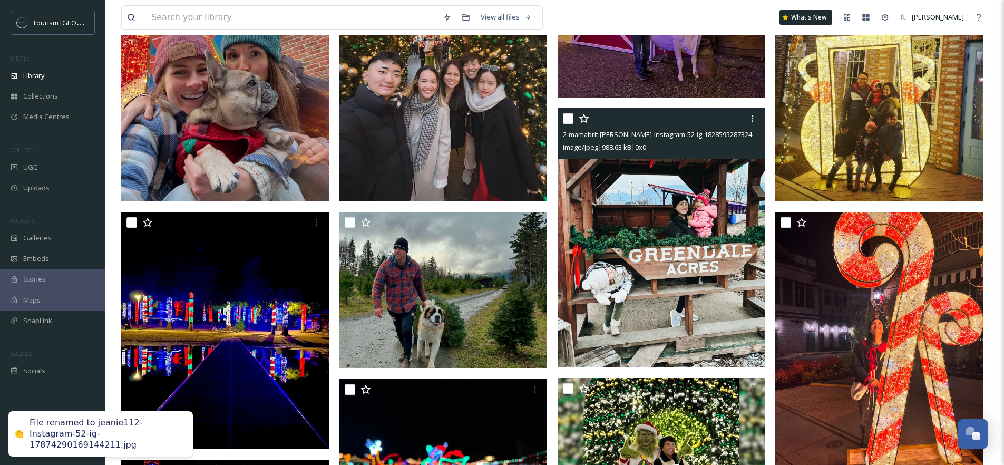
scroll to position [67, 0]
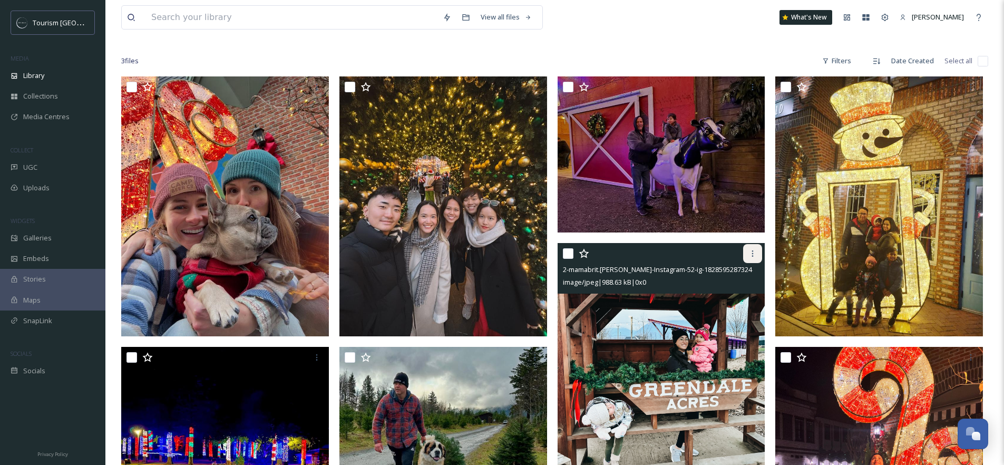
click at [751, 256] on icon at bounding box center [752, 253] width 8 height 8
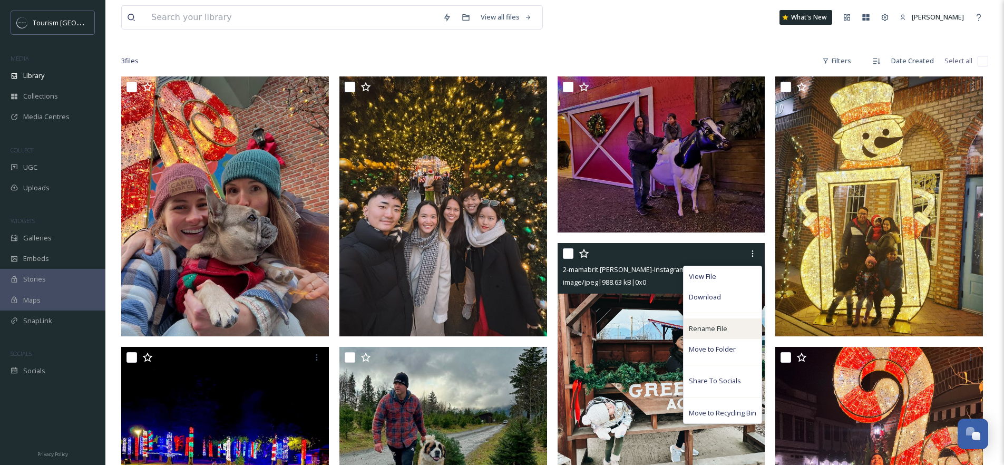
click at [702, 326] on span "Rename File" at bounding box center [708, 328] width 38 height 10
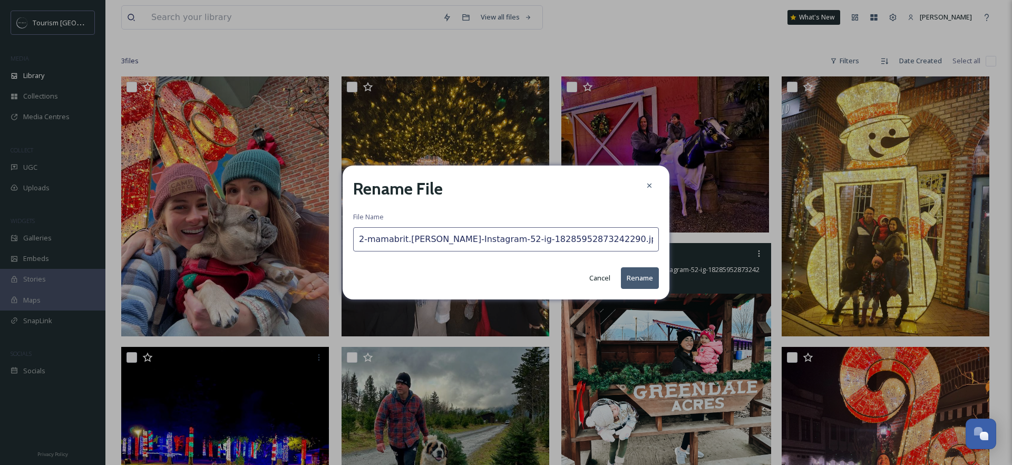
click at [368, 241] on input "2-mamabrit.[PERSON_NAME]-Instagram-52-ig-18285952873242290.jpg" at bounding box center [506, 239] width 306 height 24
type input "mamabrit.[PERSON_NAME]-Instagram-52-ig-18285952873242290.jpg"
click at [646, 280] on button "Rename" at bounding box center [640, 278] width 38 height 22
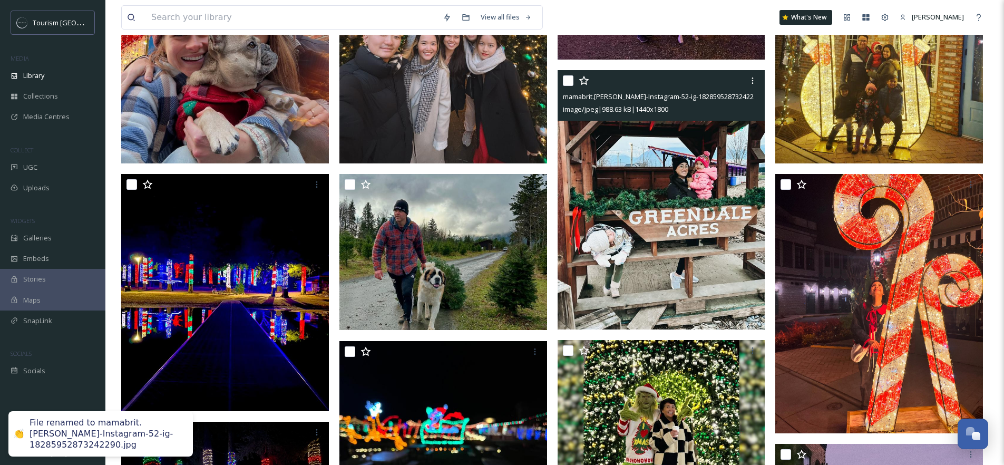
scroll to position [247, 0]
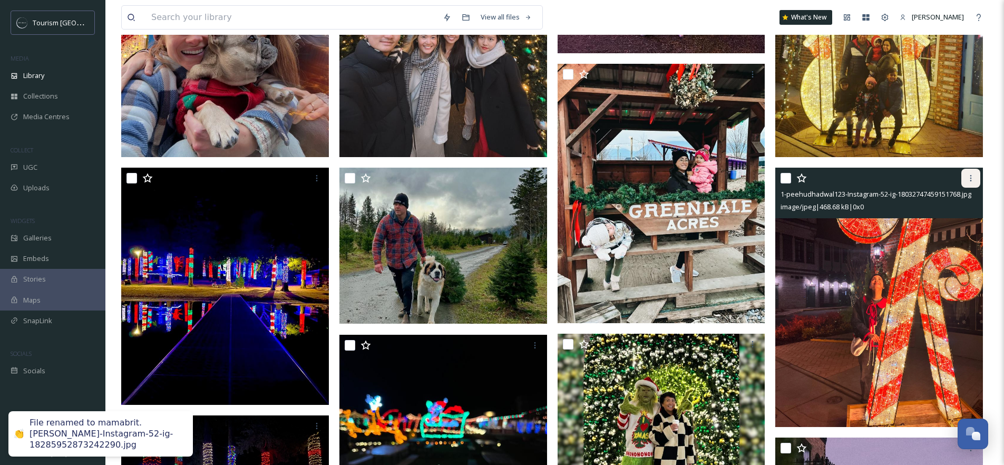
click at [971, 178] on icon at bounding box center [970, 178] width 8 height 8
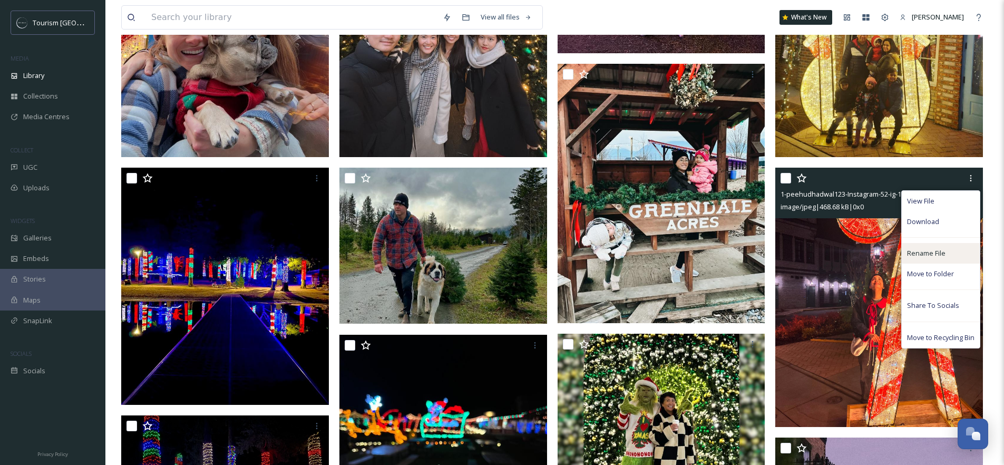
click at [923, 254] on span "Rename File" at bounding box center [926, 253] width 38 height 10
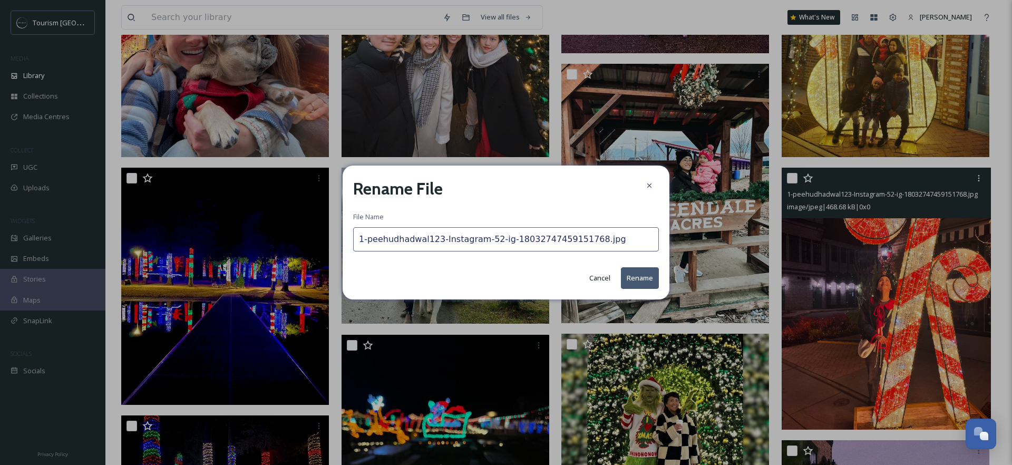
click at [368, 241] on input "1-peehudhadwal123-Instagram-52-ig-18032747459151768.jpg" at bounding box center [506, 239] width 306 height 24
type input "peehudhadwal123-Instagram-52-ig-18032747459151768.jpg"
click at [648, 281] on button "Rename" at bounding box center [640, 278] width 38 height 22
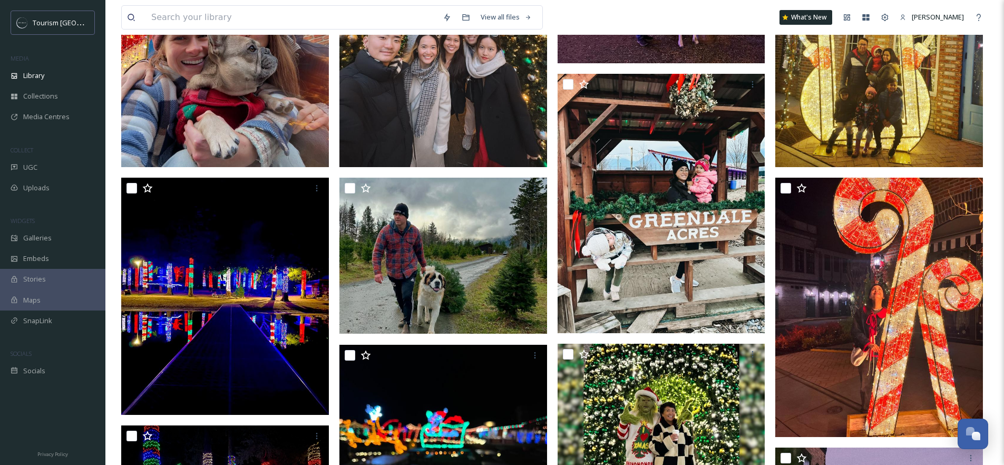
scroll to position [0, 0]
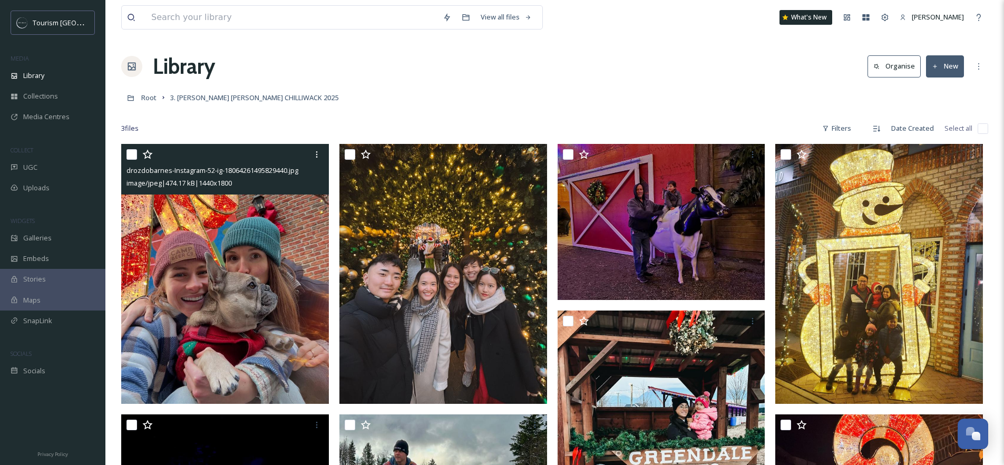
click at [210, 178] on span "image/jpeg | 474.17 kB | 1440 x 1800" at bounding box center [178, 182] width 105 height 9
click at [130, 169] on span "drozdobarnes-Instagram-52-ig-18064261495829440.jpg" at bounding box center [212, 169] width 172 height 9
click at [277, 268] on img at bounding box center [225, 274] width 208 height 260
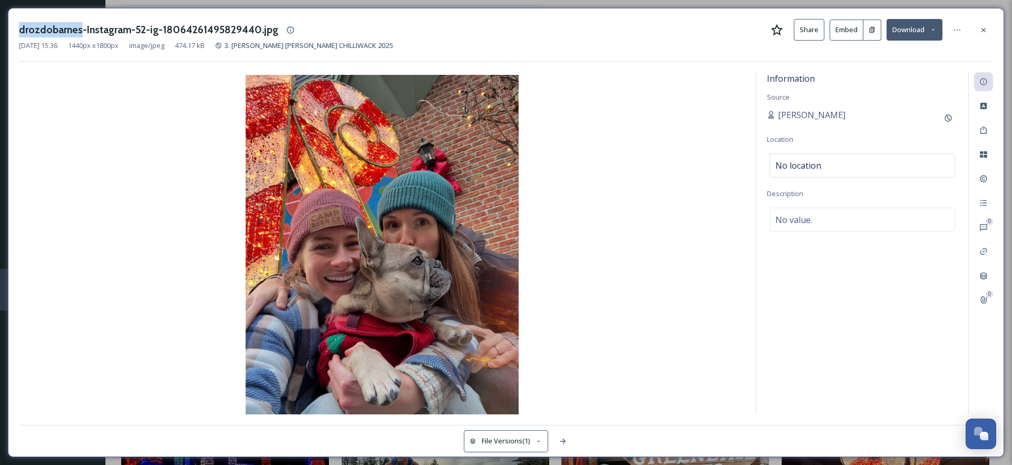
drag, startPoint x: 27, startPoint y: 30, endPoint x: 77, endPoint y: 29, distance: 49.5
click at [77, 29] on h3 "drozdobarnes-Instagram-52-ig-18064261495829440.jpg" at bounding box center [148, 29] width 259 height 15
copy h3 "drozdobarnes"
click at [990, 299] on div "0 Attachments" at bounding box center [983, 299] width 19 height 19
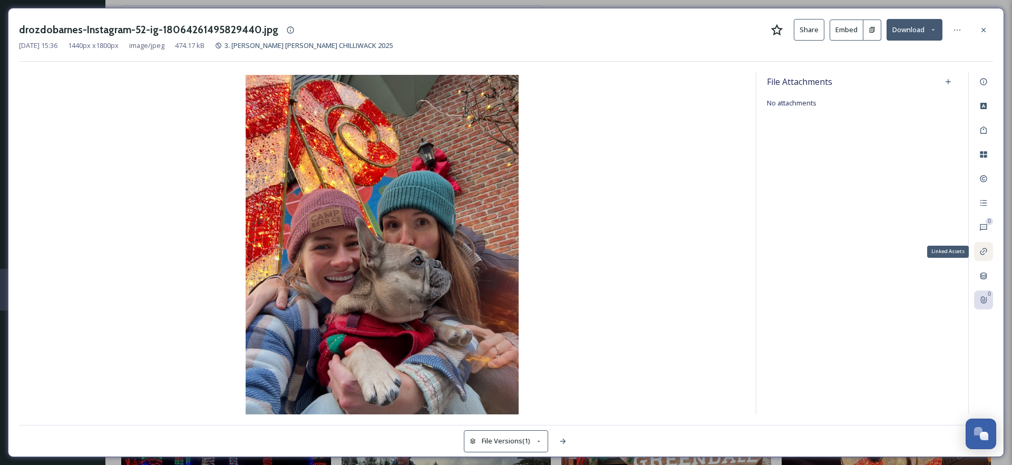
click at [984, 257] on div "Linked Assets" at bounding box center [983, 251] width 19 height 19
click at [977, 31] on div at bounding box center [983, 30] width 19 height 19
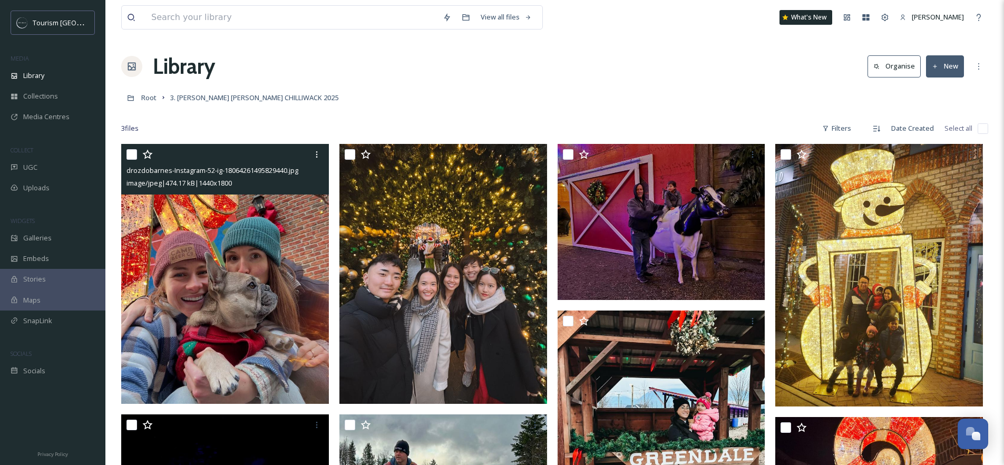
click at [249, 305] on img at bounding box center [225, 274] width 208 height 260
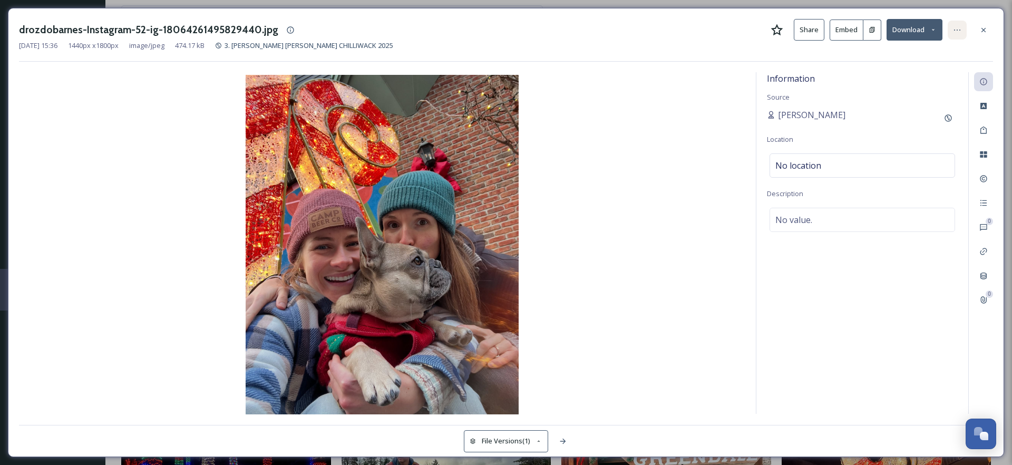
click at [959, 29] on icon at bounding box center [957, 30] width 8 height 8
click at [966, 27] on div "Rename File Move to Folder Share To Socials Move to Recycling Bin" at bounding box center [957, 30] width 21 height 19
click at [863, 250] on div "Information Source [PERSON_NAME] Location No location Description No value." at bounding box center [862, 242] width 212 height 341
click at [824, 166] on div "No location" at bounding box center [861, 165] width 185 height 24
click at [808, 219] on span "No value." at bounding box center [793, 219] width 37 height 13
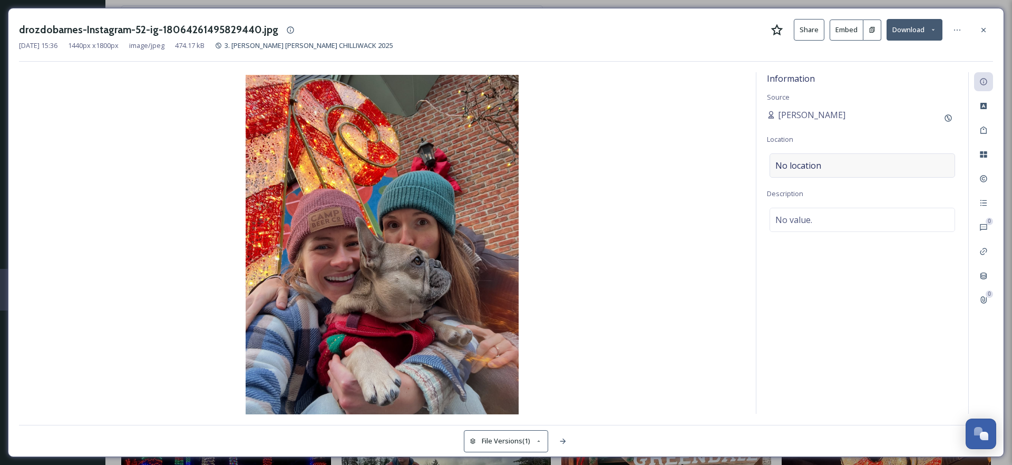
click at [816, 159] on span "No location" at bounding box center [798, 165] width 46 height 13
click at [821, 162] on input at bounding box center [862, 165] width 184 height 23
click at [888, 128] on div "Information Source [PERSON_NAME] Location No location Description No value." at bounding box center [862, 242] width 212 height 341
click at [980, 115] on div at bounding box center [983, 105] width 19 height 19
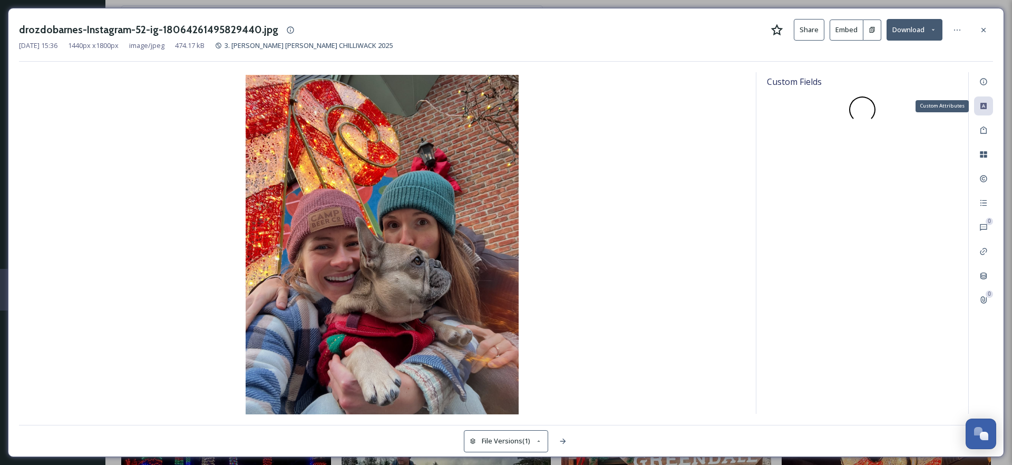
click at [981, 110] on div "Custom Attributes" at bounding box center [983, 105] width 19 height 19
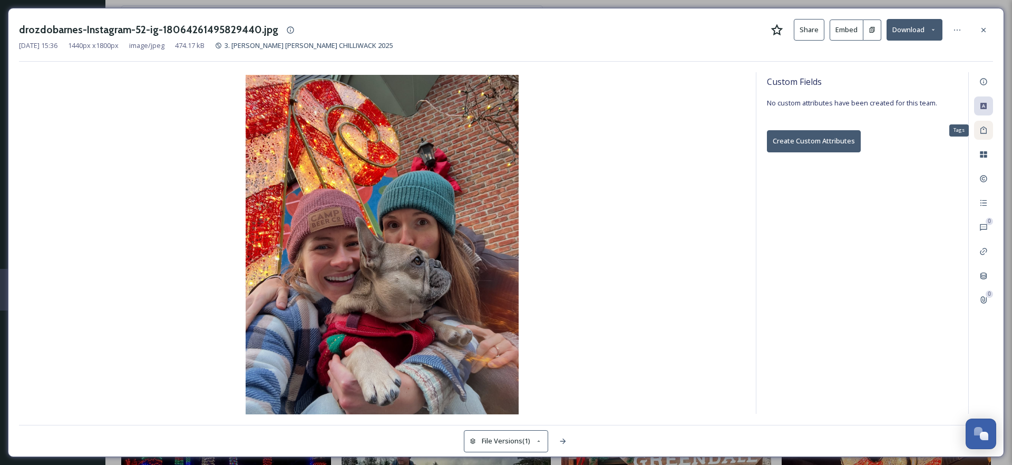
click at [989, 130] on div "Tags" at bounding box center [983, 130] width 19 height 19
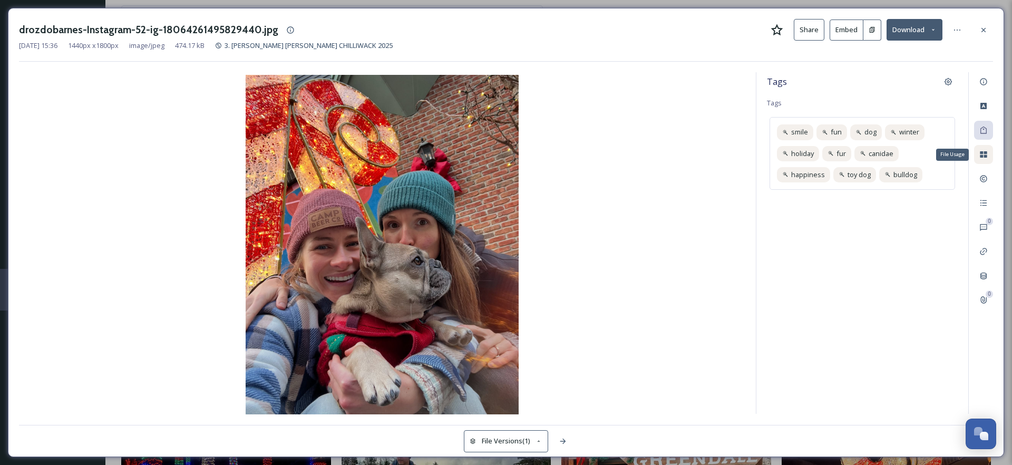
click at [986, 148] on div "File Usage" at bounding box center [983, 154] width 19 height 19
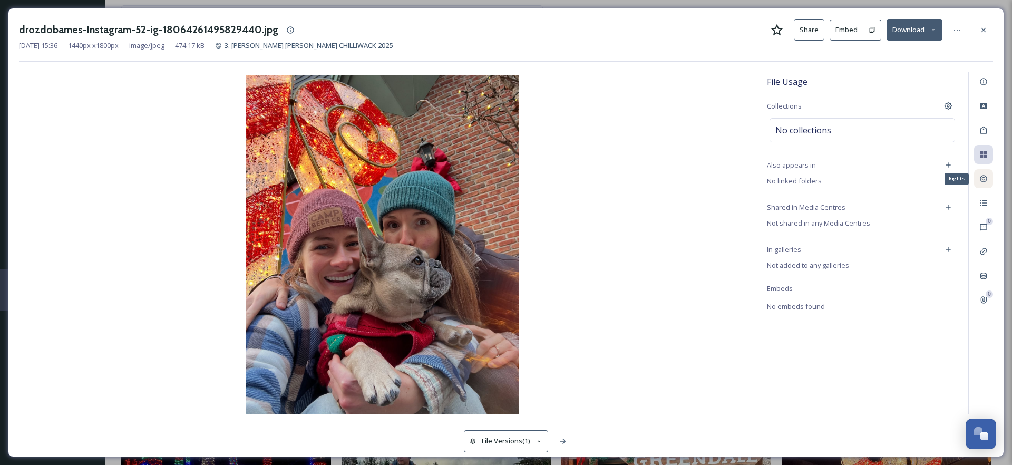
click at [978, 176] on div "Rights" at bounding box center [983, 178] width 19 height 19
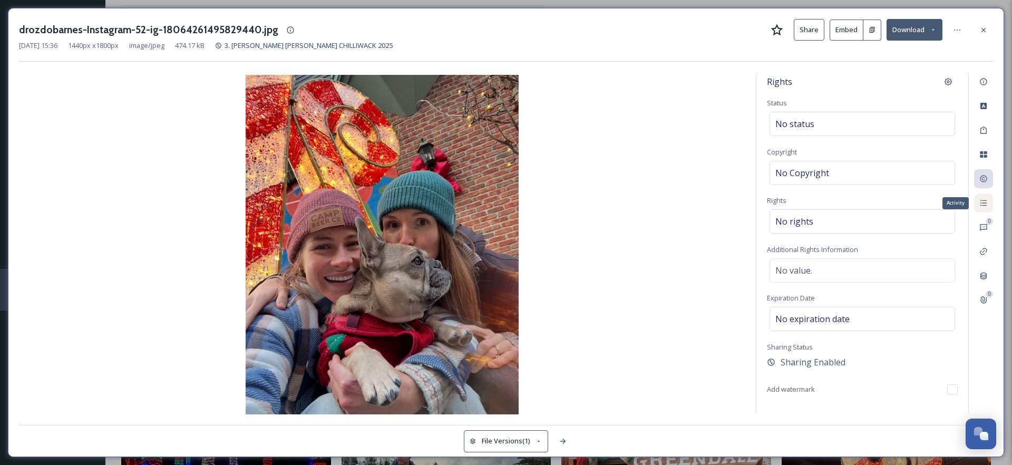
click at [985, 202] on icon at bounding box center [983, 203] width 8 height 8
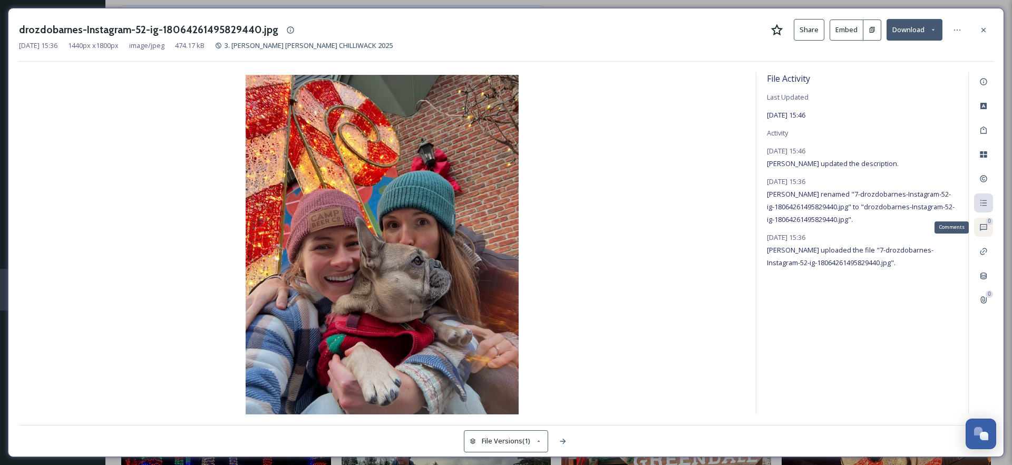
click at [983, 228] on icon at bounding box center [983, 227] width 8 height 8
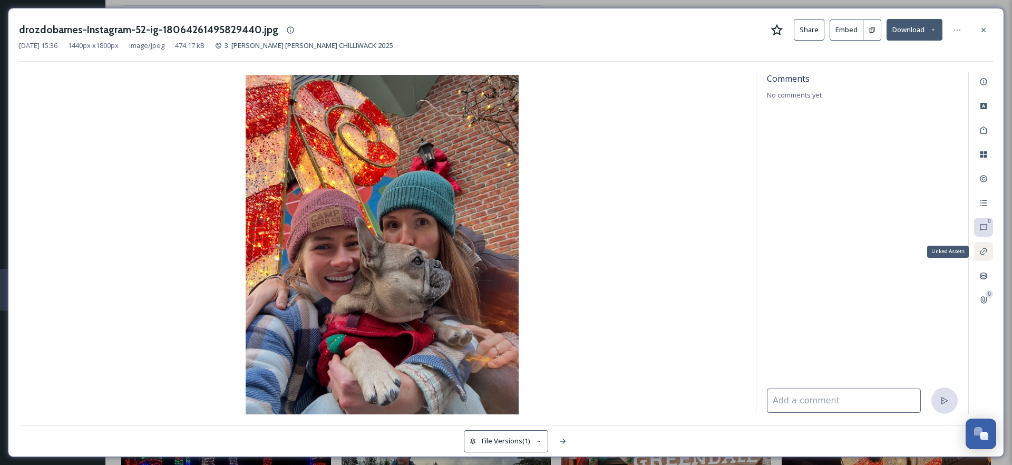
click at [985, 251] on icon at bounding box center [983, 251] width 8 height 8
click at [982, 250] on icon at bounding box center [983, 251] width 8 height 8
click at [828, 99] on span "Files related to / or linked to this file." at bounding box center [824, 96] width 114 height 9
click at [771, 94] on span "Files related to / or linked to this file." at bounding box center [824, 96] width 114 height 9
click at [976, 273] on div "Metadata" at bounding box center [983, 275] width 19 height 19
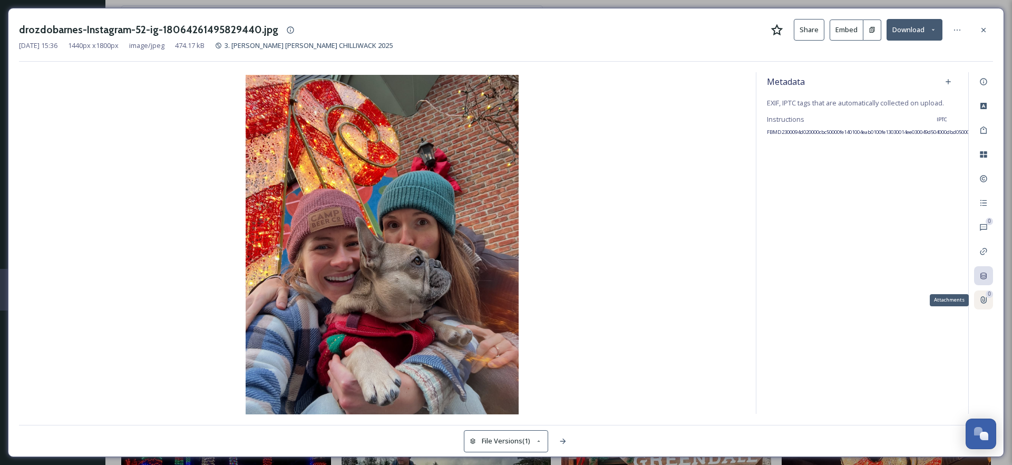
click at [980, 302] on icon at bounding box center [983, 300] width 8 height 8
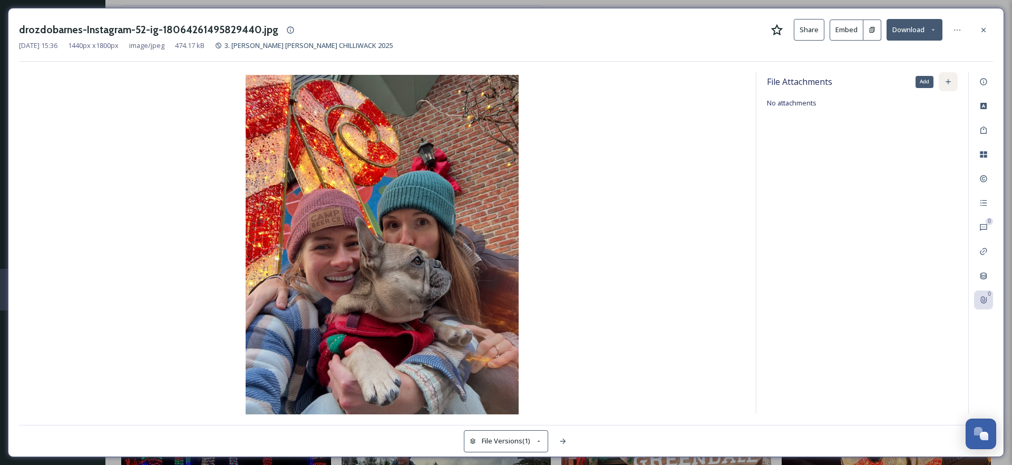
click at [944, 86] on div "Add" at bounding box center [947, 81] width 19 height 19
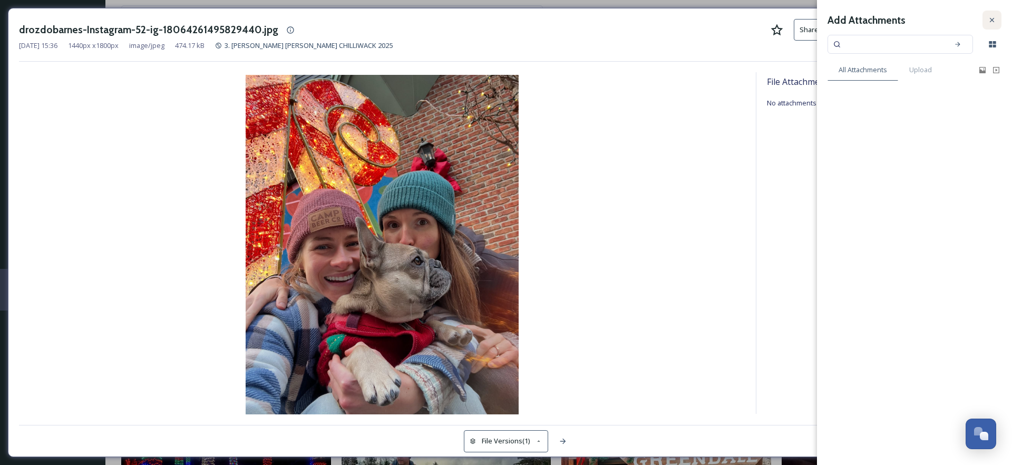
click at [998, 16] on div at bounding box center [991, 20] width 19 height 19
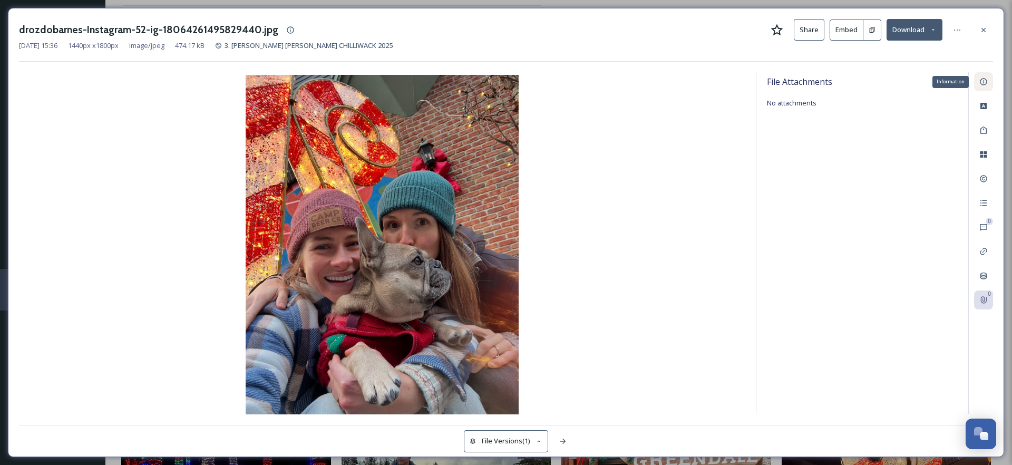
click at [984, 80] on icon at bounding box center [983, 81] width 8 height 8
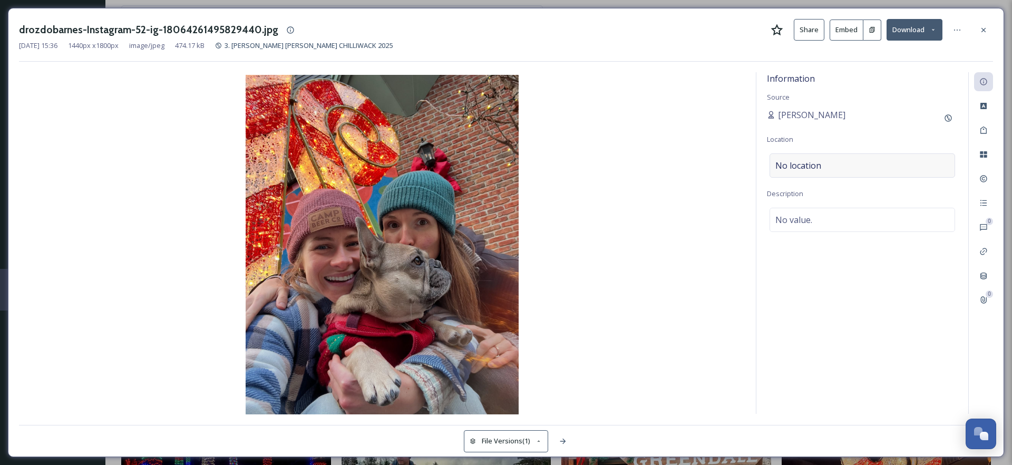
click at [803, 163] on span "No location" at bounding box center [798, 165] width 46 height 13
click at [803, 163] on input at bounding box center [862, 165] width 184 height 23
click at [811, 163] on input at bounding box center [862, 165] width 184 height 23
type input "v"
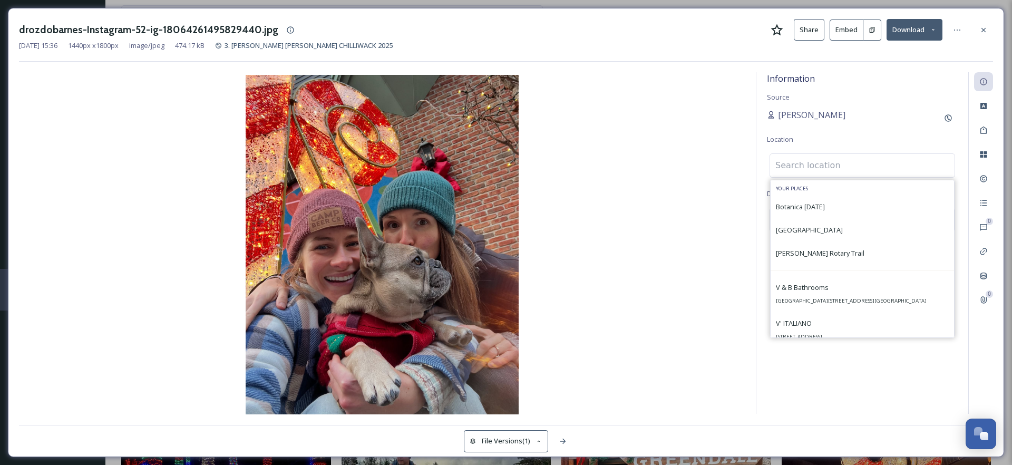
click at [844, 121] on div "[PERSON_NAME]" at bounding box center [862, 118] width 191 height 19
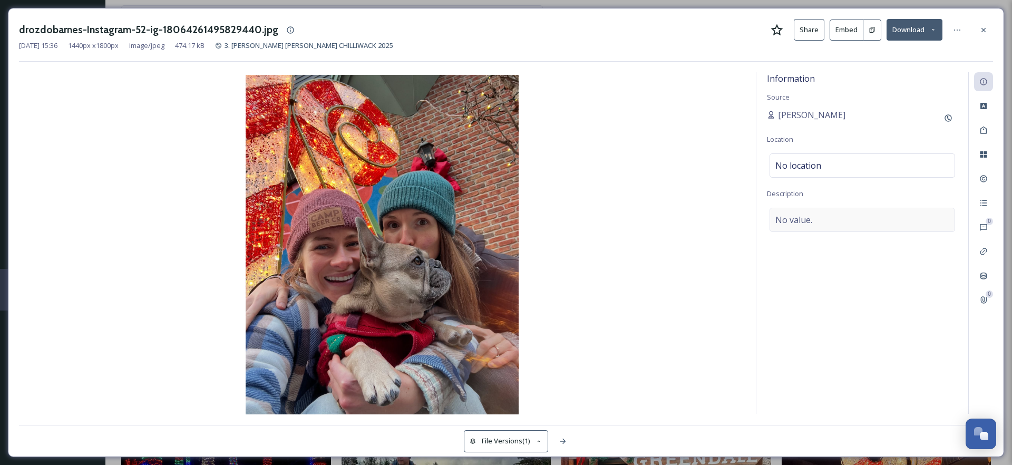
click at [831, 221] on div "No value." at bounding box center [861, 220] width 185 height 24
click at [831, 221] on textarea at bounding box center [862, 251] width 191 height 87
paste textarea "[URL][DOMAIN_NAME]"
type textarea "[URL][DOMAIN_NAME]"
click at [855, 338] on div "Information Source [PERSON_NAME] Location No location Description [URL][DOMAIN_…" at bounding box center [862, 242] width 212 height 341
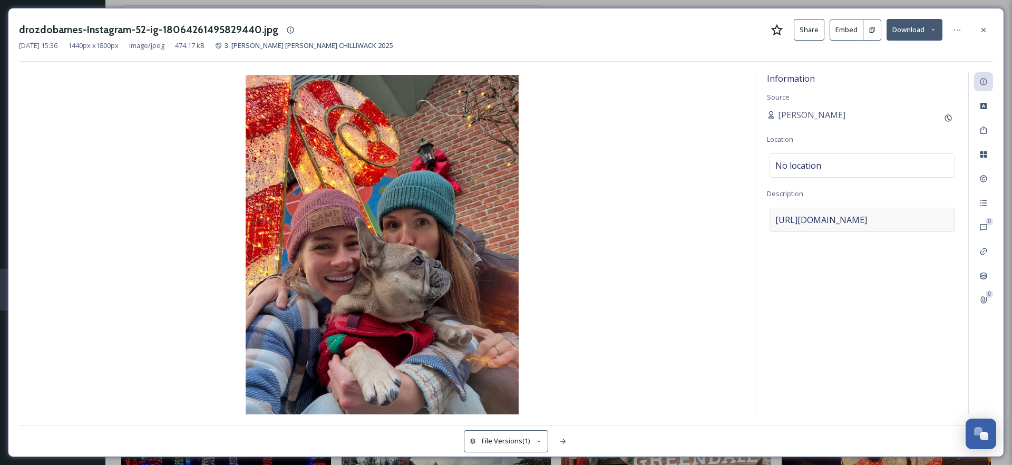
click at [867, 226] on span "[URL][DOMAIN_NAME]" at bounding box center [821, 219] width 92 height 13
click at [876, 241] on textarea "[URL][DOMAIN_NAME]" at bounding box center [862, 251] width 191 height 87
click at [856, 239] on textarea "[URL][DOMAIN_NAME]" at bounding box center [862, 251] width 191 height 87
click at [857, 239] on textarea "[URL][DOMAIN_NAME]" at bounding box center [862, 251] width 191 height 87
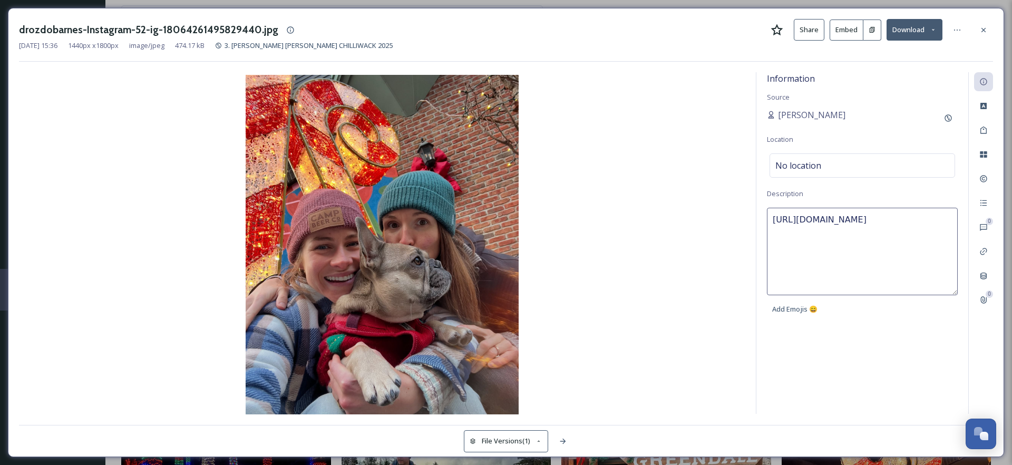
type textarea "[URL][DOMAIN_NAME]"
drag, startPoint x: 858, startPoint y: 240, endPoint x: 742, endPoint y: 208, distance: 120.8
click at [742, 210] on div "Information Source [PERSON_NAME] Location No location Description [URL][DOMAIN_…" at bounding box center [506, 243] width 974 height 342
click at [858, 357] on div "Information Source [PERSON_NAME] Location No location Description Add Emojis 😄" at bounding box center [862, 242] width 212 height 341
click at [983, 31] on icon at bounding box center [983, 30] width 8 height 8
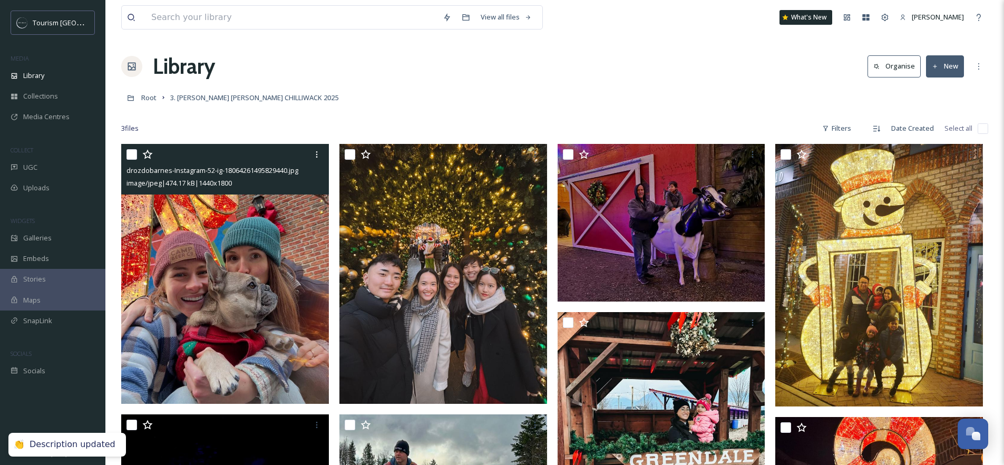
click at [402, 95] on div "Root 3. [PERSON_NAME] [PERSON_NAME] CHILLIWACK 2025" at bounding box center [554, 97] width 867 height 20
click at [151, 96] on span "Root" at bounding box center [148, 97] width 15 height 9
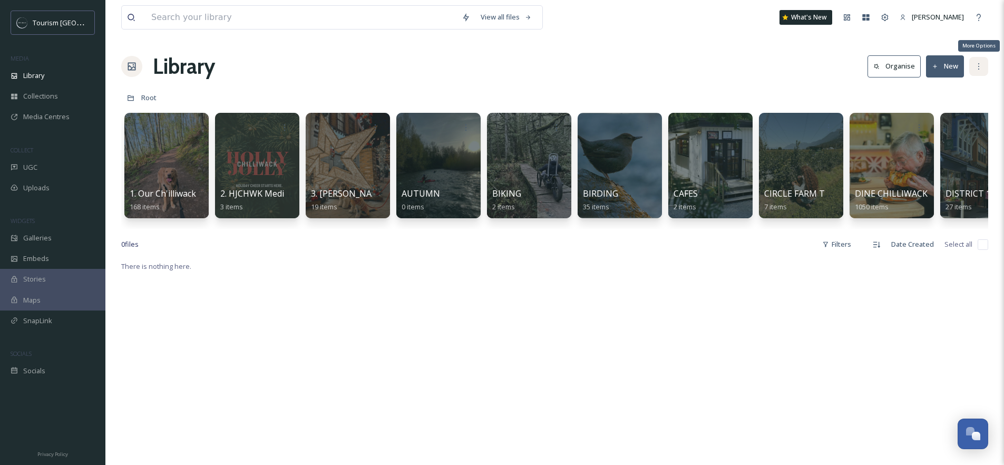
click at [973, 73] on div "More Options" at bounding box center [978, 66] width 19 height 19
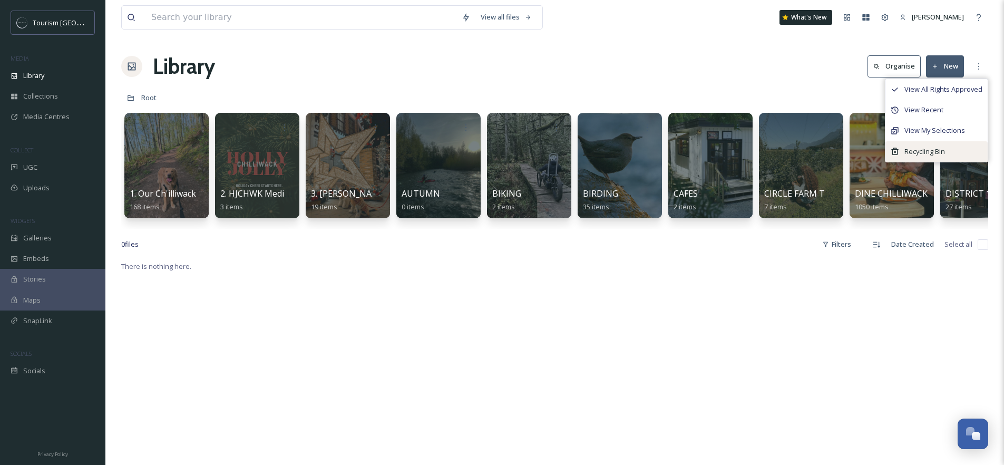
click at [930, 146] on span "Recycling Bin" at bounding box center [924, 151] width 41 height 10
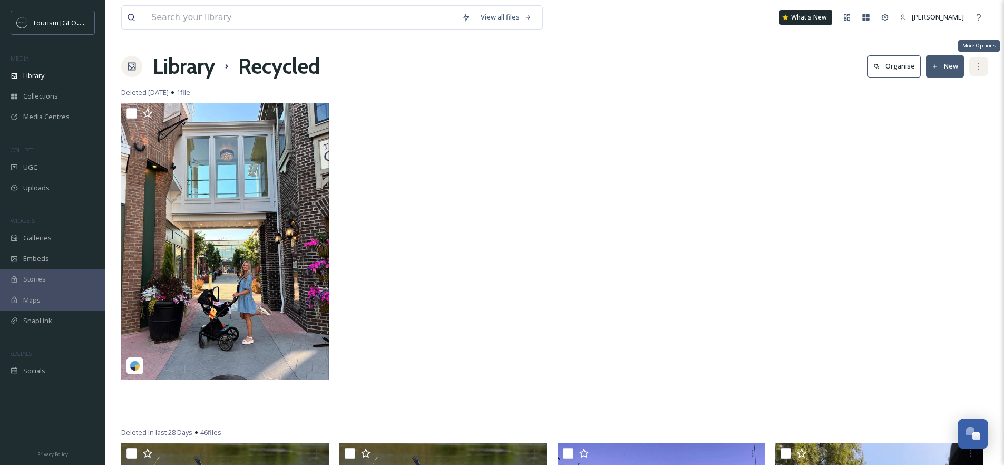
click at [983, 71] on div "More Options" at bounding box center [978, 66] width 19 height 19
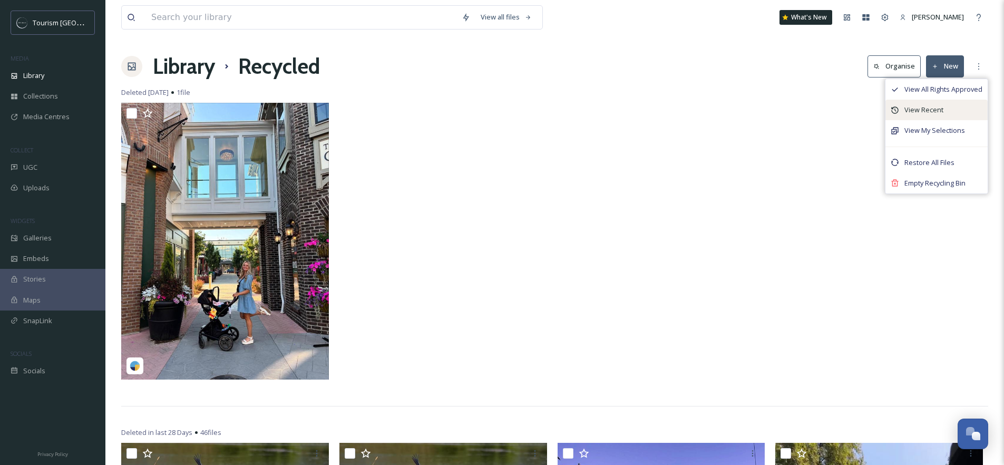
click at [945, 115] on div "View Recent" at bounding box center [936, 110] width 102 height 21
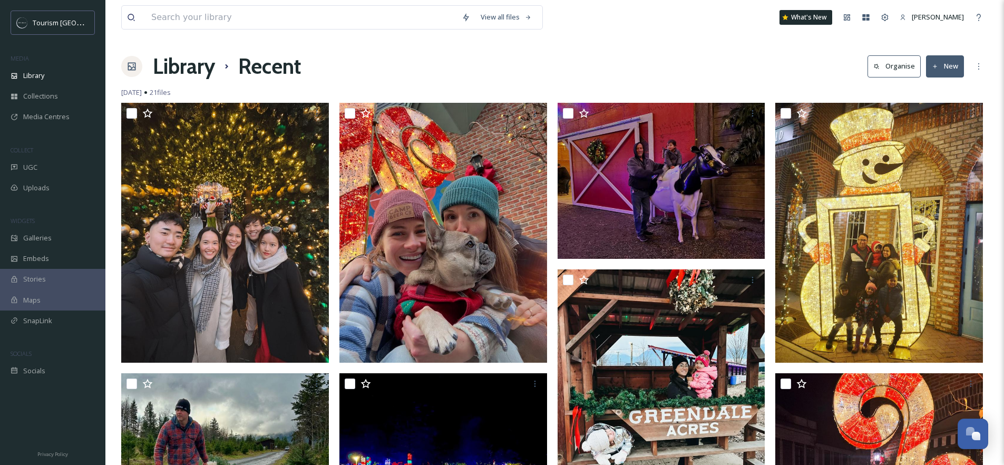
click at [200, 69] on h1 "Library" at bounding box center [184, 67] width 62 height 32
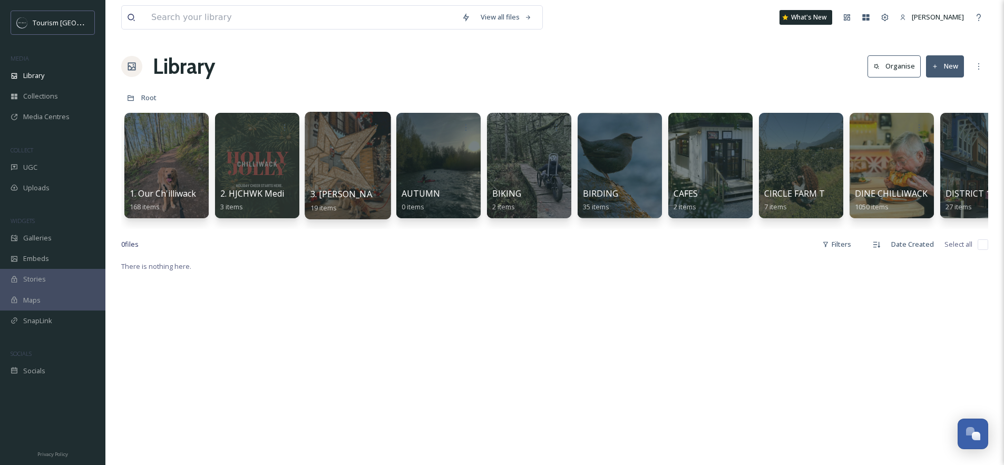
click at [363, 168] on div at bounding box center [348, 165] width 86 height 107
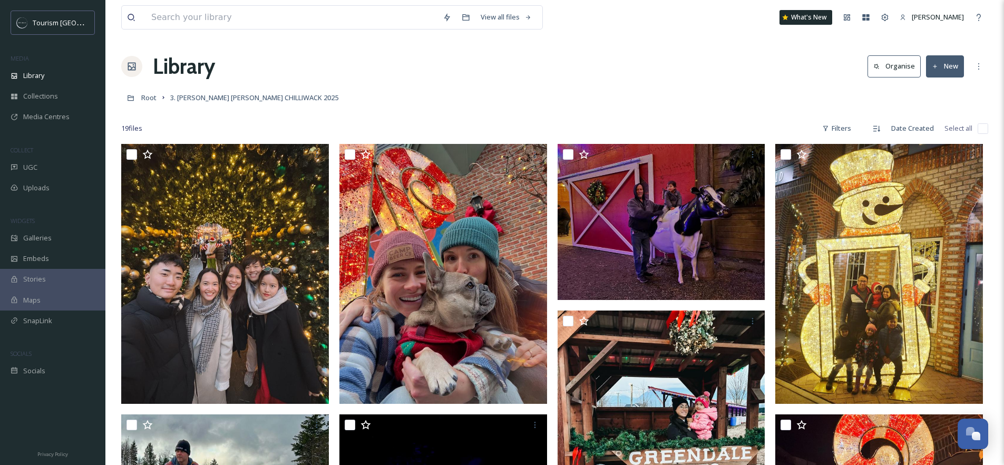
click at [911, 69] on button "Organise" at bounding box center [893, 66] width 53 height 22
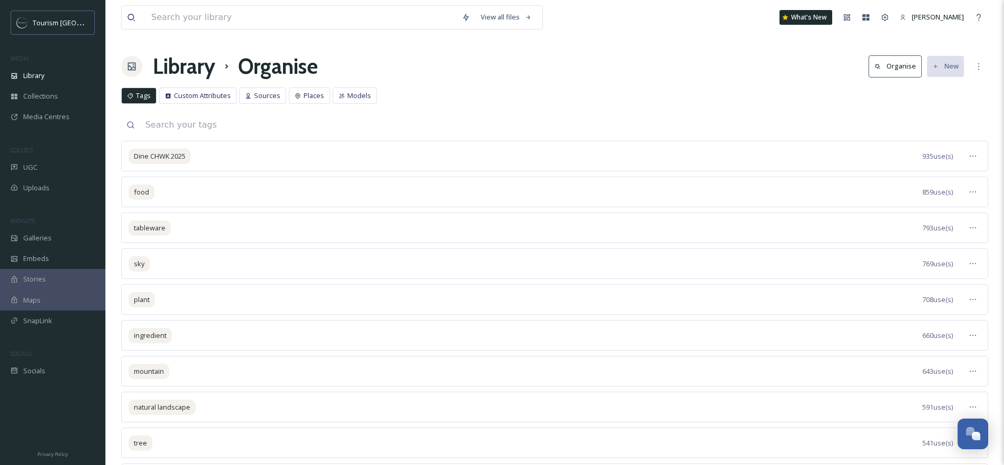
click at [181, 63] on h1 "Library" at bounding box center [184, 67] width 62 height 32
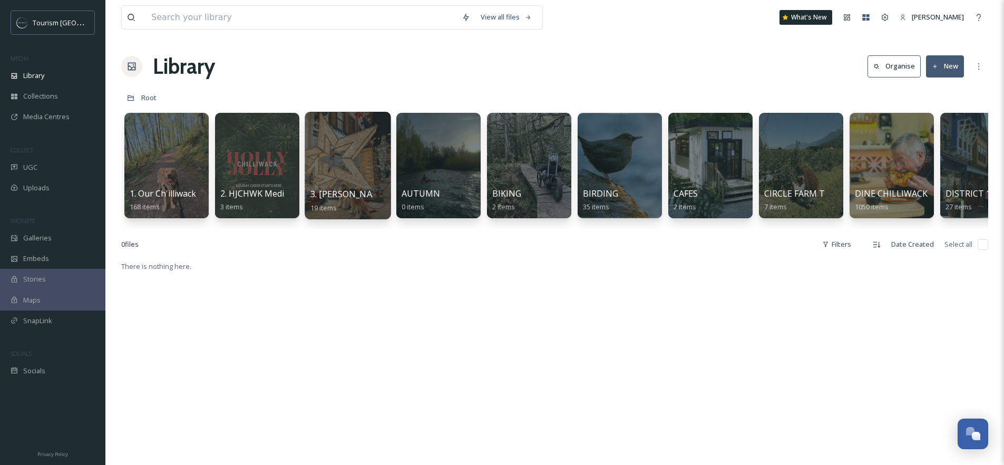
click at [376, 155] on div at bounding box center [348, 165] width 86 height 107
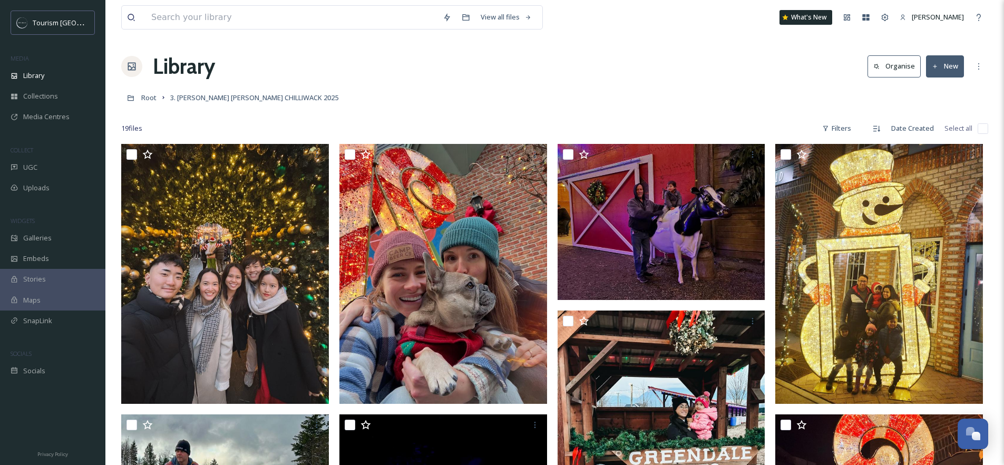
click at [948, 72] on button "New" at bounding box center [945, 66] width 38 height 22
click at [937, 133] on span "Folder" at bounding box center [933, 132] width 20 height 10
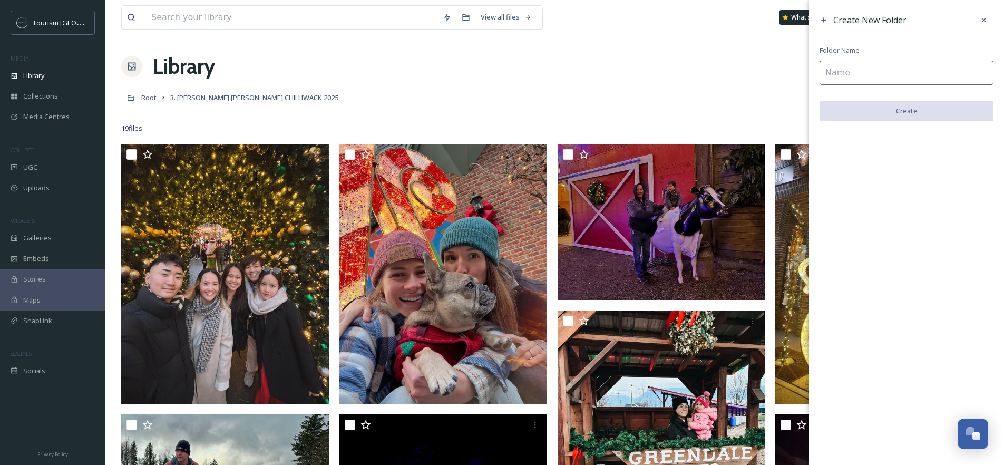
click at [859, 73] on input at bounding box center [906, 73] width 174 height 24
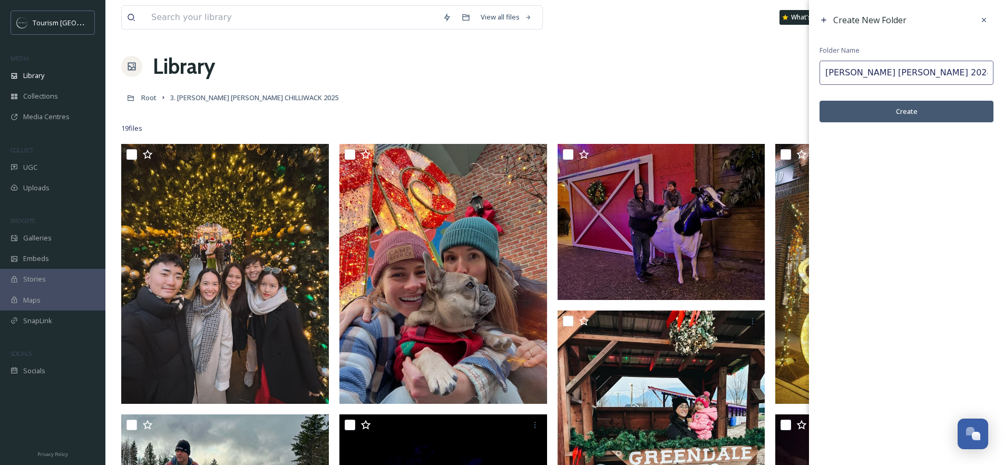
type input "[PERSON_NAME] [PERSON_NAME] 2024 UGC"
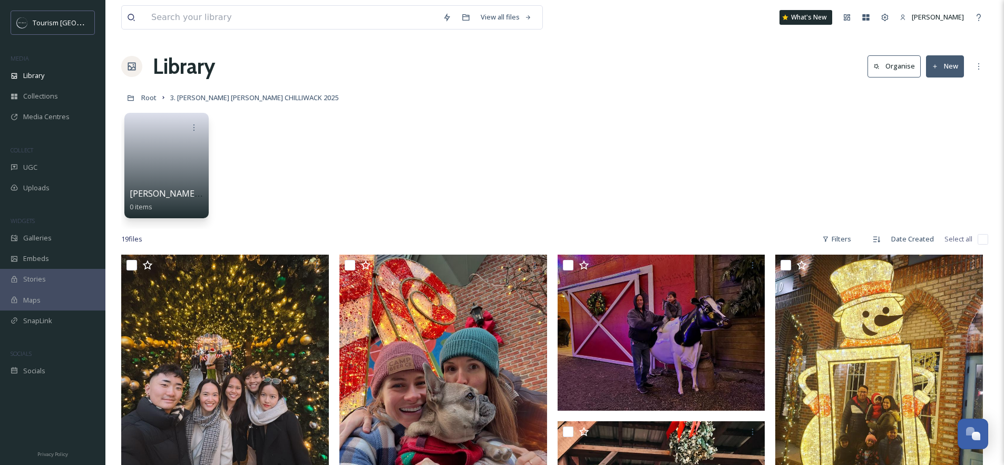
click at [986, 240] on input "checkbox" at bounding box center [982, 239] width 11 height 11
checkbox input "true"
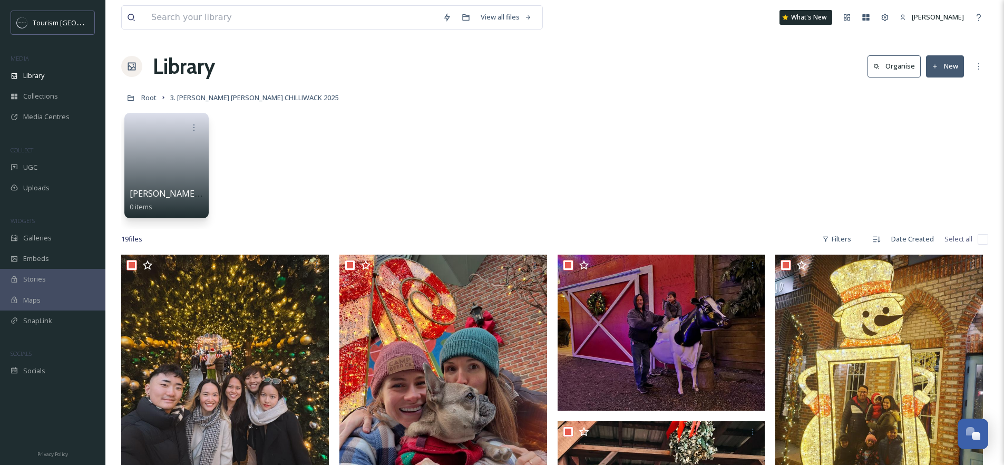
checkbox input "true"
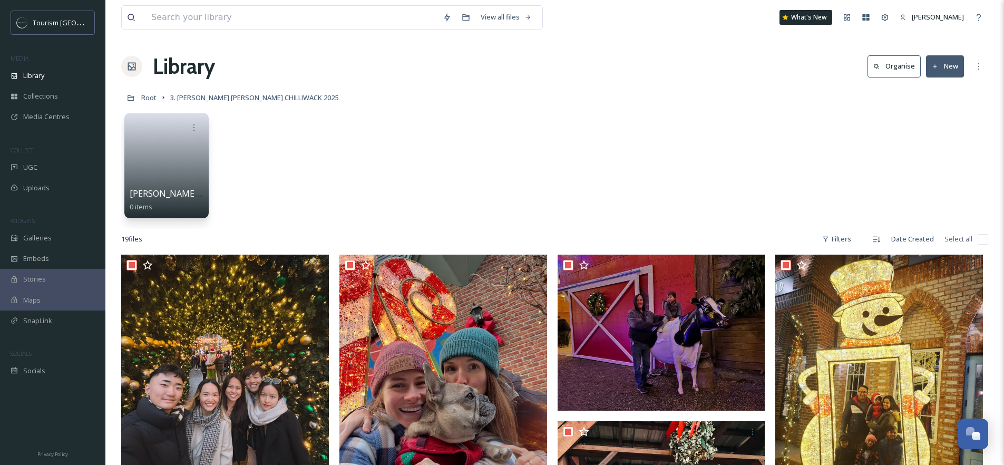
checkbox input "true"
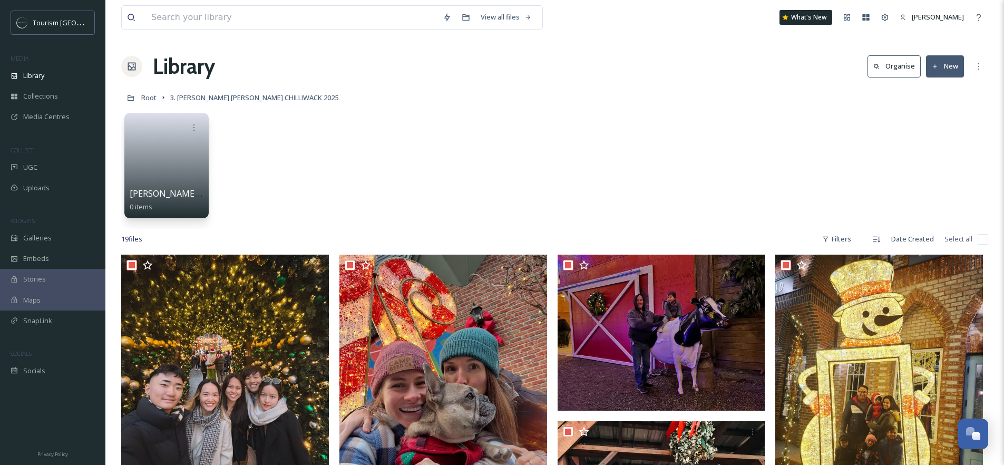
checkbox input "true"
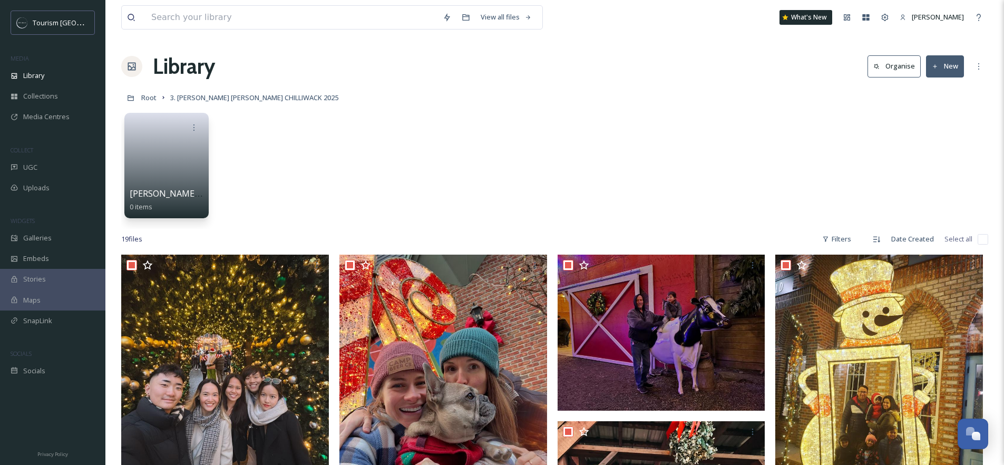
checkbox input "true"
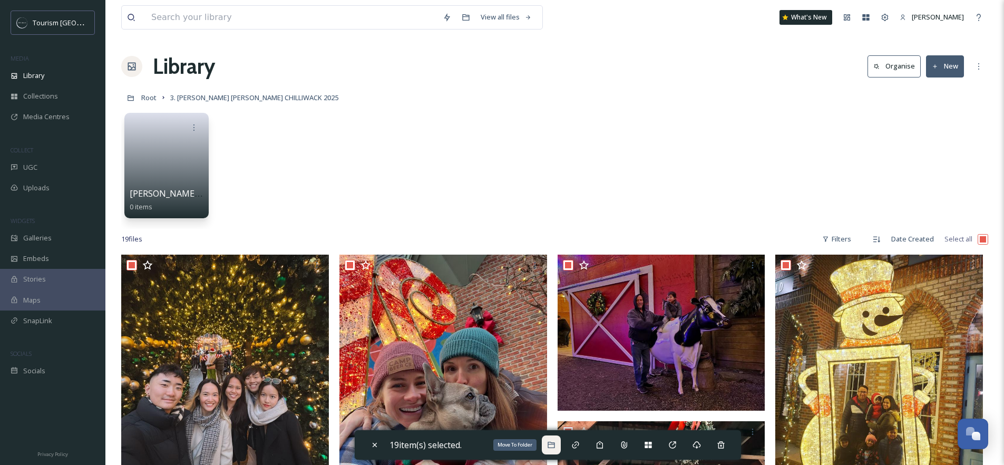
click at [551, 447] on icon at bounding box center [551, 444] width 8 height 8
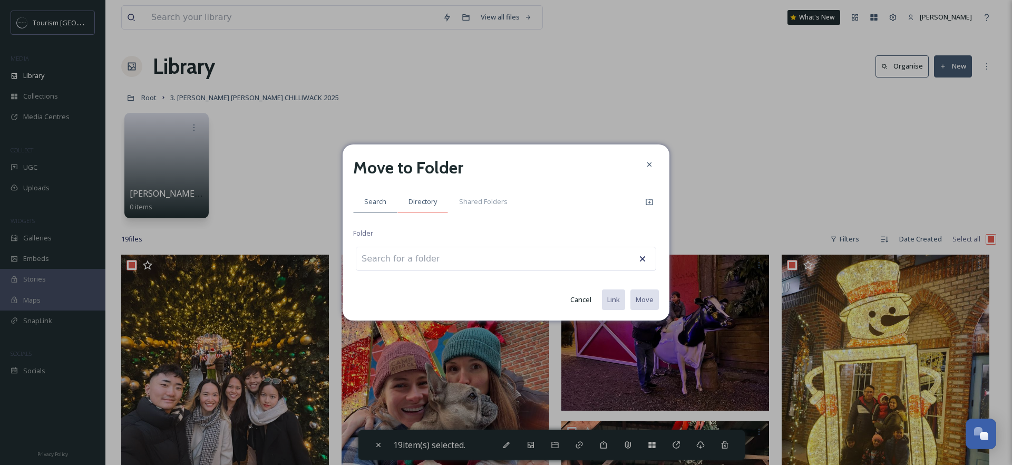
click at [426, 197] on span "Directory" at bounding box center [422, 202] width 28 height 10
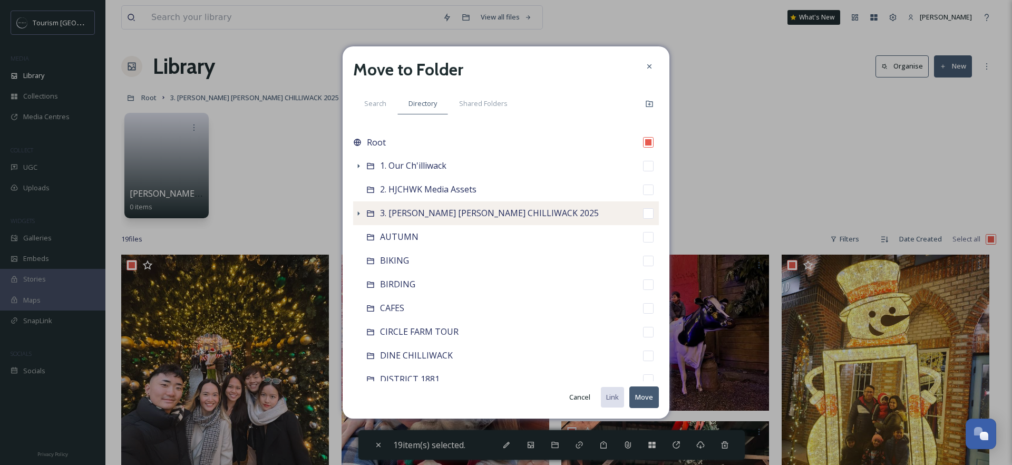
click at [430, 212] on span "3. [PERSON_NAME] [PERSON_NAME] CHILLIWACK 2025" at bounding box center [489, 213] width 219 height 12
checkbox input "false"
click at [357, 214] on icon at bounding box center [358, 213] width 8 height 8
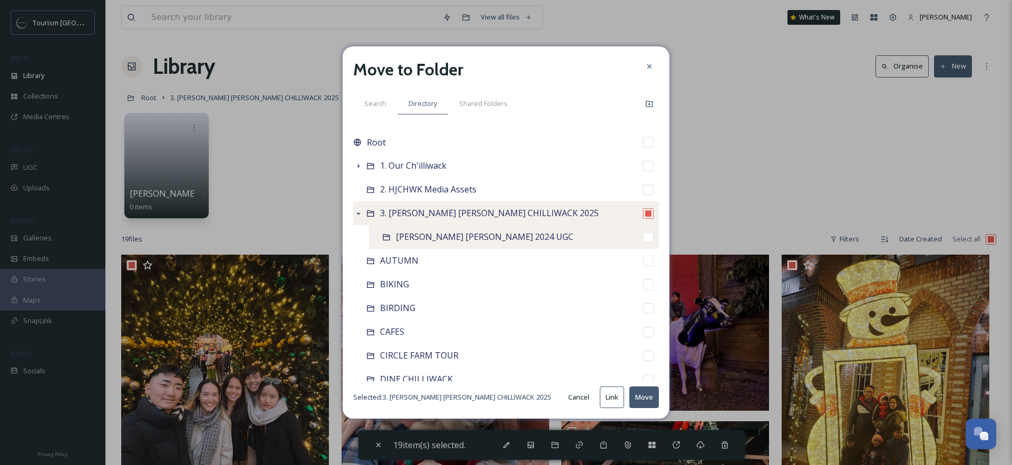
click at [452, 237] on span "[PERSON_NAME] [PERSON_NAME] 2024 UGC" at bounding box center [485, 237] width 178 height 12
checkbox input "false"
checkbox input "true"
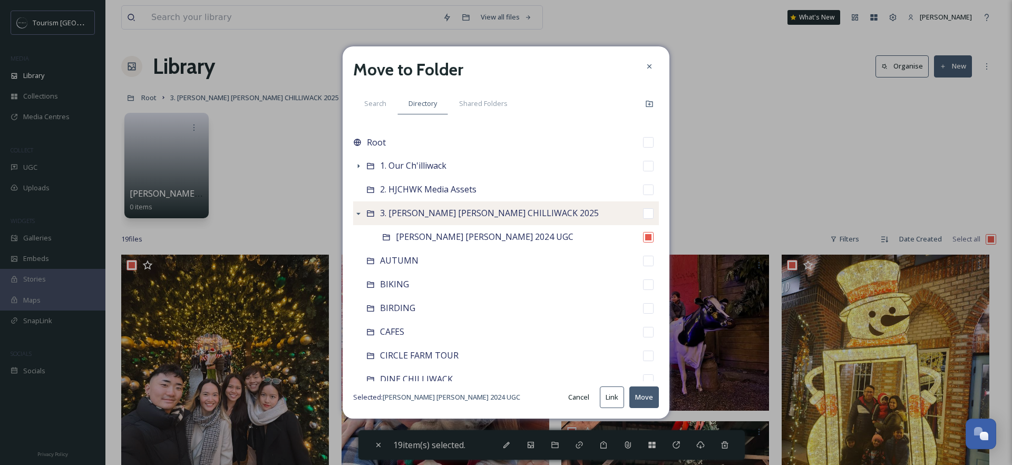
click at [637, 399] on button "Move" at bounding box center [644, 397] width 30 height 22
checkbox input "false"
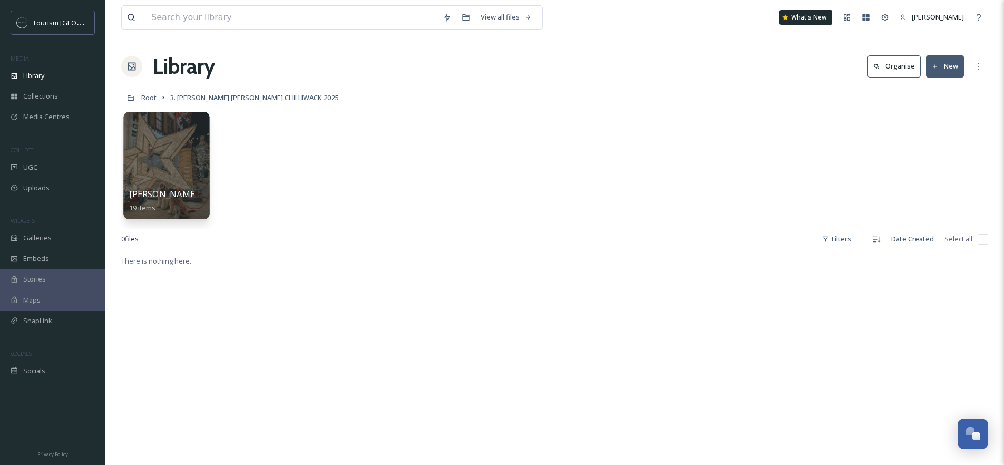
click at [149, 163] on div at bounding box center [166, 165] width 86 height 107
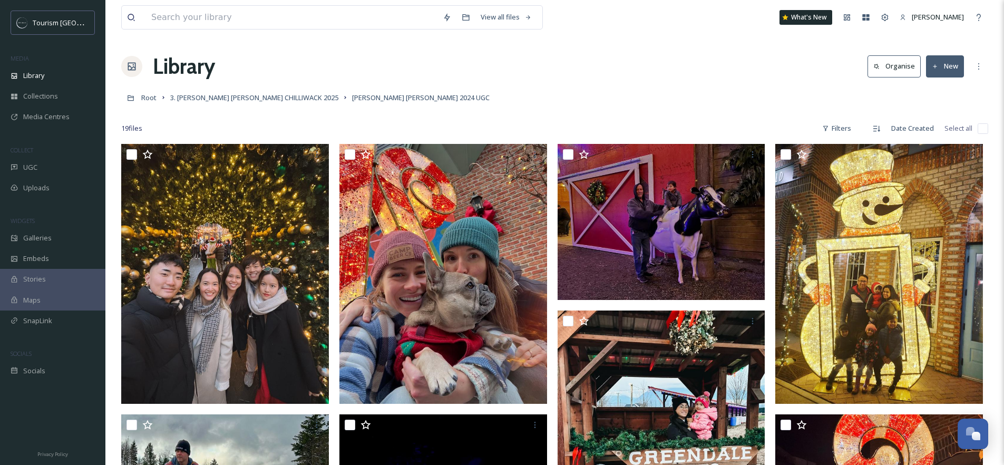
click at [941, 75] on button "New" at bounding box center [945, 66] width 38 height 22
click at [931, 126] on div "Folder" at bounding box center [934, 132] width 60 height 21
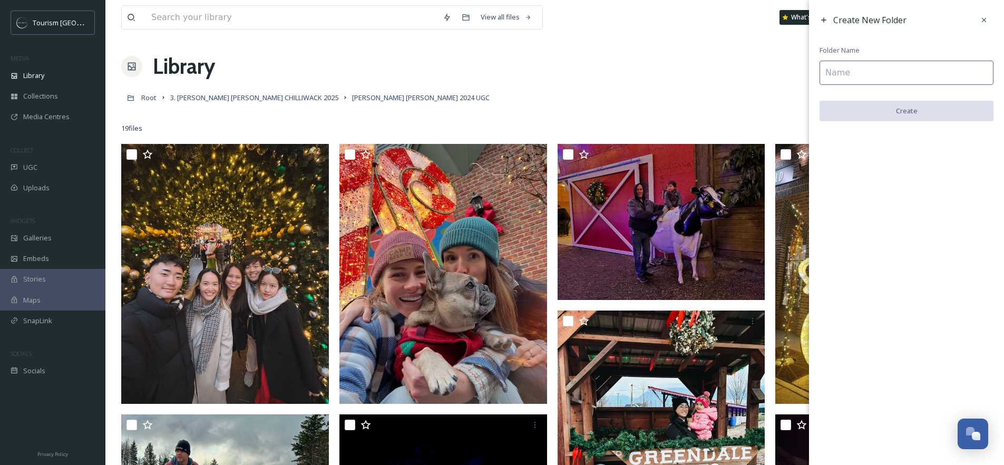
click at [866, 74] on input at bounding box center [906, 73] width 174 height 24
type input "g"
type input "G"
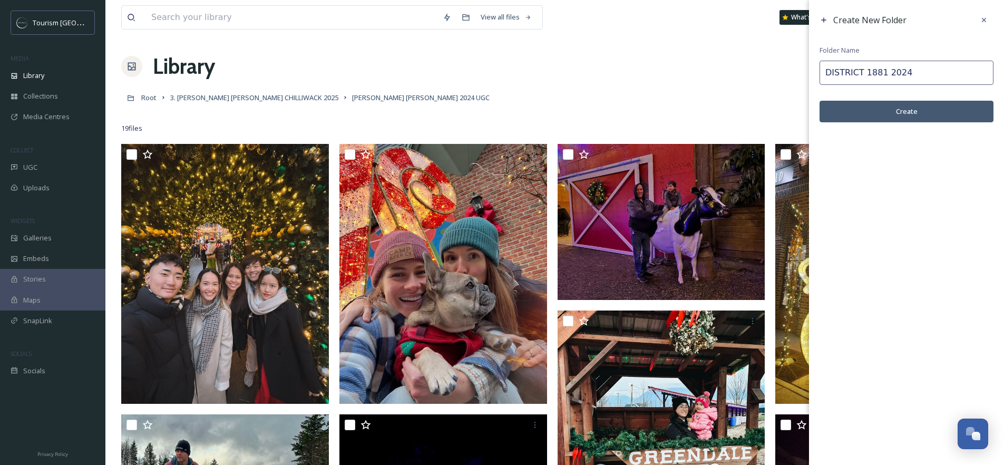
click at [825, 72] on input "DISTRICT 1881 2024" at bounding box center [906, 73] width 174 height 24
type input "HJCHWK DISTRICT 1881 2024"
click at [889, 114] on button "Create" at bounding box center [906, 112] width 174 height 22
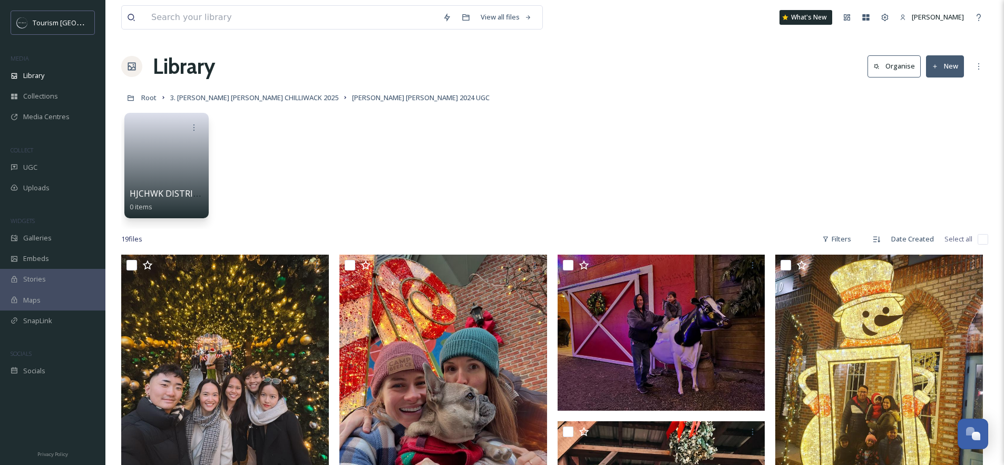
click at [954, 61] on button "New" at bounding box center [945, 66] width 38 height 22
click at [943, 137] on div "Folder" at bounding box center [934, 132] width 60 height 21
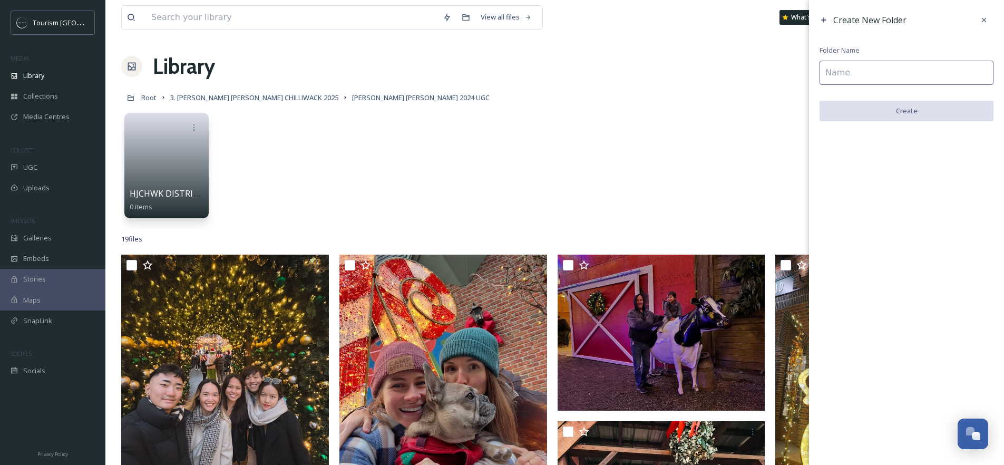
click at [852, 76] on input at bounding box center [906, 73] width 174 height 24
paste input "HJCHWK DISTRICT 1881 2024"
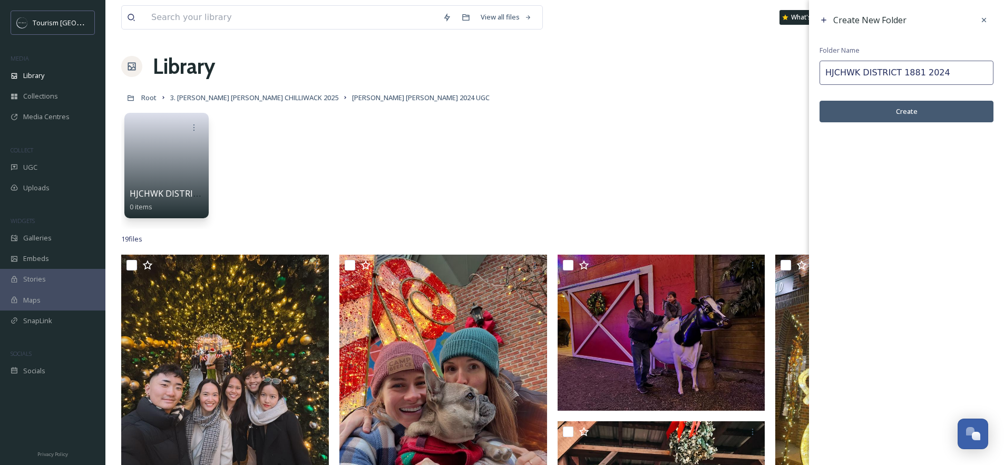
drag, startPoint x: 921, startPoint y: 74, endPoint x: 865, endPoint y: 74, distance: 56.4
click at [865, 74] on input "HJCHWK DISTRICT 1881 2024" at bounding box center [906, 73] width 174 height 24
type input "HJCHWK GREENDALE 2024"
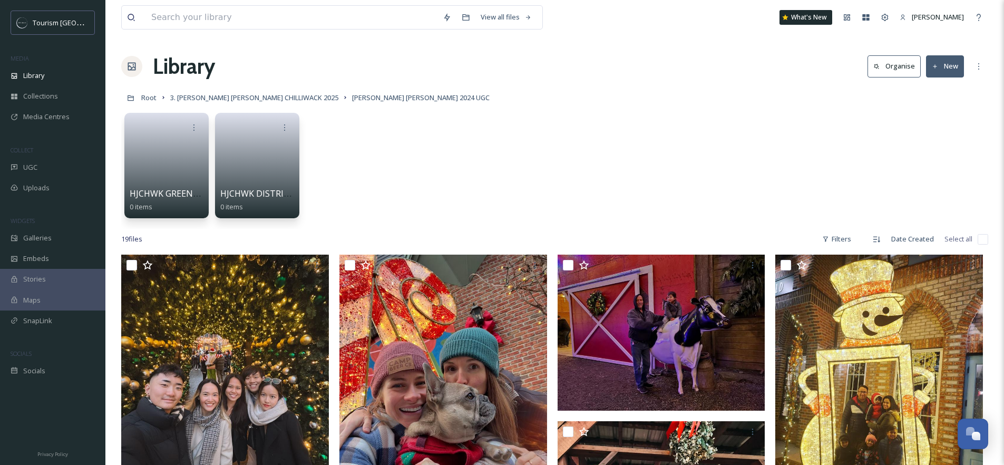
click at [954, 72] on button "New" at bounding box center [945, 66] width 38 height 22
click at [939, 129] on span "Folder" at bounding box center [933, 132] width 20 height 10
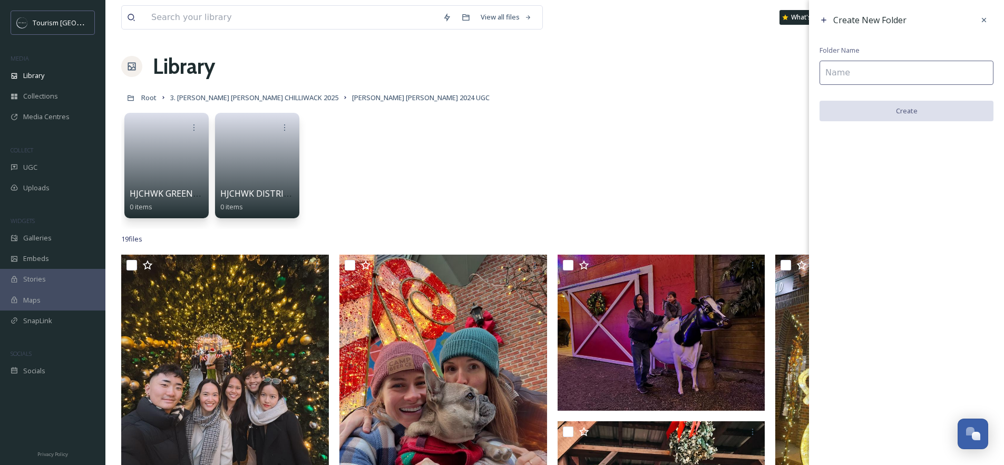
click at [885, 76] on input at bounding box center [906, 73] width 174 height 24
paste input "HJCHWK DISTRICT 1881 2024"
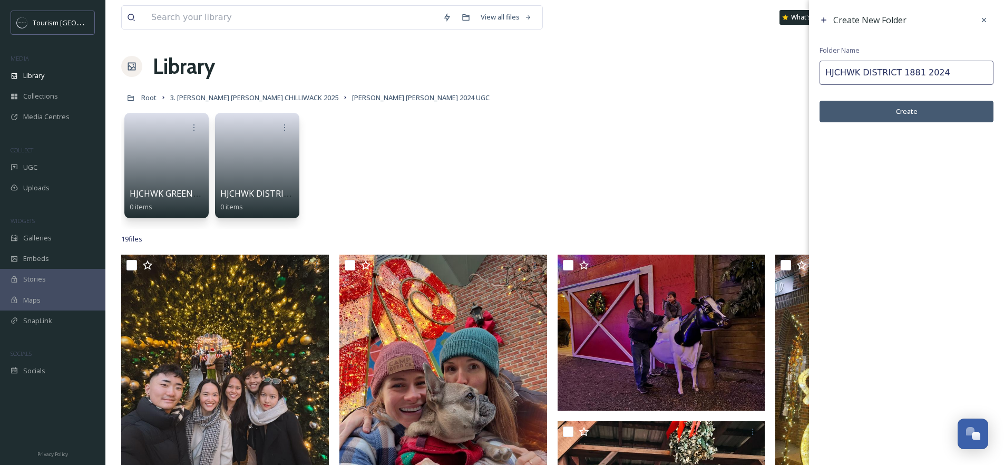
drag, startPoint x: 921, startPoint y: 73, endPoint x: 865, endPoint y: 74, distance: 55.9
click at [865, 74] on input "HJCHWK DISTRICT 1881 2024" at bounding box center [906, 73] width 174 height 24
type input "HJCHWK CULTUS 2024"
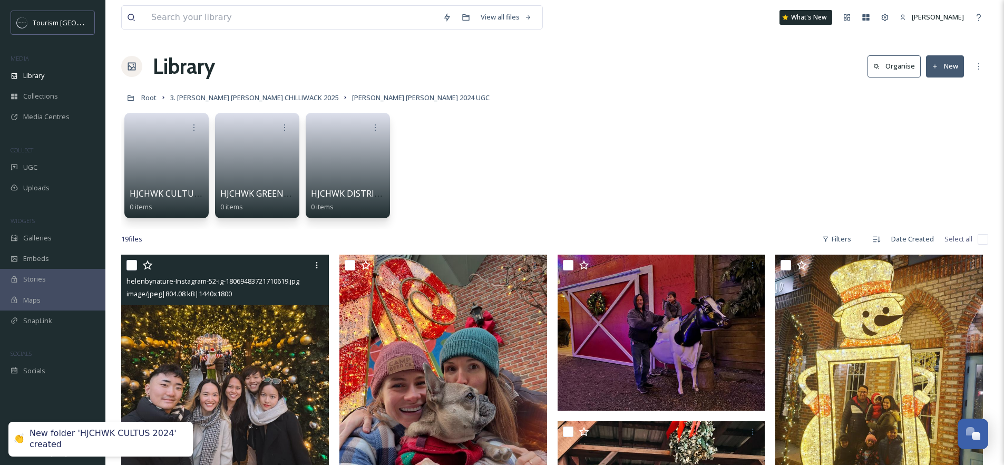
scroll to position [20, 0]
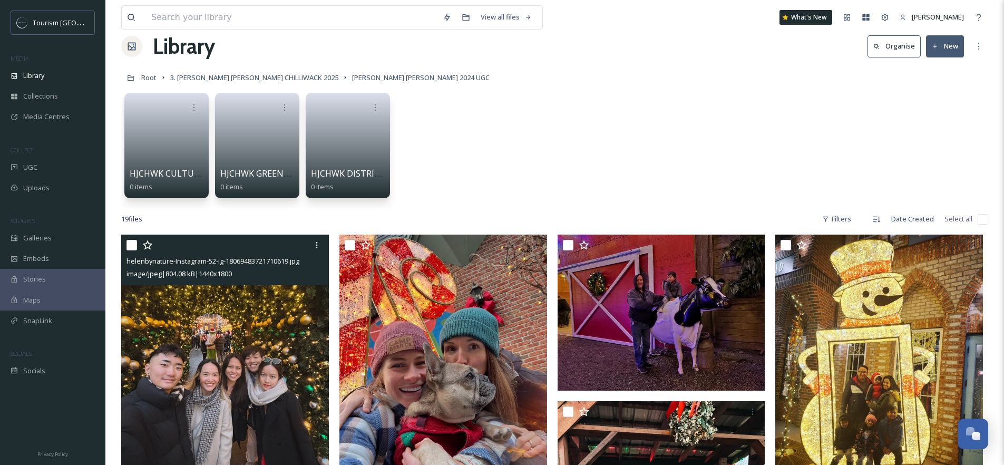
click at [134, 245] on input "checkbox" at bounding box center [131, 245] width 11 height 11
checkbox input "true"
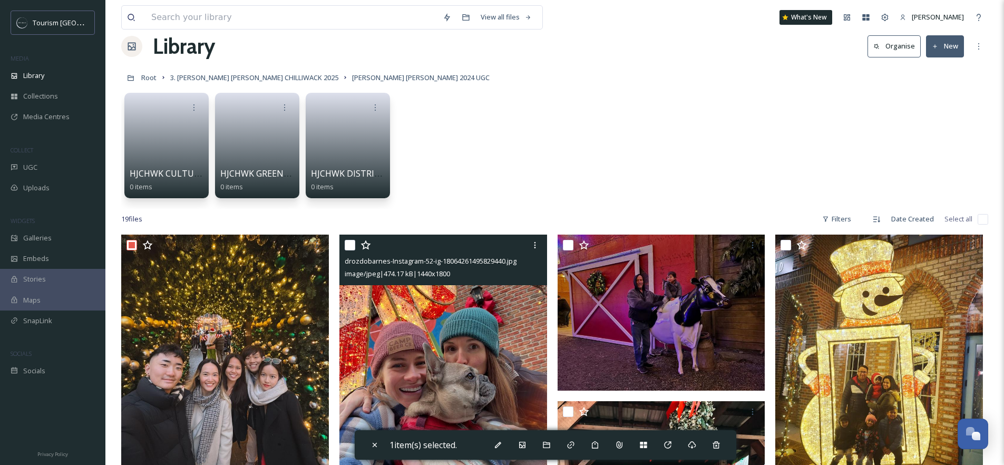
click at [354, 244] on input "checkbox" at bounding box center [350, 245] width 11 height 11
checkbox input "true"
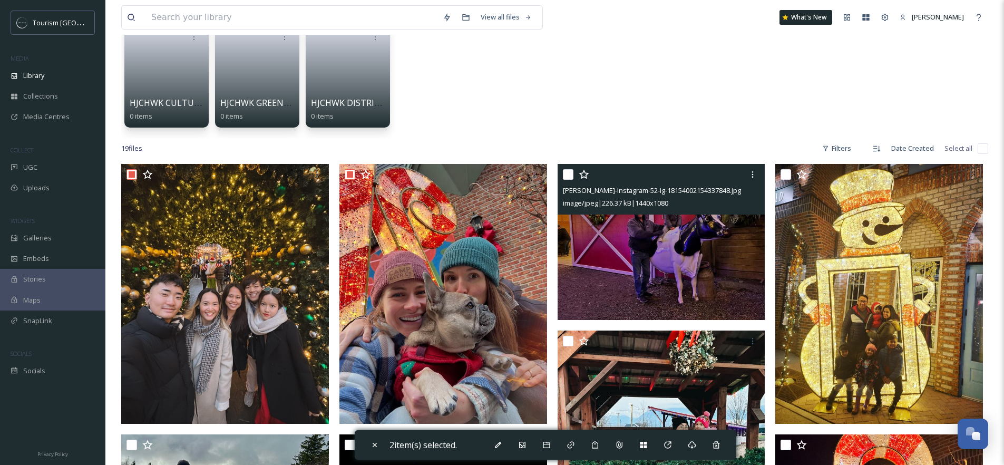
scroll to position [226, 0]
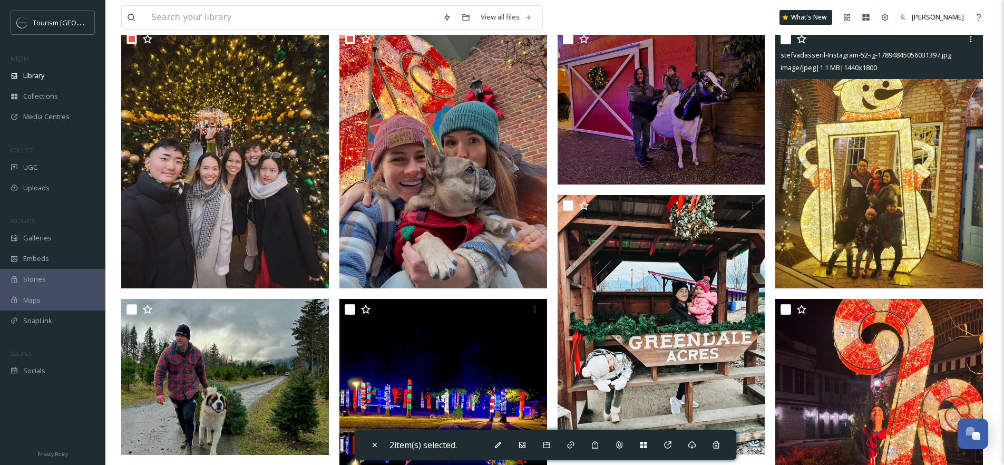
click at [788, 41] on input "checkbox" at bounding box center [785, 39] width 11 height 11
checkbox input "true"
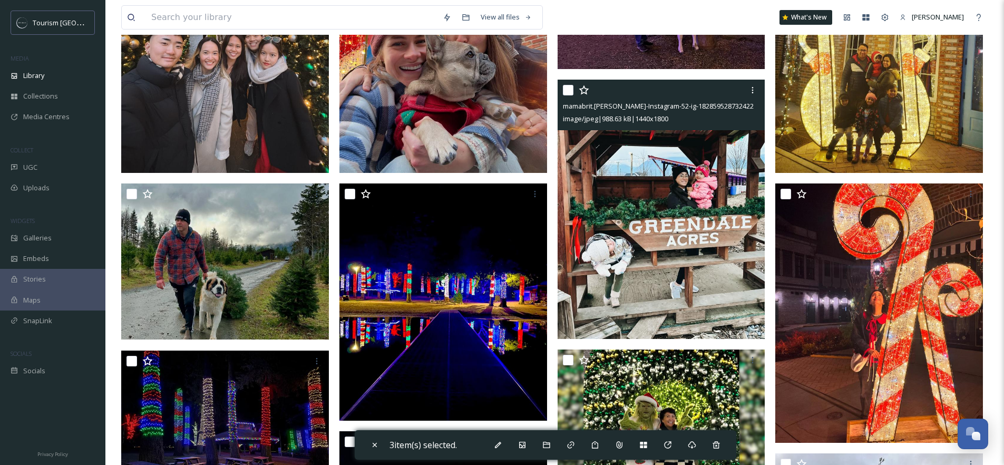
scroll to position [448, 0]
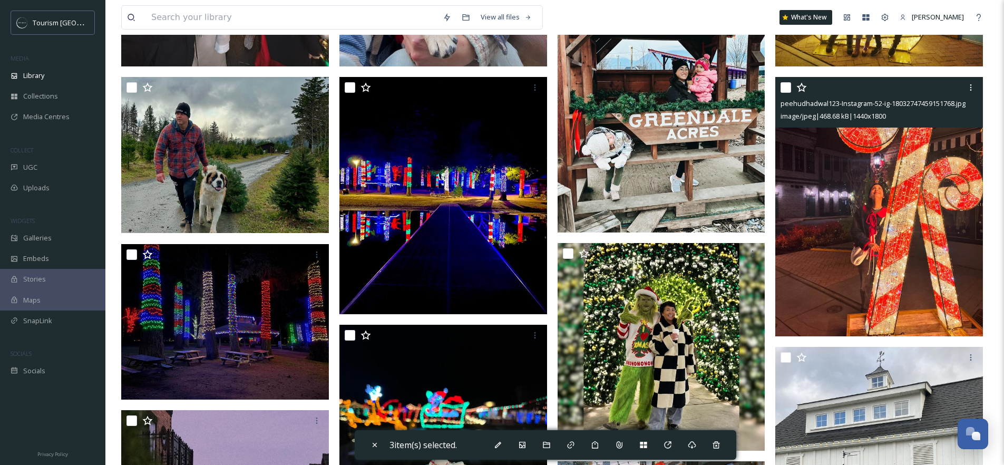
click at [787, 84] on input "checkbox" at bounding box center [785, 87] width 11 height 11
checkbox input "true"
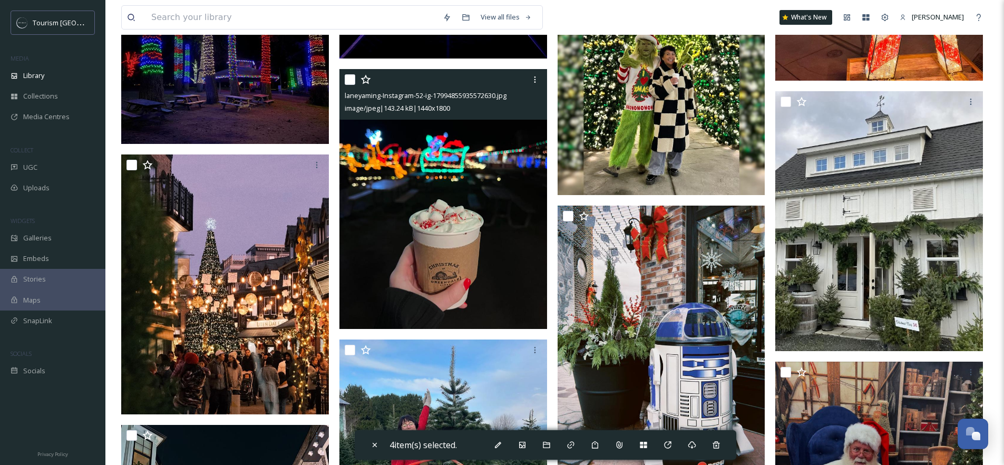
scroll to position [710, 0]
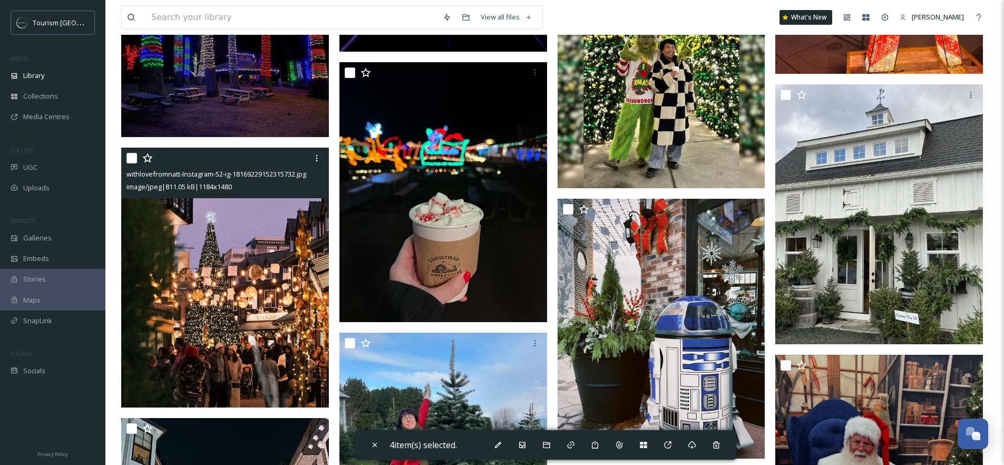
click at [129, 155] on input "checkbox" at bounding box center [131, 158] width 11 height 11
checkbox input "true"
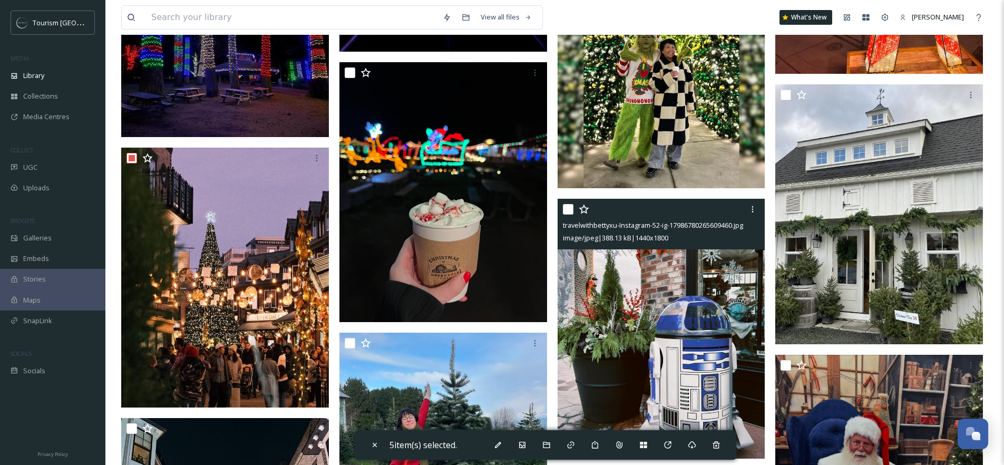
click at [570, 207] on input "checkbox" at bounding box center [568, 209] width 11 height 11
checkbox input "true"
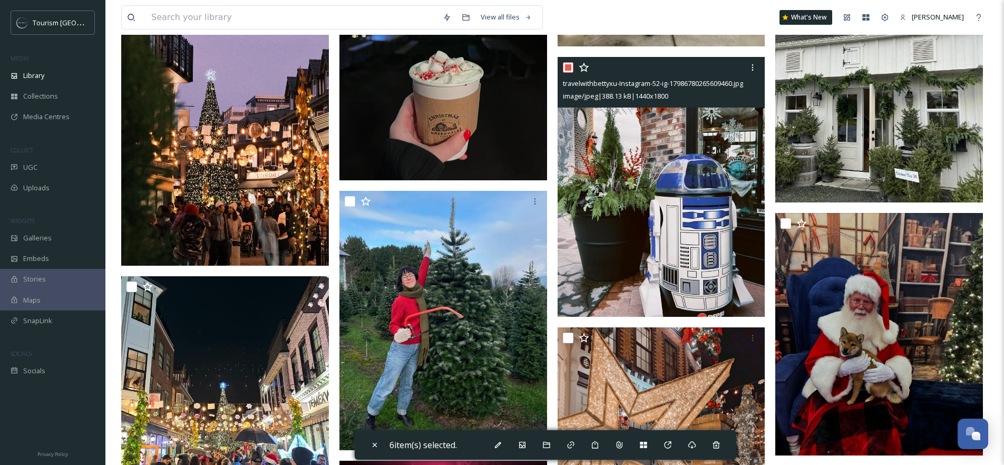
scroll to position [869, 0]
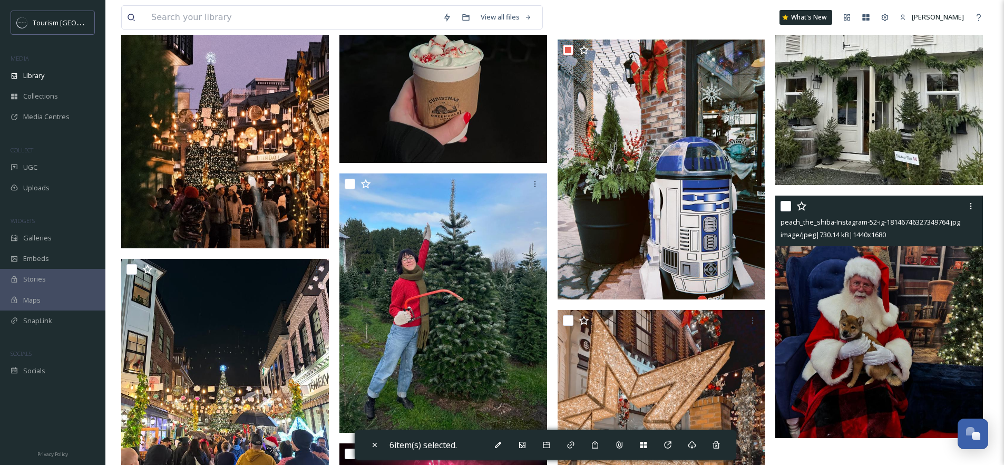
click at [784, 206] on input "checkbox" at bounding box center [785, 206] width 11 height 11
checkbox input "true"
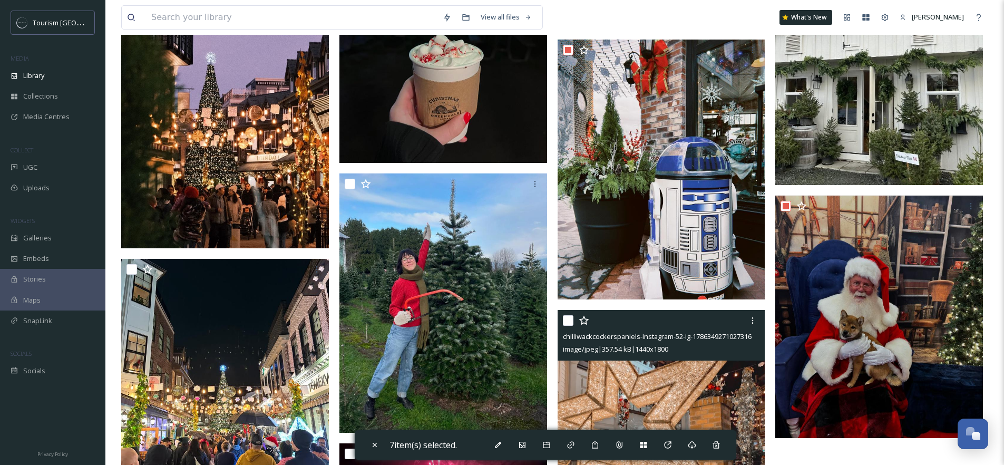
click at [569, 319] on input "checkbox" at bounding box center [568, 320] width 11 height 11
checkbox input "true"
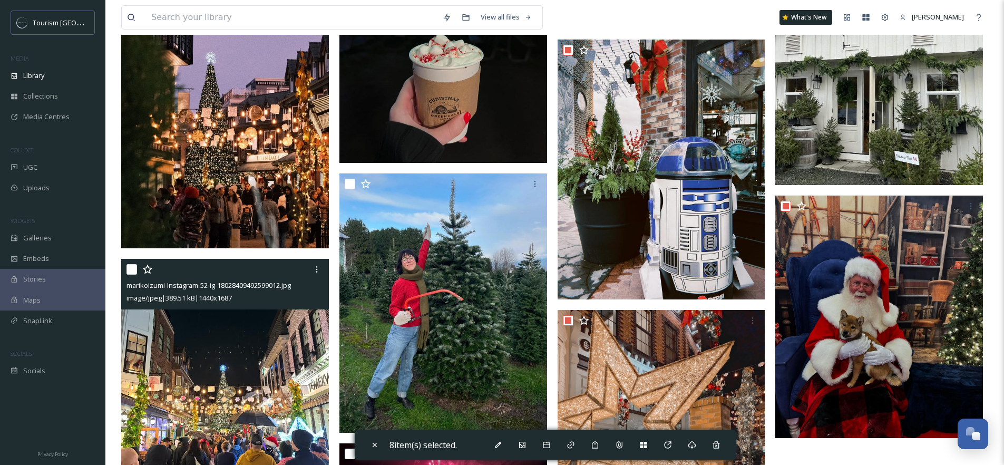
scroll to position [889, 0]
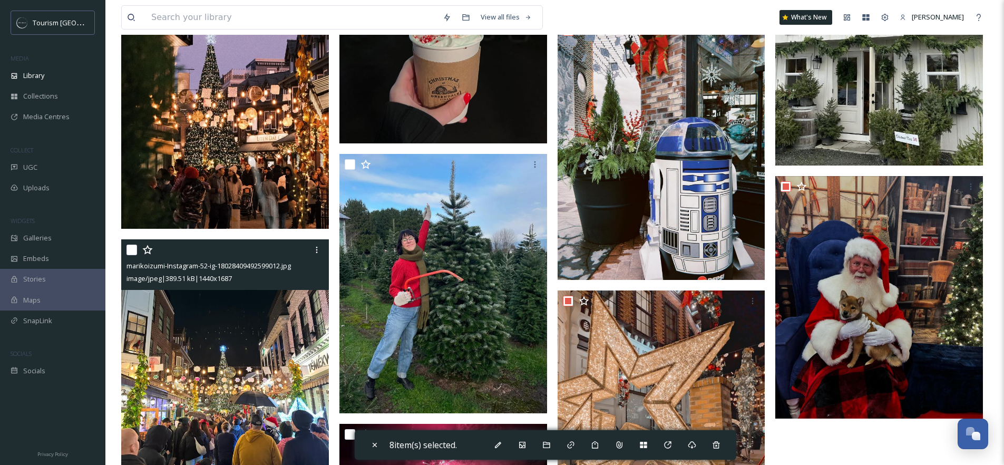
click at [132, 250] on input "checkbox" at bounding box center [131, 249] width 11 height 11
checkbox input "true"
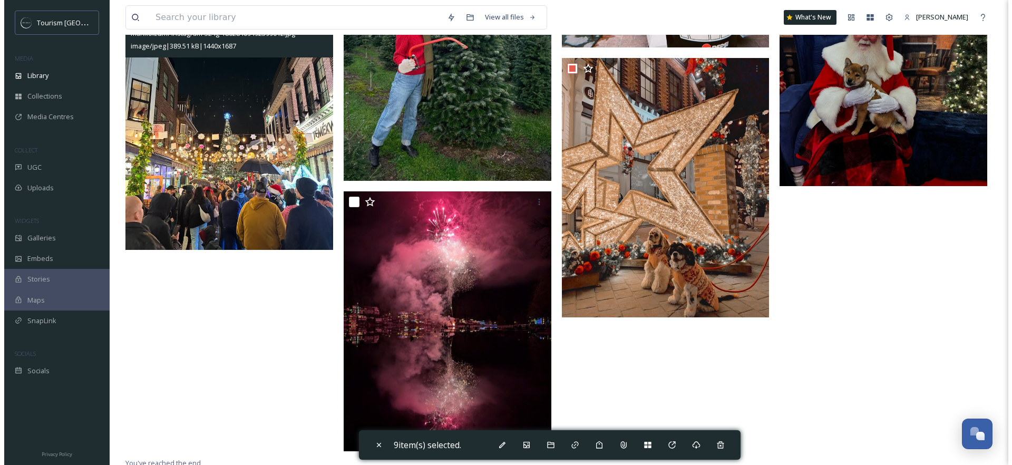
scroll to position [1125, 0]
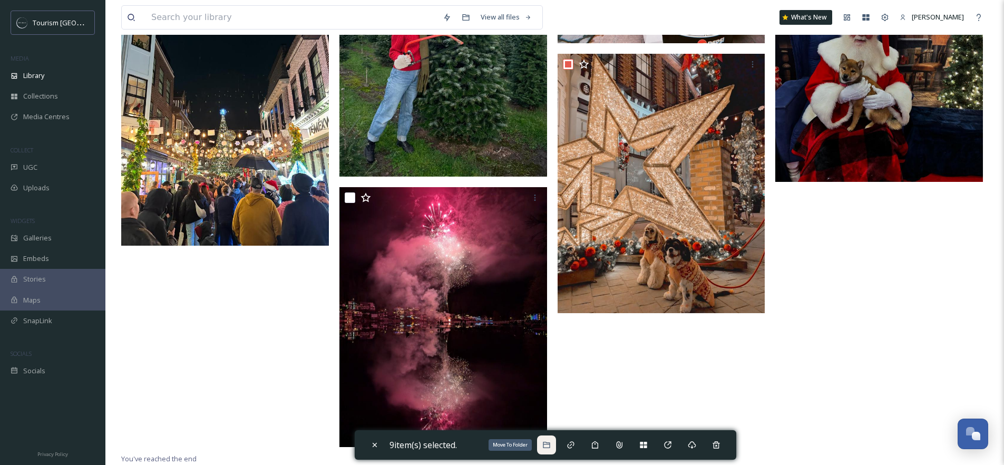
click at [550, 445] on icon at bounding box center [546, 445] width 7 height 6
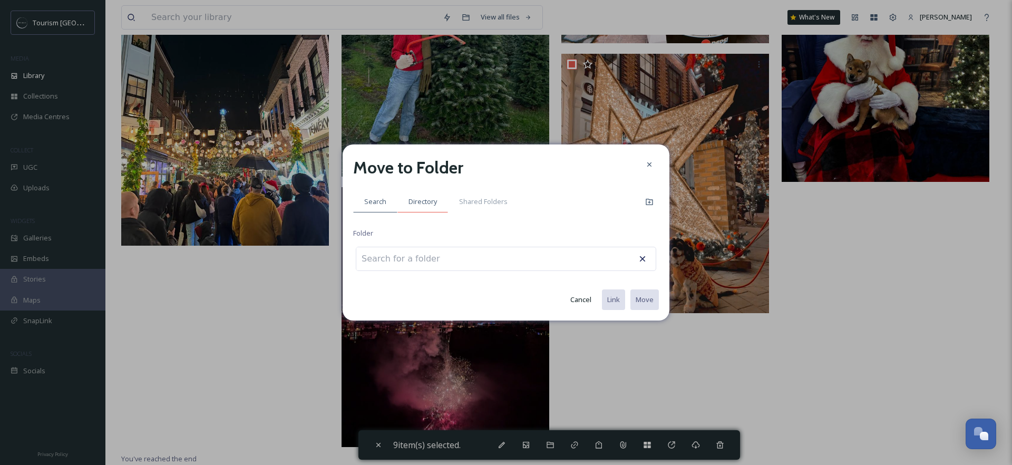
click at [420, 201] on span "Directory" at bounding box center [422, 202] width 28 height 10
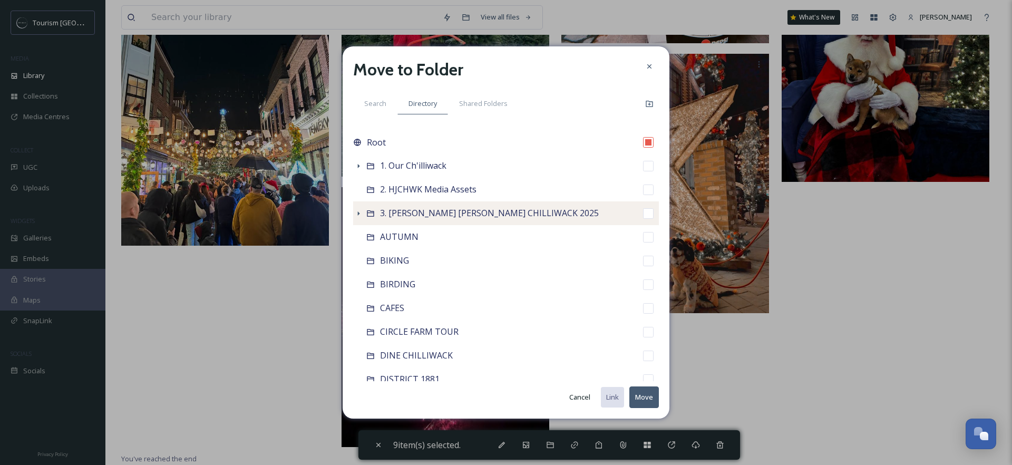
click at [421, 210] on span "3. [PERSON_NAME] [PERSON_NAME] CHILLIWACK 2025" at bounding box center [489, 213] width 219 height 12
checkbox input "false"
checkbox input "true"
click at [360, 213] on icon at bounding box center [358, 213] width 8 height 8
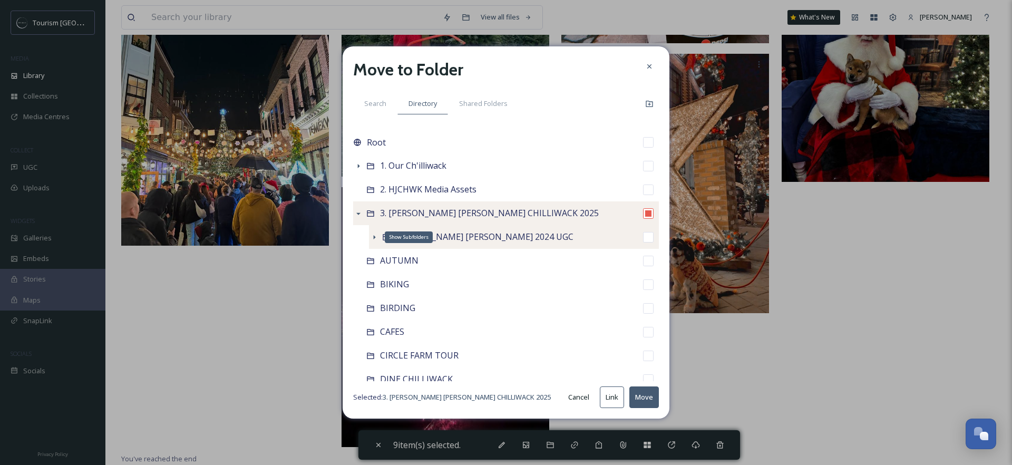
click at [375, 236] on icon at bounding box center [374, 237] width 8 height 8
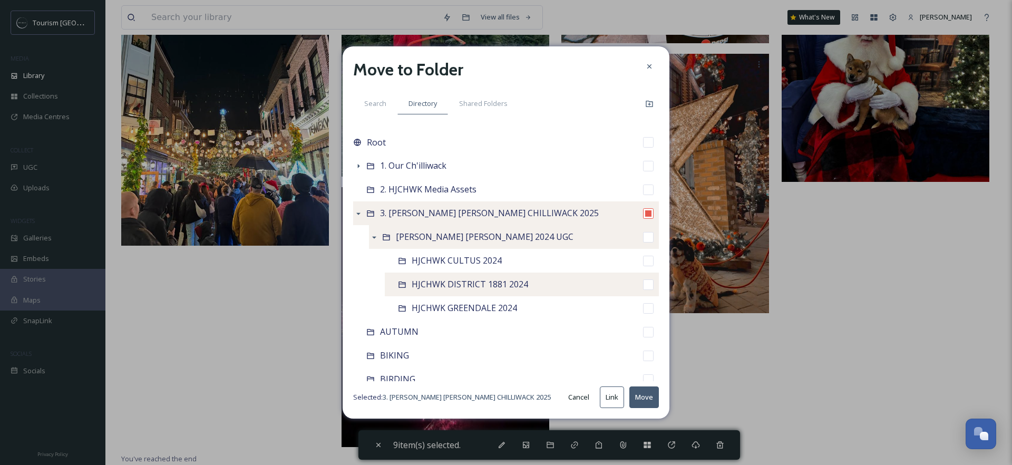
click at [643, 287] on input "checkbox" at bounding box center [648, 284] width 11 height 11
click at [651, 397] on button "Move" at bounding box center [644, 397] width 30 height 22
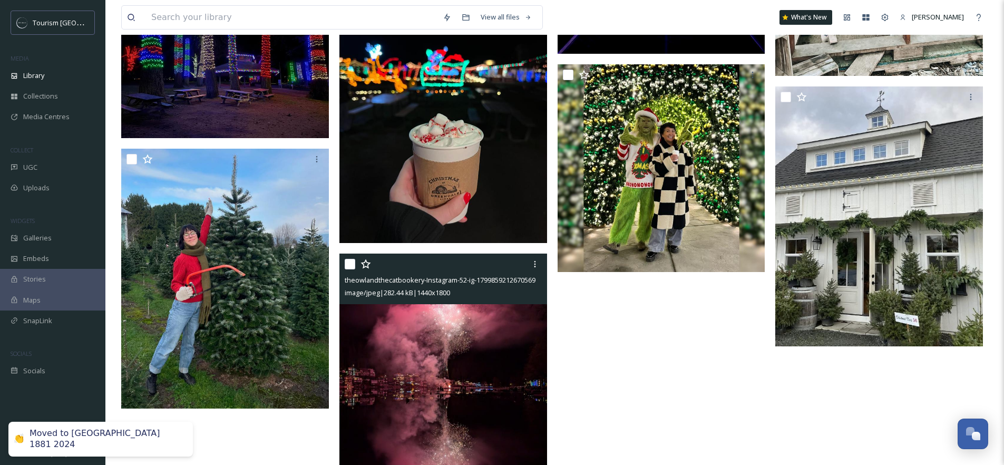
scroll to position [425, 0]
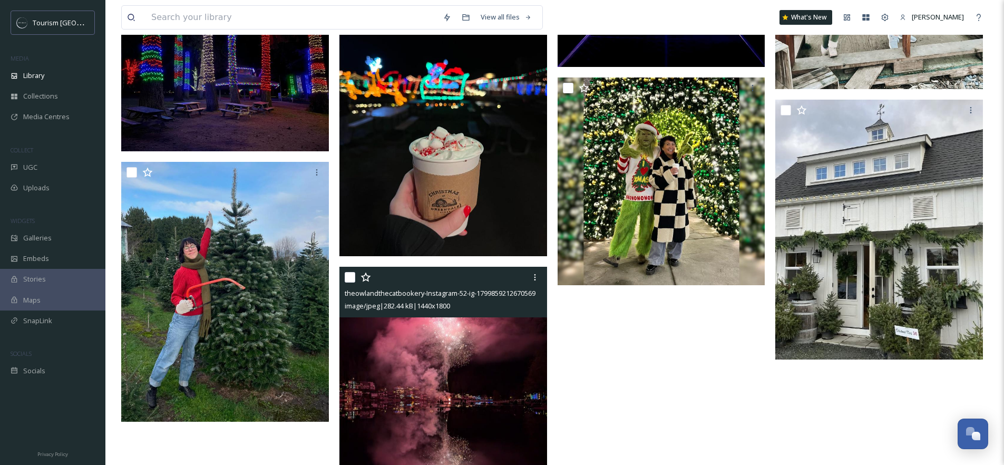
click at [352, 274] on input "checkbox" at bounding box center [350, 277] width 11 height 11
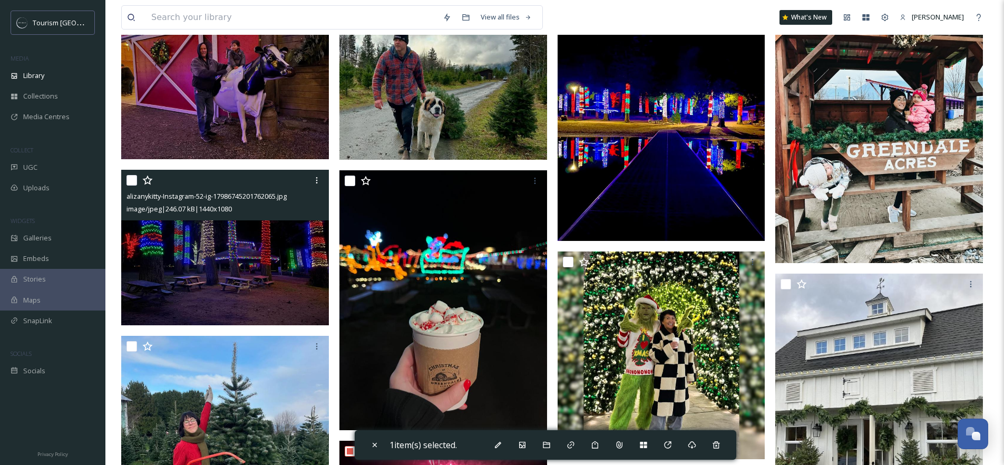
scroll to position [249, 0]
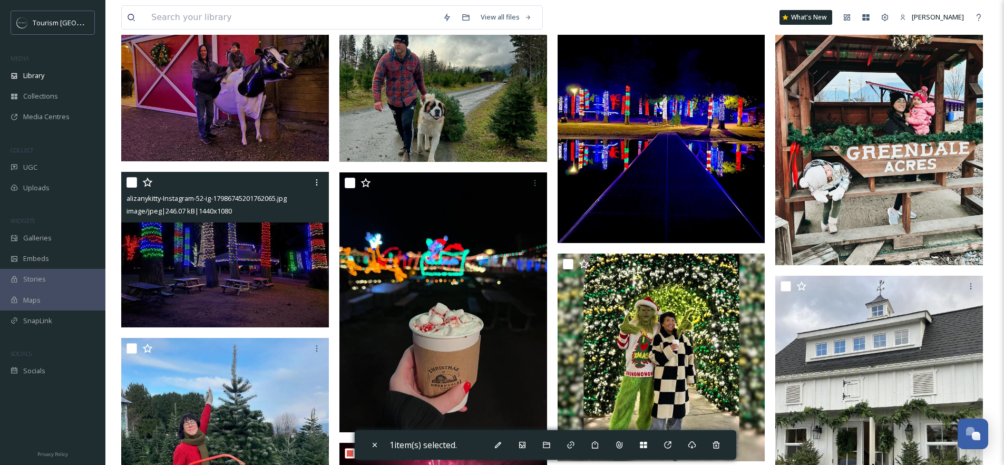
click at [132, 184] on input "checkbox" at bounding box center [131, 182] width 11 height 11
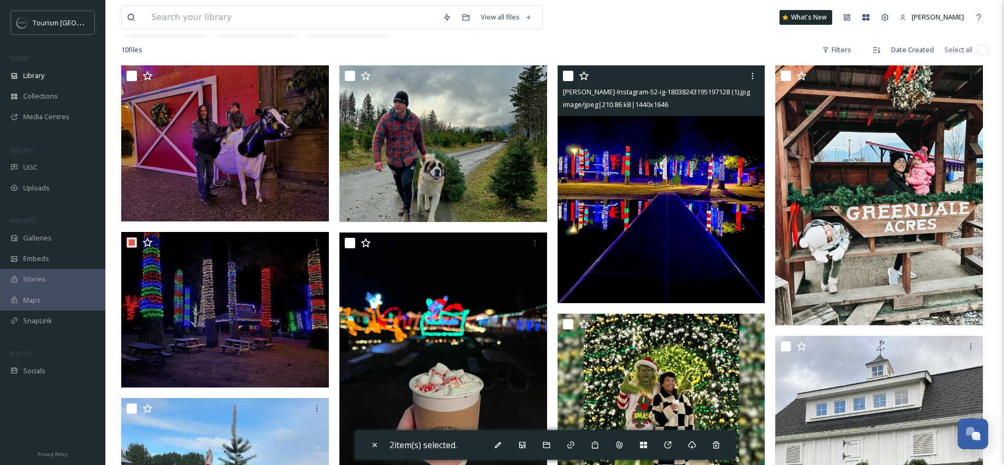
scroll to position [106, 0]
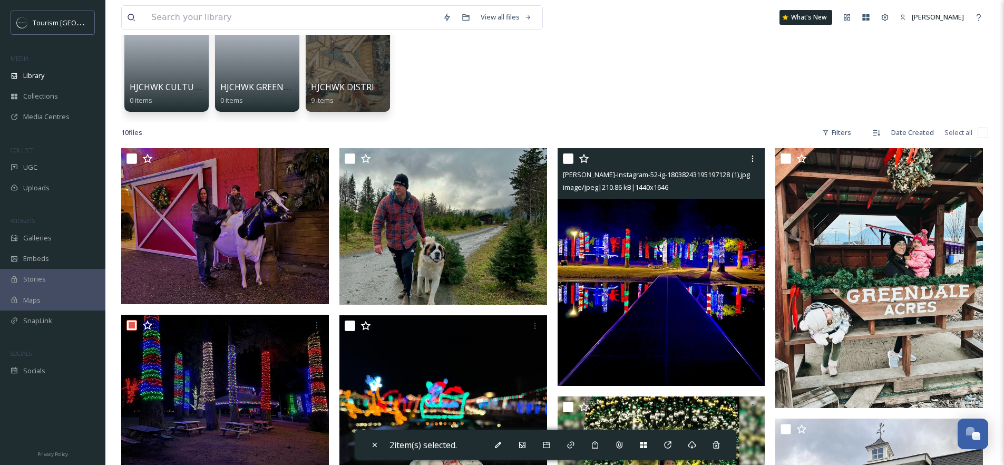
click at [570, 157] on input "checkbox" at bounding box center [568, 158] width 11 height 11
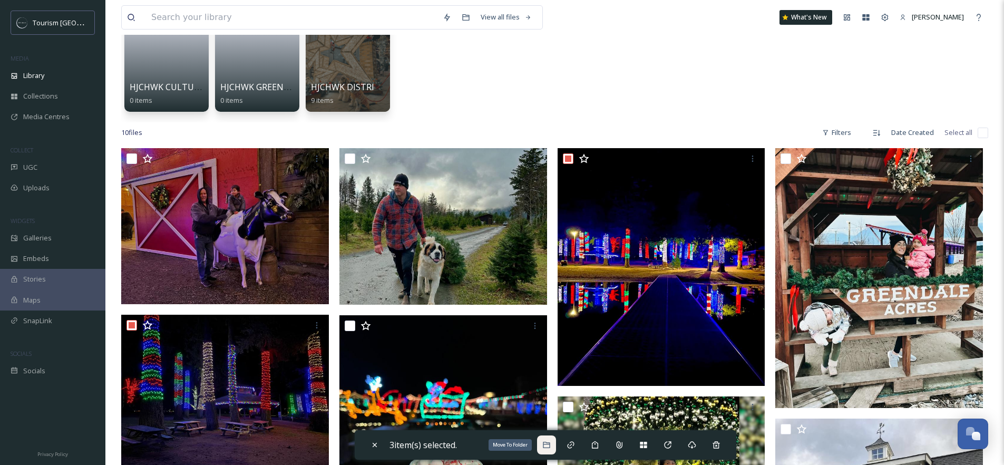
click at [550, 447] on icon at bounding box center [546, 445] width 7 height 6
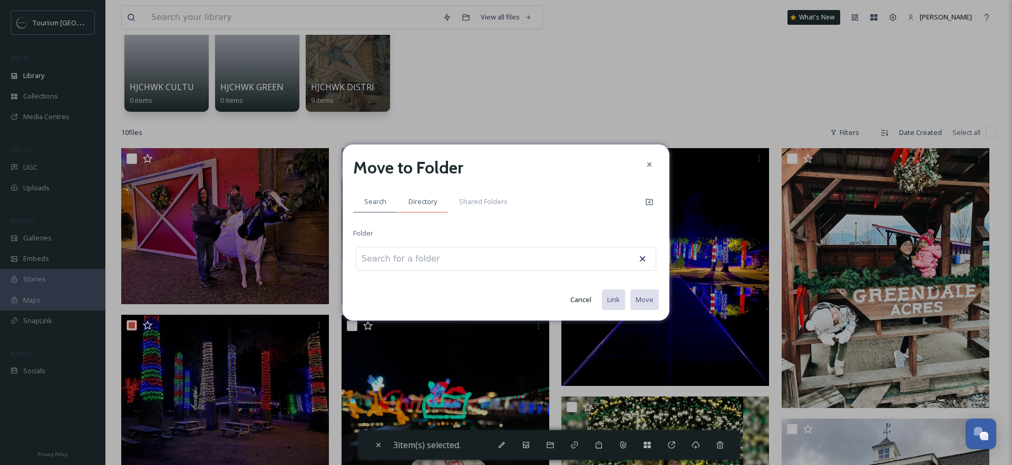
click at [416, 198] on span "Directory" at bounding box center [422, 202] width 28 height 10
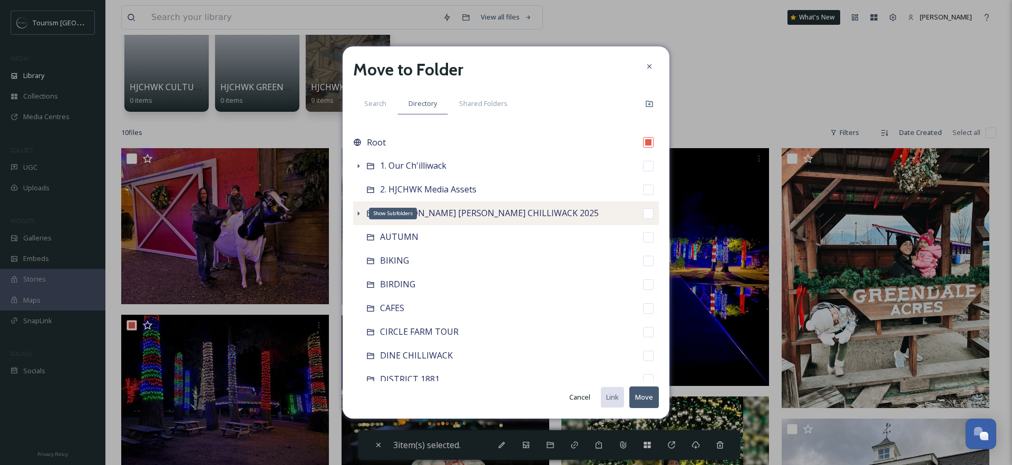
click at [358, 215] on icon at bounding box center [358, 213] width 8 height 8
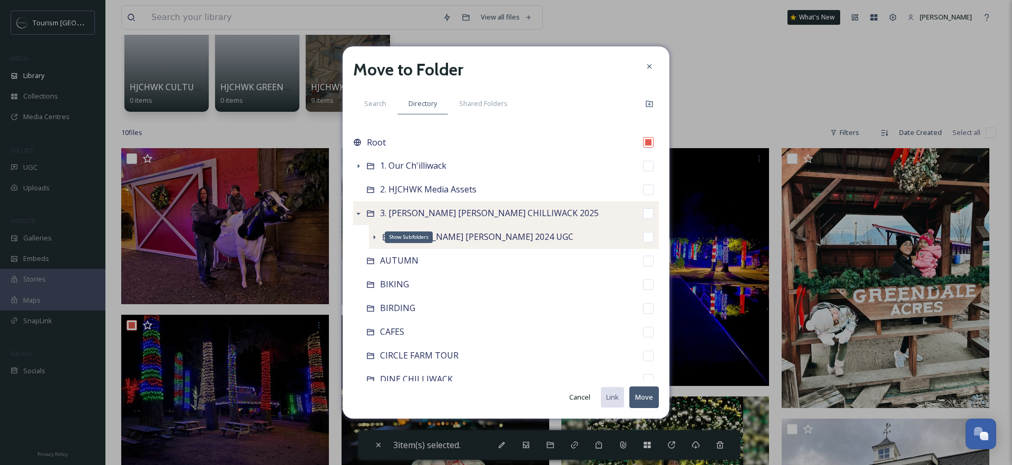
click at [372, 235] on icon at bounding box center [374, 237] width 8 height 8
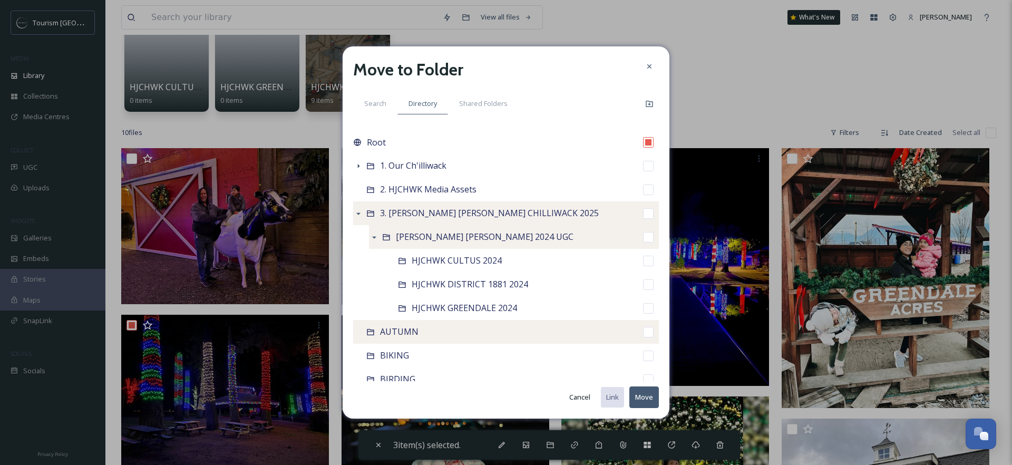
drag, startPoint x: 641, startPoint y: 263, endPoint x: 642, endPoint y: 321, distance: 58.5
click at [643, 262] on input "checkbox" at bounding box center [648, 261] width 11 height 11
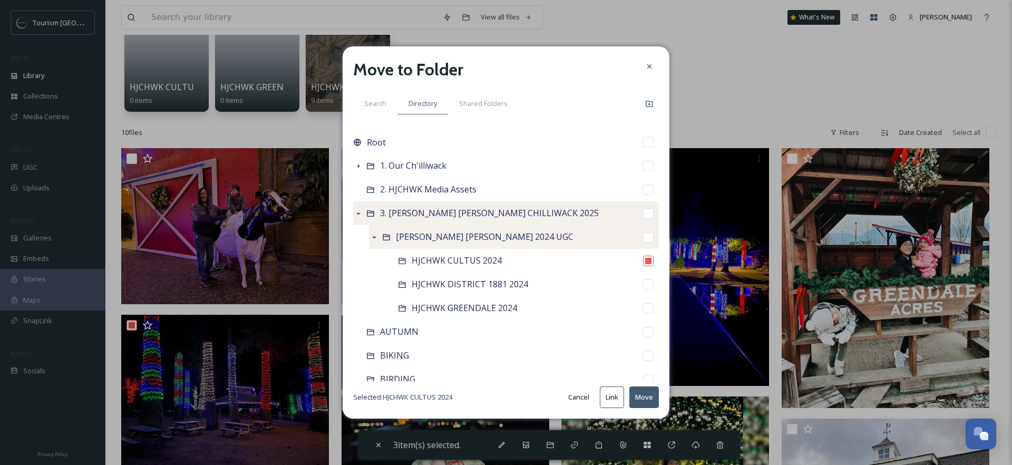
click at [643, 398] on button "Move" at bounding box center [644, 397] width 30 height 22
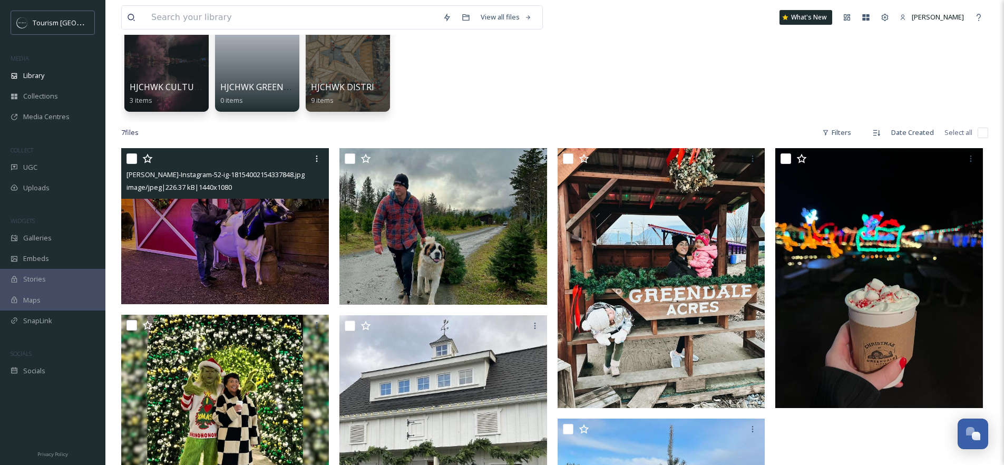
click at [132, 160] on input "checkbox" at bounding box center [131, 158] width 11 height 11
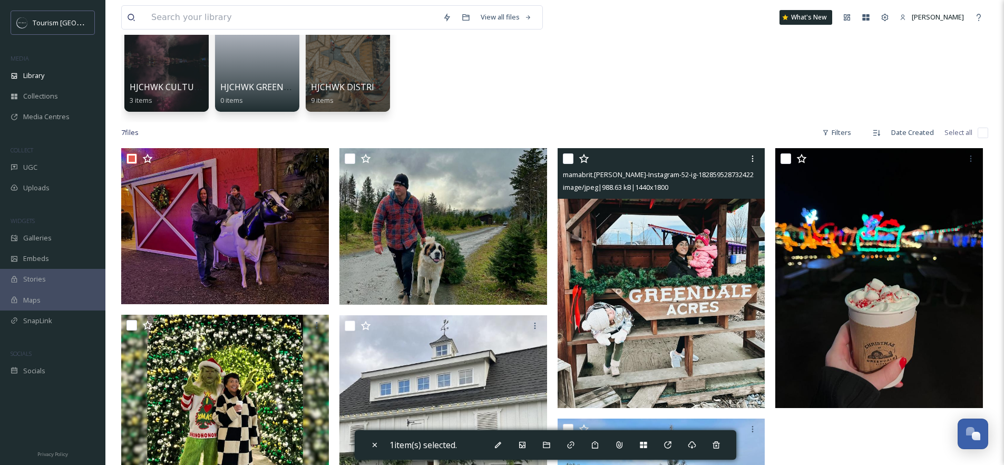
click at [571, 158] on input "checkbox" at bounding box center [568, 158] width 11 height 11
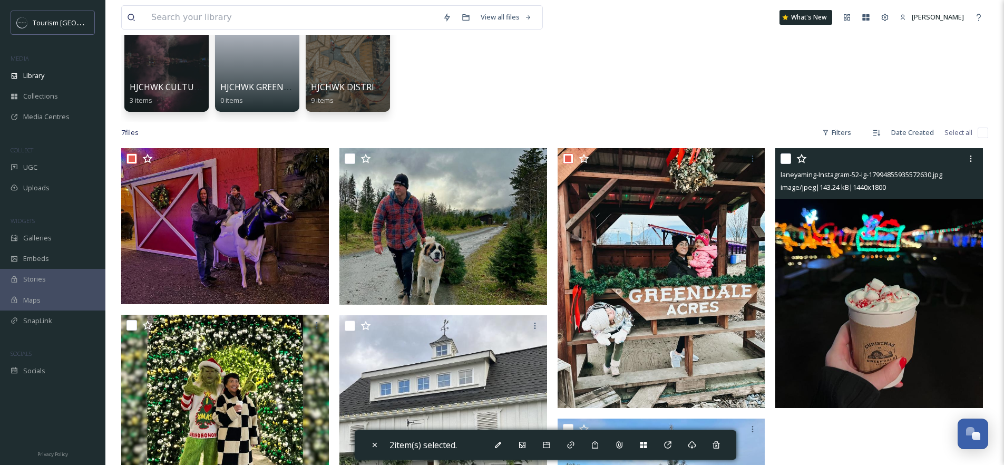
click at [788, 159] on input "checkbox" at bounding box center [785, 158] width 11 height 11
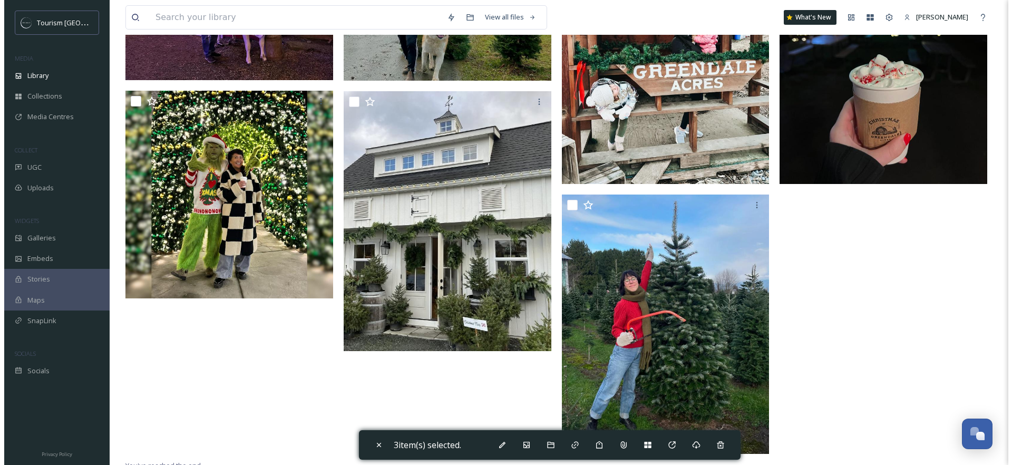
scroll to position [337, 0]
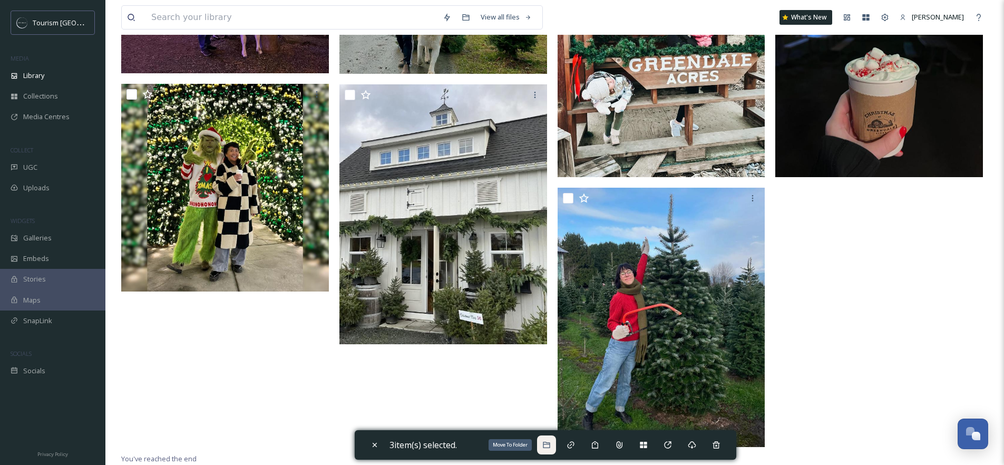
click at [548, 447] on icon at bounding box center [546, 445] width 7 height 6
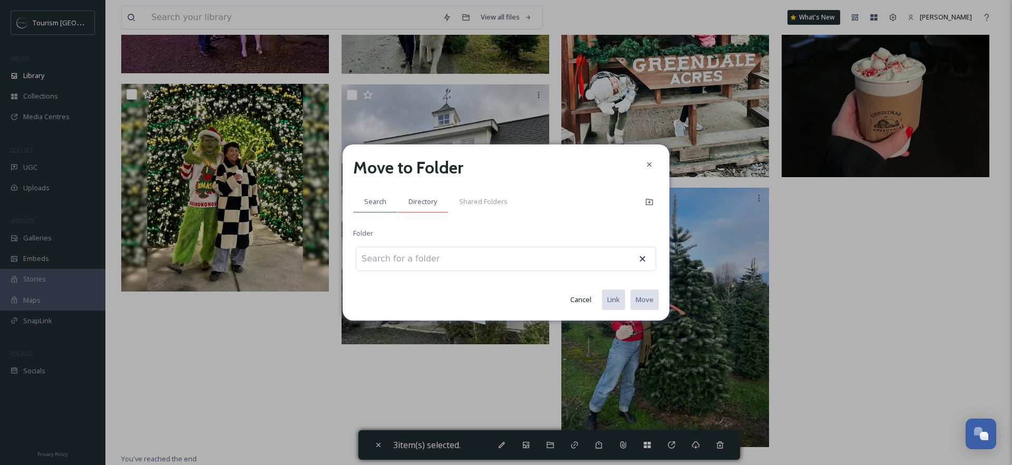
click at [403, 200] on div "Directory" at bounding box center [422, 202] width 51 height 22
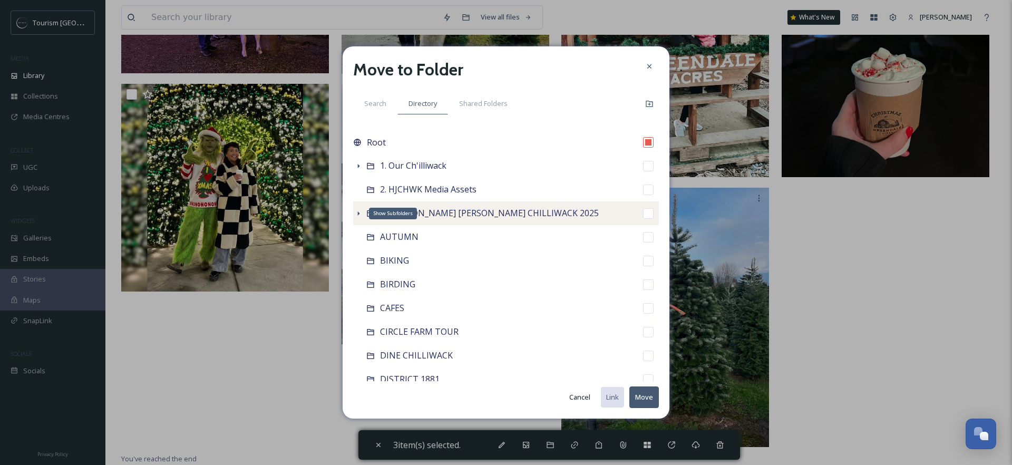
click at [358, 213] on icon at bounding box center [359, 213] width 2 height 4
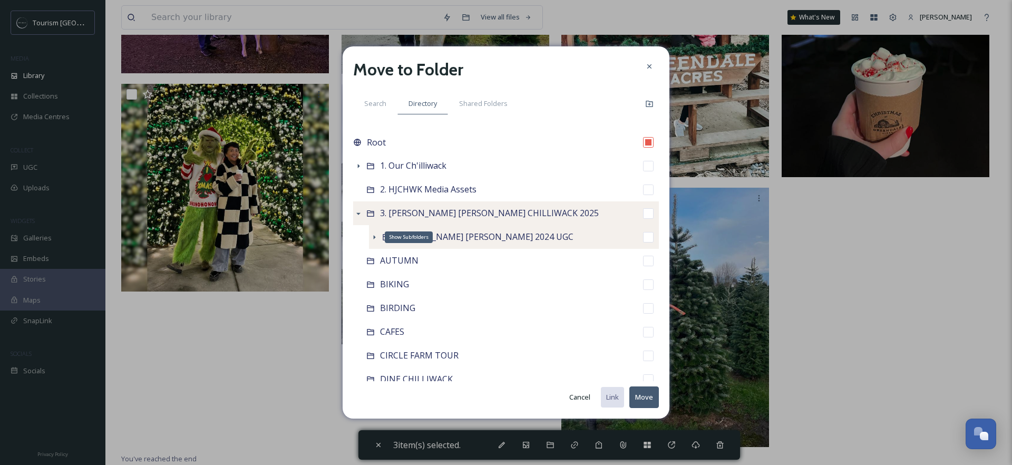
click at [375, 234] on icon at bounding box center [374, 237] width 8 height 8
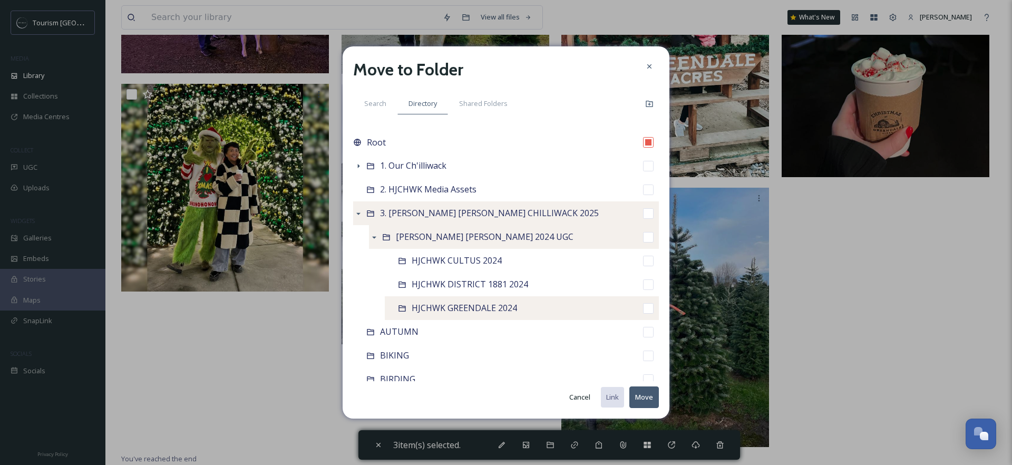
click at [643, 308] on input "checkbox" at bounding box center [648, 308] width 11 height 11
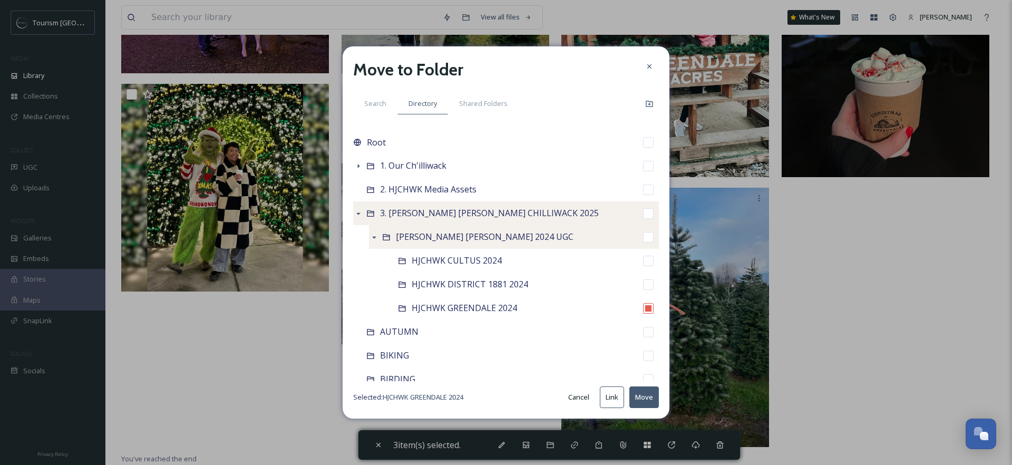
click at [642, 395] on button "Move" at bounding box center [644, 397] width 30 height 22
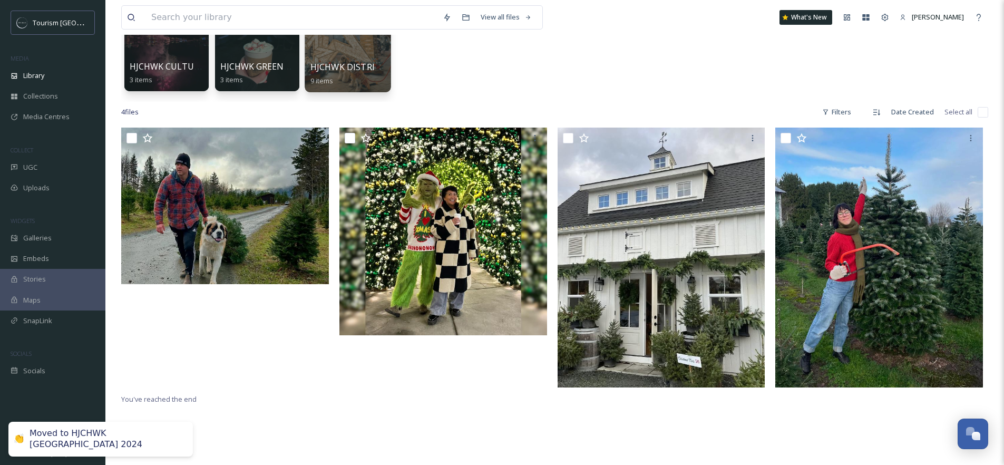
scroll to position [0, 0]
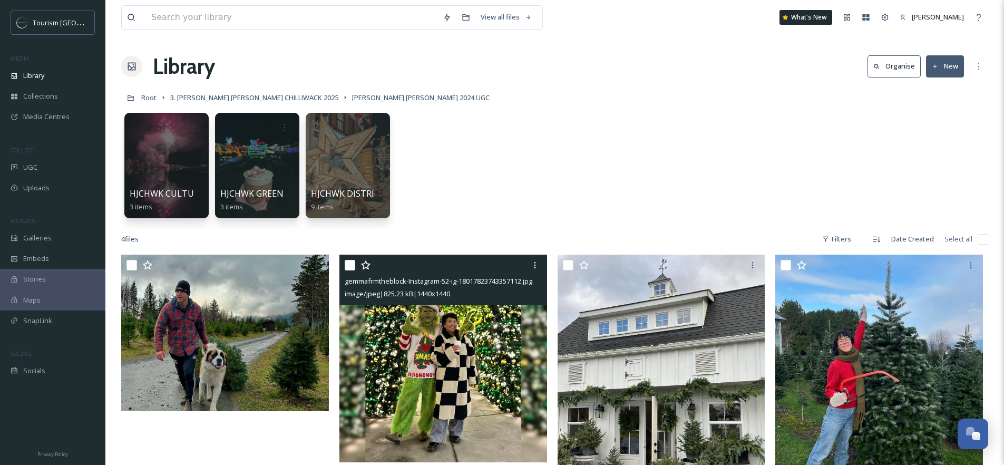
click at [351, 264] on input "checkbox" at bounding box center [350, 265] width 11 height 11
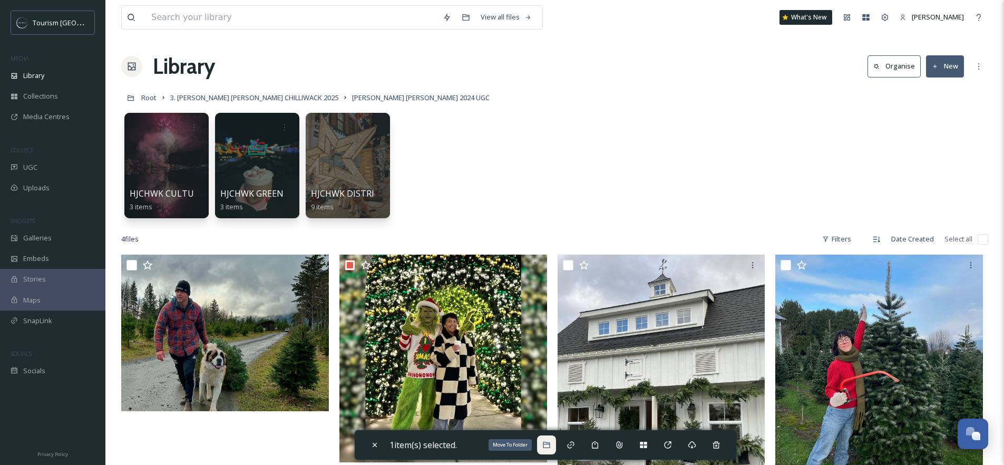
click at [550, 447] on icon at bounding box center [546, 445] width 7 height 6
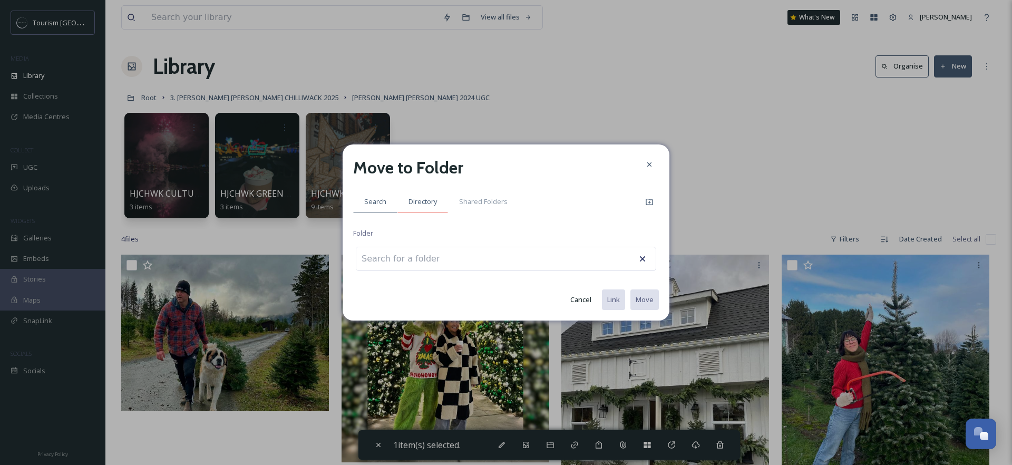
click at [418, 200] on span "Directory" at bounding box center [422, 202] width 28 height 10
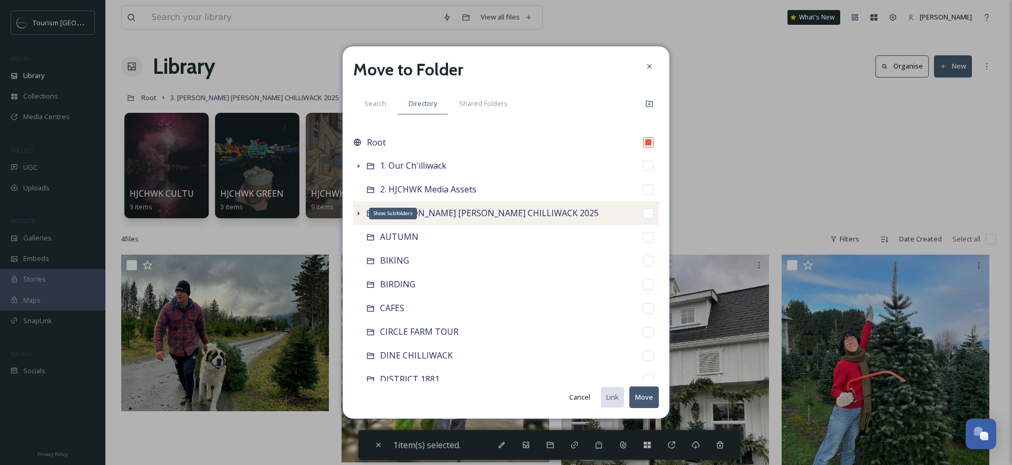
click at [361, 213] on icon at bounding box center [358, 213] width 8 height 8
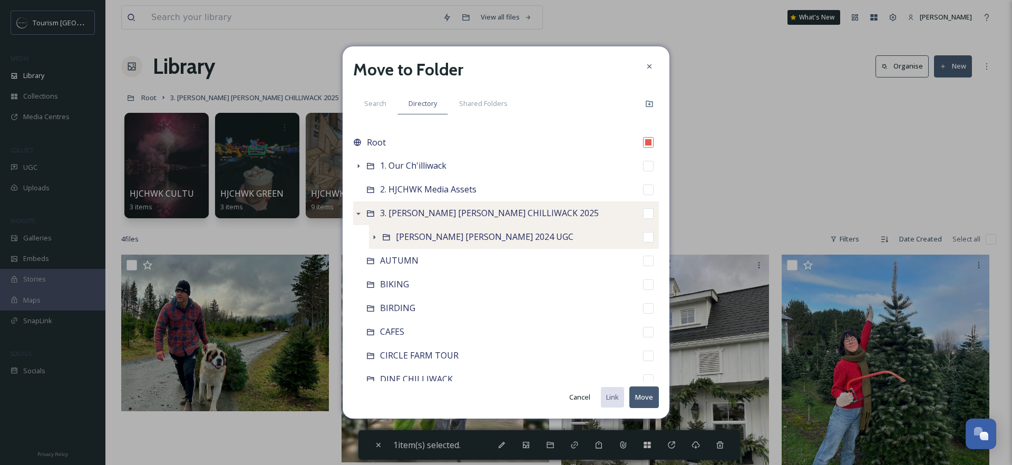
click at [390, 242] on div "[PERSON_NAME] [PERSON_NAME] 2024 UGC" at bounding box center [514, 237] width 290 height 24
click at [374, 238] on icon at bounding box center [375, 237] width 2 height 4
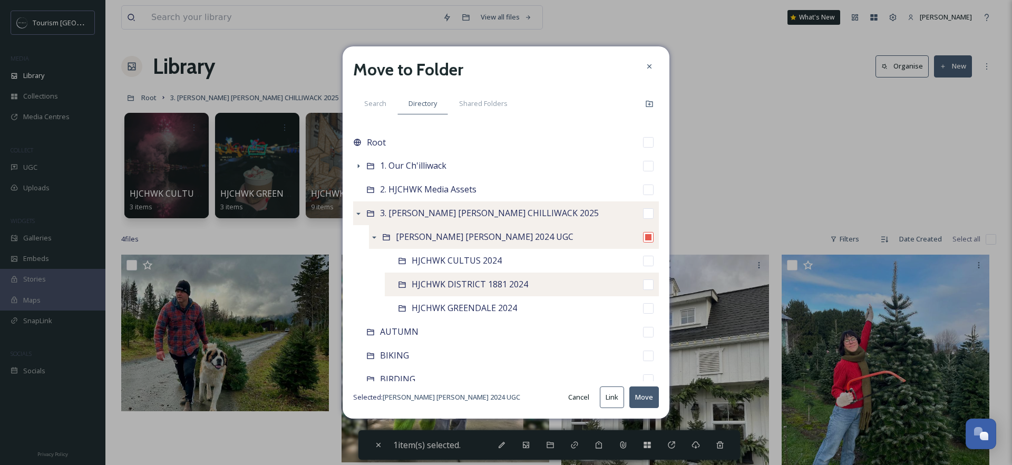
click at [453, 287] on span "HJCHWK DISTRICT 1881 2024" at bounding box center [469, 284] width 116 height 12
click at [648, 401] on button "Move" at bounding box center [644, 397] width 30 height 22
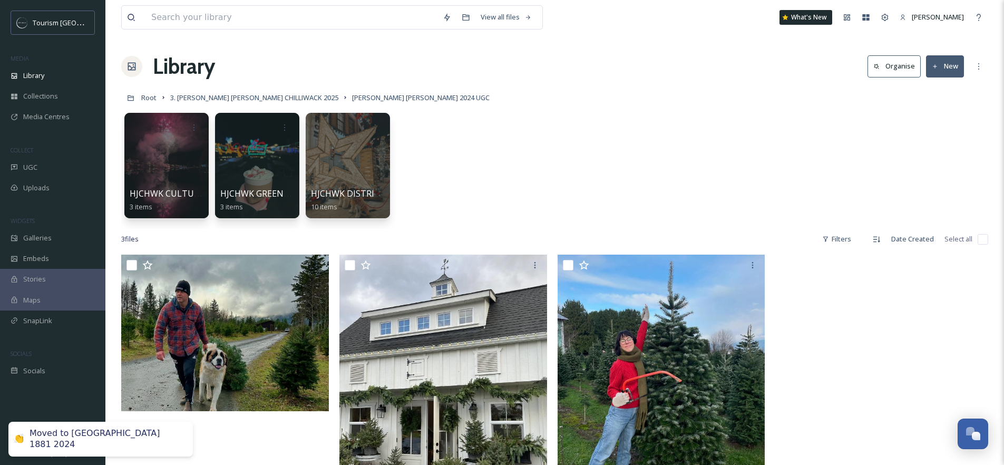
click at [949, 73] on button "New" at bounding box center [945, 66] width 38 height 22
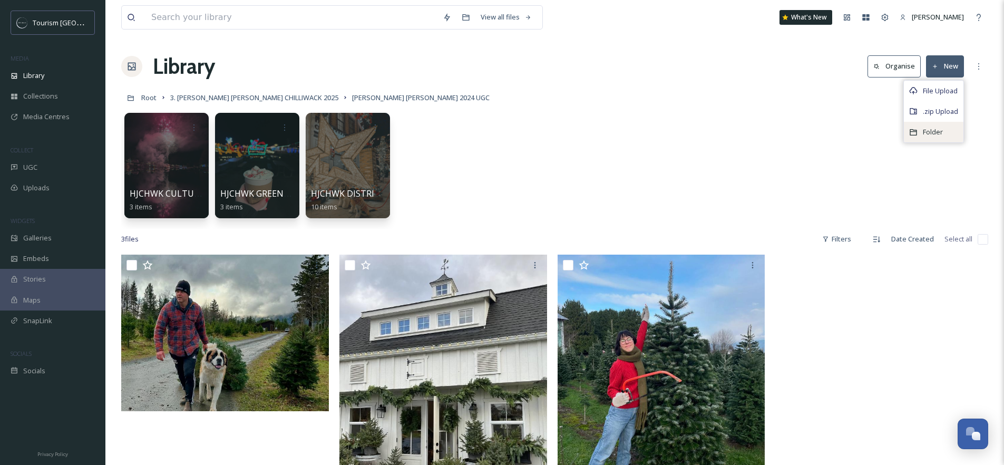
click at [945, 124] on div "Folder" at bounding box center [934, 132] width 60 height 21
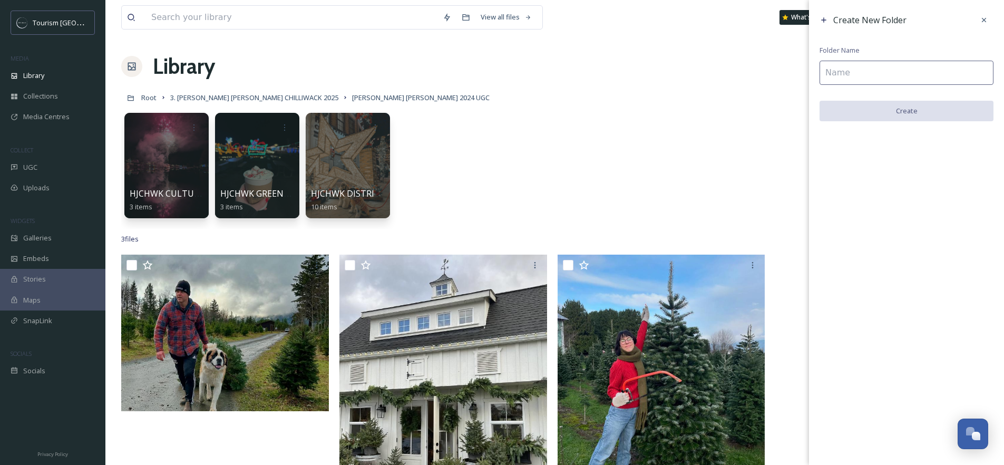
click at [892, 82] on input at bounding box center [906, 73] width 174 height 24
paste input "HJCHWK DISTRICT 1881 2024"
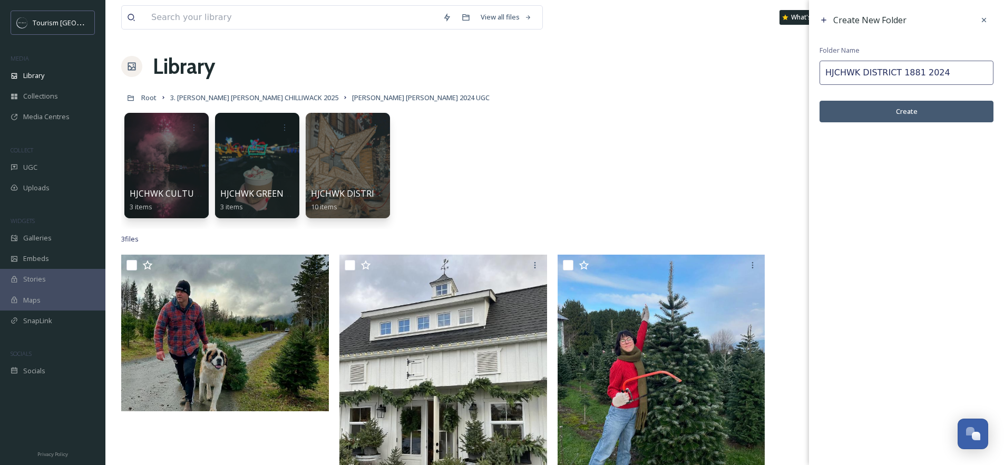
drag, startPoint x: 920, startPoint y: 73, endPoint x: 862, endPoint y: 73, distance: 58.0
click at [862, 73] on input "HJCHWK DISTRICT 1881 2024" at bounding box center [906, 73] width 174 height 24
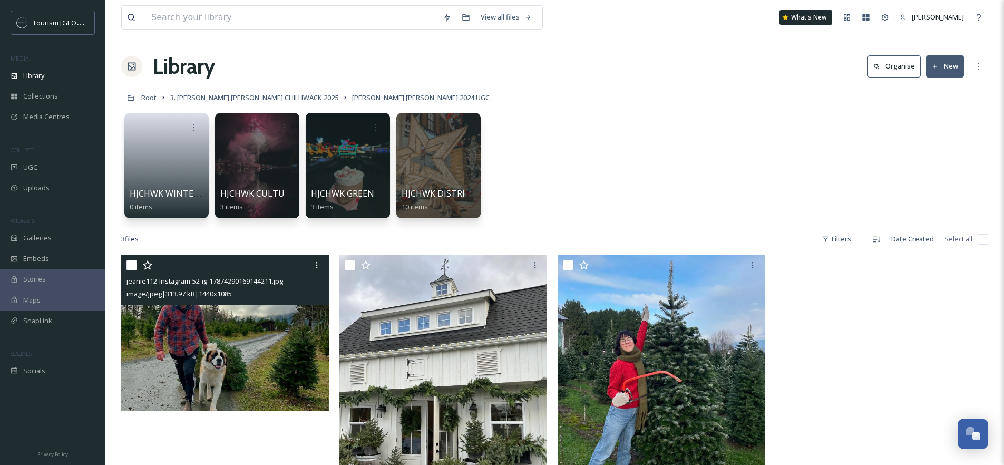
click at [132, 267] on input "checkbox" at bounding box center [131, 265] width 11 height 11
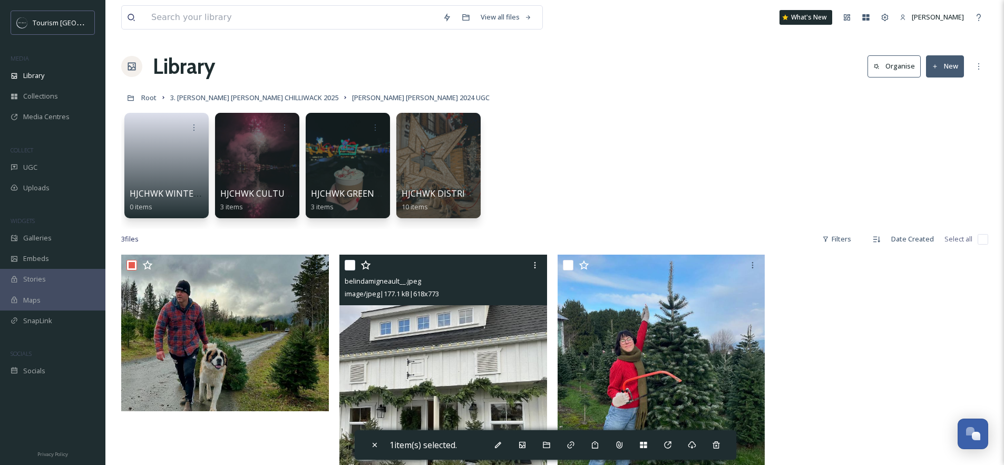
click at [350, 264] on input "checkbox" at bounding box center [350, 265] width 11 height 11
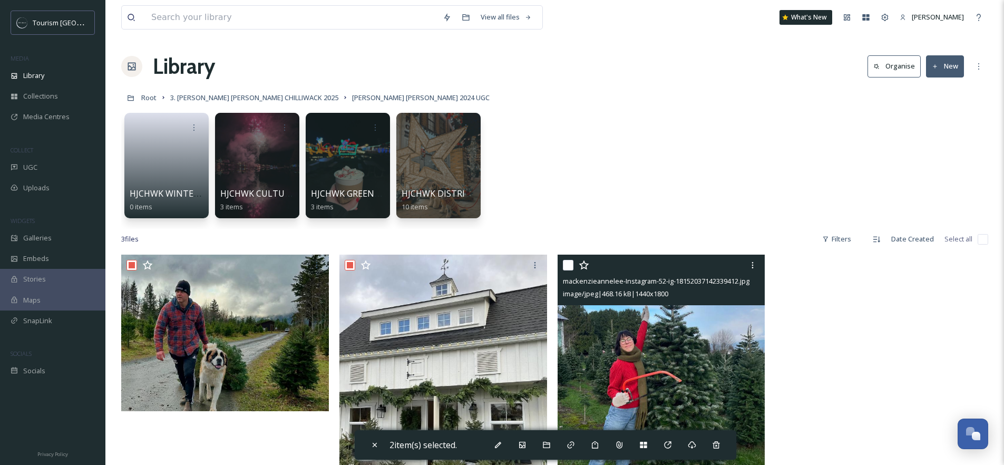
click at [570, 263] on input "checkbox" at bounding box center [568, 265] width 11 height 11
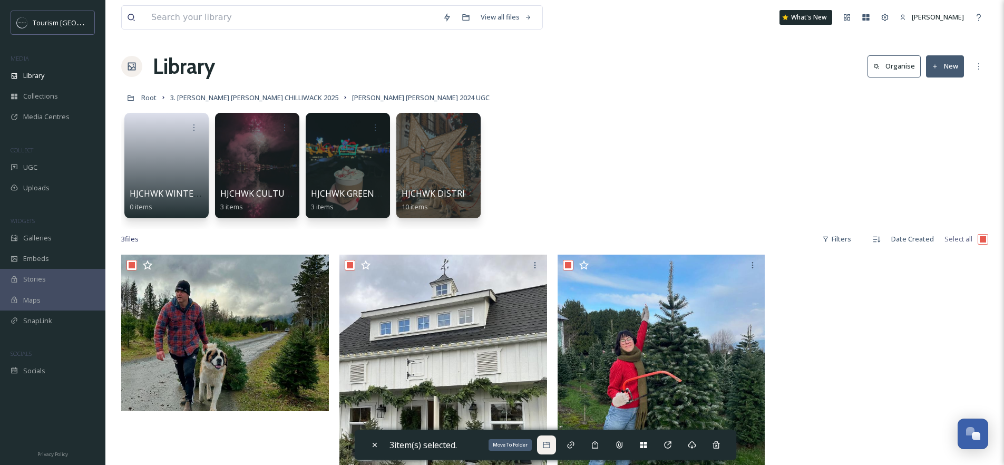
click at [548, 444] on icon at bounding box center [546, 444] width 8 height 8
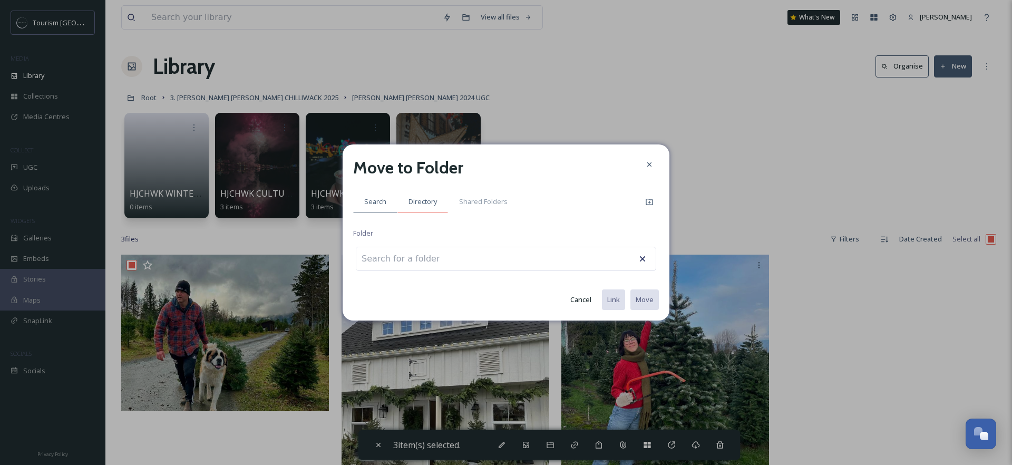
click at [421, 204] on span "Directory" at bounding box center [422, 202] width 28 height 10
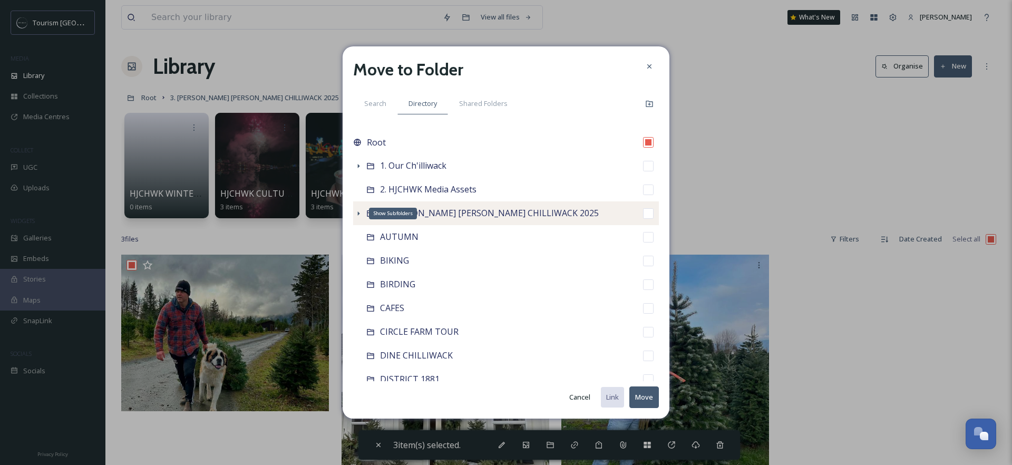
click at [355, 213] on icon at bounding box center [358, 213] width 8 height 8
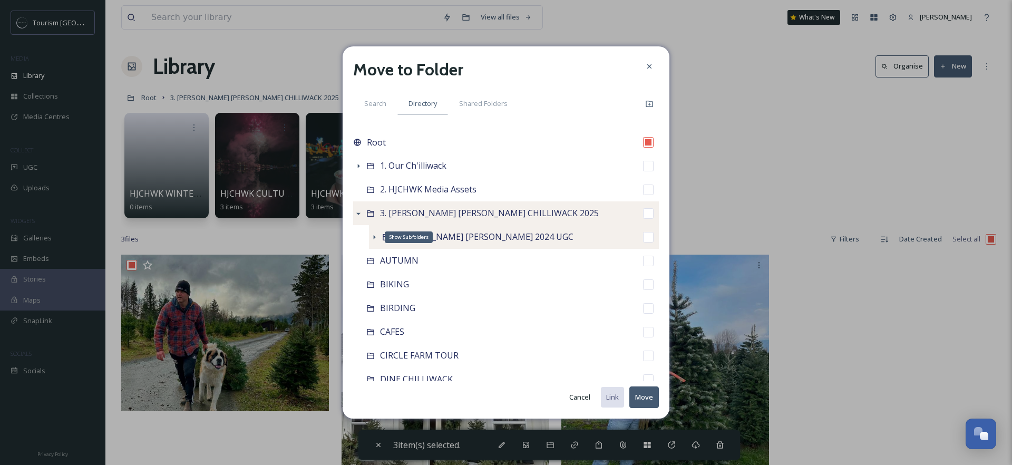
click at [375, 233] on icon at bounding box center [374, 237] width 8 height 8
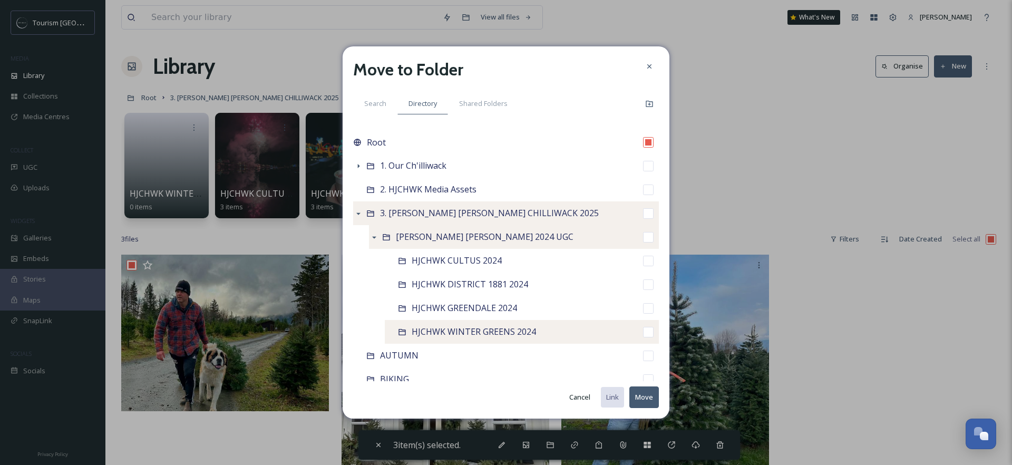
click at [643, 331] on input "checkbox" at bounding box center [648, 332] width 11 height 11
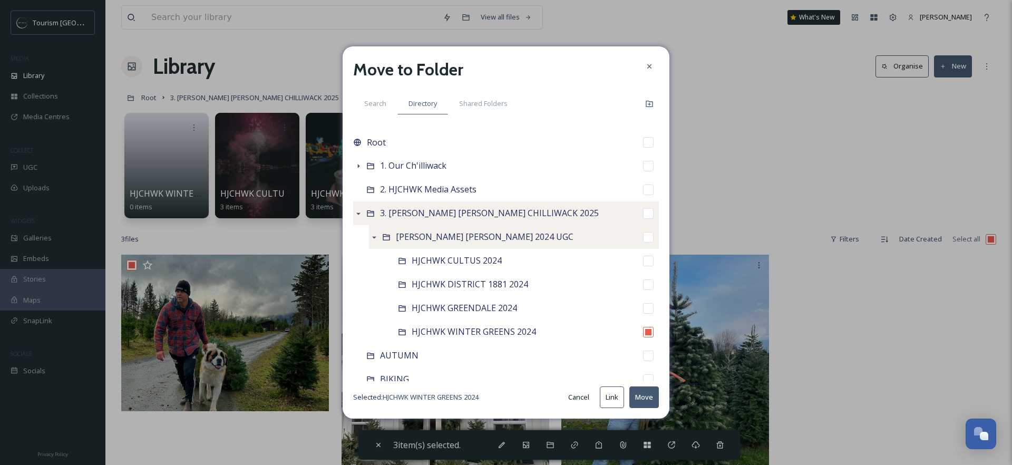
click at [649, 400] on button "Move" at bounding box center [644, 397] width 30 height 22
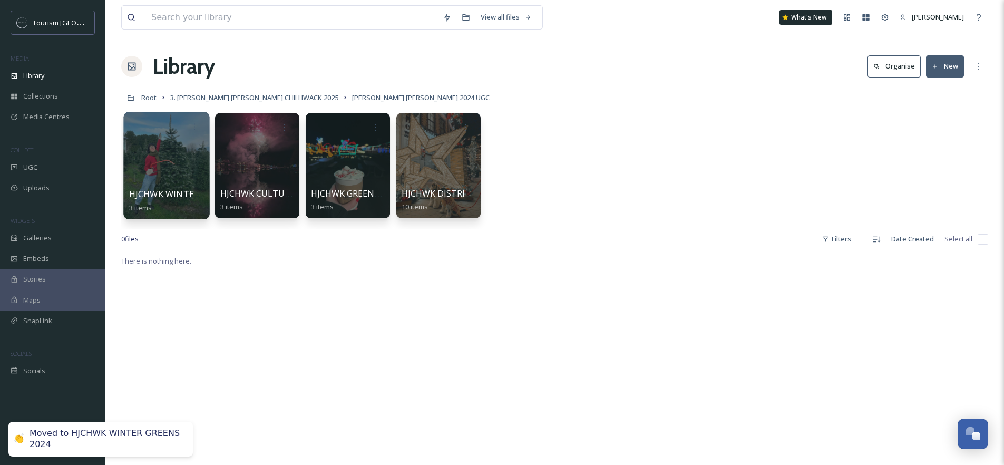
click at [185, 160] on div at bounding box center [166, 165] width 86 height 107
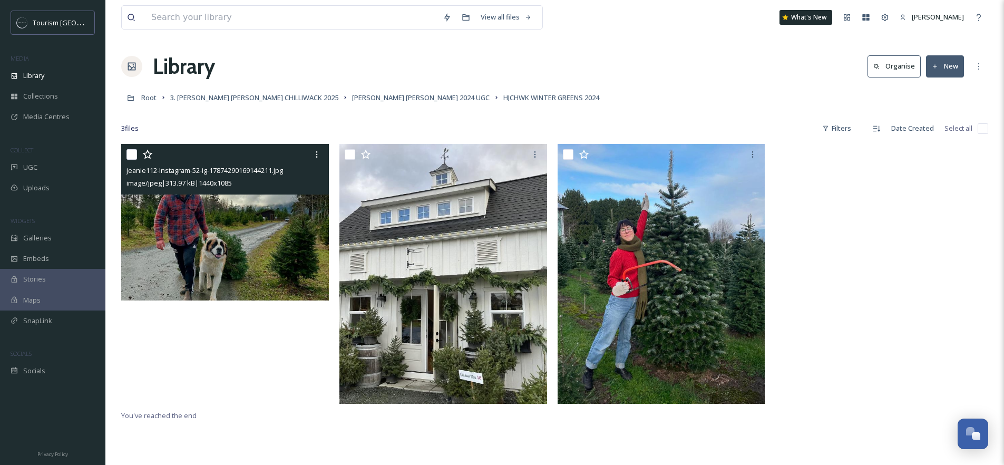
click at [216, 217] on img at bounding box center [225, 222] width 208 height 156
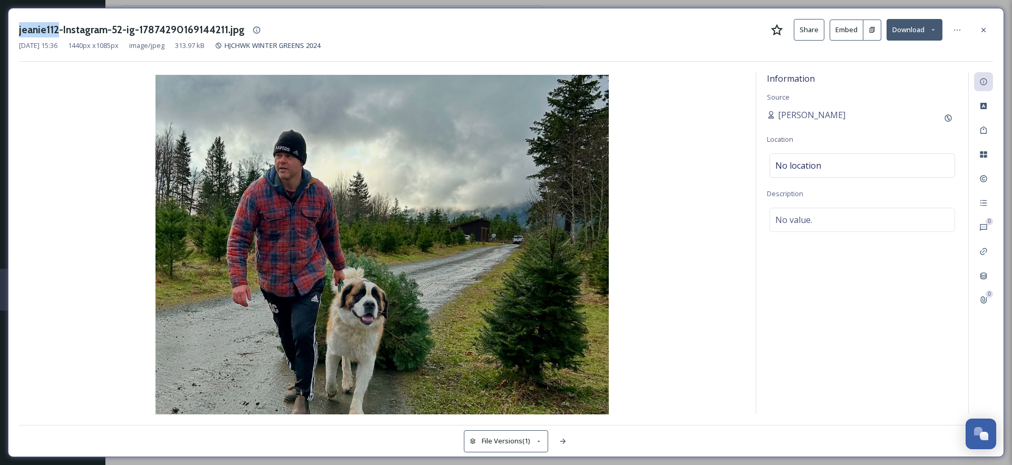
drag, startPoint x: 18, startPoint y: 32, endPoint x: 56, endPoint y: 31, distance: 37.4
click at [56, 31] on h3 "jeanie112-Instagram-52-ig-17874290169144211.jpg" at bounding box center [131, 29] width 225 height 15
copy h3 "jeanie112"
click at [984, 26] on icon at bounding box center [983, 30] width 8 height 8
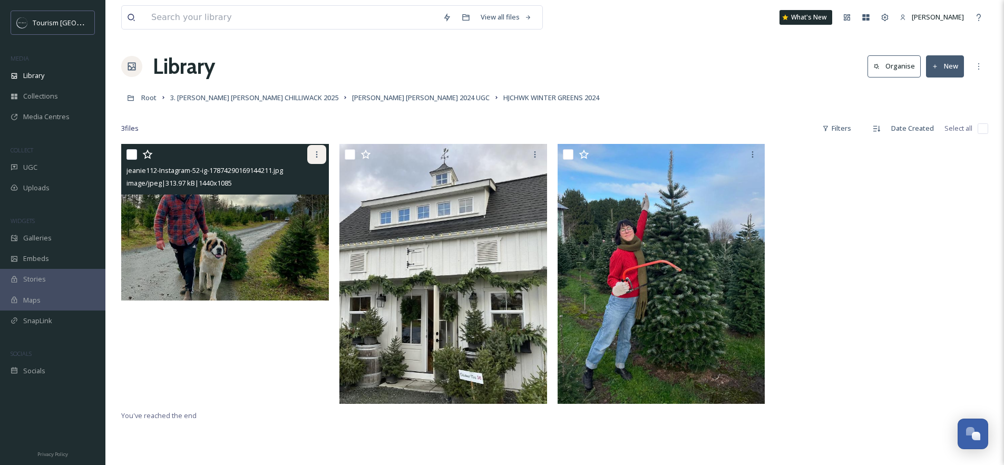
click at [316, 149] on div at bounding box center [316, 154] width 19 height 19
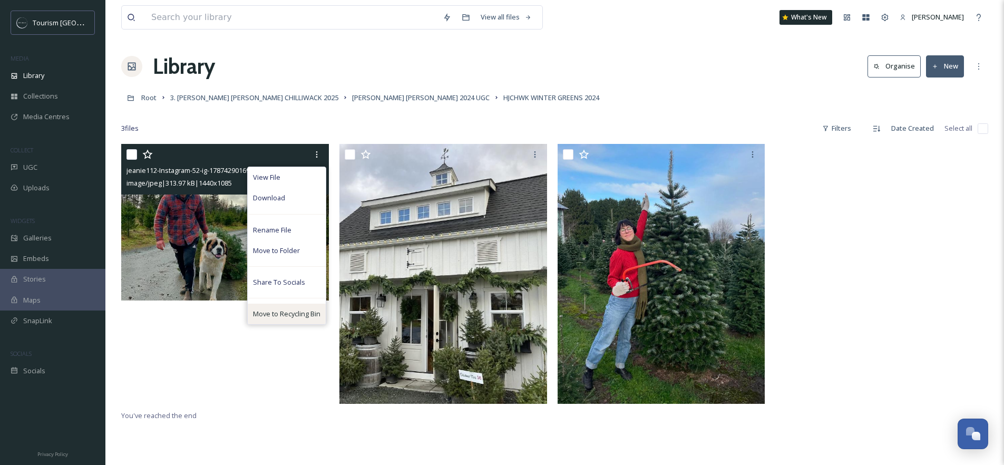
click at [283, 315] on span "Move to Recycling Bin" at bounding box center [286, 314] width 67 height 10
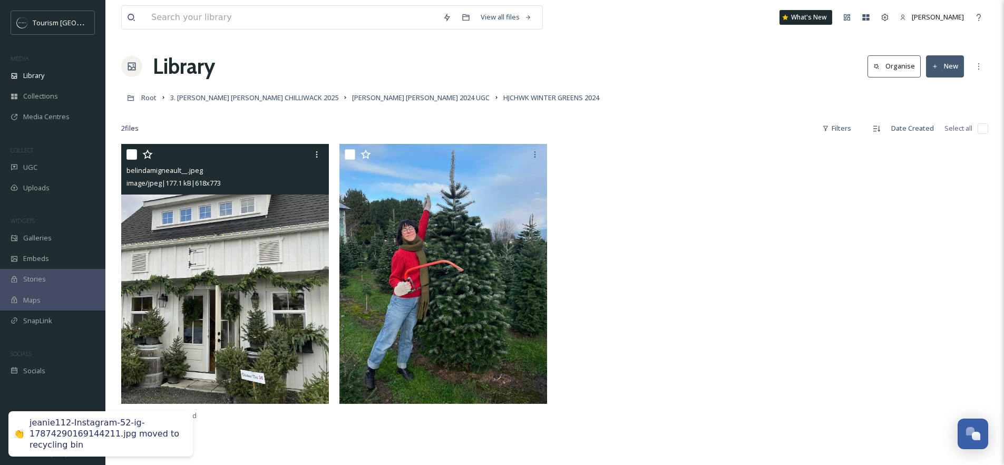
click at [223, 256] on img at bounding box center [225, 274] width 208 height 260
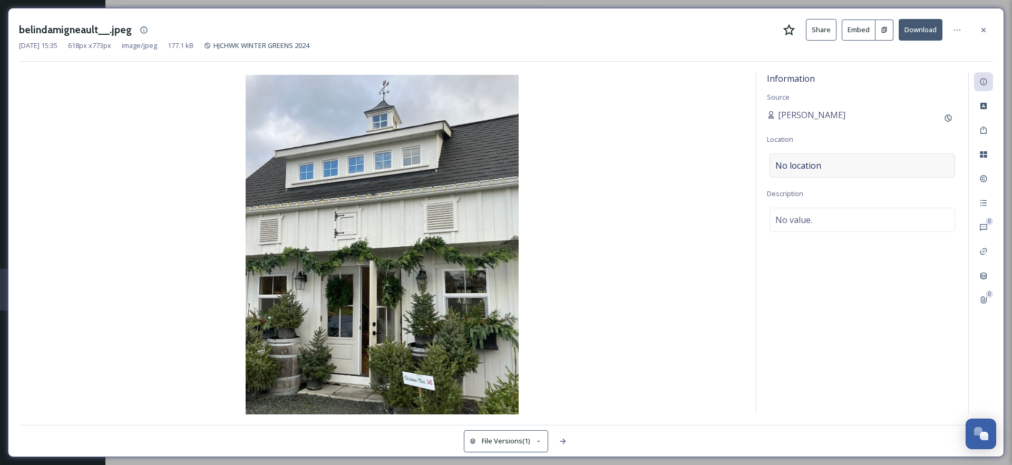
click at [846, 161] on div "No location" at bounding box center [861, 165] width 185 height 24
click at [817, 216] on div "No value." at bounding box center [861, 220] width 185 height 24
click at [818, 215] on textarea at bounding box center [862, 251] width 191 height 87
click at [987, 31] on div at bounding box center [983, 30] width 19 height 19
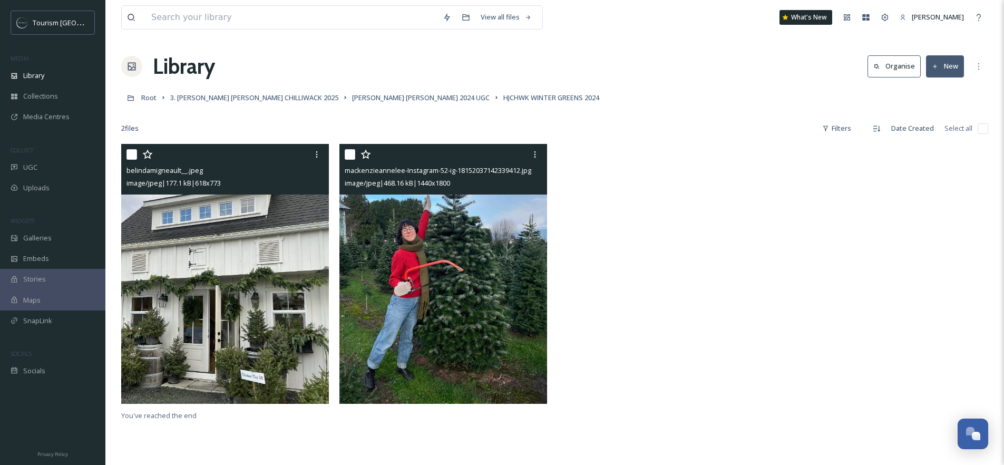
click at [470, 255] on img at bounding box center [443, 274] width 208 height 260
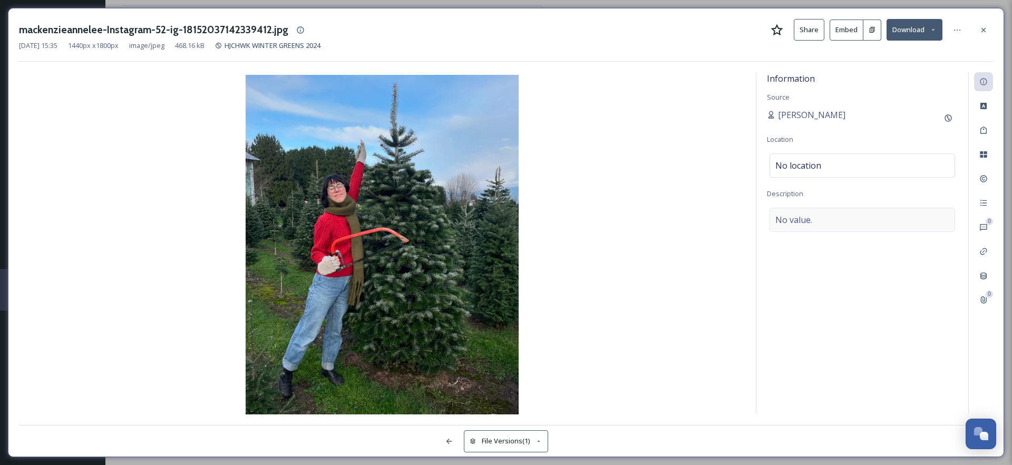
click at [831, 219] on div "No value." at bounding box center [861, 220] width 185 height 24
click at [834, 219] on textarea at bounding box center [862, 251] width 191 height 87
drag, startPoint x: 22, startPoint y: 30, endPoint x: 97, endPoint y: 31, distance: 75.9
click at [97, 31] on h3 "mackenzieannelee-Instagram-52-ig-18152037142339412.jpg" at bounding box center [153, 29] width 269 height 15
copy h3 "mackenzieannelee"
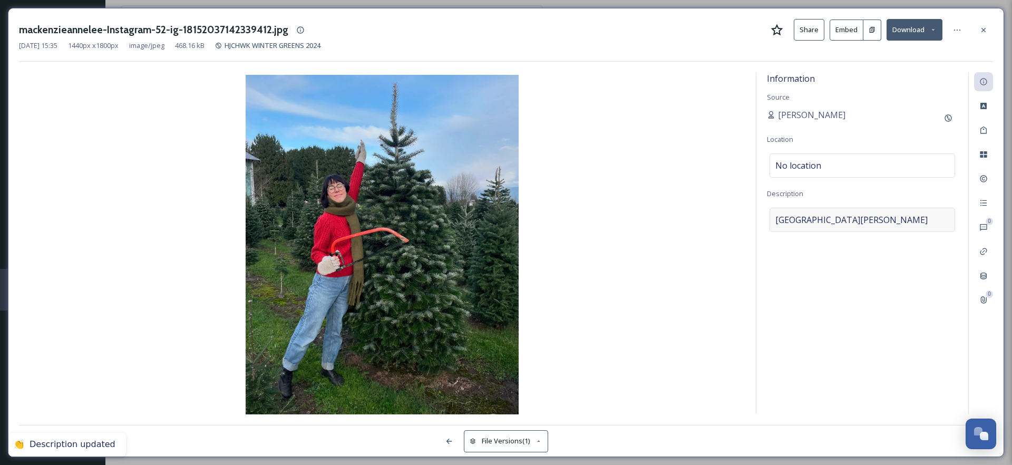
click at [895, 212] on div "[GEOGRAPHIC_DATA][PERSON_NAME]" at bounding box center [861, 220] width 185 height 24
click at [896, 224] on textarea "[GEOGRAPHIC_DATA][PERSON_NAME]" at bounding box center [862, 251] width 191 height 87
paste textarea "mackenzieannelee"
click at [981, 33] on icon at bounding box center [983, 30] width 8 height 8
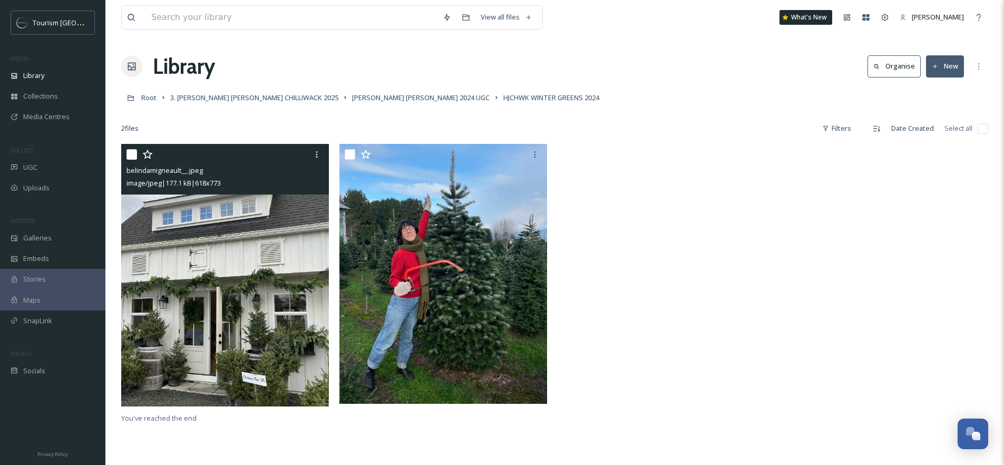
click at [269, 267] on img at bounding box center [226, 275] width 210 height 262
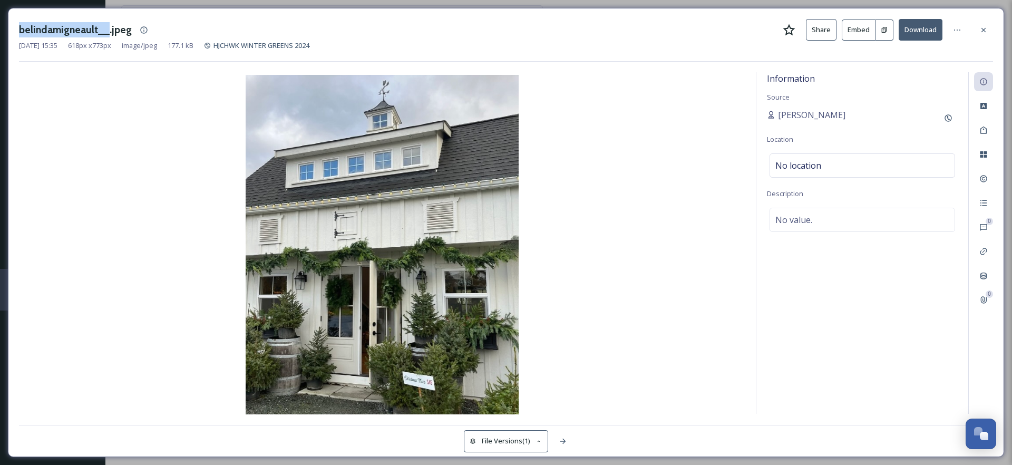
drag, startPoint x: 17, startPoint y: 33, endPoint x: 106, endPoint y: 30, distance: 89.1
click at [106, 30] on div "belindamigneault__.jpeg Share Embed Download [DATE] 15:35 618 px x 773 px image…" at bounding box center [506, 232] width 996 height 449
copy h3 "belindamigneault__"
click at [703, 161] on img at bounding box center [382, 245] width 726 height 341
click at [650, 181] on img at bounding box center [382, 245] width 726 height 341
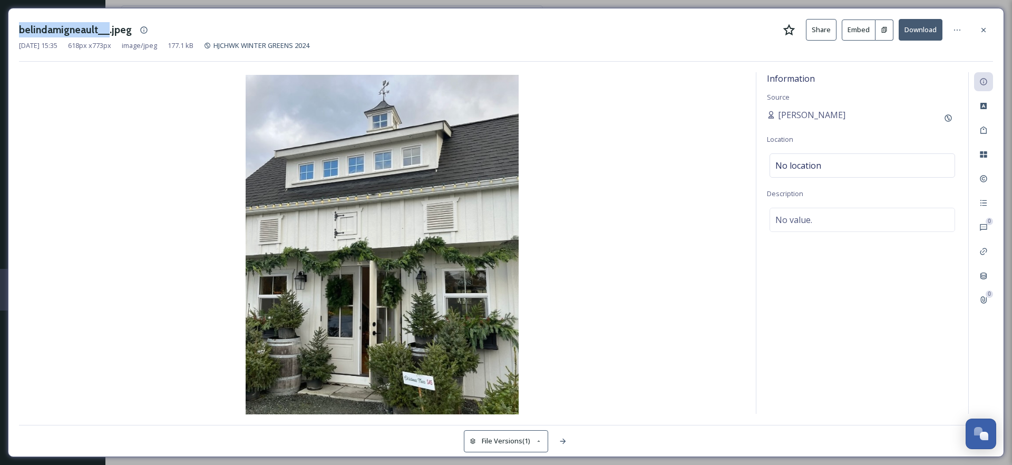
click at [98, 120] on img at bounding box center [382, 245] width 726 height 341
click at [155, 27] on div "belindamigneault__.jpeg Share Embed Download" at bounding box center [506, 30] width 974 height 22
click at [822, 215] on div "No value." at bounding box center [861, 220] width 185 height 24
click at [822, 227] on textarea at bounding box center [862, 251] width 191 height 87
paste textarea "belindamigneault__"
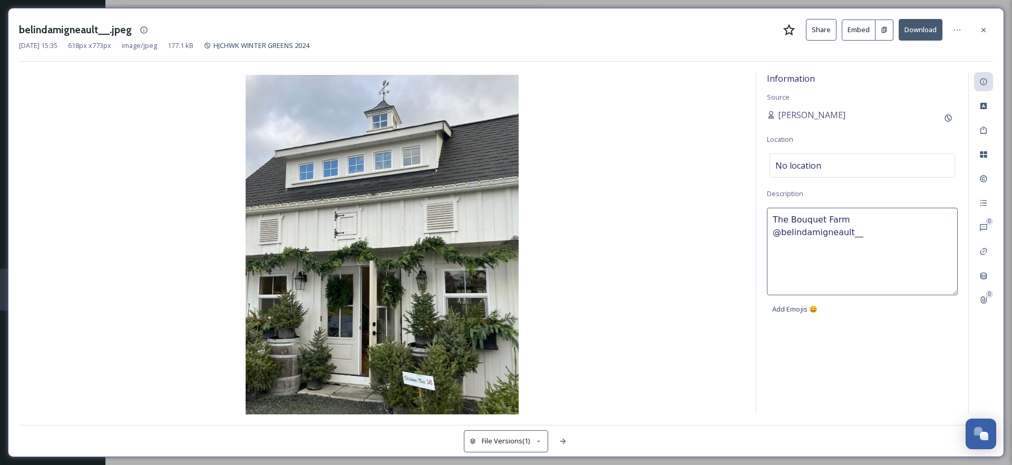
click at [848, 374] on div "Information Source [PERSON_NAME] Location No location Description The Bouquet F…" at bounding box center [862, 242] width 212 height 341
click at [982, 31] on icon at bounding box center [983, 29] width 4 height 4
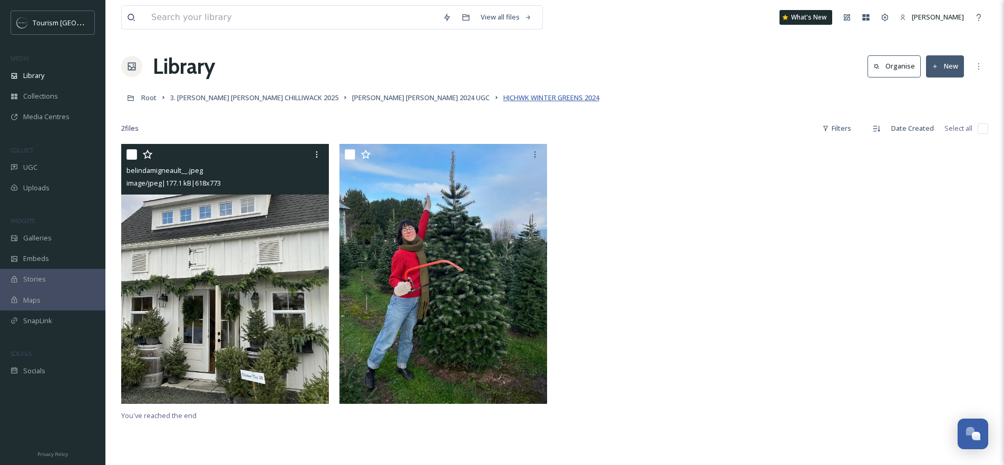
click at [503, 100] on span "HJCHWK WINTER GREENS 2024" at bounding box center [551, 97] width 96 height 9
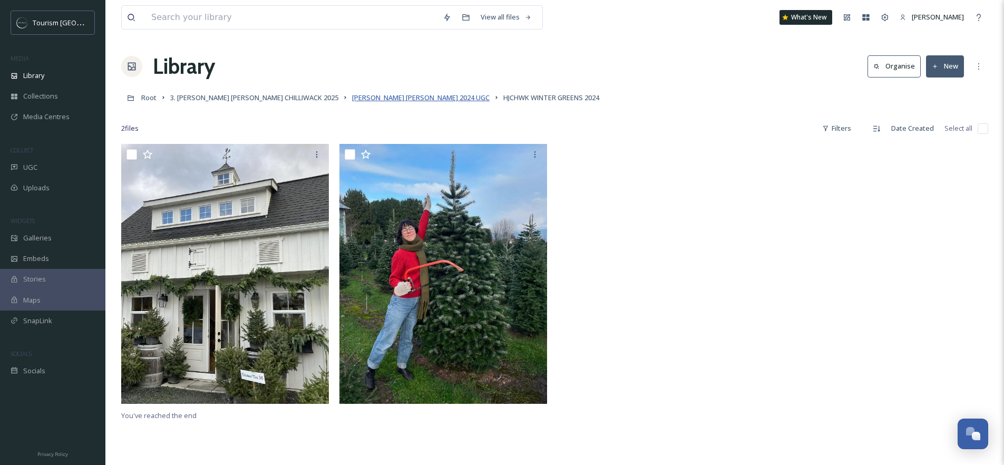
click at [352, 96] on span "[PERSON_NAME] [PERSON_NAME] 2024 UGC" at bounding box center [421, 97] width 138 height 9
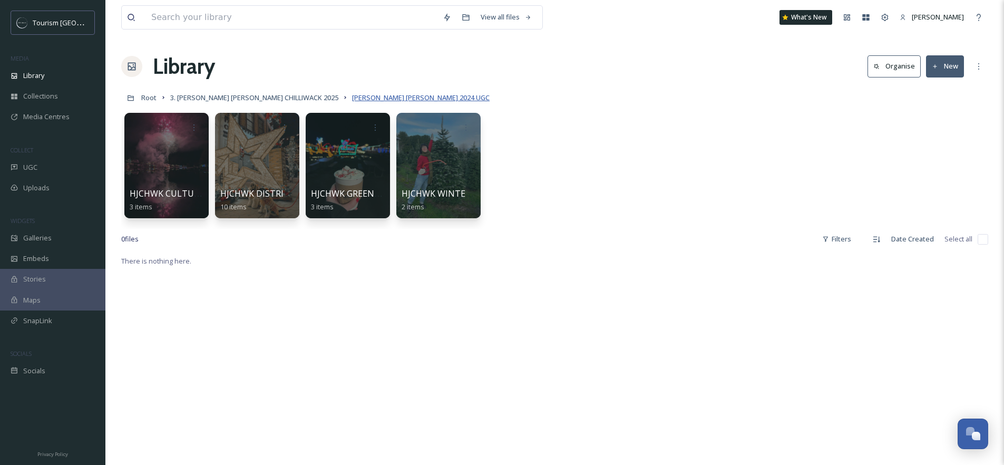
click at [352, 98] on span "[PERSON_NAME] [PERSON_NAME] 2024 UGC" at bounding box center [421, 97] width 138 height 9
click at [206, 103] on link "3. [PERSON_NAME] [PERSON_NAME] CHILLIWACK 2025" at bounding box center [254, 97] width 168 height 13
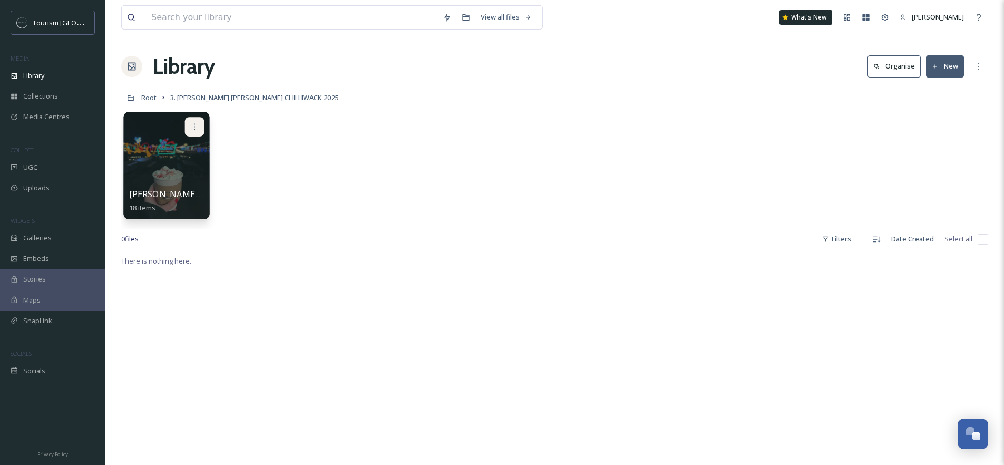
click at [195, 129] on icon at bounding box center [194, 126] width 8 height 8
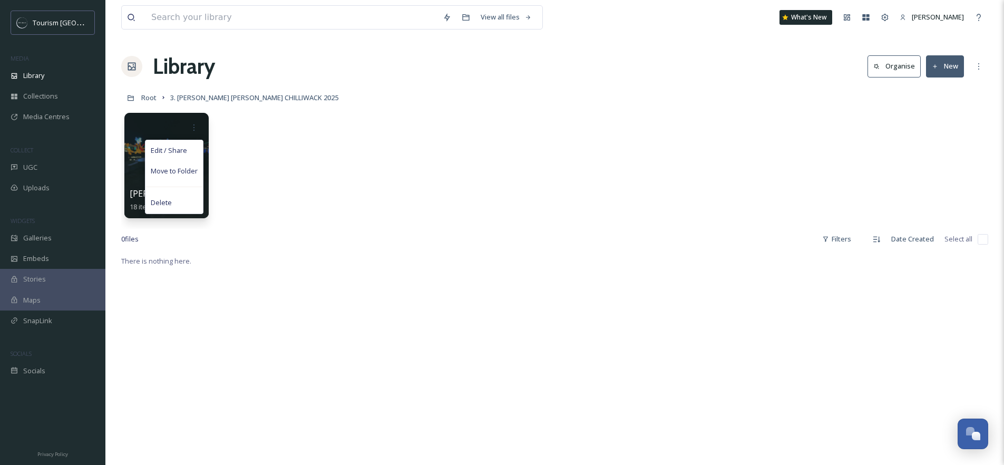
click at [247, 201] on div "Edit / Share Move to Folder [PERSON_NAME] [PERSON_NAME] 2024 UGC 18 items" at bounding box center [554, 167] width 867 height 121
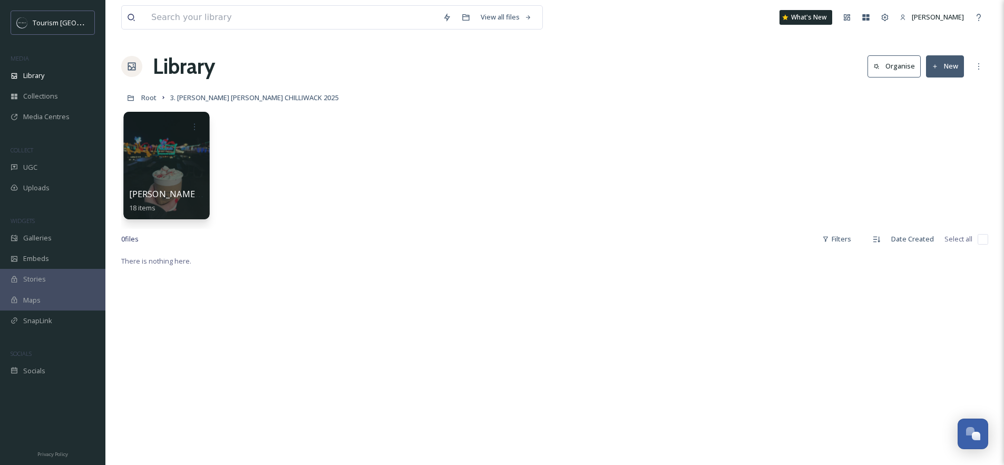
click at [152, 159] on div at bounding box center [166, 165] width 86 height 107
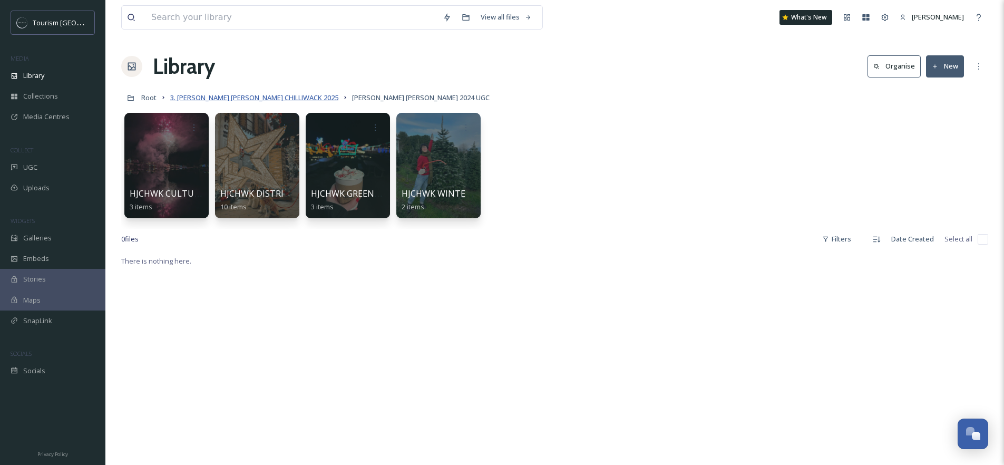
click at [219, 95] on span "3. [PERSON_NAME] [PERSON_NAME] CHILLIWACK 2025" at bounding box center [254, 97] width 168 height 9
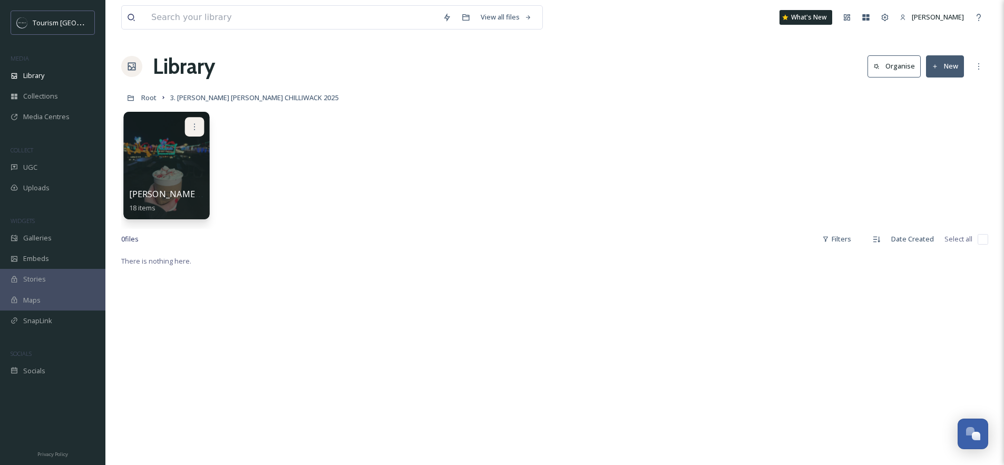
click at [195, 126] on icon at bounding box center [194, 126] width 8 height 8
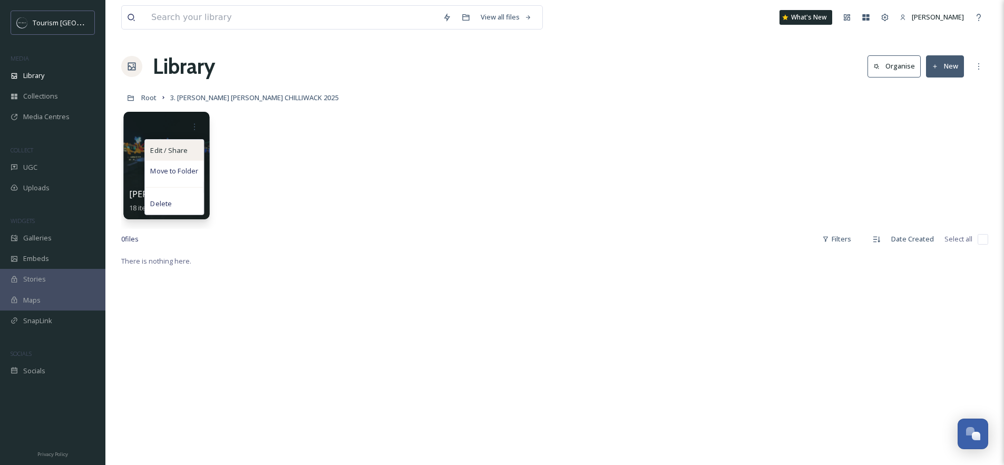
click at [180, 149] on span "Edit / Share" at bounding box center [168, 150] width 37 height 11
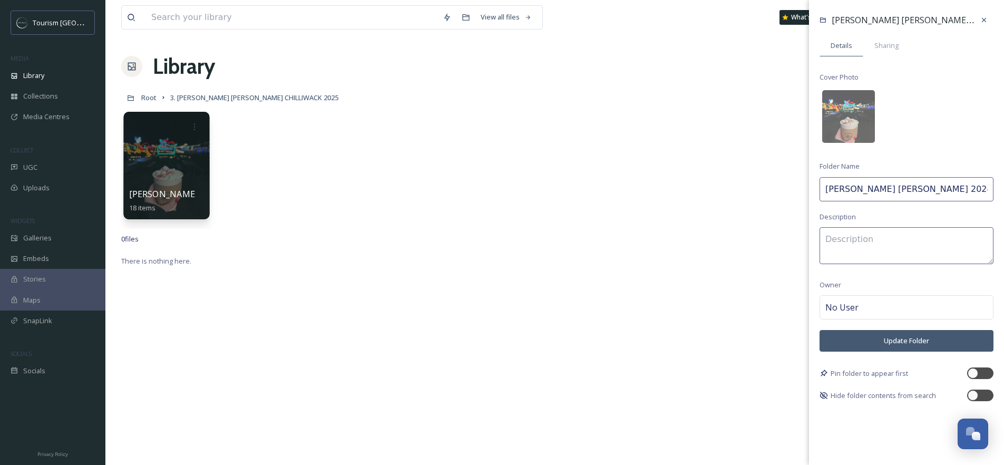
drag, startPoint x: 881, startPoint y: 189, endPoint x: 823, endPoint y: 189, distance: 58.5
click at [823, 189] on input "[PERSON_NAME] [PERSON_NAME] 2024 UGC" at bounding box center [906, 189] width 174 height 24
click at [878, 188] on input "2024 UGC" at bounding box center [906, 189] width 174 height 24
paste input "[PERSON_NAME] [PERSON_NAME]"
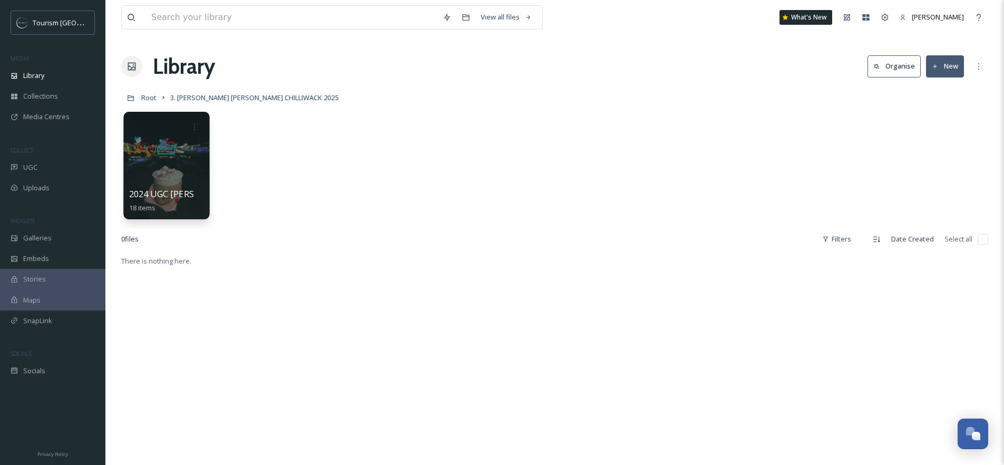
click at [933, 70] on button "New" at bounding box center [945, 66] width 38 height 22
click at [925, 126] on div "Folder" at bounding box center [934, 132] width 60 height 21
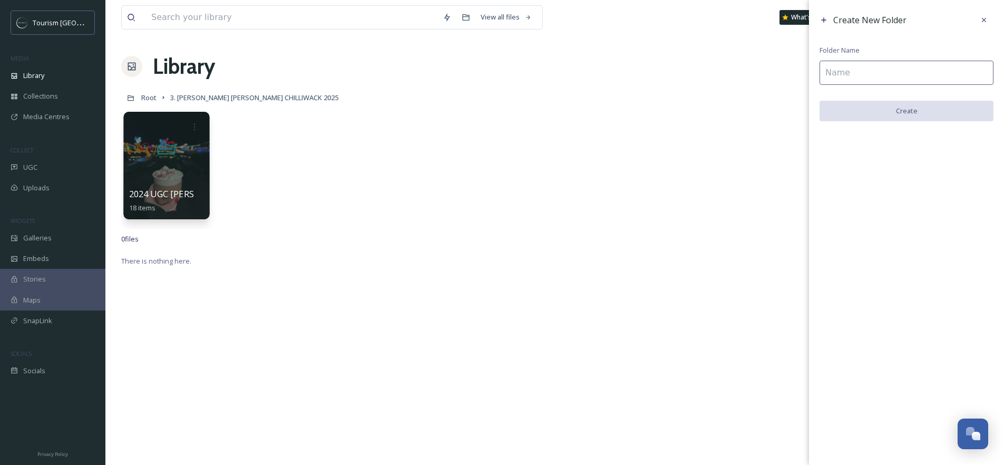
click at [880, 71] on input at bounding box center [906, 73] width 174 height 24
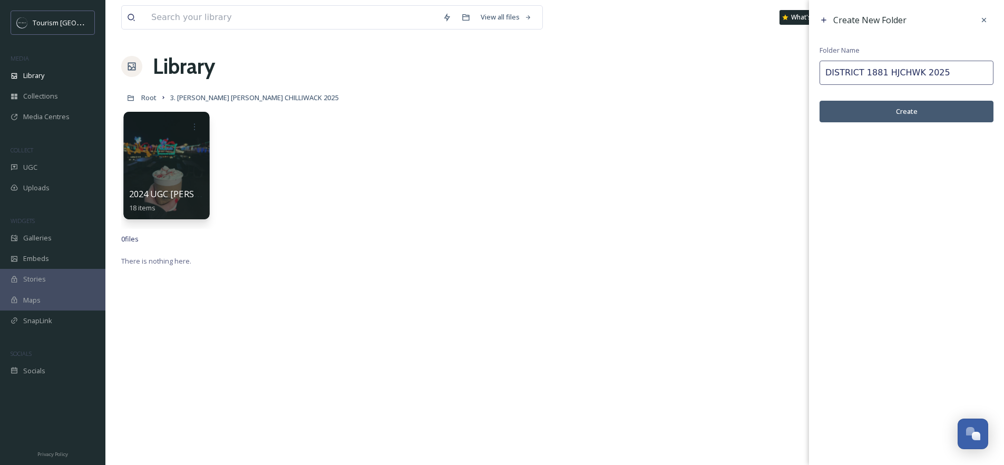
drag, startPoint x: 950, startPoint y: 72, endPoint x: 886, endPoint y: 72, distance: 64.3
click at [886, 72] on input "DISTRICT 1881 HJCHWK 2025" at bounding box center [906, 73] width 174 height 24
click at [878, 115] on button "Create" at bounding box center [906, 112] width 174 height 22
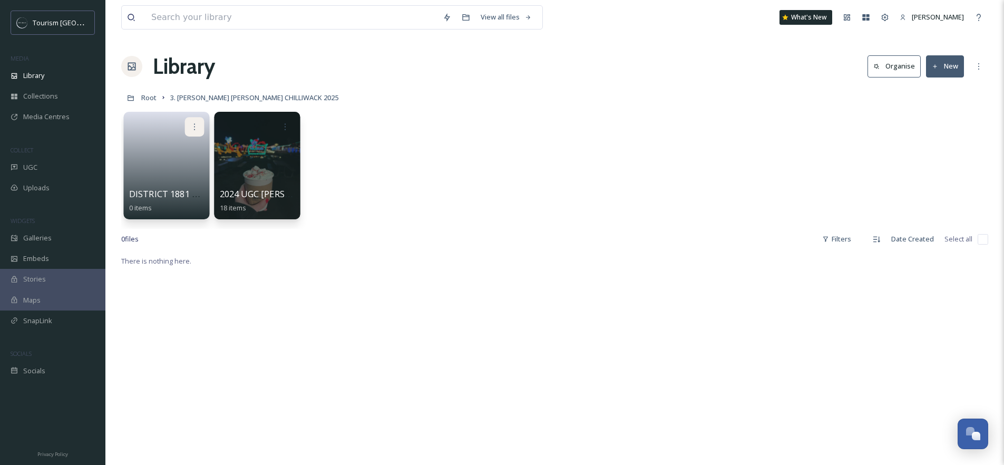
click at [197, 128] on icon at bounding box center [194, 126] width 8 height 8
click at [160, 153] on span "Edit / Share" at bounding box center [168, 150] width 37 height 11
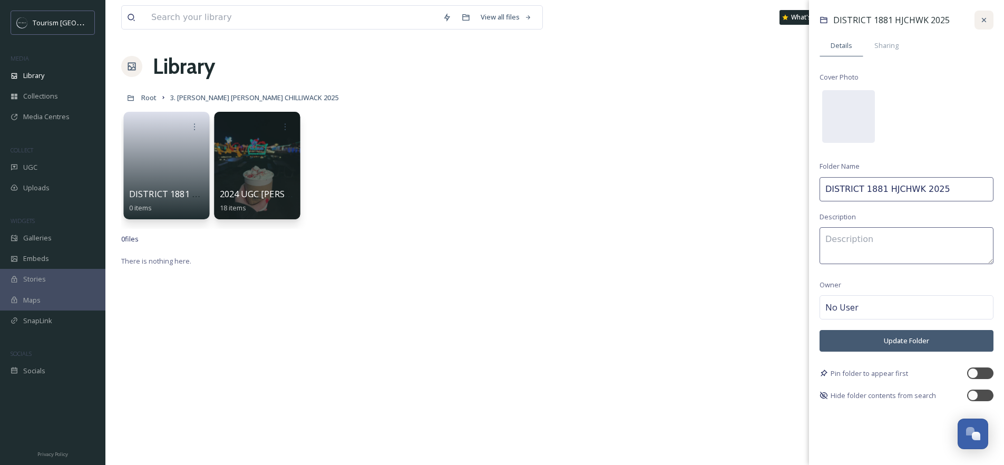
click at [986, 19] on icon at bounding box center [983, 20] width 8 height 8
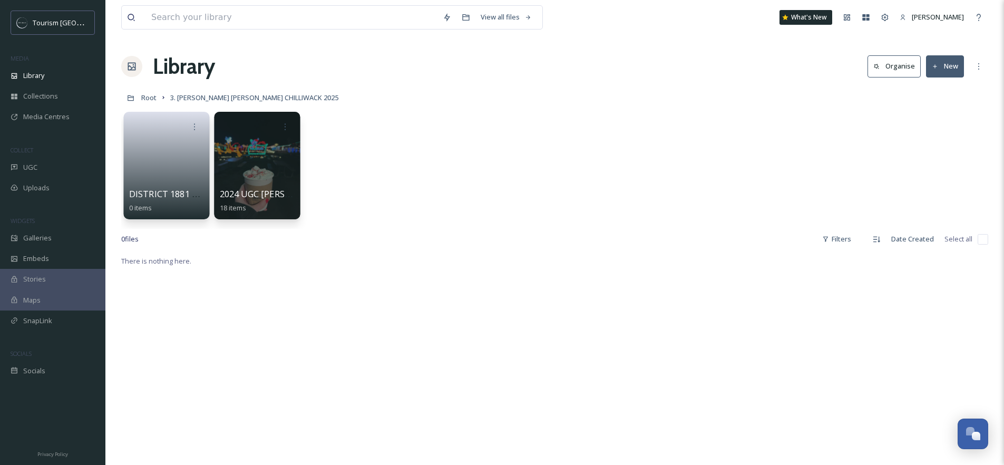
click at [959, 73] on button "New" at bounding box center [945, 66] width 38 height 22
click at [928, 130] on span "Folder" at bounding box center [933, 132] width 20 height 10
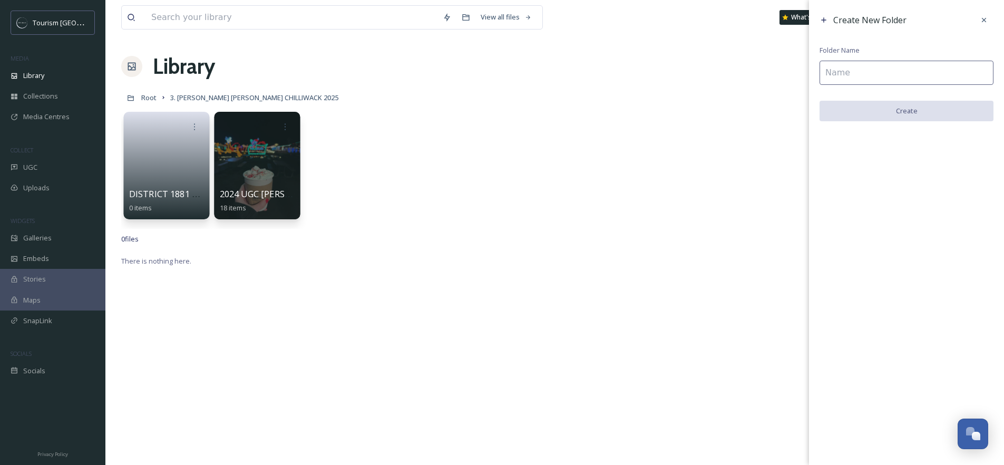
click at [842, 75] on input at bounding box center [906, 73] width 174 height 24
paste input "HJCHWK 2025"
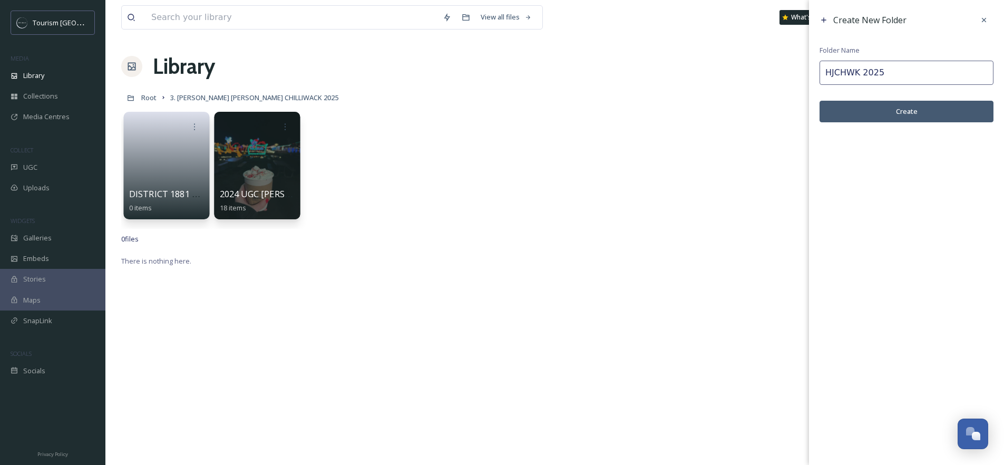
click at [824, 75] on input "HJCHWK 2025" at bounding box center [906, 73] width 174 height 24
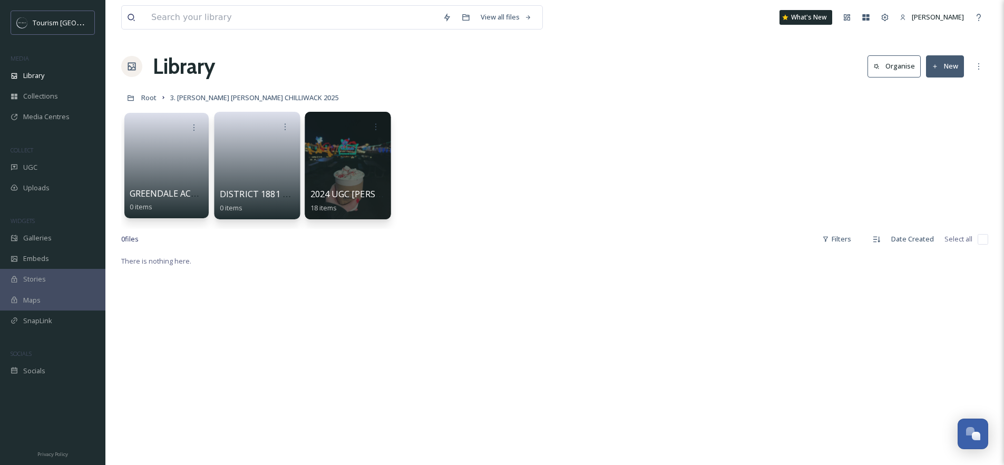
click at [951, 71] on button "New" at bounding box center [945, 66] width 38 height 22
click at [937, 133] on span "Folder" at bounding box center [933, 132] width 20 height 10
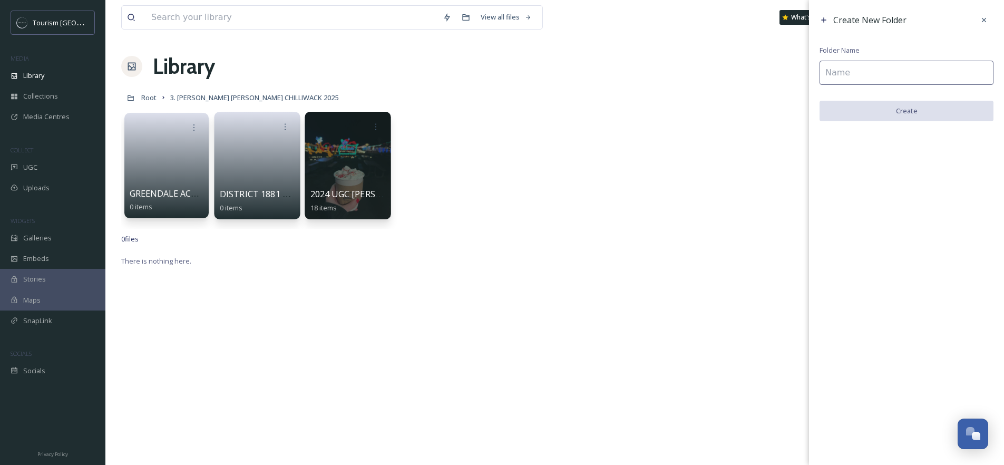
click at [853, 74] on input at bounding box center [906, 73] width 174 height 24
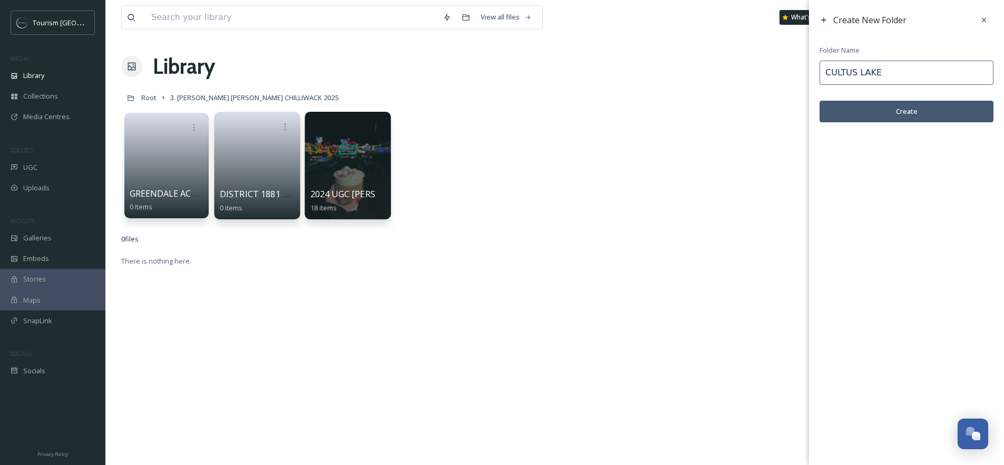
paste input "HJCHWK 2025"
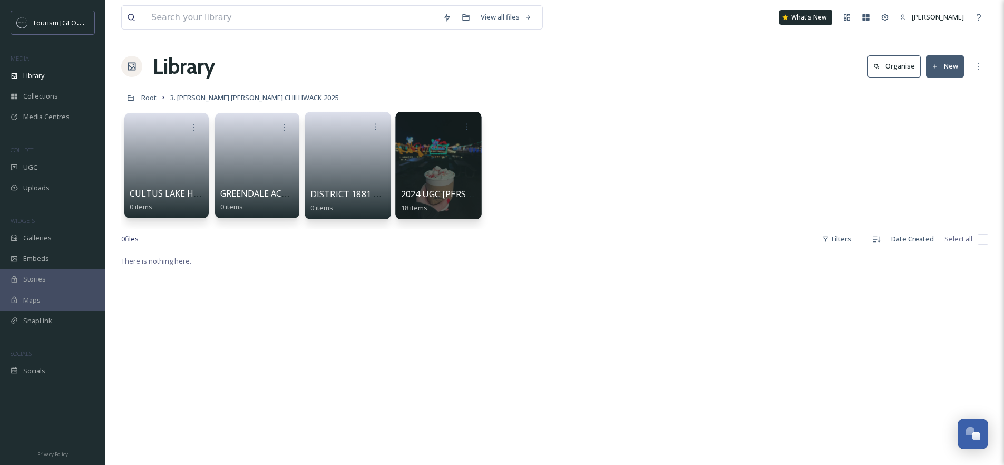
click at [954, 73] on button "New" at bounding box center [945, 66] width 38 height 22
click at [940, 131] on span "Folder" at bounding box center [933, 132] width 20 height 10
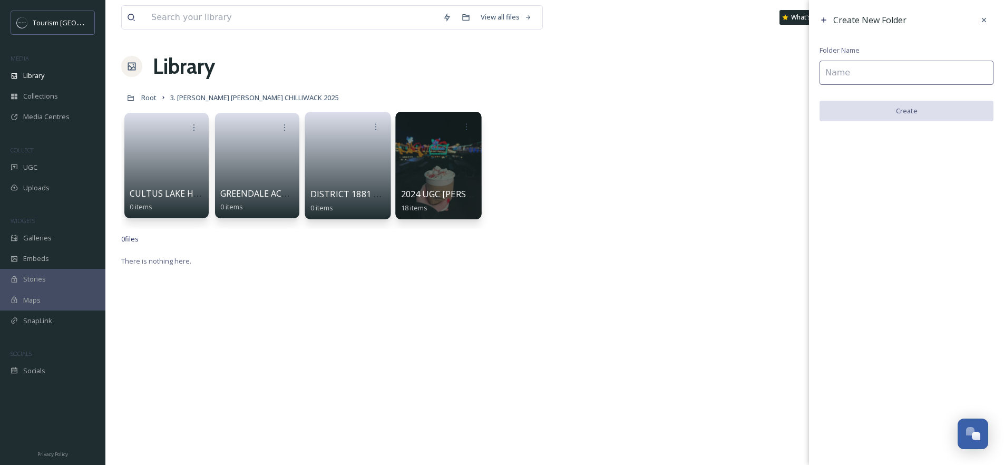
click at [867, 73] on input at bounding box center [906, 73] width 174 height 24
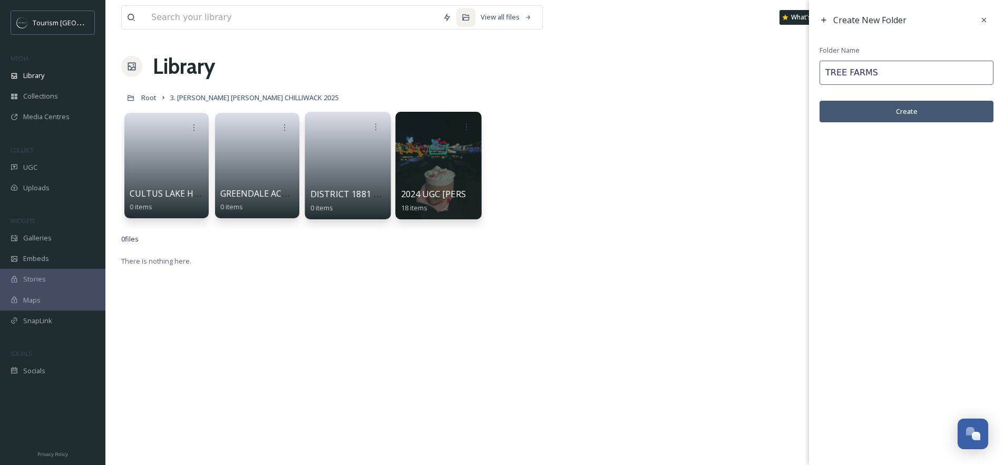
paste input "HJCHWK 2025"
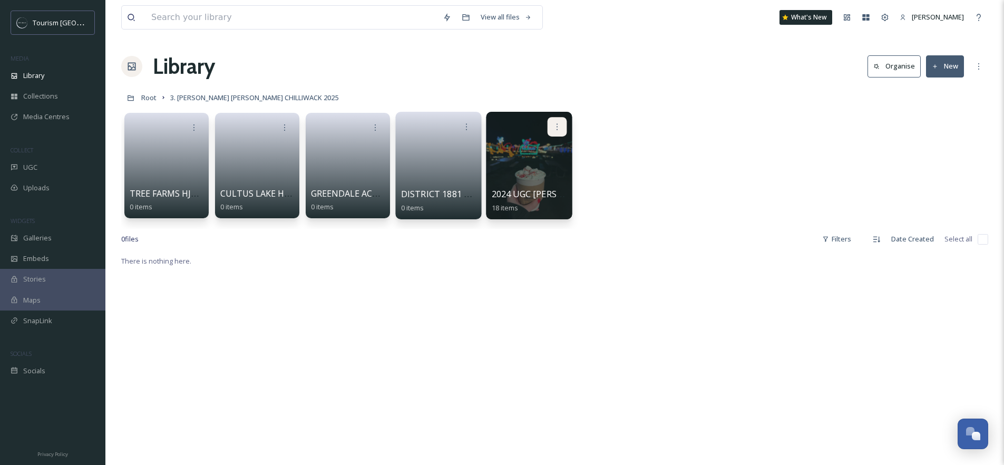
click at [560, 128] on icon at bounding box center [557, 126] width 8 height 8
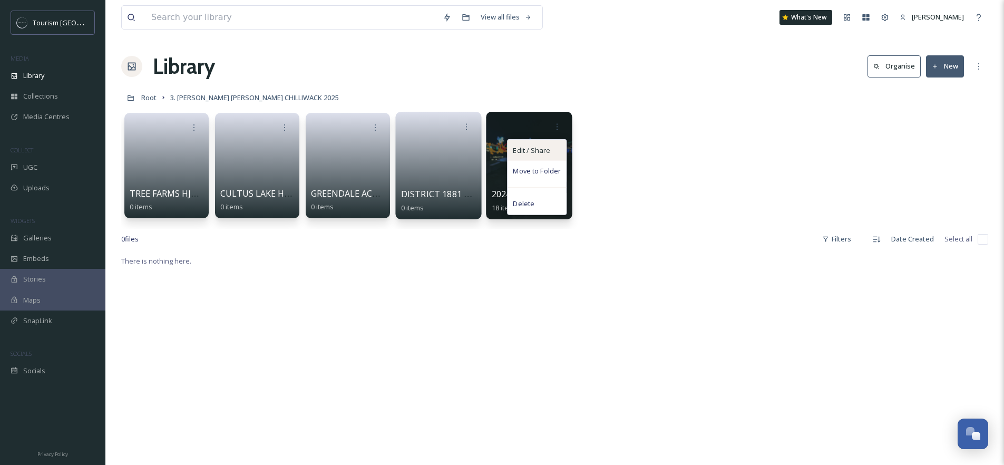
click at [548, 154] on span "Edit / Share" at bounding box center [531, 150] width 37 height 11
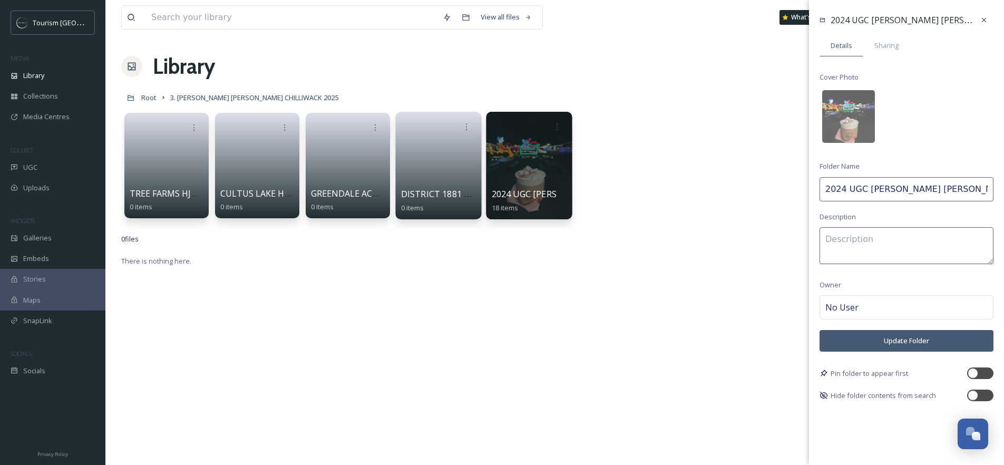
drag, startPoint x: 966, startPoint y: 192, endPoint x: 872, endPoint y: 190, distance: 93.3
click at [872, 190] on input "2024 UGC [PERSON_NAME] [PERSON_NAME] CHWK" at bounding box center [906, 189] width 174 height 24
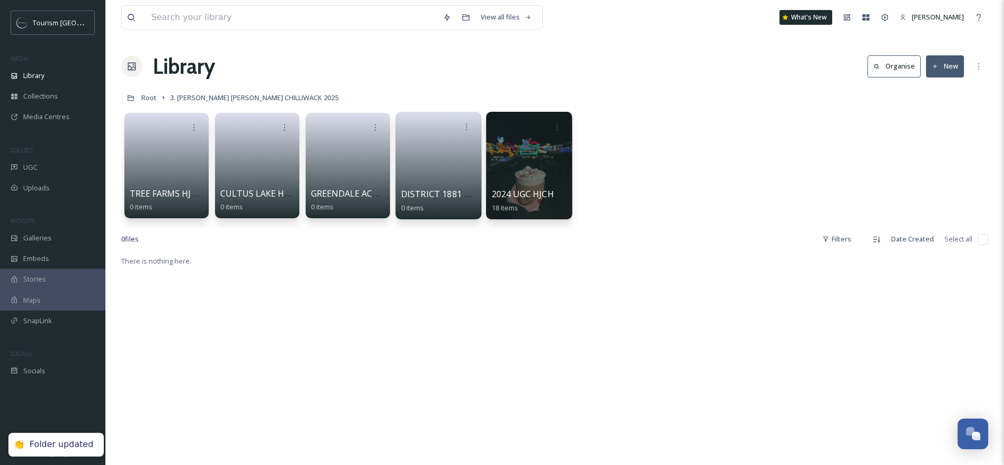
click at [225, 93] on span "3. [PERSON_NAME] [PERSON_NAME] CHILLIWACK 2025" at bounding box center [254, 97] width 168 height 9
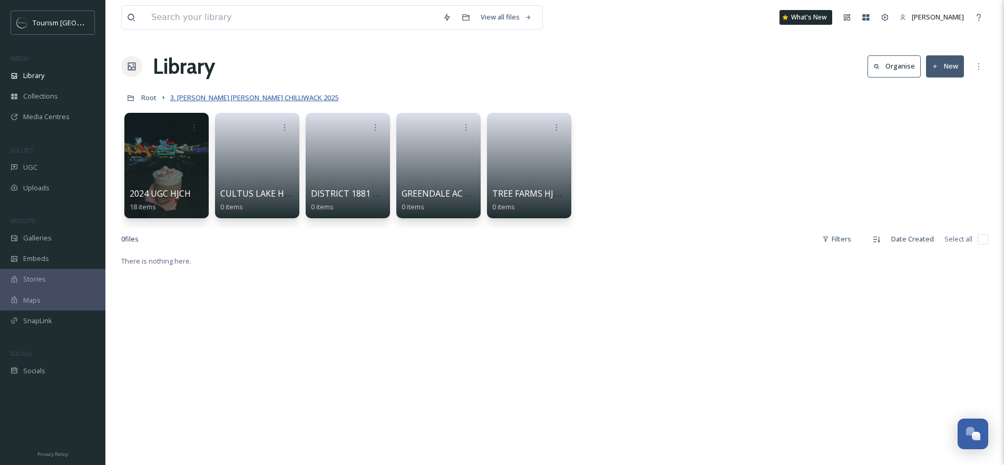
click at [209, 96] on span "3. [PERSON_NAME] [PERSON_NAME] CHILLIWACK 2025" at bounding box center [254, 97] width 168 height 9
click at [155, 97] on span "Root" at bounding box center [148, 97] width 15 height 9
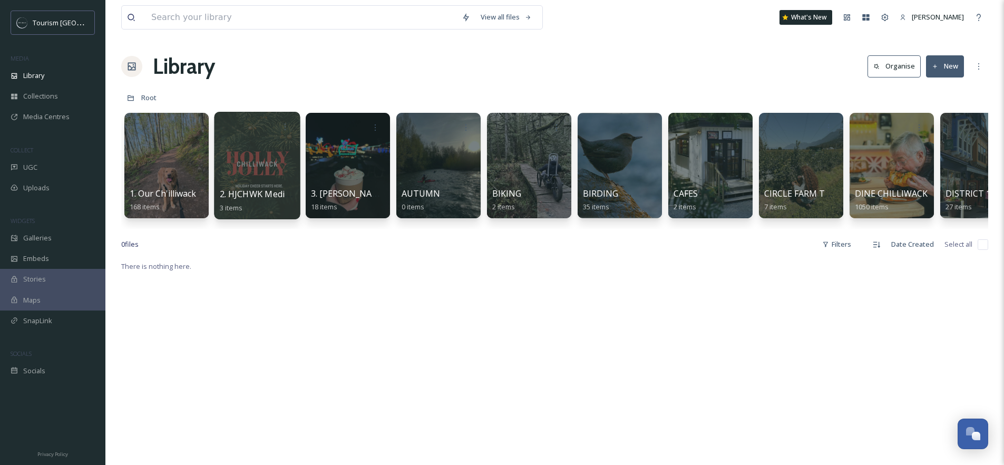
click at [239, 162] on div at bounding box center [257, 165] width 86 height 107
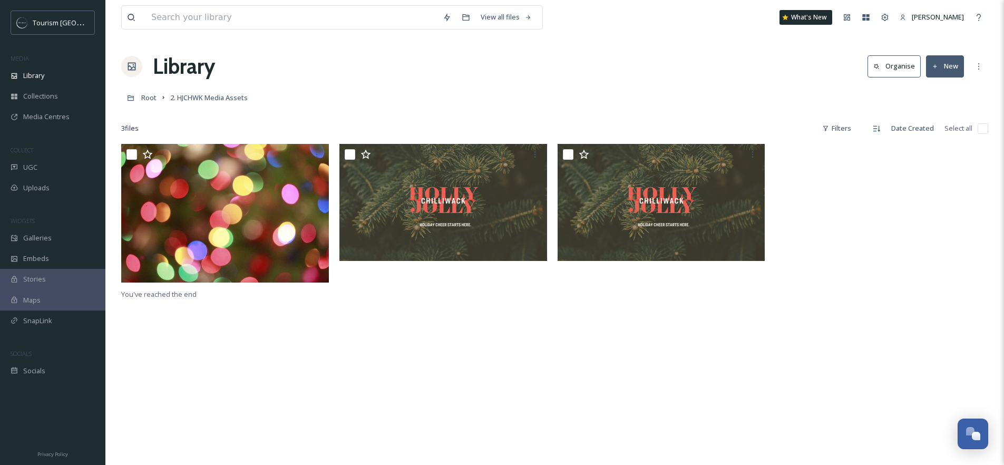
click at [930, 70] on button "New" at bounding box center [945, 66] width 38 height 22
click at [927, 129] on span "Folder" at bounding box center [933, 132] width 20 height 10
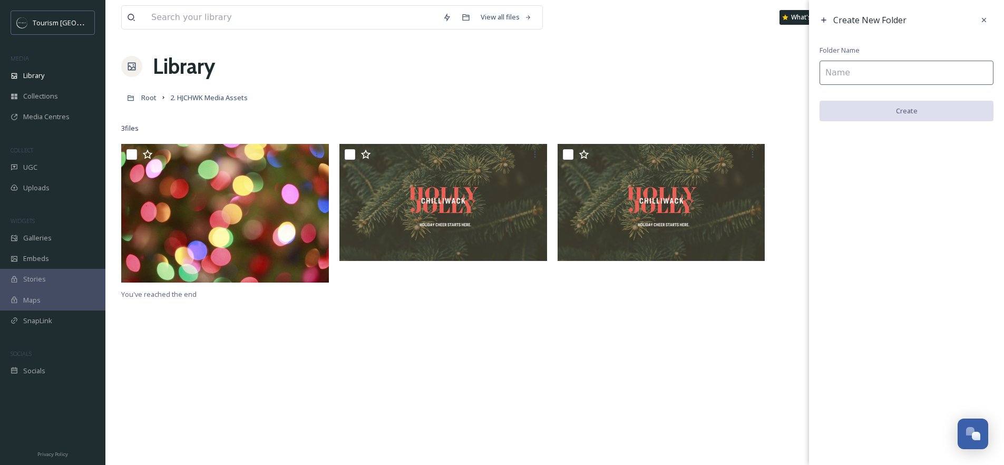
click at [860, 84] on input at bounding box center [906, 73] width 174 height 24
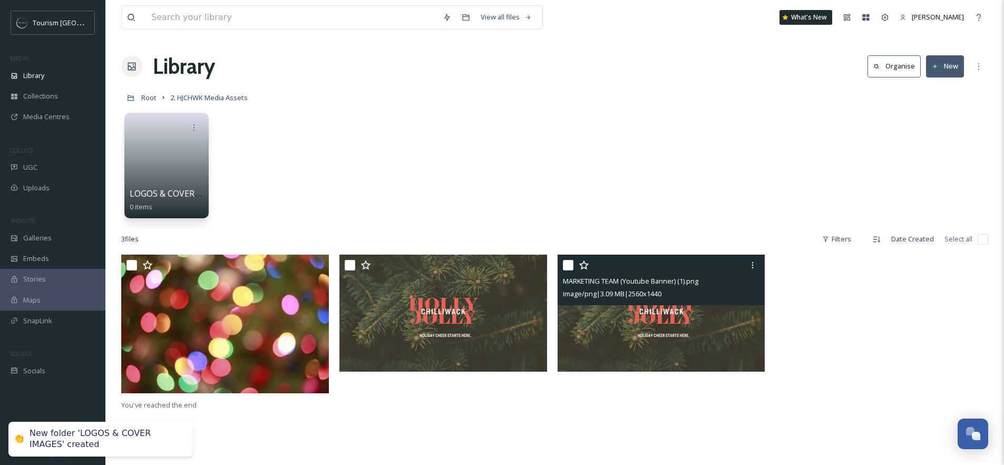
click at [571, 263] on input "checkbox" at bounding box center [568, 265] width 11 height 11
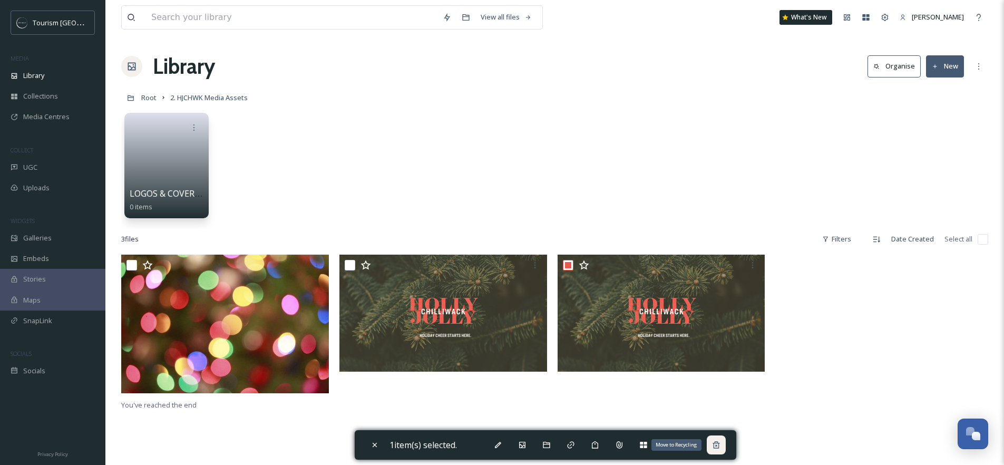
click at [720, 447] on icon at bounding box center [716, 444] width 8 height 8
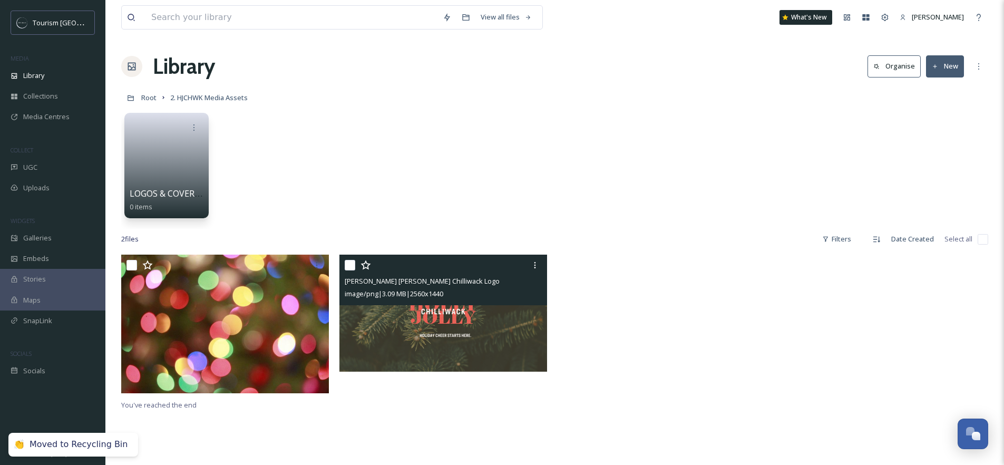
click at [347, 263] on input "checkbox" at bounding box center [350, 265] width 11 height 11
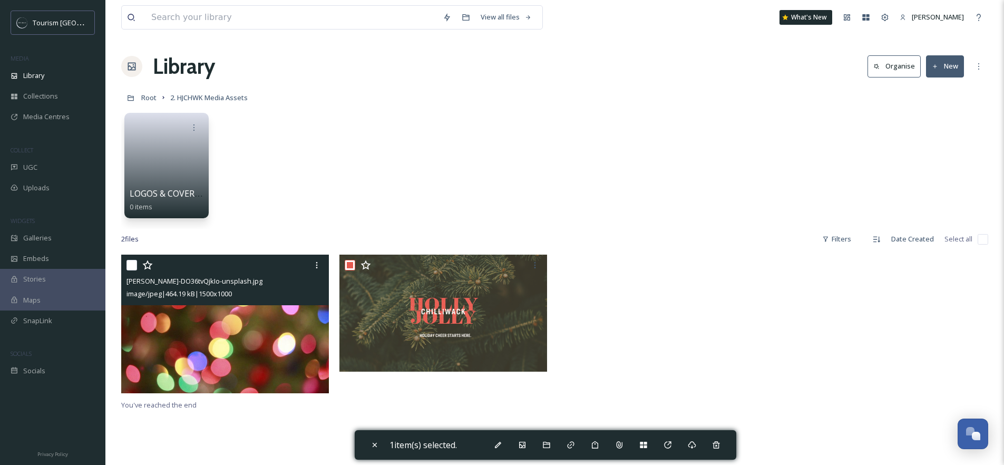
click at [130, 264] on input "checkbox" at bounding box center [131, 265] width 11 height 11
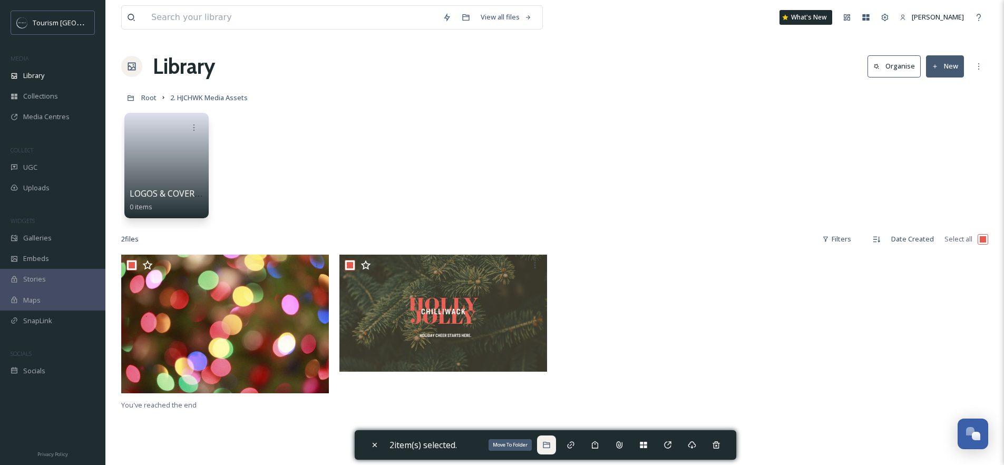
click at [551, 447] on icon at bounding box center [546, 444] width 8 height 8
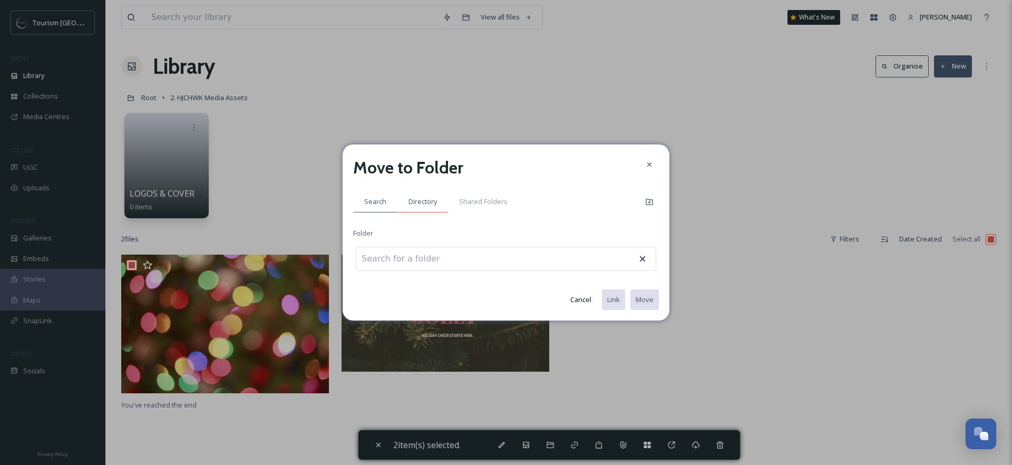
click at [416, 208] on div "Directory" at bounding box center [422, 202] width 51 height 22
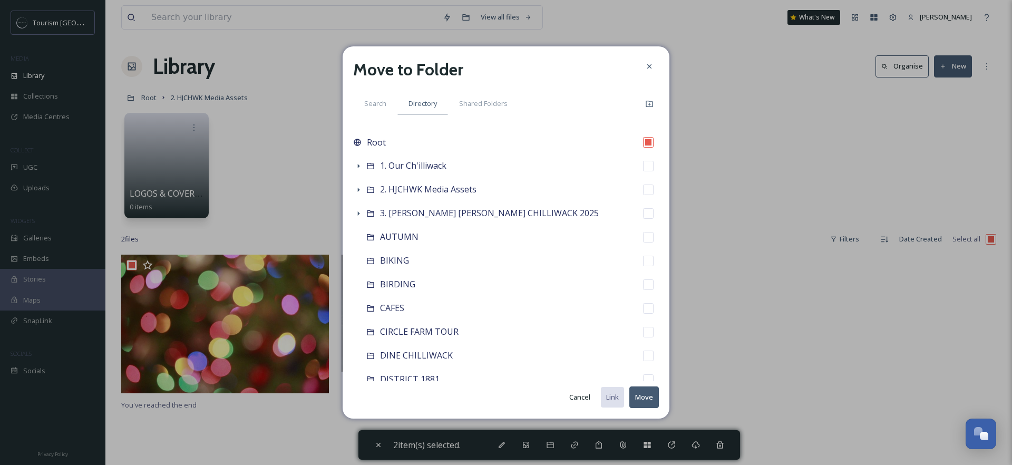
click at [351, 189] on div "Move to Folder Search Directory Shared Folders Root 1. Our Ch'illiwack 2. HJCHW…" at bounding box center [505, 232] width 327 height 372
click at [359, 190] on icon at bounding box center [359, 190] width 2 height 4
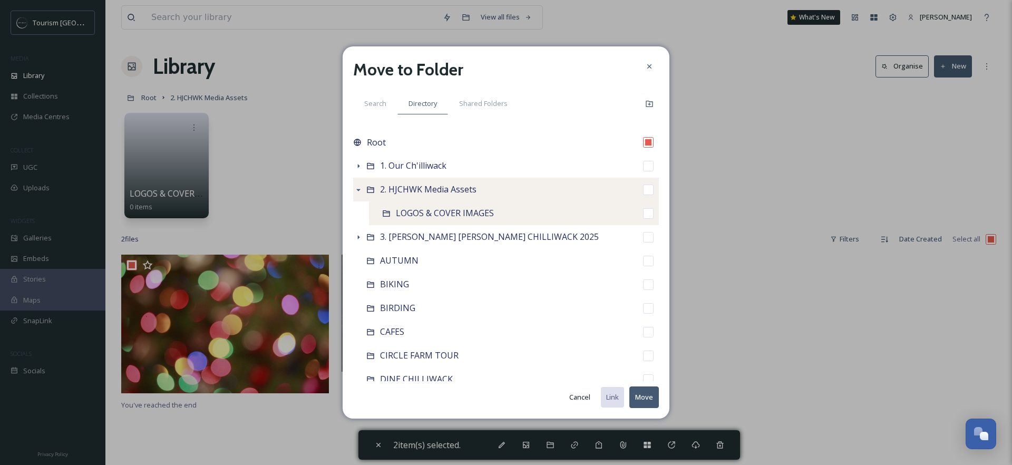
click at [450, 212] on span "LOGOS & COVER IMAGES" at bounding box center [445, 213] width 98 height 12
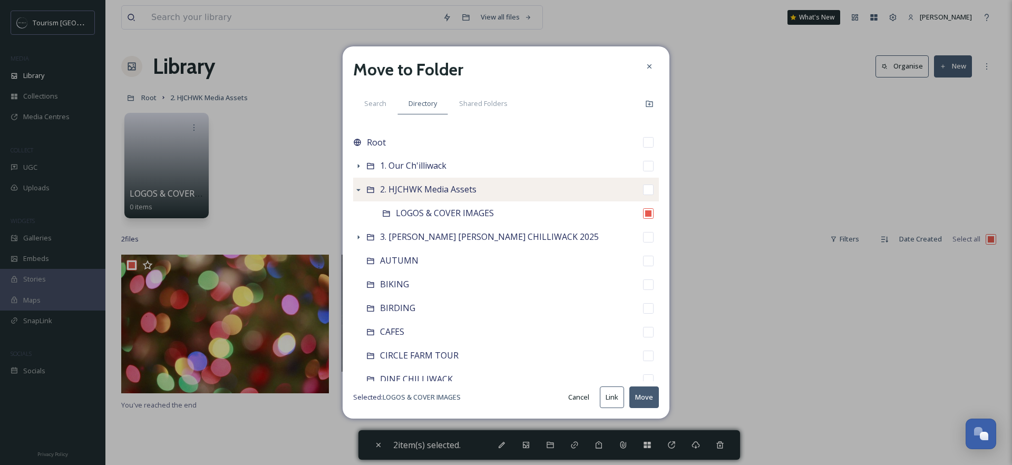
click at [649, 397] on button "Move" at bounding box center [644, 397] width 30 height 22
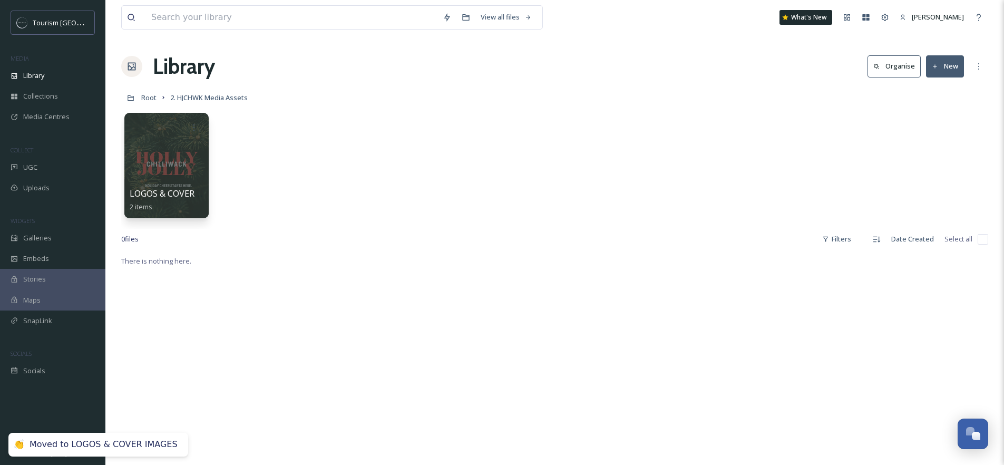
click at [280, 195] on div "LOGOS & COVER IMAGES 2 items" at bounding box center [554, 167] width 867 height 121
click at [948, 68] on button "New" at bounding box center [945, 66] width 38 height 22
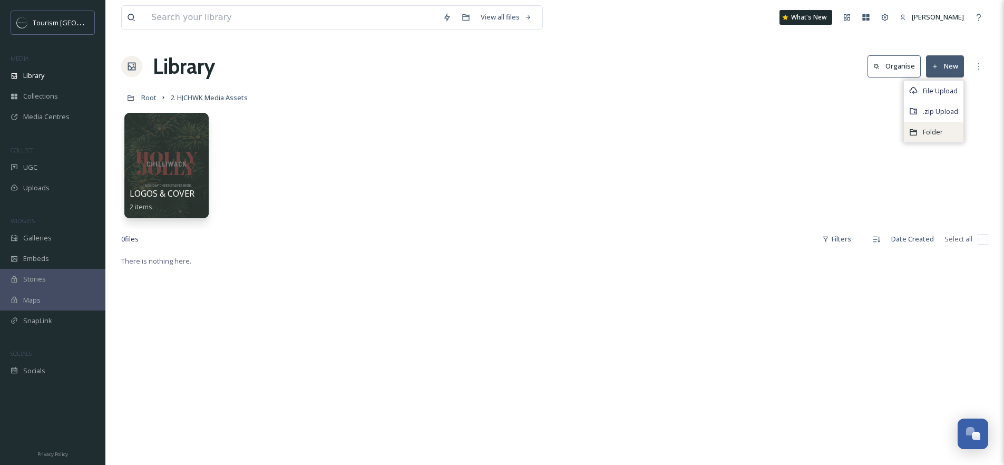
click at [920, 135] on div "Folder" at bounding box center [934, 132] width 60 height 21
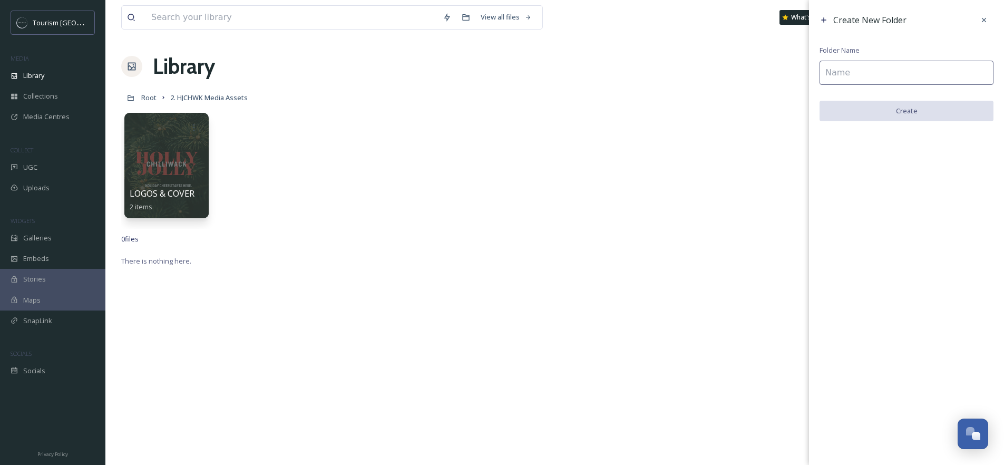
click at [852, 78] on input at bounding box center [906, 73] width 174 height 24
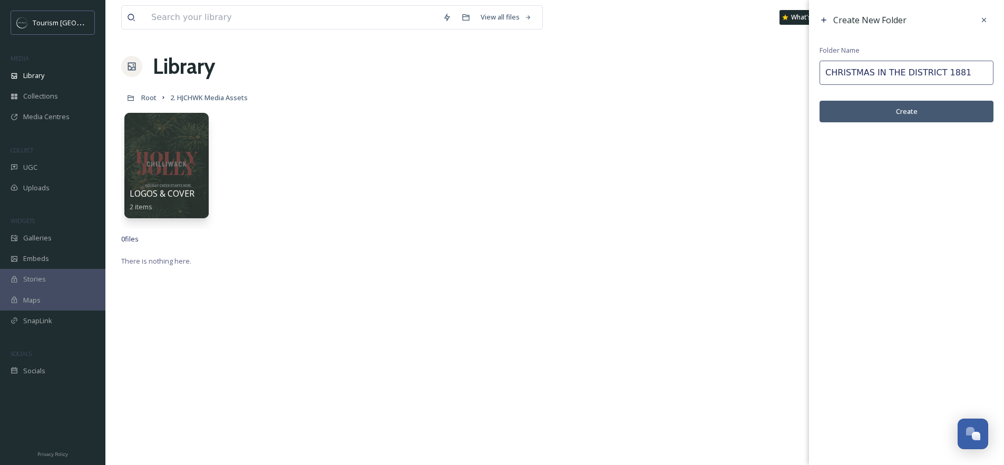
drag, startPoint x: 905, startPoint y: 75, endPoint x: 887, endPoint y: 76, distance: 17.9
click at [887, 76] on input "CHRISTMAS IN THE DISTRICT 1881" at bounding box center [906, 73] width 174 height 24
click at [911, 115] on button "Create" at bounding box center [906, 112] width 174 height 22
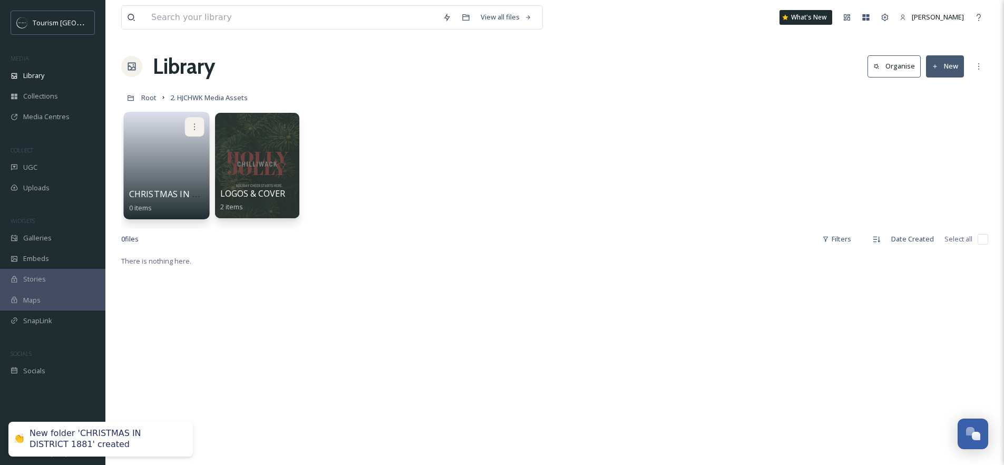
click at [199, 122] on div at bounding box center [194, 126] width 19 height 19
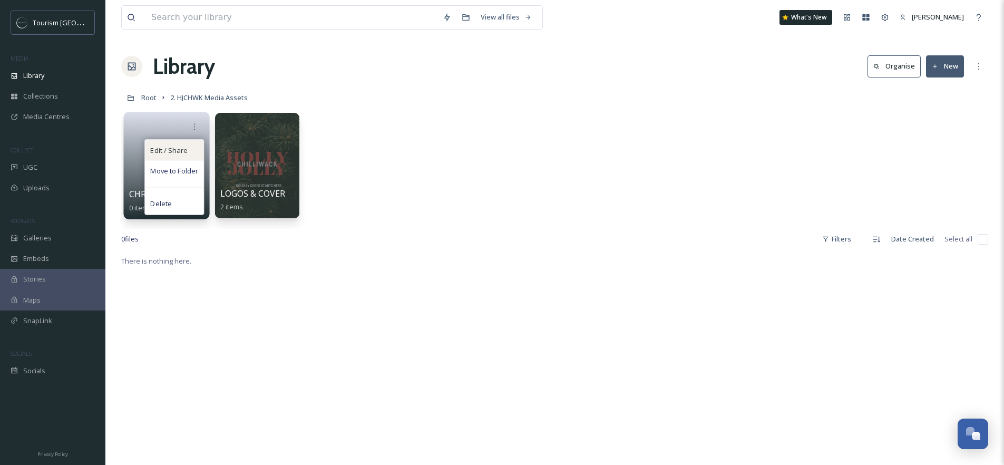
click at [173, 150] on span "Edit / Share" at bounding box center [168, 150] width 37 height 11
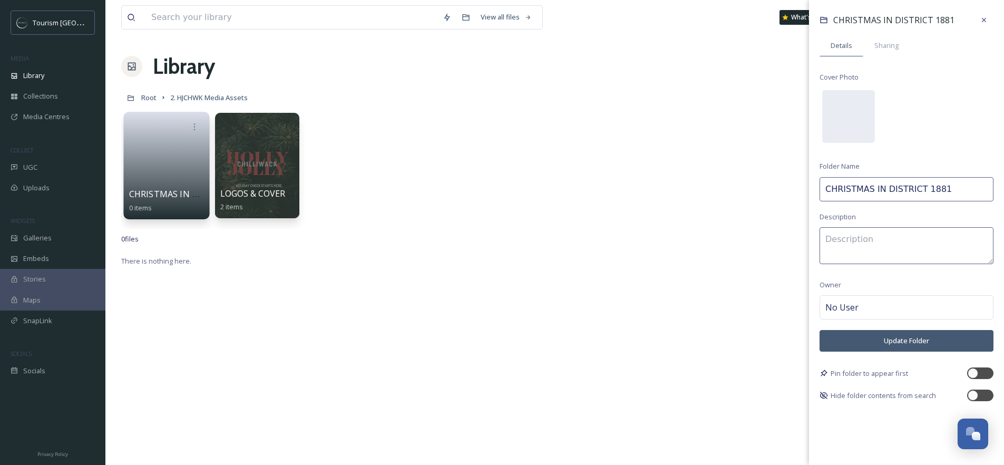
drag, startPoint x: 885, startPoint y: 187, endPoint x: 792, endPoint y: 186, distance: 92.7
click at [792, 186] on div "CHRISTMAS IN DISTRICT 1881 0 items CHRISTMAS IN DISTRICT 1881 Details Sharing C…" at bounding box center [554, 167] width 867 height 121
click at [907, 192] on input "DISTRICT 1881" at bounding box center [906, 189] width 174 height 24
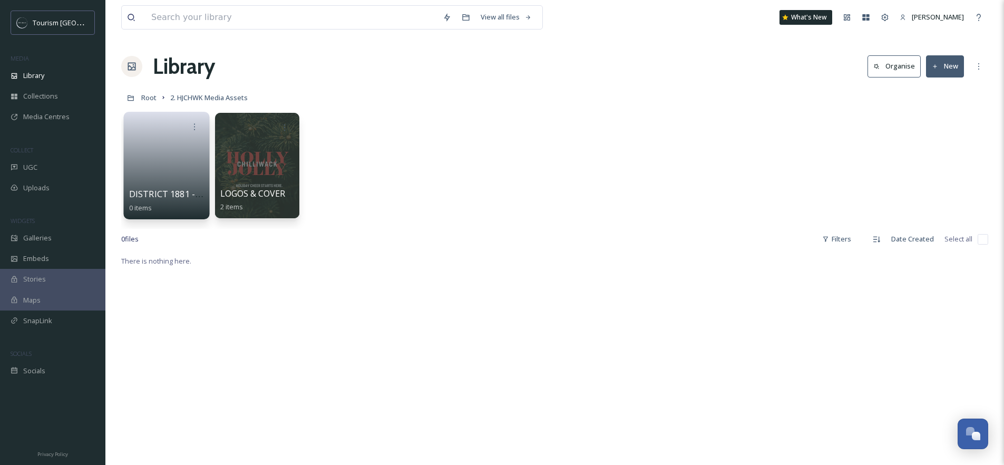
click at [948, 69] on button "New" at bounding box center [945, 66] width 38 height 22
click at [928, 135] on span "Folder" at bounding box center [933, 132] width 20 height 10
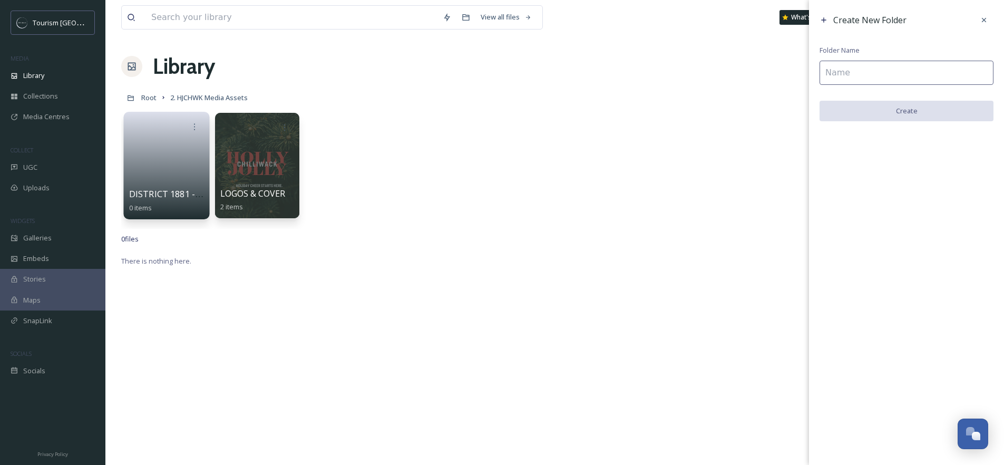
click at [842, 73] on input at bounding box center [906, 73] width 174 height 24
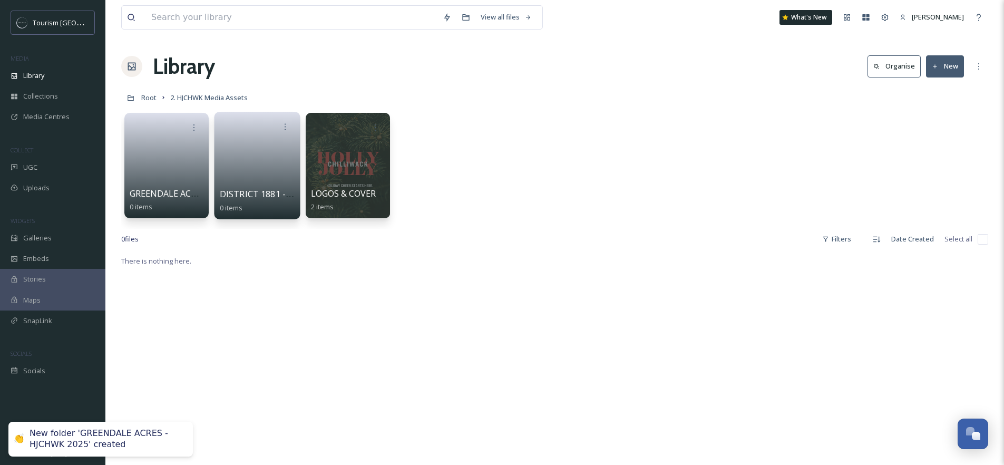
click at [237, 170] on link at bounding box center [257, 161] width 75 height 51
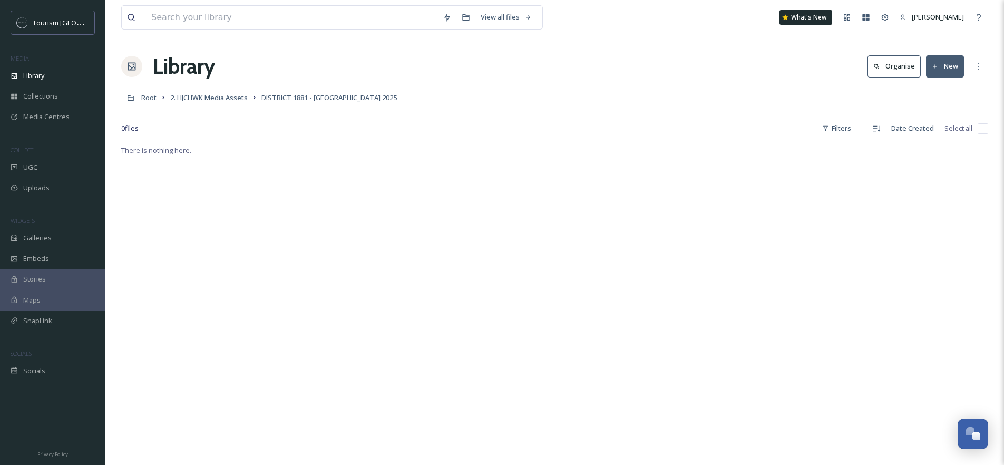
click at [208, 103] on link "2. HJCHWK Media Assets" at bounding box center [208, 97] width 77 height 13
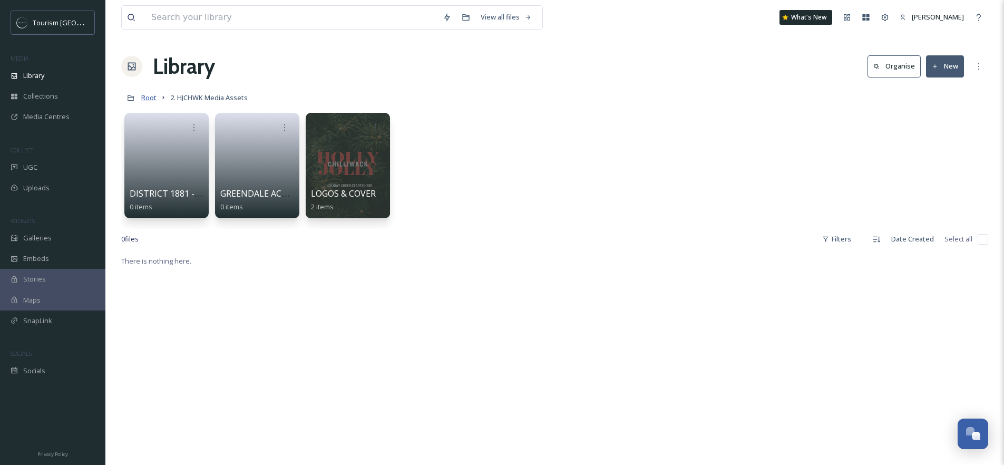
click at [146, 99] on span "Root" at bounding box center [148, 97] width 15 height 9
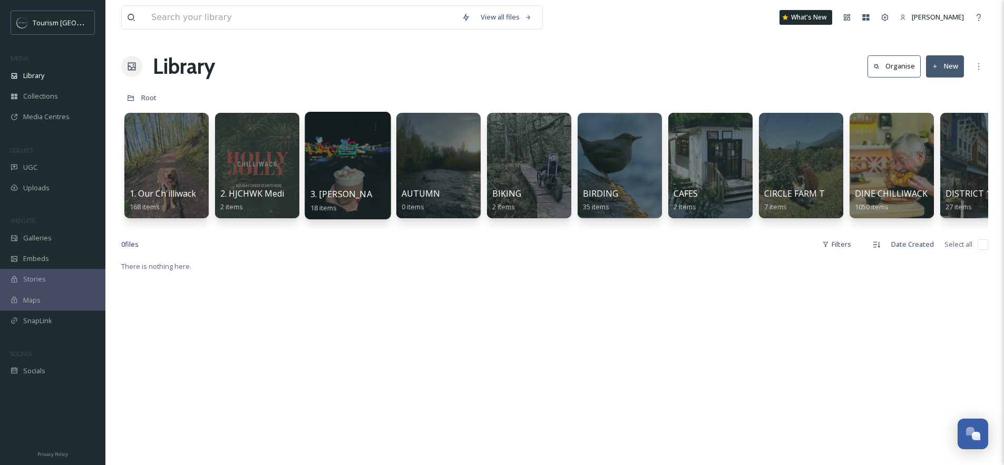
click at [360, 198] on span "3. [PERSON_NAME] [PERSON_NAME] CHILLIWACK 2025" at bounding box center [421, 194] width 223 height 12
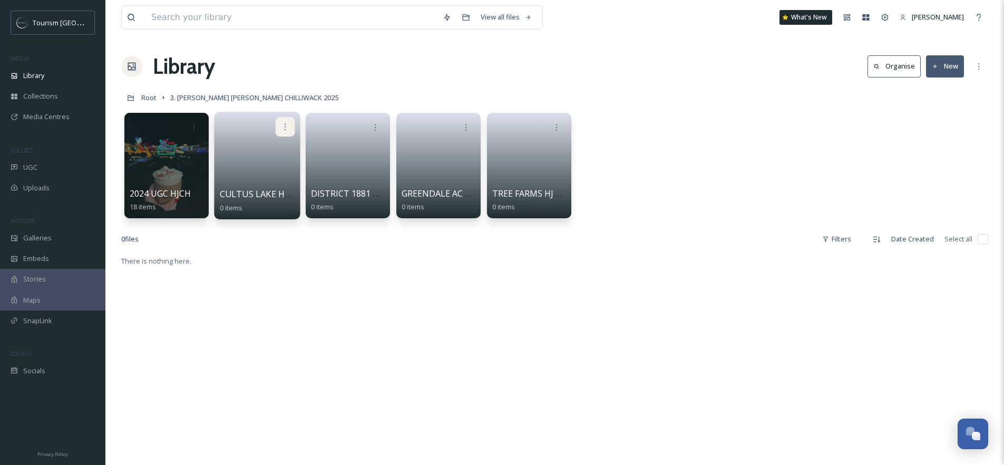
click at [286, 127] on icon at bounding box center [285, 126] width 8 height 8
click at [264, 149] on span "Edit / Share" at bounding box center [259, 150] width 37 height 11
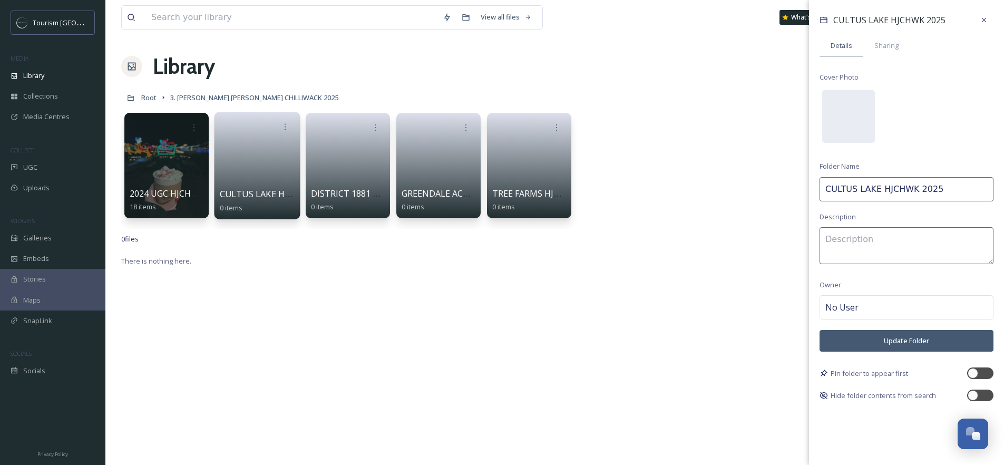
click at [954, 184] on input "CULTUS LAKE HJCHWK 2025" at bounding box center [906, 189] width 174 height 24
drag, startPoint x: 967, startPoint y: 192, endPoint x: 945, endPoint y: 191, distance: 21.6
click at [945, 191] on input "CULTUS LAKE HJCHWK 2025 -UGC" at bounding box center [906, 189] width 174 height 24
click at [947, 192] on input "CULTUS LAKE HJCHWK 2025 -UGC" at bounding box center [906, 189] width 174 height 24
drag, startPoint x: 970, startPoint y: 190, endPoint x: 940, endPoint y: 193, distance: 29.6
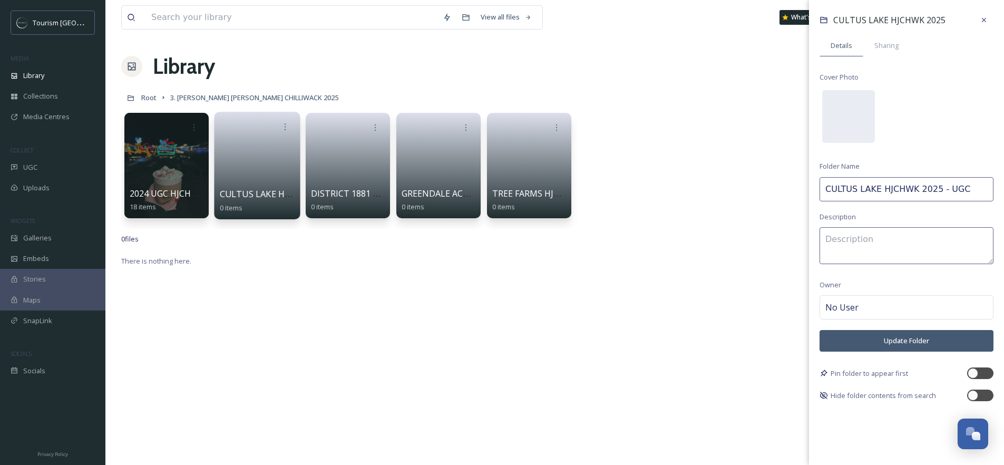
click at [940, 193] on input "CULTUS LAKE HJCHWK 2025 - UGC" at bounding box center [906, 189] width 174 height 24
click at [916, 338] on button "Update Folder" at bounding box center [906, 341] width 174 height 22
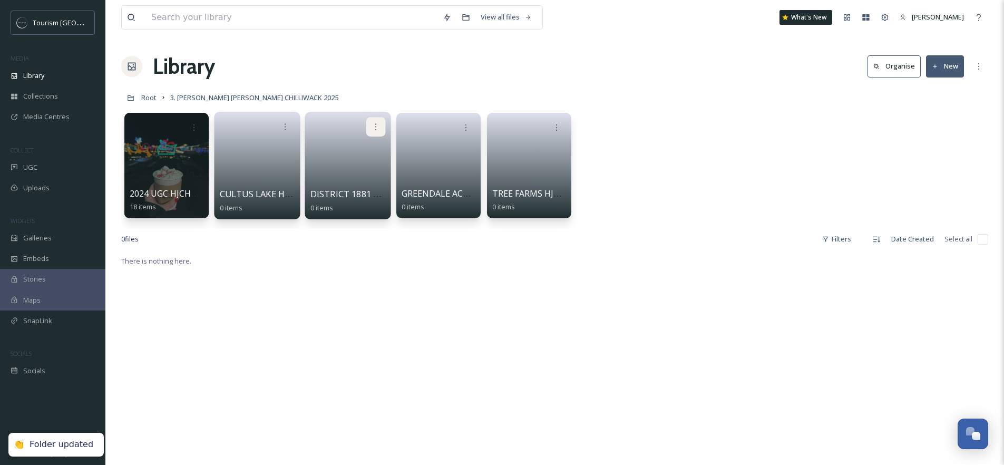
click at [374, 128] on icon at bounding box center [375, 126] width 8 height 8
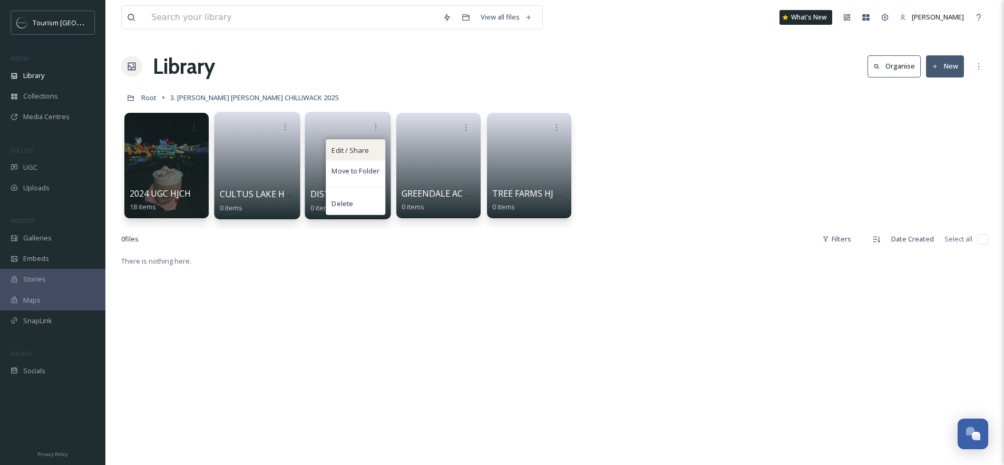
click at [350, 151] on span "Edit / Share" at bounding box center [349, 150] width 37 height 11
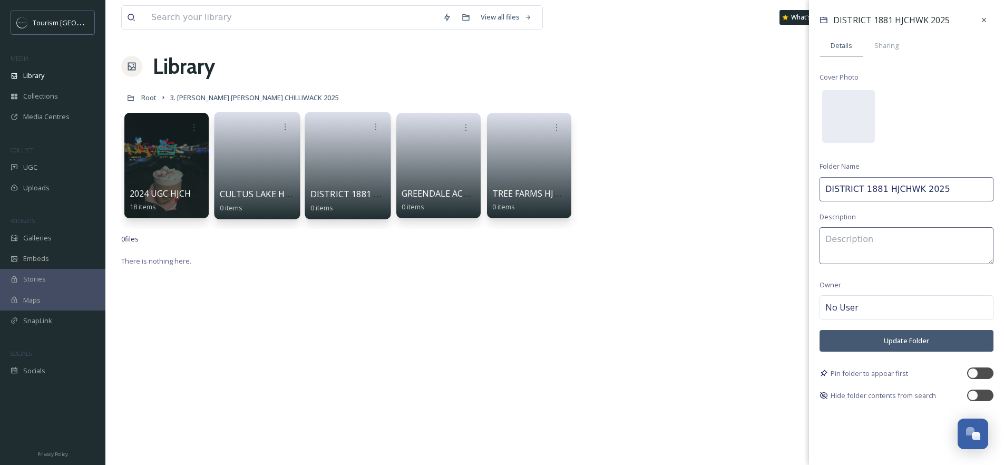
click at [954, 188] on input "DISTRICT 1881 HJCHWK 2025" at bounding box center [906, 189] width 174 height 24
paste input "- UGC"
click at [891, 337] on button "Update Folder" at bounding box center [906, 341] width 174 height 22
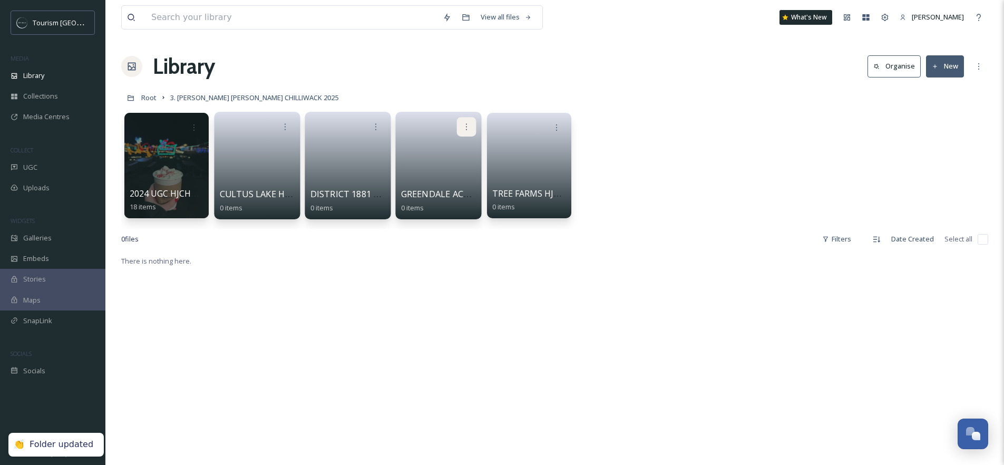
click at [469, 121] on div at bounding box center [466, 126] width 19 height 19
click at [440, 154] on span "Edit / Share" at bounding box center [440, 150] width 37 height 11
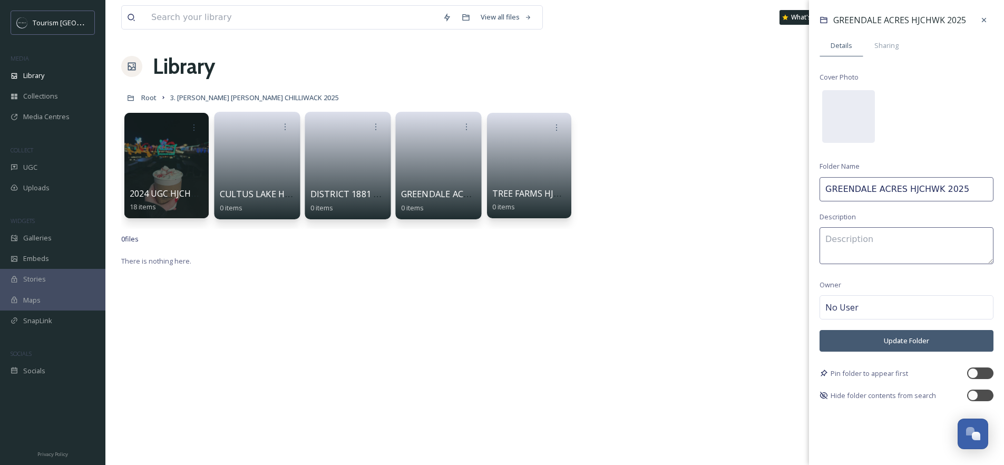
click at [979, 196] on input "GREENDALE ACRES HJCHWK 2025" at bounding box center [906, 189] width 174 height 24
paste input "- UGC"
click at [913, 337] on button "Update Folder" at bounding box center [906, 341] width 174 height 22
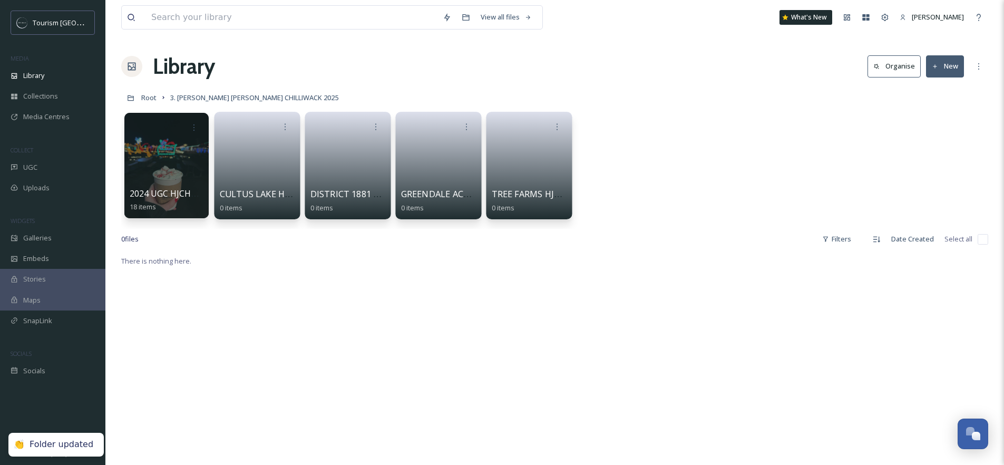
click at [534, 165] on link at bounding box center [529, 161] width 75 height 51
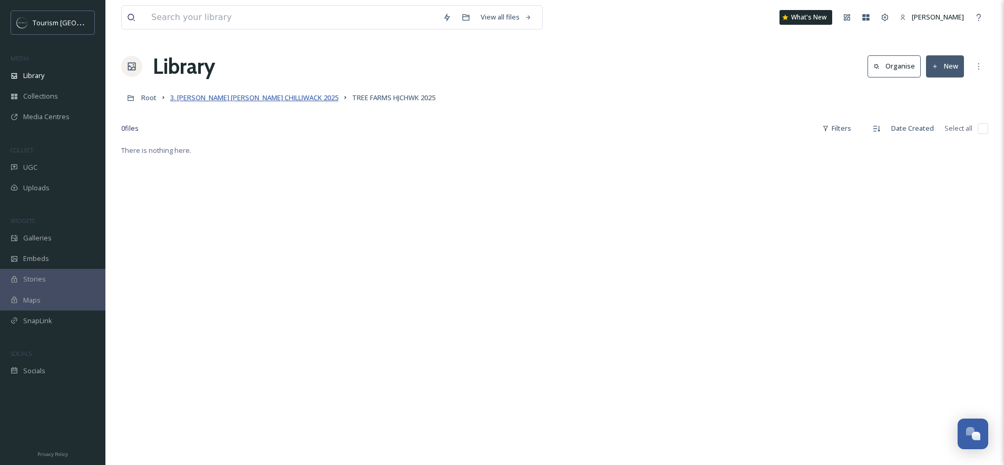
click at [263, 98] on span "3. [PERSON_NAME] [PERSON_NAME] CHILLIWACK 2025" at bounding box center [254, 97] width 168 height 9
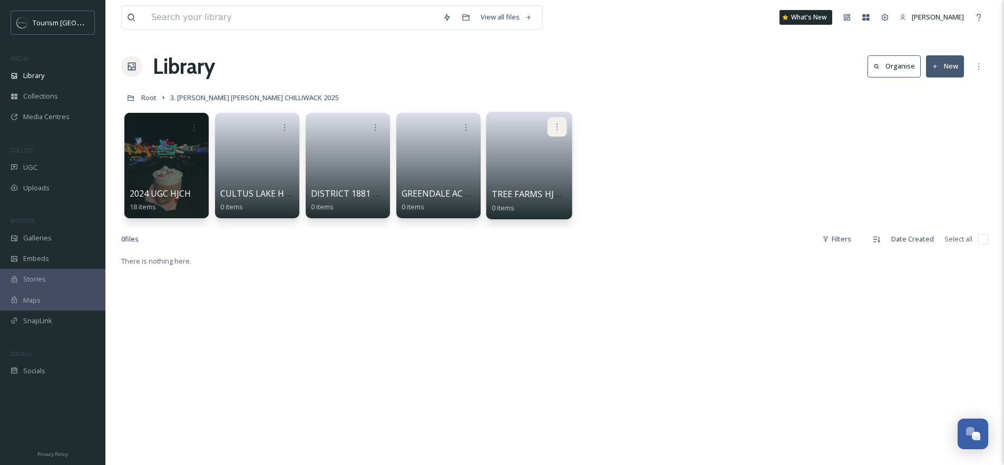
click at [558, 121] on div at bounding box center [556, 126] width 19 height 19
click at [543, 153] on span "Edit / Share" at bounding box center [531, 150] width 37 height 11
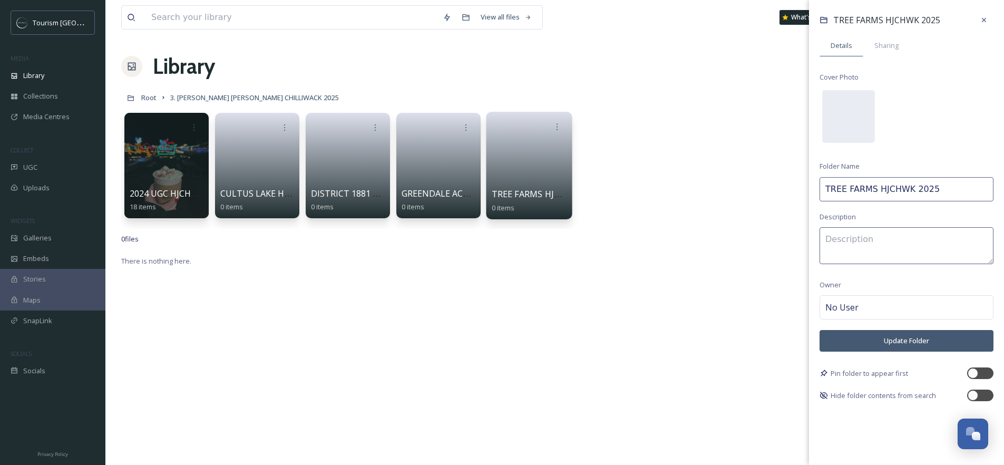
click at [945, 189] on input "TREE FARMS HJCHWK 2025" at bounding box center [906, 189] width 174 height 24
paste input "- UGC"
click at [900, 341] on button "Update Folder" at bounding box center [906, 341] width 174 height 22
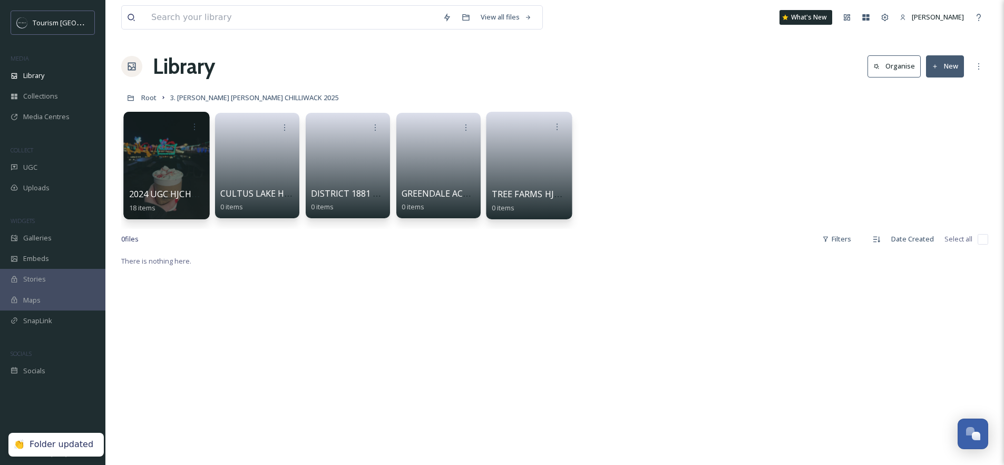
click at [162, 158] on div at bounding box center [166, 165] width 86 height 107
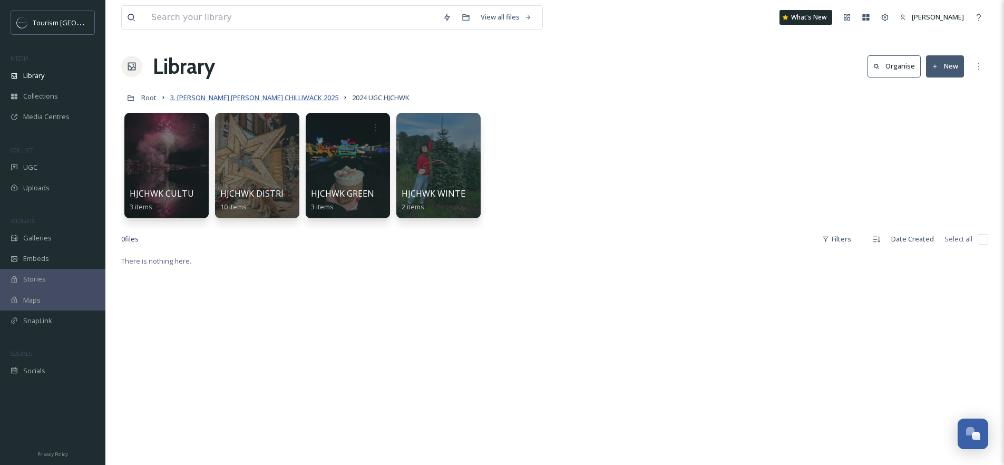
click at [211, 95] on span "3. [PERSON_NAME] [PERSON_NAME] CHILLIWACK 2025" at bounding box center [254, 97] width 168 height 9
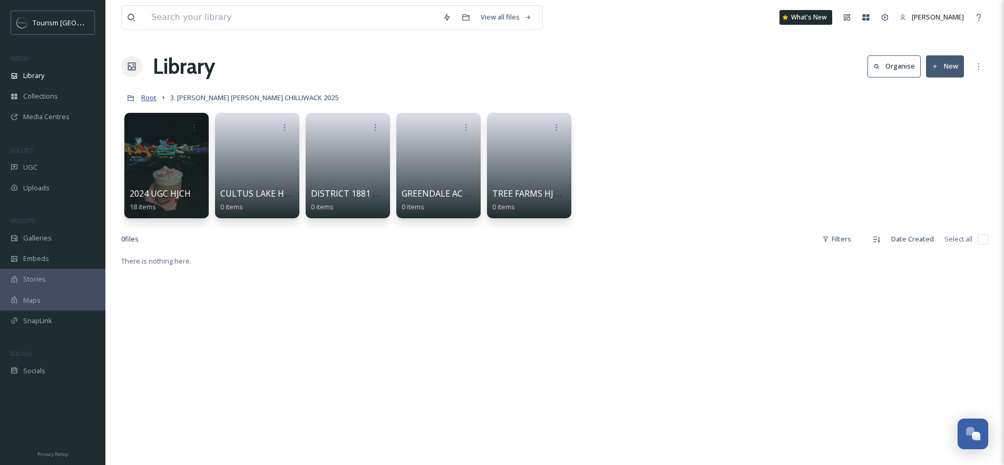
click at [151, 98] on span "Root" at bounding box center [148, 97] width 15 height 9
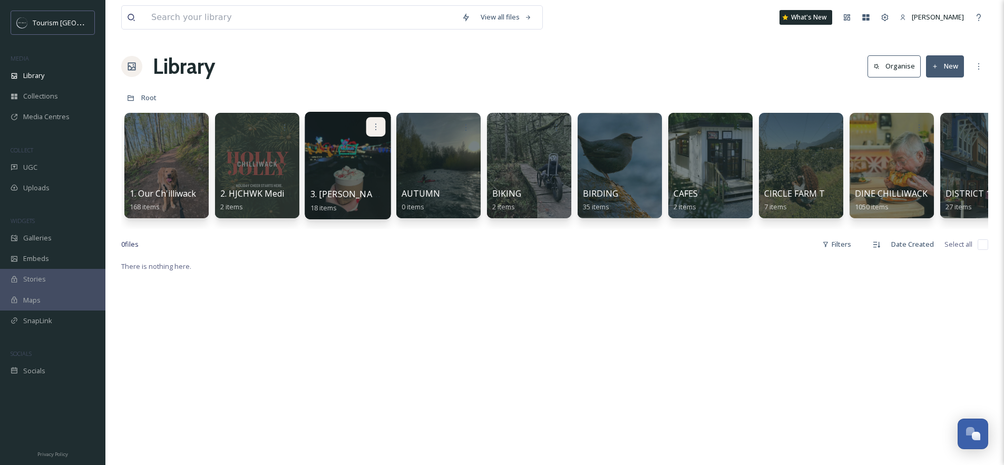
click at [377, 129] on icon at bounding box center [375, 126] width 8 height 8
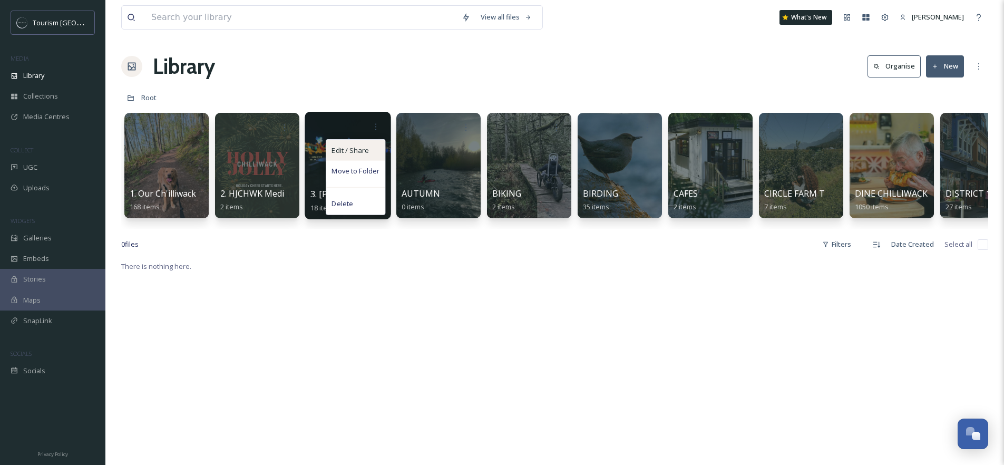
click at [353, 152] on span "Edit / Share" at bounding box center [349, 150] width 37 height 11
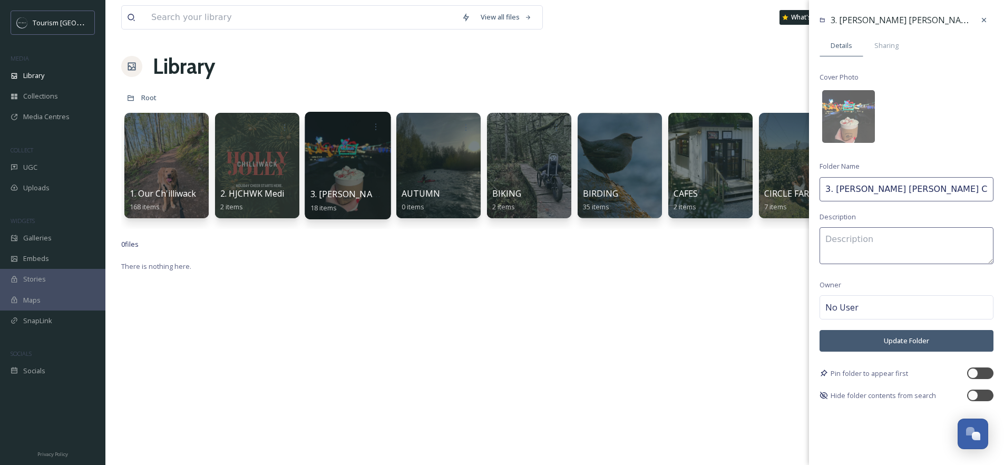
drag, startPoint x: 972, startPoint y: 193, endPoint x: 837, endPoint y: 193, distance: 134.4
click at [837, 193] on input "3. [PERSON_NAME] [PERSON_NAME] CHILLIWACK 2025" at bounding box center [906, 189] width 174 height 24
click at [836, 192] on input "3. [PERSON_NAME] [PERSON_NAME] CHILLIWACK 2025" at bounding box center [906, 189] width 174 height 24
click at [963, 189] on input "3. [PERSON_NAME] [PERSON_NAME] CHILLIWACK 2025" at bounding box center [906, 189] width 174 height 24
paste input "- UGC"
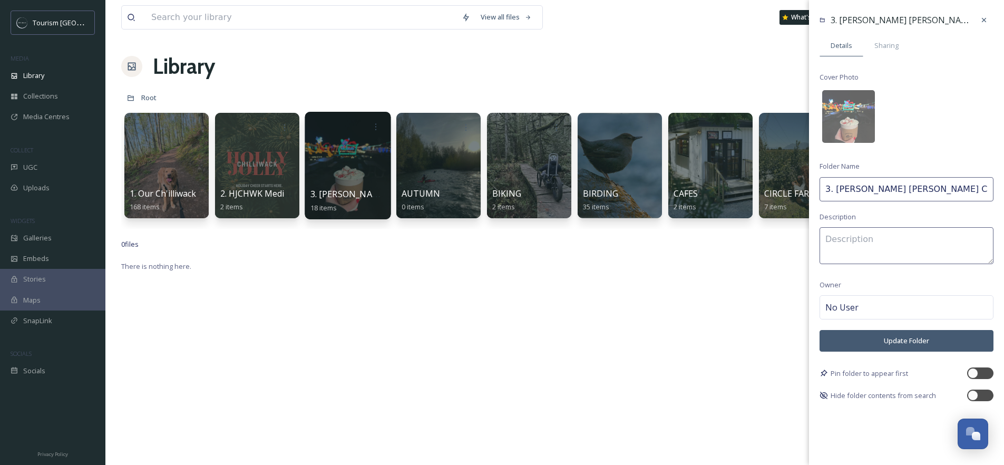
click at [899, 342] on button "Update Folder" at bounding box center [906, 341] width 174 height 22
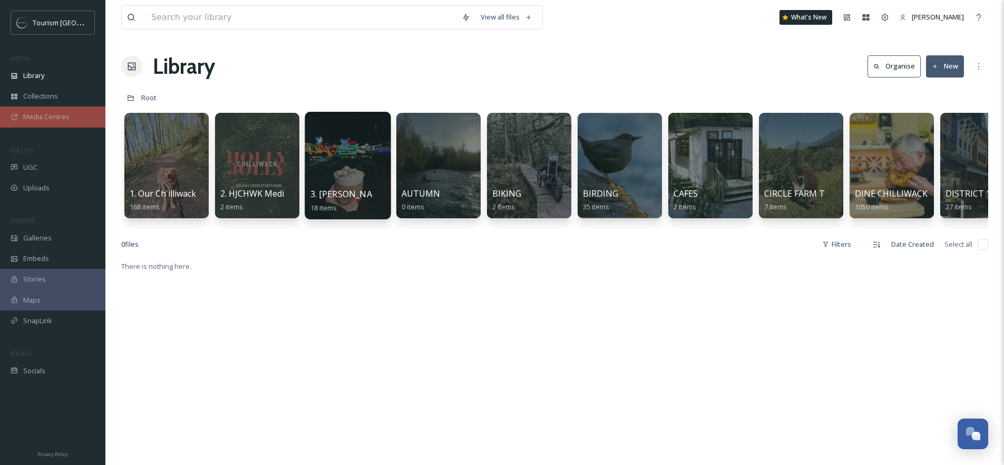
click at [41, 120] on span "Media Centres" at bounding box center [46, 117] width 46 height 10
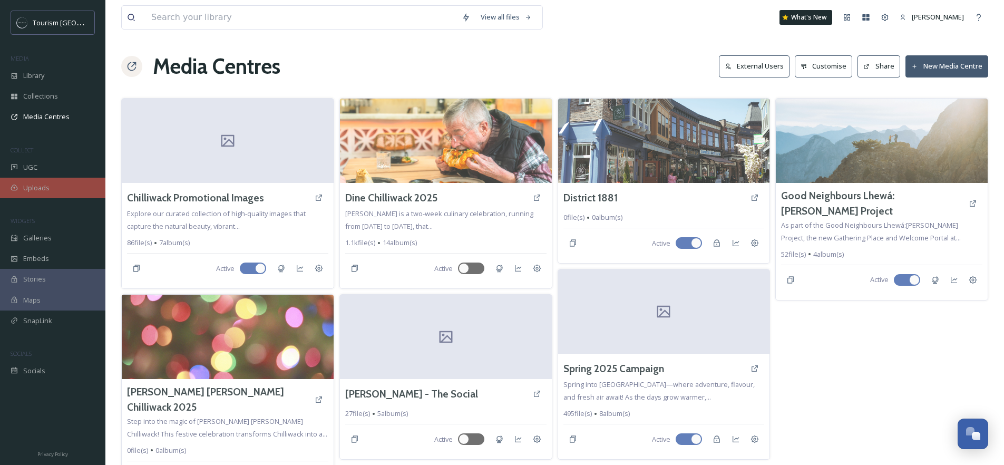
click at [36, 188] on span "Uploads" at bounding box center [36, 188] width 26 height 10
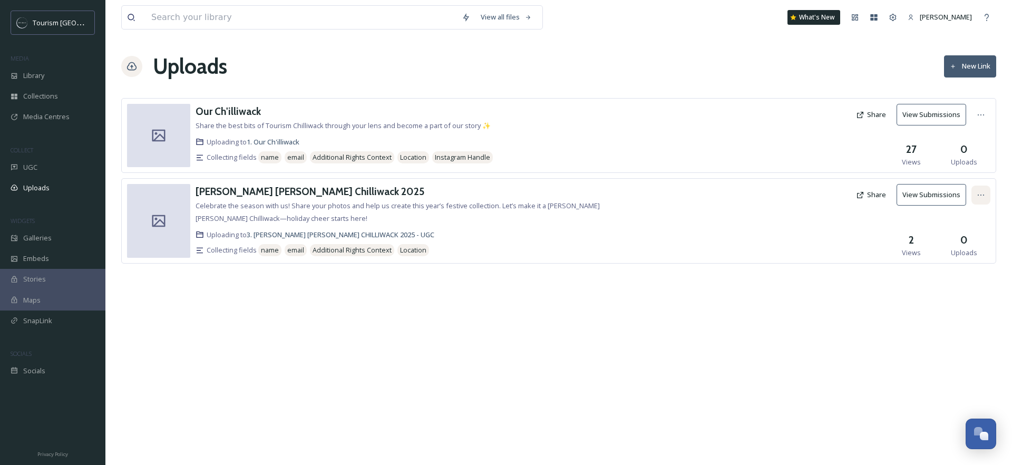
click at [977, 200] on div at bounding box center [980, 194] width 19 height 19
click at [967, 230] on div "Edit" at bounding box center [969, 238] width 40 height 21
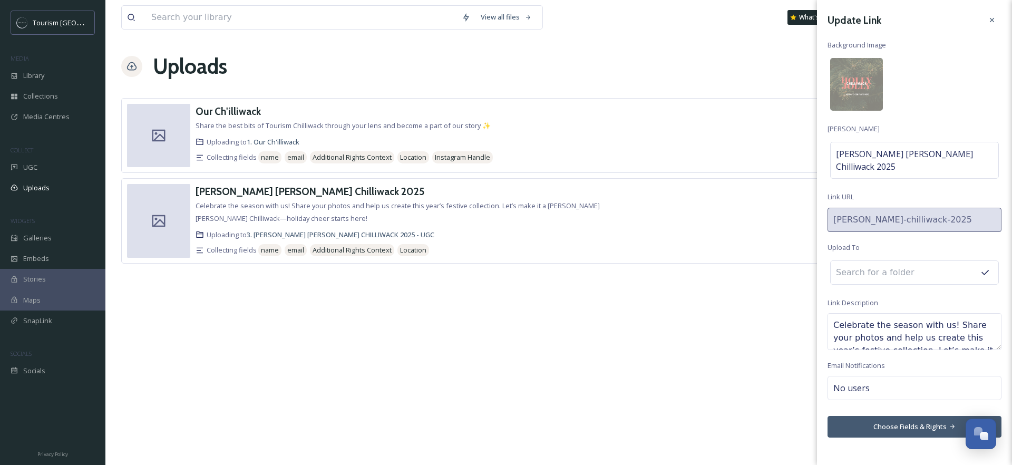
click at [931, 261] on input at bounding box center [888, 272] width 116 height 23
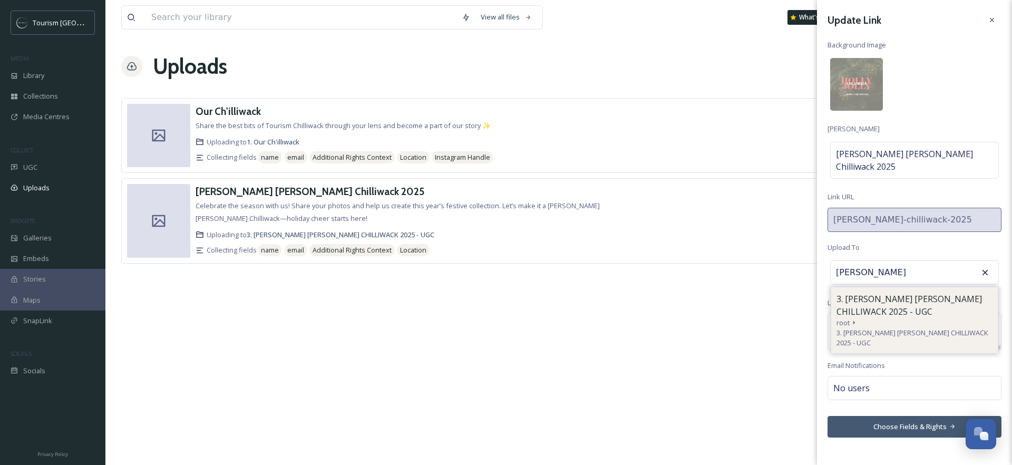
click at [950, 296] on span "3. [PERSON_NAME] [PERSON_NAME] CHILLIWACK 2025 - UGC" at bounding box center [914, 304] width 156 height 25
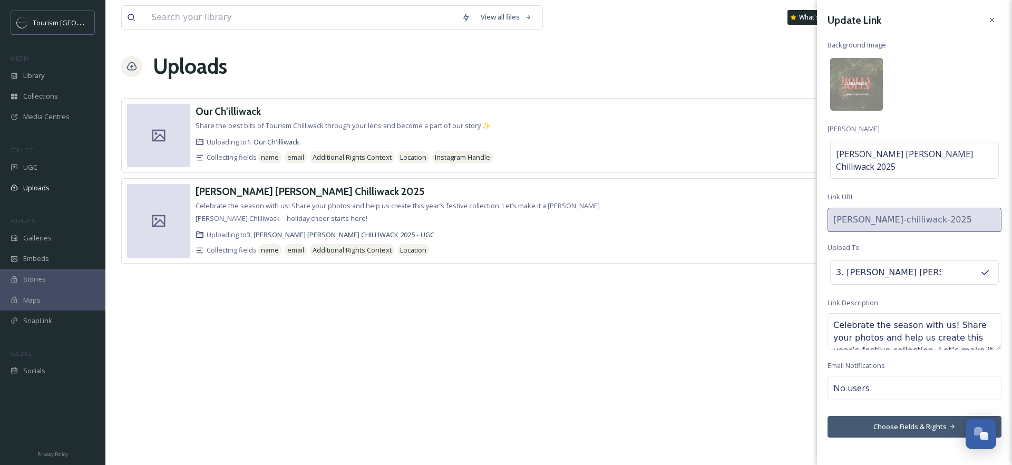
click at [904, 416] on button "Choose Fields & Rights" at bounding box center [914, 427] width 174 height 22
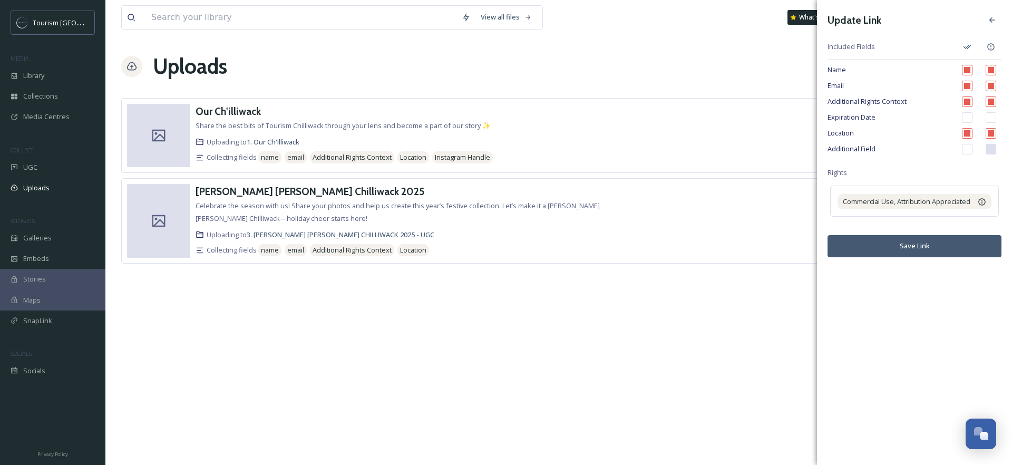
click at [933, 244] on button "Save Link" at bounding box center [914, 246] width 174 height 22
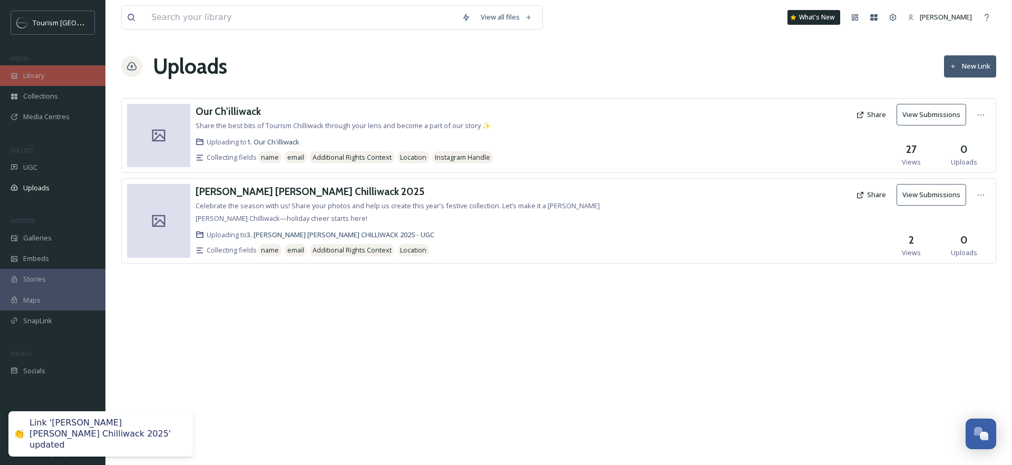
click at [46, 80] on div "Library" at bounding box center [52, 75] width 105 height 21
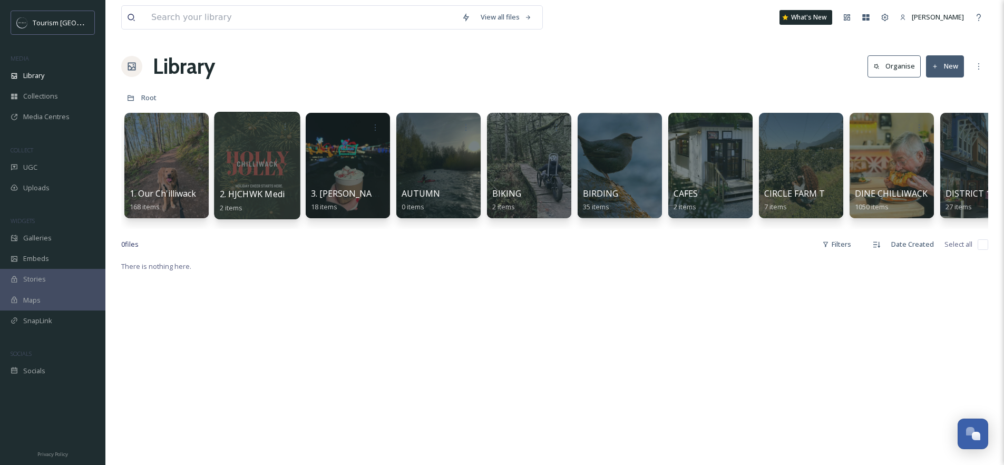
click at [270, 143] on div at bounding box center [257, 165] width 86 height 107
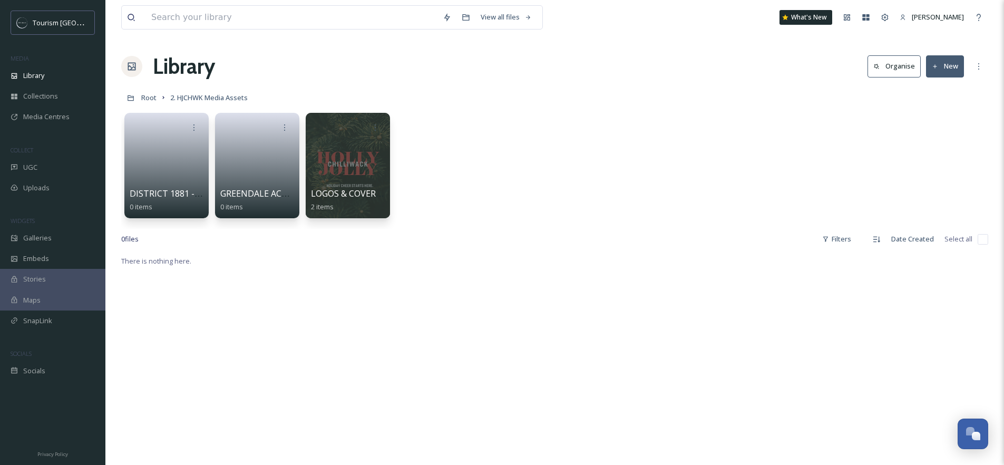
scroll to position [173, 0]
click at [954, 68] on button "New" at bounding box center [945, 66] width 38 height 22
click at [943, 128] on div "Folder" at bounding box center [934, 132] width 60 height 21
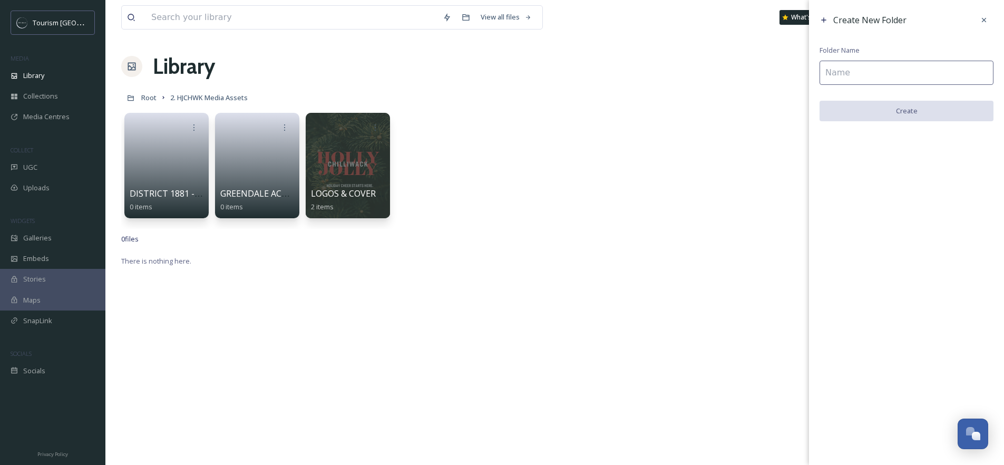
click at [871, 75] on input at bounding box center [906, 73] width 174 height 24
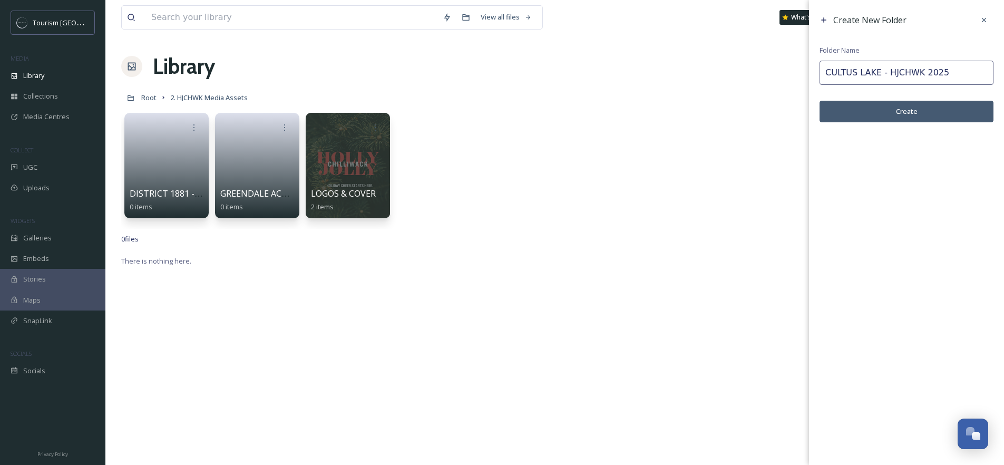
type input "CULTUS LAKE - HJCHWK 2025"
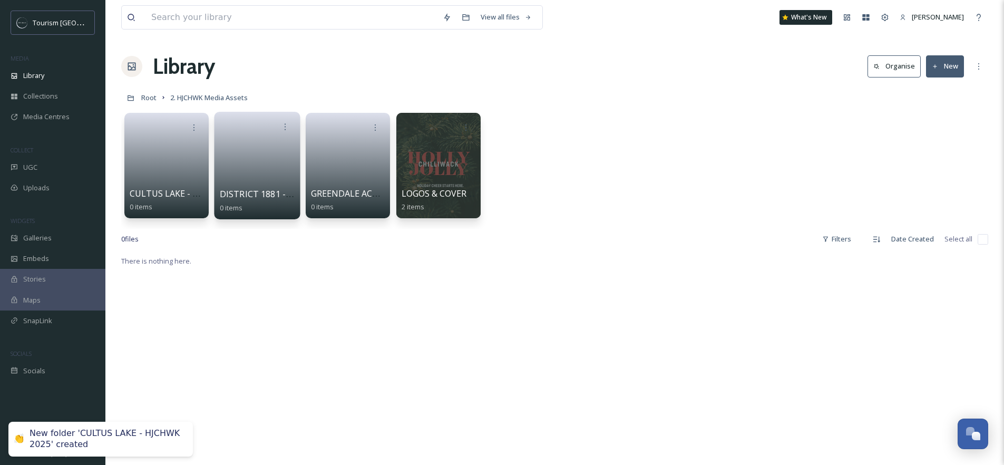
click at [232, 164] on link at bounding box center [257, 161] width 75 height 51
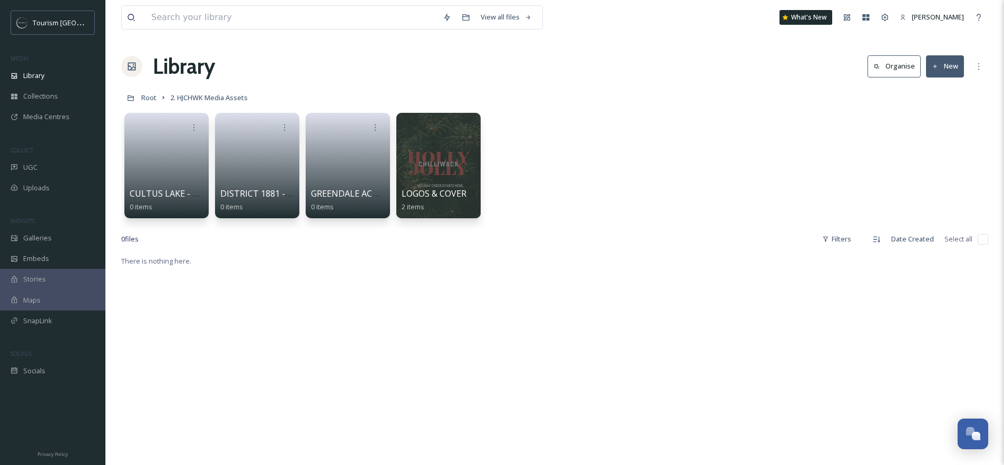
click at [952, 71] on button "New" at bounding box center [945, 66] width 38 height 22
click at [931, 134] on span "Folder" at bounding box center [933, 132] width 20 height 10
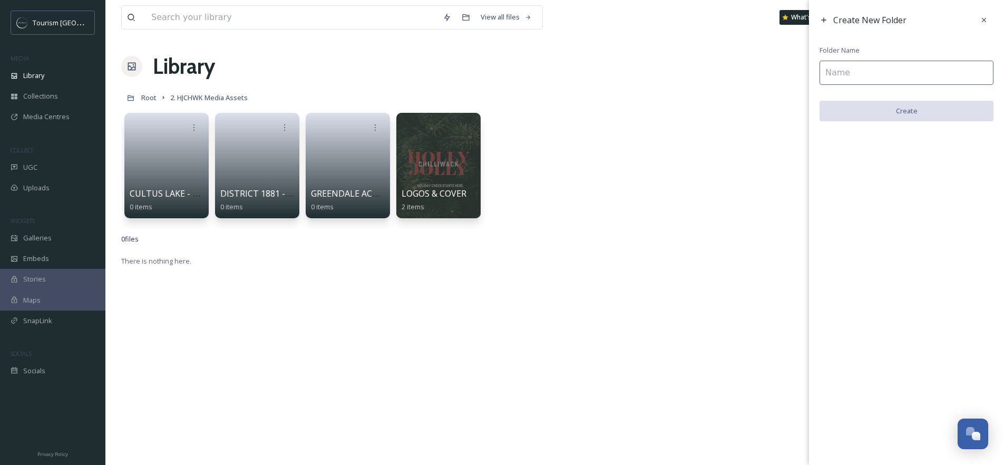
click at [865, 74] on input at bounding box center [906, 73] width 174 height 24
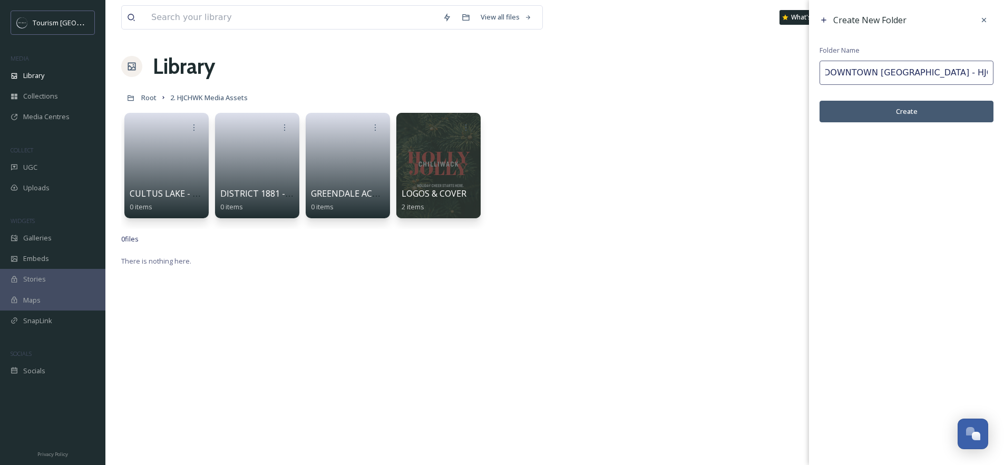
scroll to position [0, 7]
type input "DOWNTOWN CHILLIWACK - HJCHWK 2025"
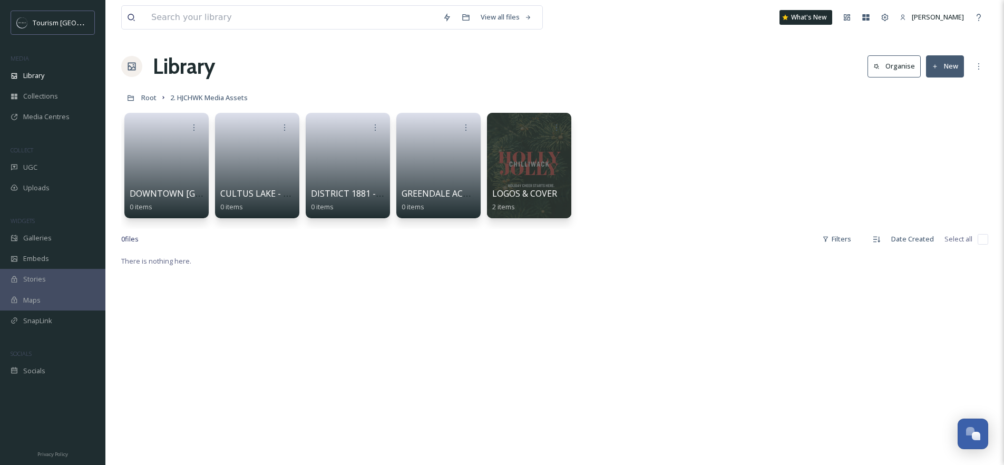
click at [953, 74] on button "New" at bounding box center [945, 66] width 38 height 22
click at [938, 134] on span "Folder" at bounding box center [933, 132] width 20 height 10
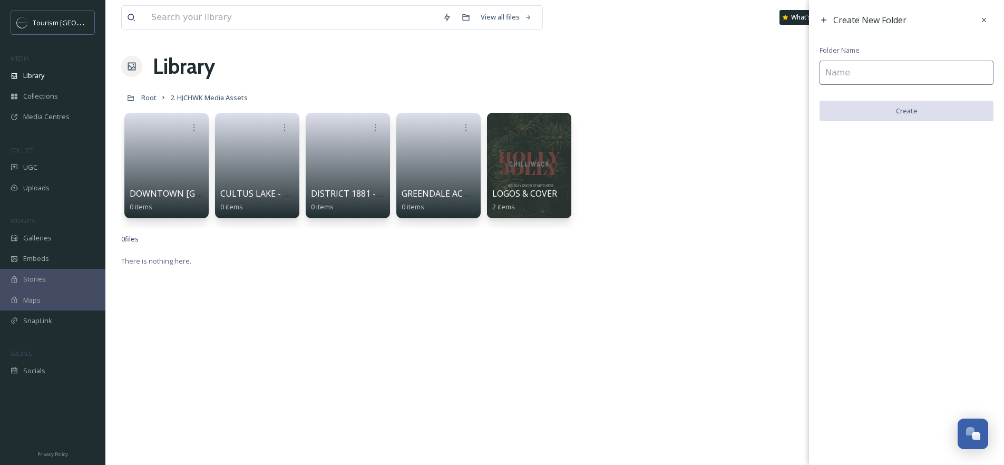
click at [857, 75] on input at bounding box center [906, 73] width 174 height 24
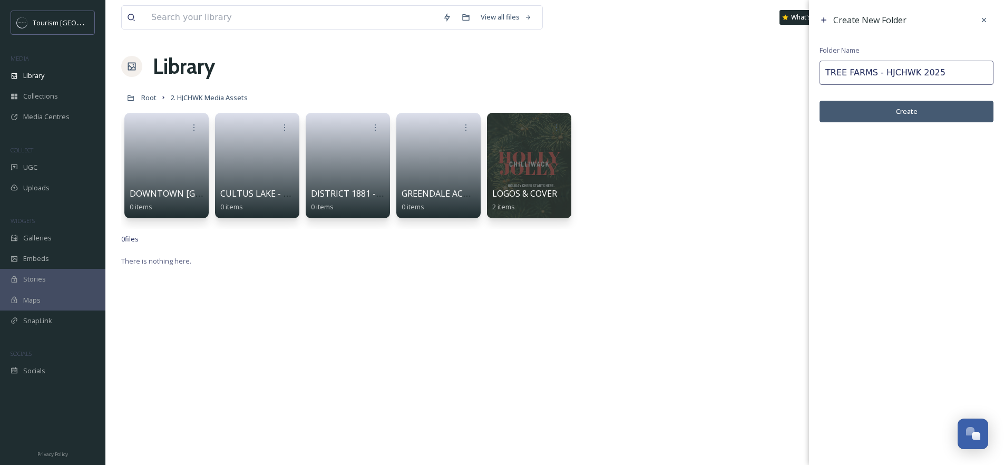
type input "TREE FARMS - HJCHWK 2025"
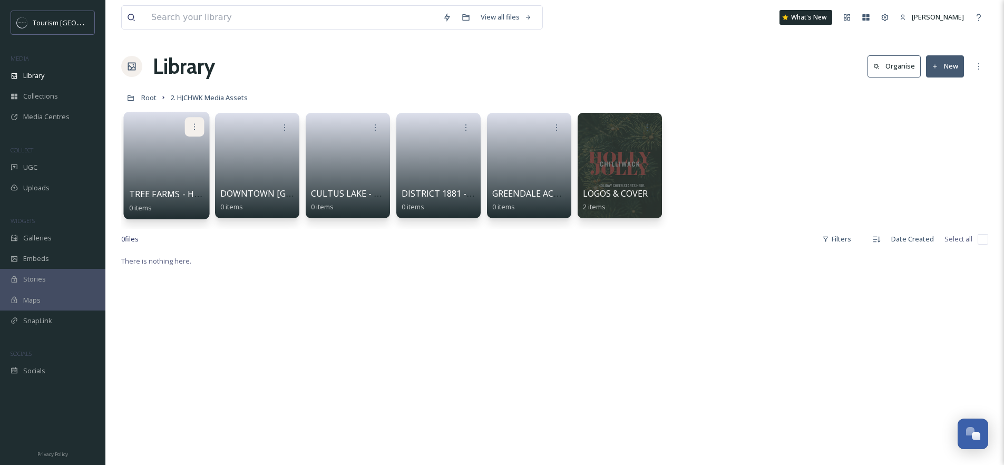
click at [193, 126] on icon at bounding box center [194, 126] width 8 height 8
click at [172, 150] on span "Edit / Share" at bounding box center [168, 150] width 37 height 11
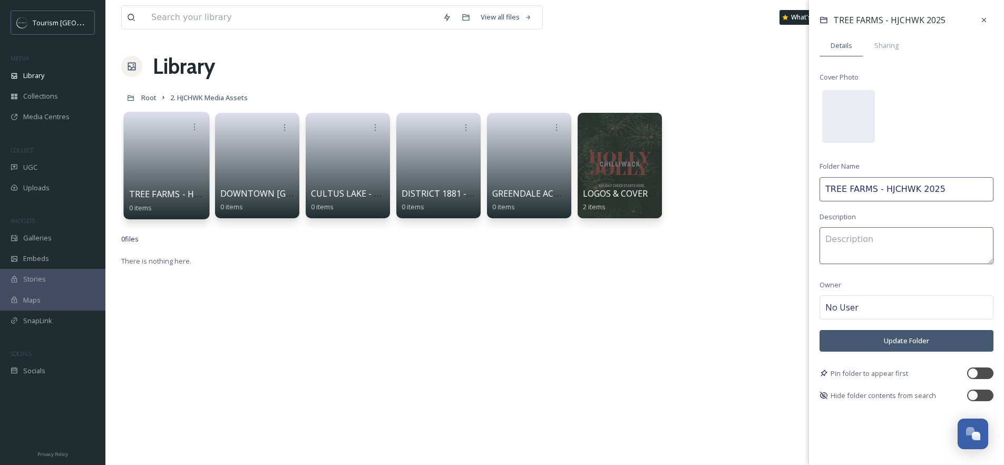
click at [874, 189] on input "TREE FARMS - HJCHWK 2025" at bounding box center [906, 189] width 174 height 24
type input "T"
type input "TREE FARMS IN CHILLIWACK 2025"
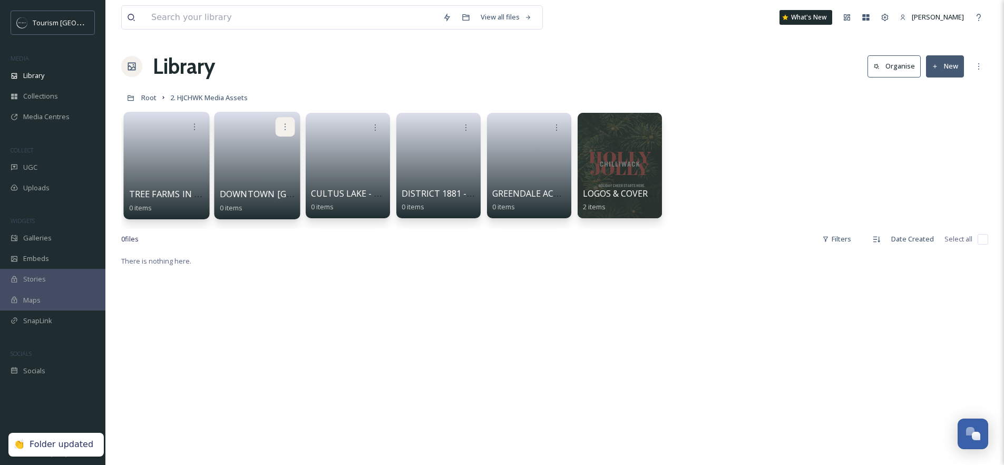
click at [285, 125] on icon at bounding box center [285, 126] width 8 height 8
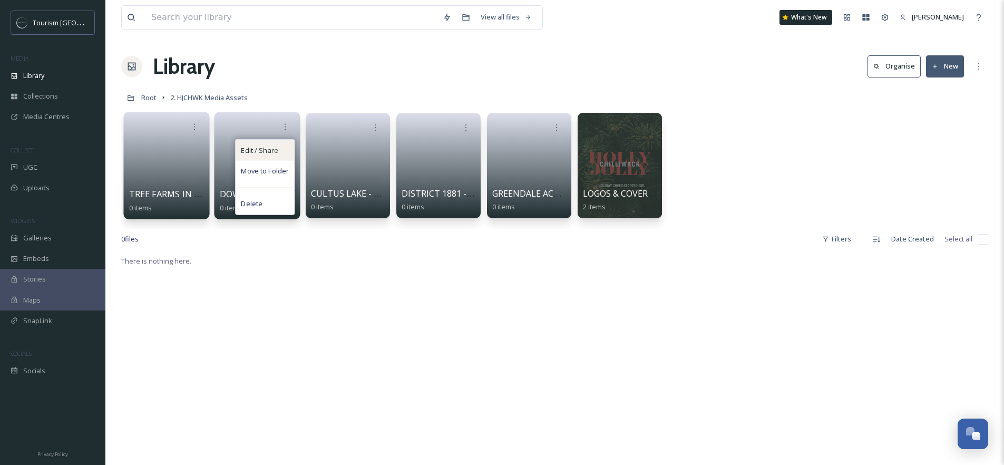
click at [282, 156] on div "Edit / Share" at bounding box center [265, 150] width 58 height 21
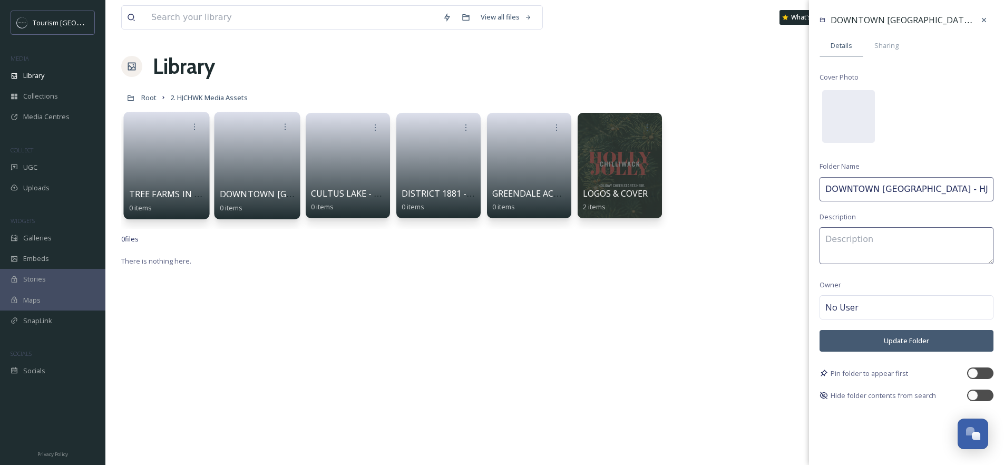
click at [874, 190] on input "DOWNTOWN CHILLIWACK - HJCHWK 2025" at bounding box center [906, 189] width 174 height 24
type input "DOWNTOWN CHWK"
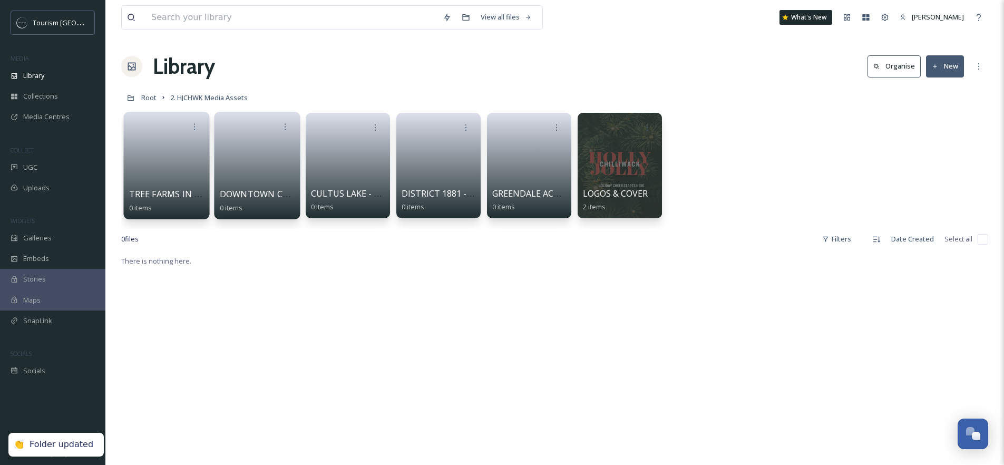
click at [143, 158] on link at bounding box center [166, 161] width 75 height 51
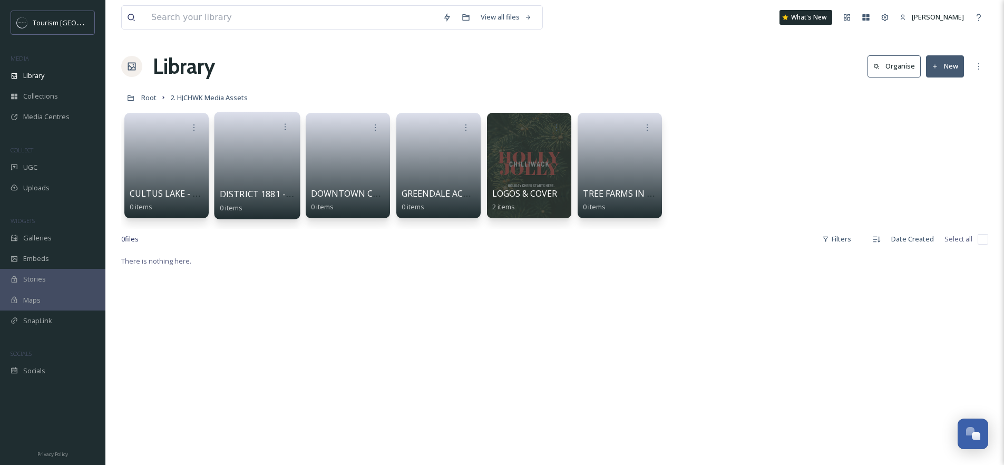
click at [262, 170] on link at bounding box center [257, 161] width 75 height 51
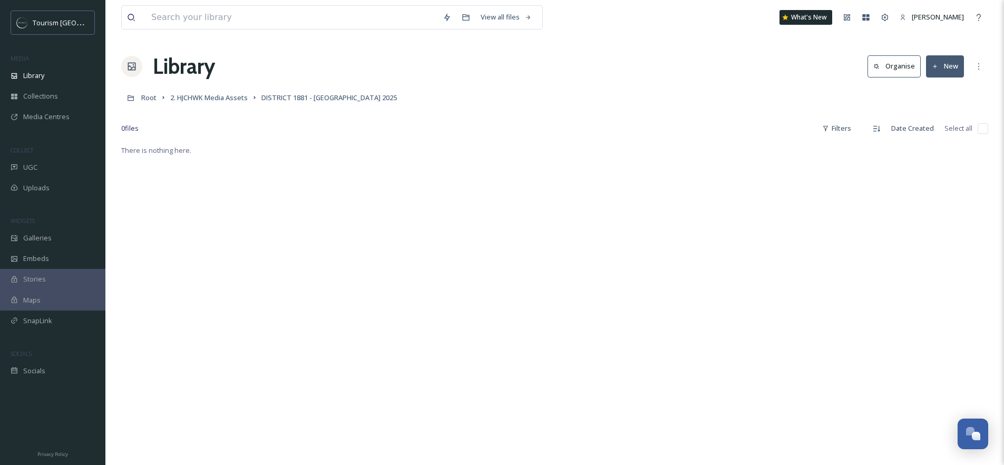
click at [222, 103] on link "2. HJCHWK Media Assets" at bounding box center [208, 97] width 77 height 13
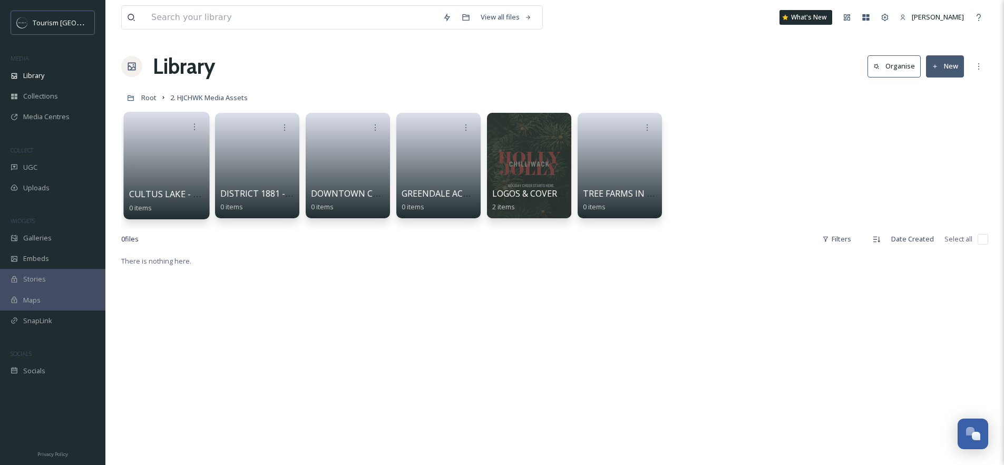
click at [173, 156] on link at bounding box center [166, 161] width 75 height 51
click at [469, 126] on icon at bounding box center [466, 126] width 8 height 8
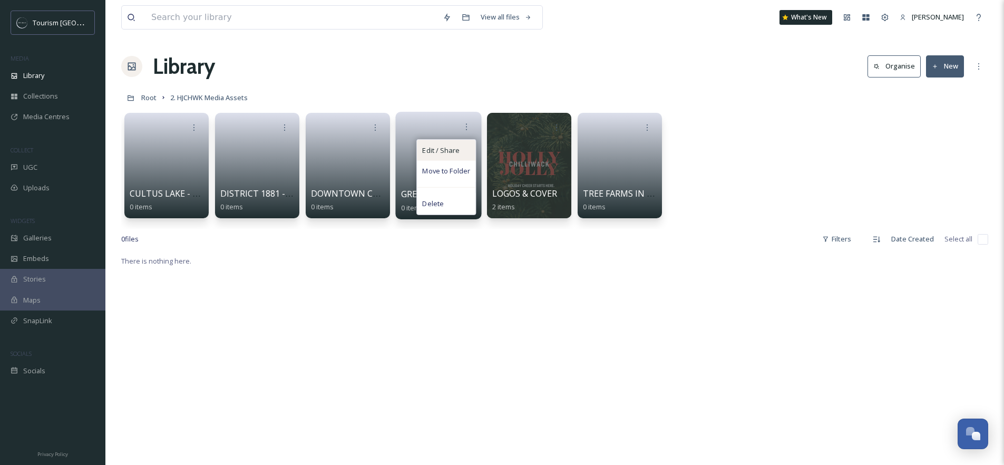
click at [439, 151] on span "Edit / Share" at bounding box center [440, 150] width 37 height 11
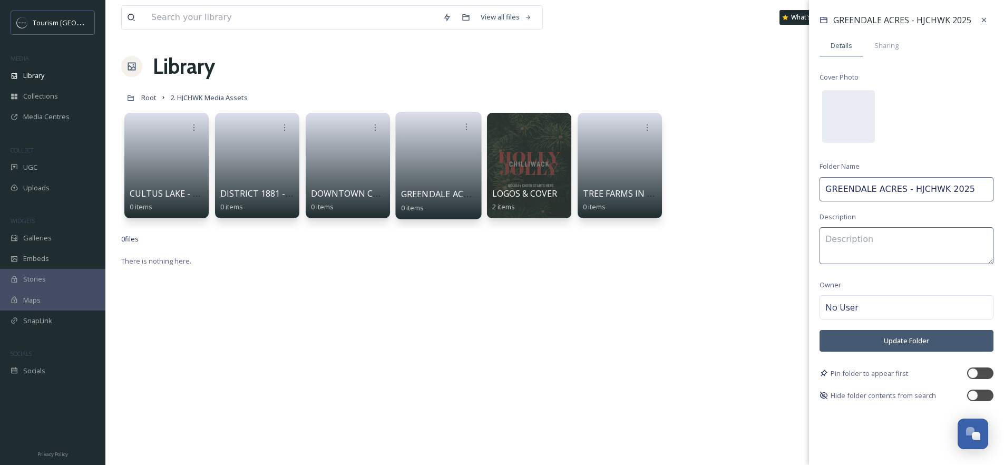
click at [856, 190] on input "GREENDALE ACRES - HJCHWK 2025" at bounding box center [906, 189] width 174 height 24
type input "CHRISTMAS AT GREENDALE ACRES"
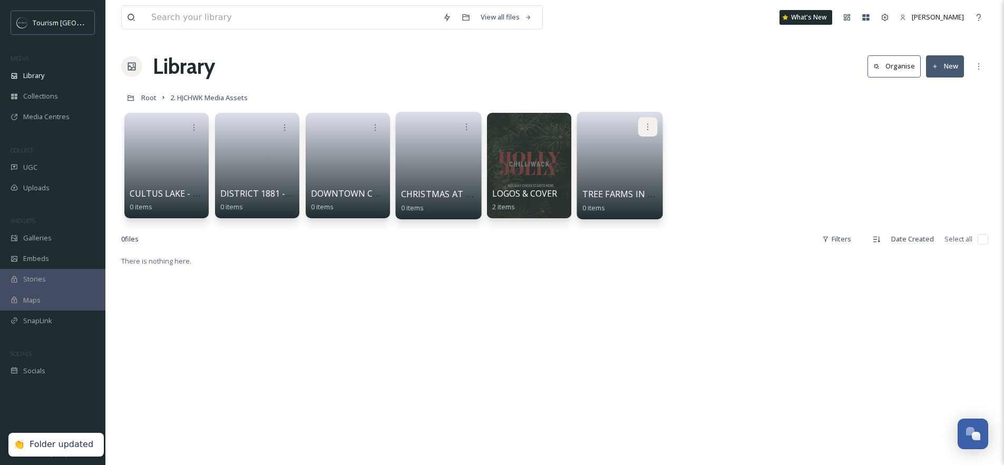
click at [649, 124] on icon at bounding box center [647, 126] width 8 height 8
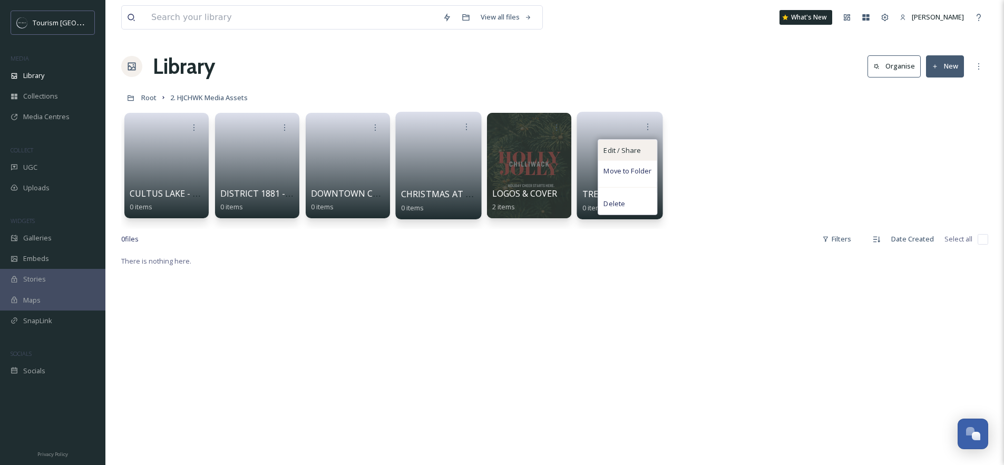
click at [628, 150] on span "Edit / Share" at bounding box center [621, 150] width 37 height 11
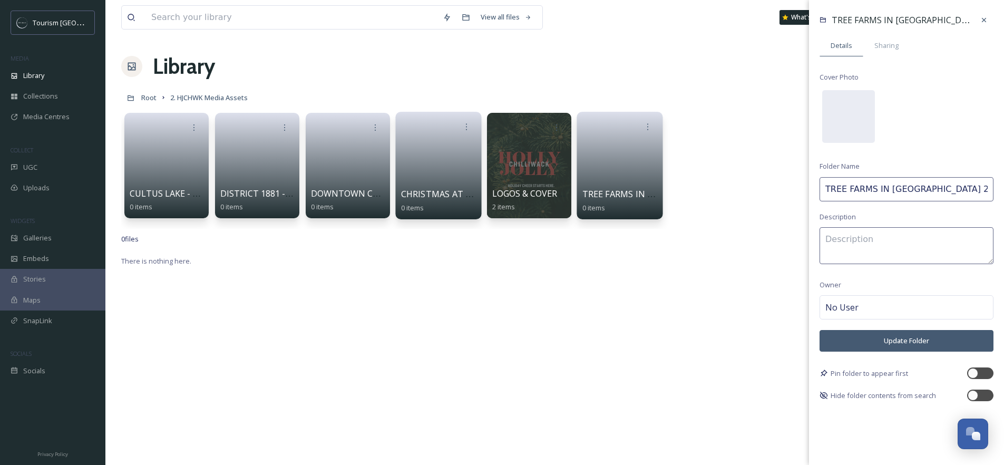
drag, startPoint x: 936, startPoint y: 192, endPoint x: 974, endPoint y: 191, distance: 37.9
click at [974, 191] on input "TREE FARMS IN CHILLIWACK 2025" at bounding box center [906, 189] width 174 height 24
type input "TREE FARMS IN CHILLIWACK"
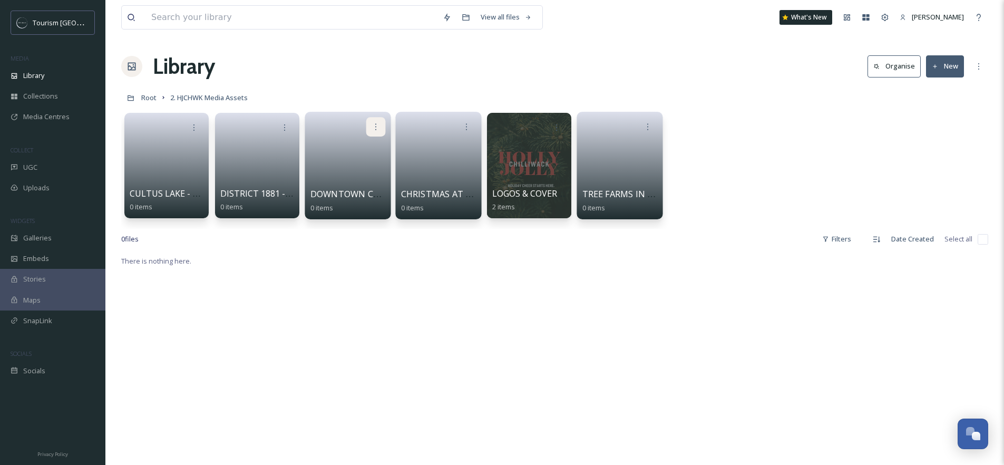
click at [376, 124] on icon at bounding box center [375, 126] width 8 height 8
click at [364, 152] on span "Edit / Share" at bounding box center [349, 150] width 37 height 11
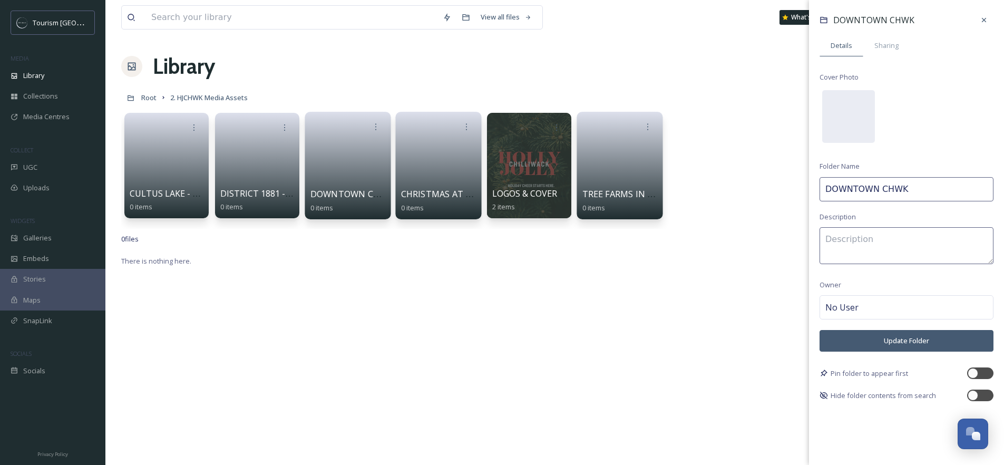
drag, startPoint x: 909, startPoint y: 191, endPoint x: 890, endPoint y: 188, distance: 18.8
click at [890, 188] on input "DOWNTOWN CHWK" at bounding box center [906, 189] width 174 height 24
type input "DOWNTOWN CHILLIWACK"
click at [917, 338] on button "Update Folder" at bounding box center [906, 341] width 174 height 22
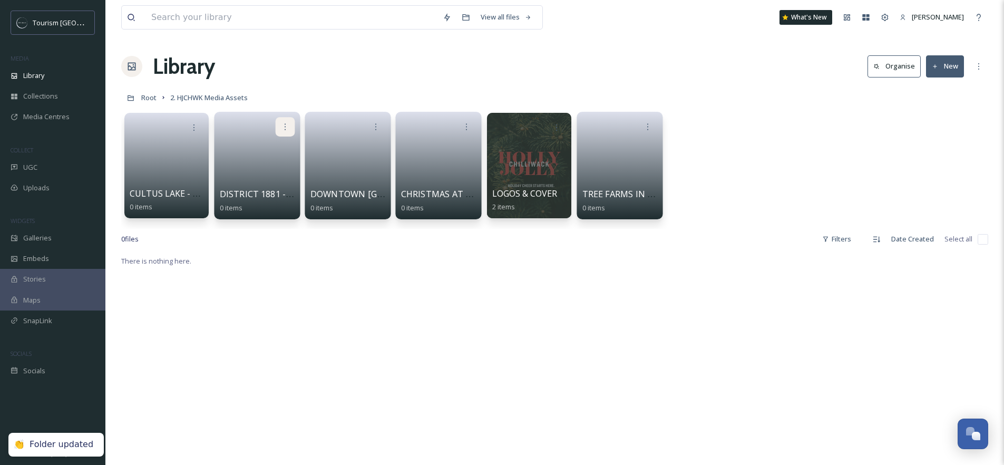
click at [281, 128] on icon at bounding box center [285, 126] width 8 height 8
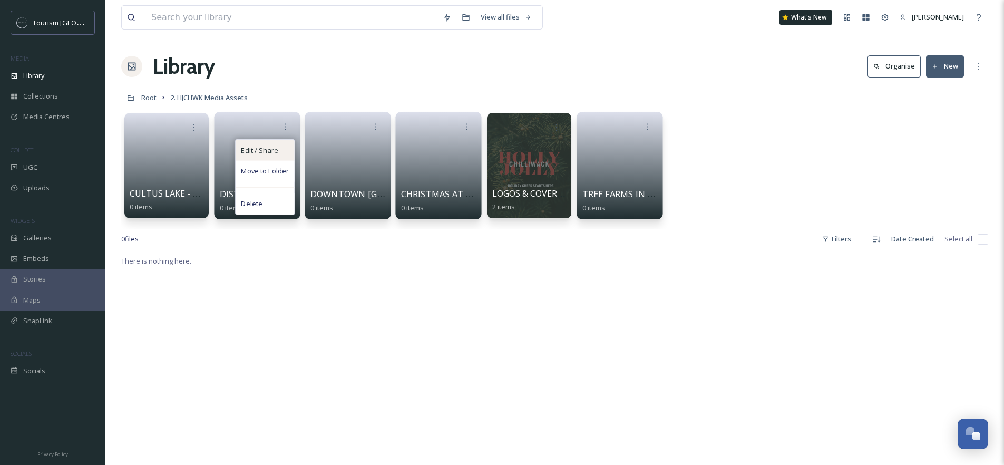
click at [261, 151] on span "Edit / Share" at bounding box center [259, 150] width 37 height 11
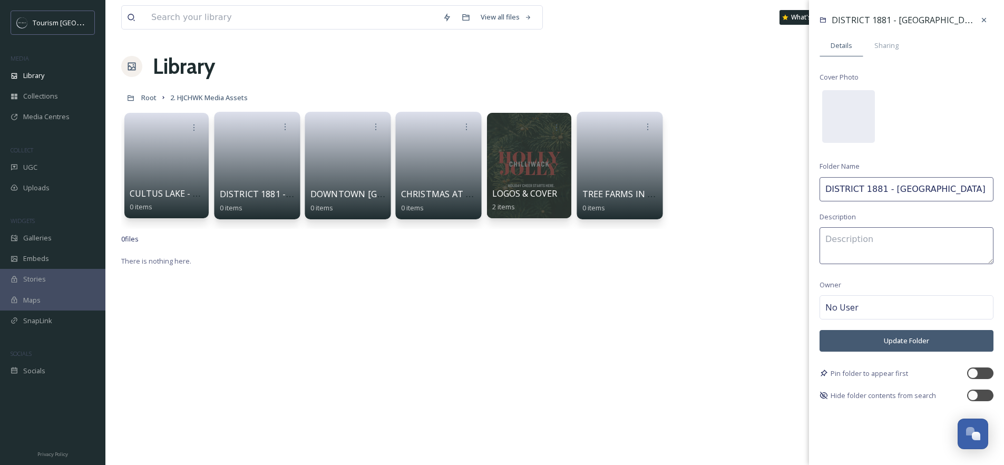
click at [878, 187] on input "DISTRICT 1881 - [GEOGRAPHIC_DATA] 2025" at bounding box center [906, 189] width 174 height 24
type input "CHRISTMAS IN THE DISTRICT (1881)"
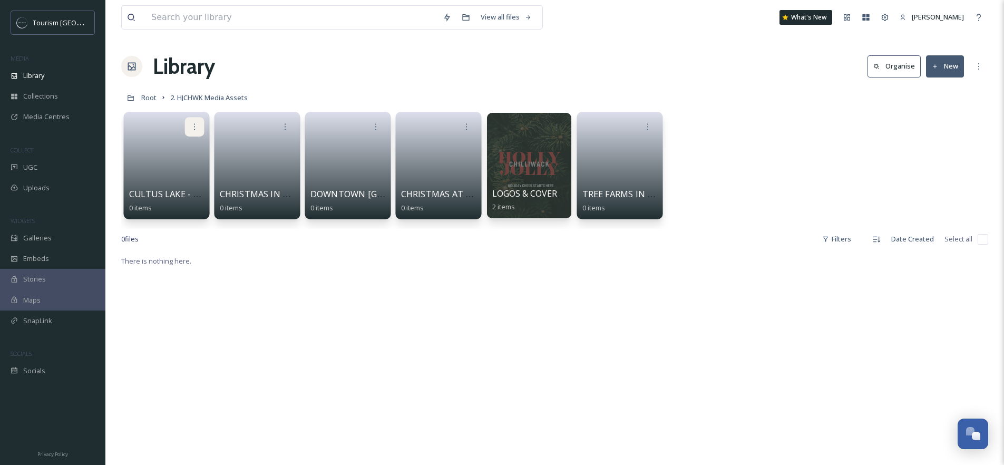
click at [191, 127] on icon at bounding box center [194, 126] width 8 height 8
click at [177, 154] on span "Edit / Share" at bounding box center [168, 150] width 37 height 11
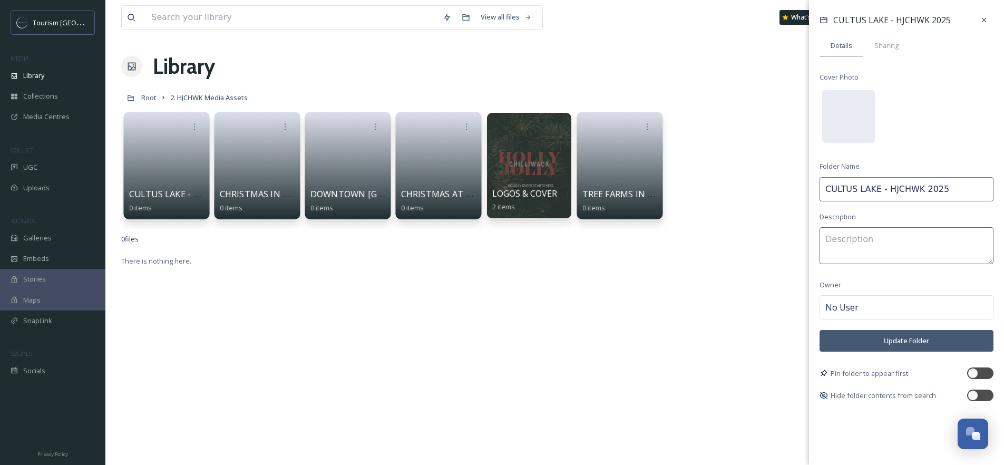
click at [862, 190] on input "CULTUS LAKE - HJCHWK 2025" at bounding box center [906, 189] width 174 height 24
type input "CULTUS LAKE CHRISTMAS"
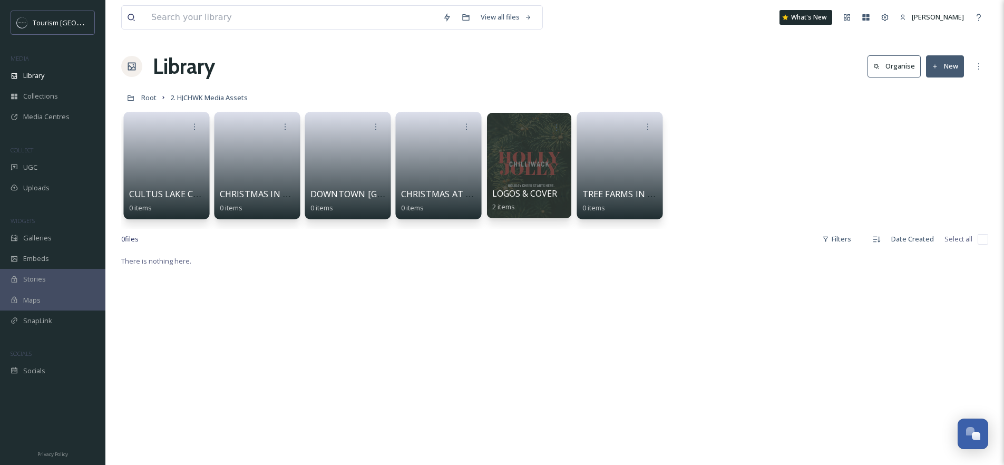
click at [939, 64] on button "New" at bounding box center [945, 66] width 38 height 22
click at [938, 135] on span "Folder" at bounding box center [933, 132] width 20 height 10
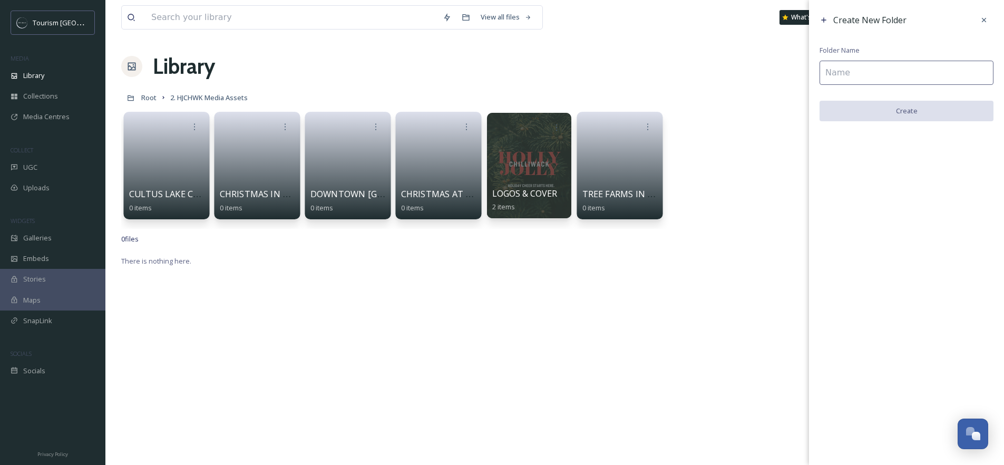
click at [859, 67] on input at bounding box center [906, 73] width 174 height 24
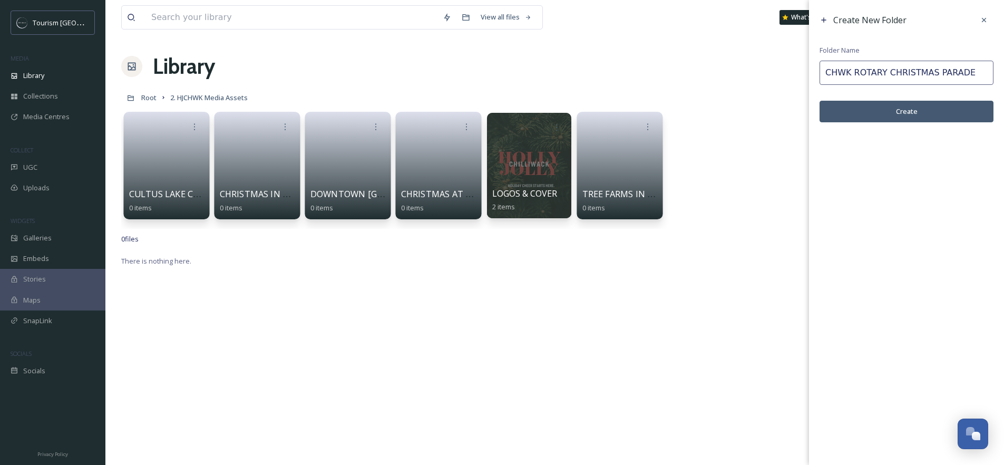
type input "CHWK ROTARY CHRISTMAS PARADE"
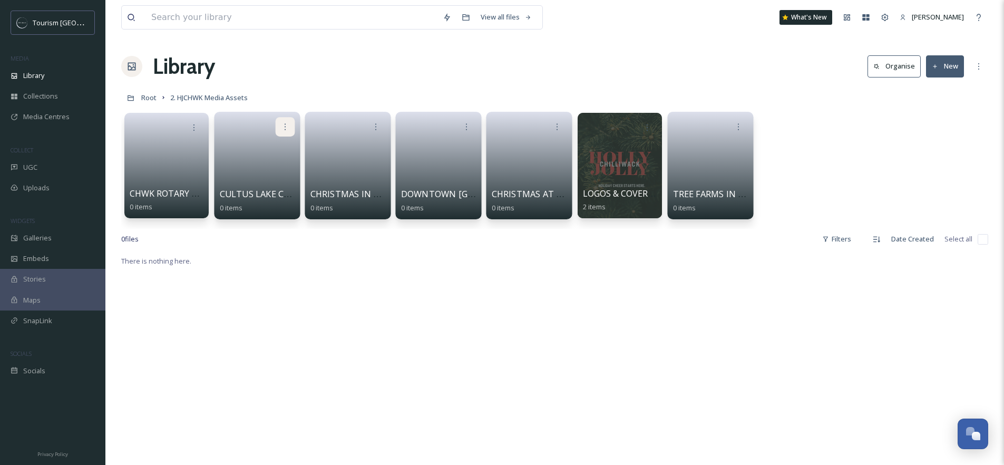
click at [281, 126] on icon at bounding box center [285, 126] width 8 height 8
click at [270, 156] on div "Edit / Share" at bounding box center [265, 150] width 58 height 21
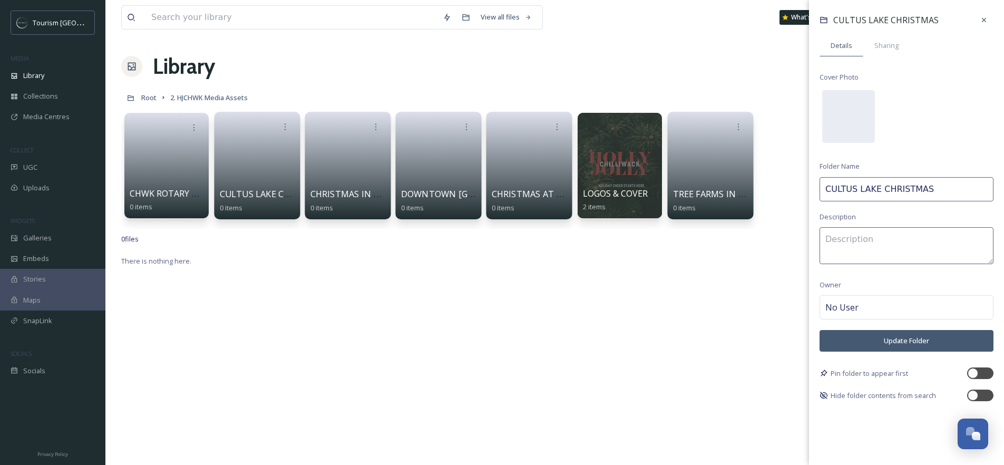
click at [878, 191] on input "CULTUS LAKE CHRISTMAS" at bounding box center [906, 189] width 174 height 24
type input "CHRISTMAS AT CULT"
type input "CULTUS LA"
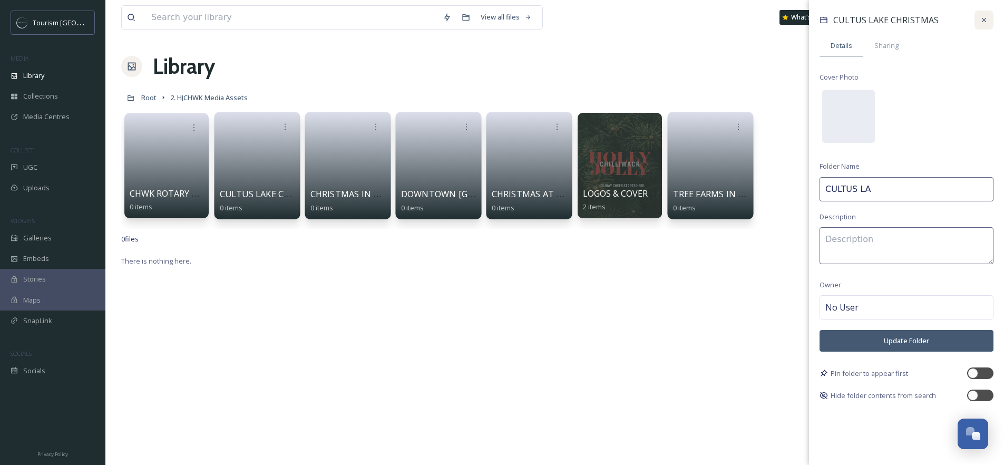
click at [988, 18] on div at bounding box center [983, 20] width 19 height 19
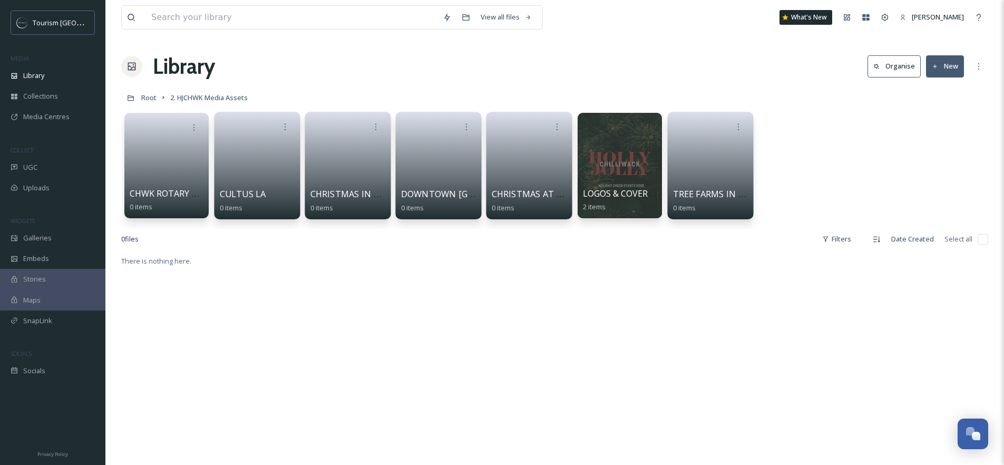
drag, startPoint x: 466, startPoint y: 274, endPoint x: 384, endPoint y: 115, distance: 178.4
click at [941, 63] on button "New" at bounding box center [945, 66] width 38 height 22
click at [920, 132] on div "Folder" at bounding box center [934, 132] width 60 height 21
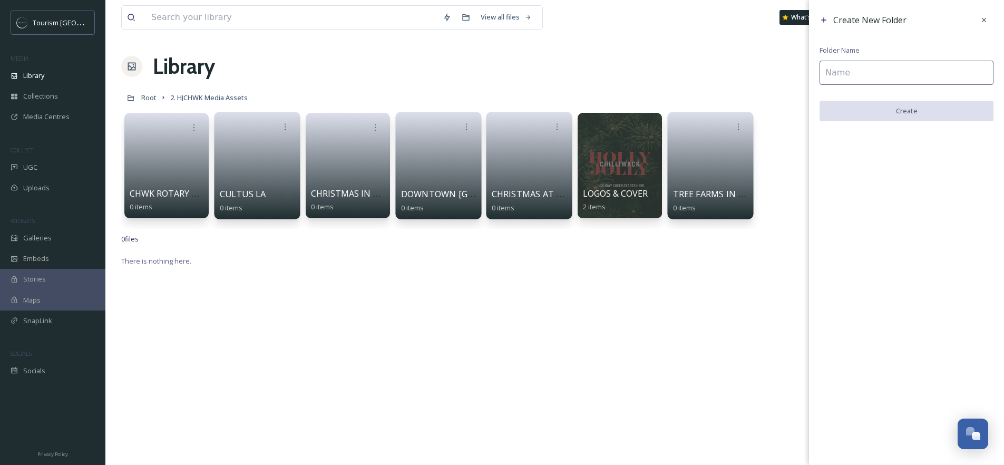
click at [872, 68] on input at bounding box center [906, 73] width 174 height 24
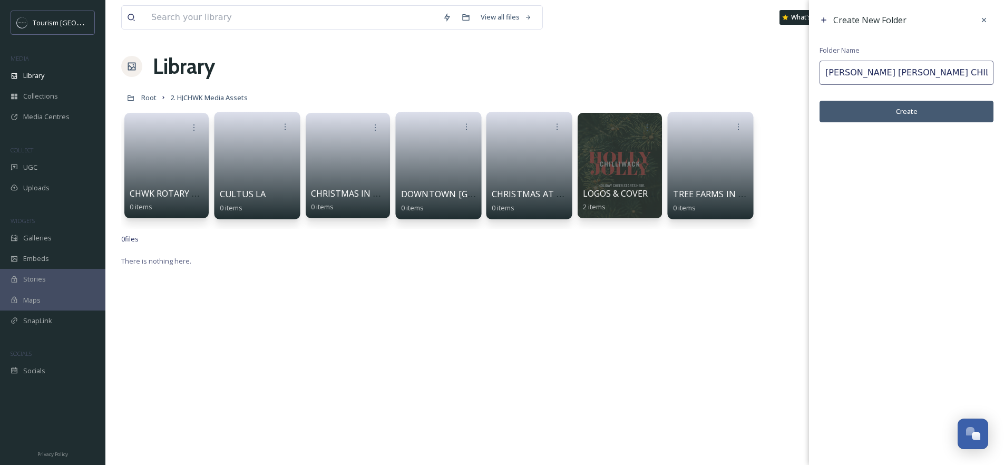
click at [827, 73] on input "HOLLY JOLLY CHILLIWACK" at bounding box center [906, 73] width 174 height 24
type input "SHOPPING HOLLY JOLLY CHILLIWACK"
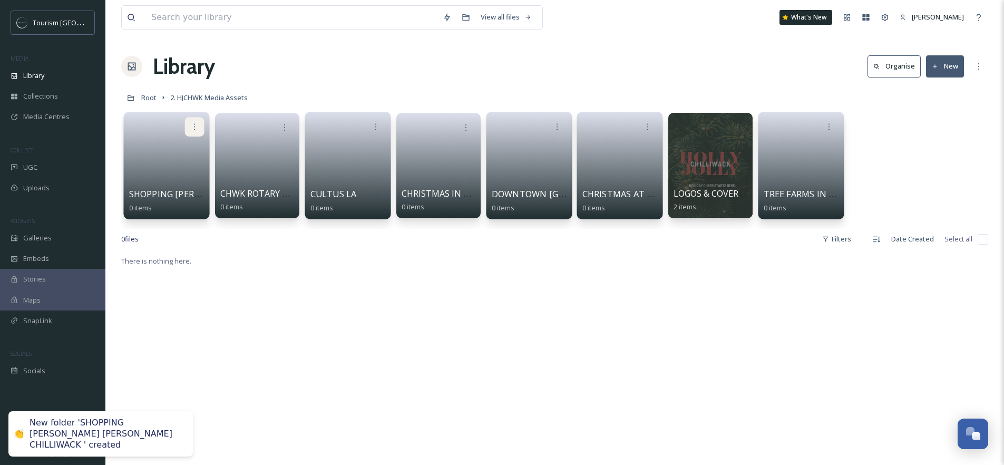
click at [196, 125] on icon at bounding box center [194, 126] width 8 height 8
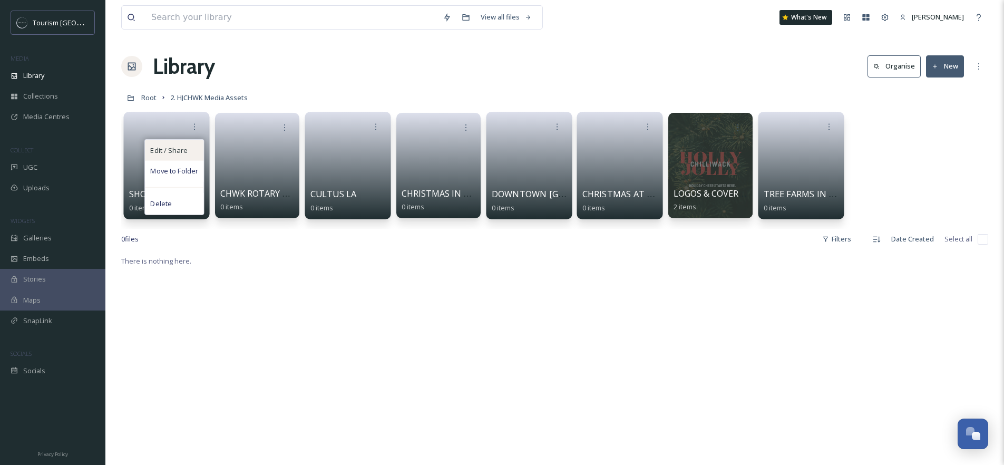
click at [174, 156] on div "Edit / Share" at bounding box center [174, 150] width 58 height 21
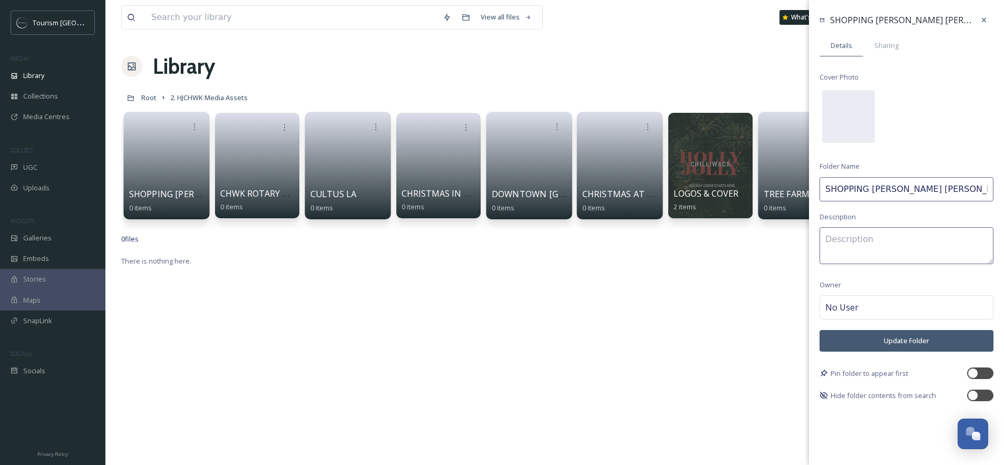
click at [870, 189] on input "SHOPPING HOLLY JOLLY CHILLIWACK" at bounding box center [906, 189] width 174 height 24
type input "SHOPPING IN HOLLY JOLLY CHILLIWACK"
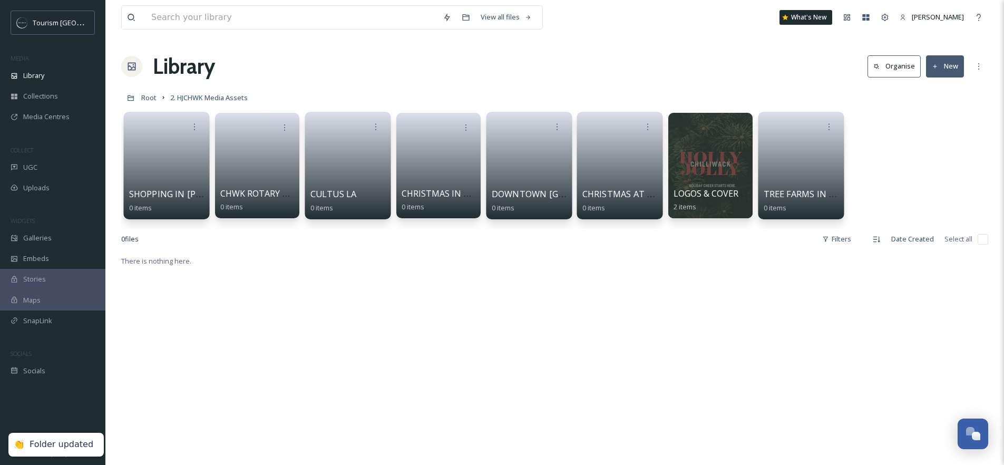
click at [943, 58] on button "New" at bounding box center [945, 66] width 38 height 22
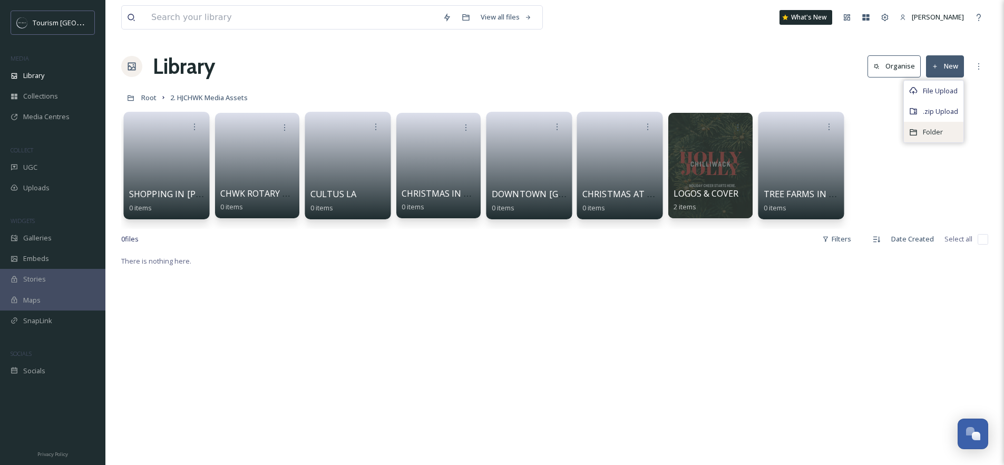
click at [942, 134] on div "Folder" at bounding box center [934, 132] width 60 height 21
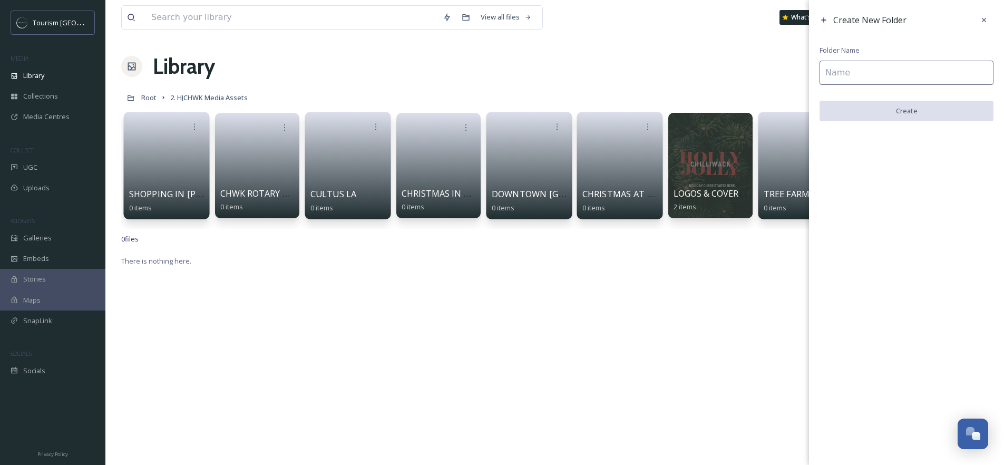
click at [860, 77] on input at bounding box center [906, 73] width 174 height 24
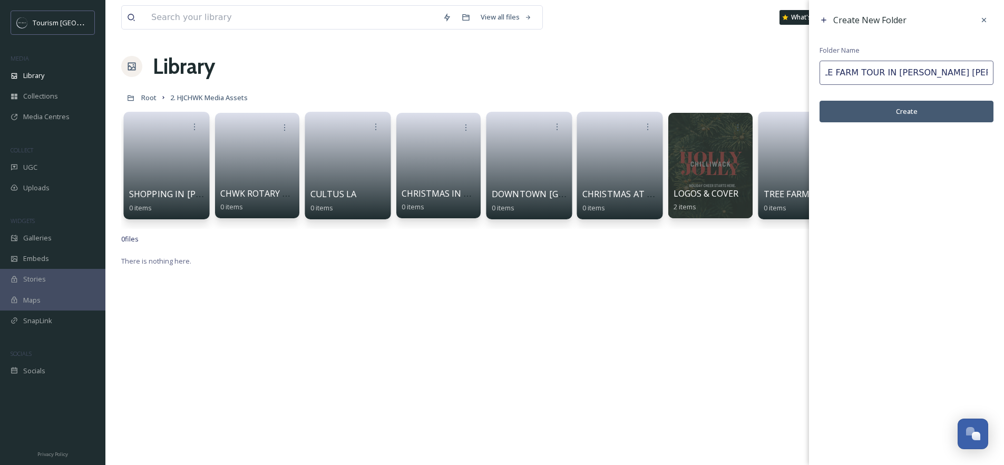
scroll to position [0, 33]
type input "CIRCLE FARM TOUR IN HOLLY JOLLY CHILLIWACK"
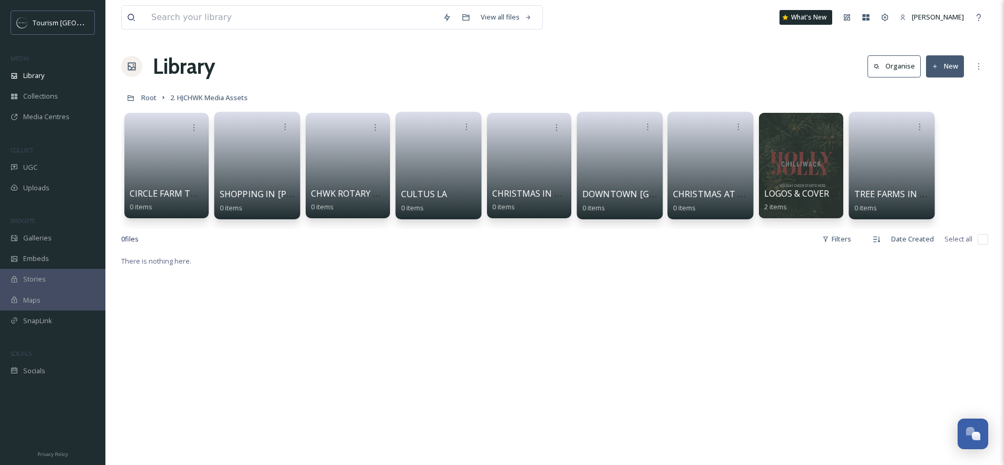
click at [955, 67] on button "New" at bounding box center [945, 66] width 38 height 22
click at [938, 127] on span "Folder" at bounding box center [933, 132] width 20 height 10
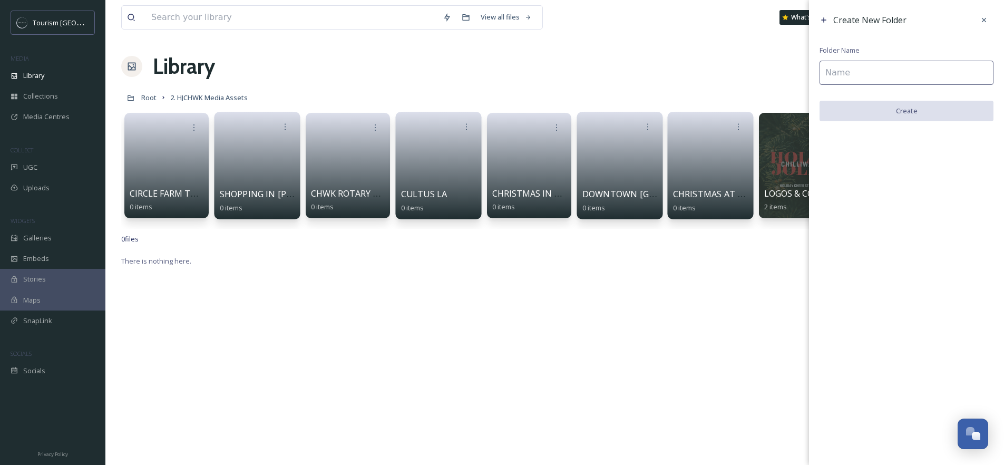
click at [887, 81] on input at bounding box center [906, 73] width 174 height 24
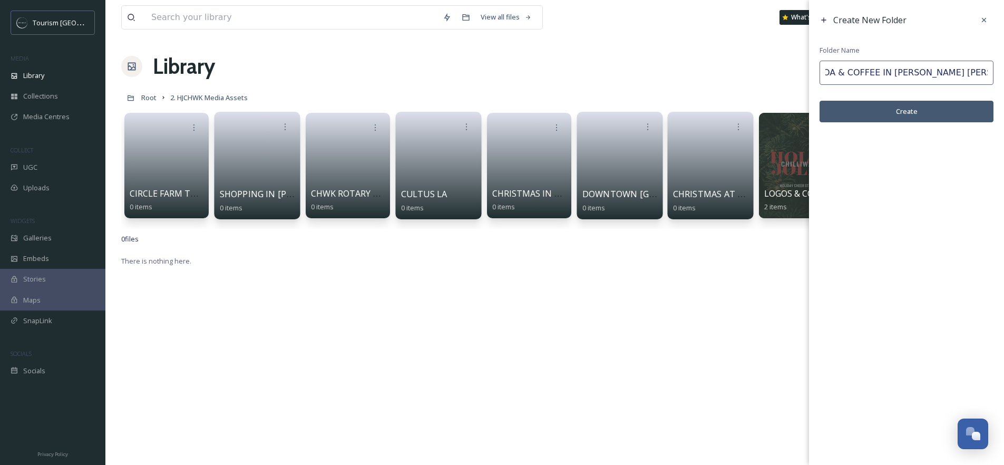
scroll to position [0, 26]
type input "COCOA & COFFEE IN HOLLY JOLLY CHILLIWACK"
click at [898, 119] on button "Create" at bounding box center [906, 112] width 174 height 22
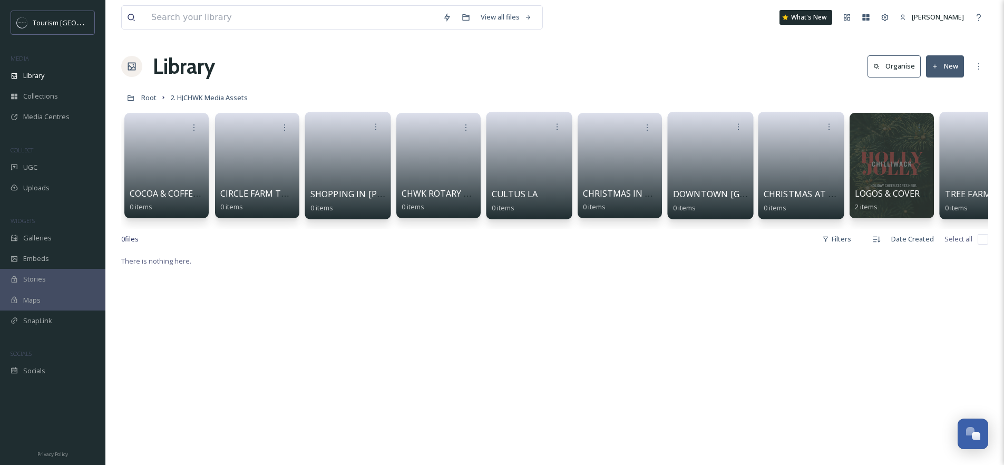
click at [959, 65] on button "New" at bounding box center [945, 66] width 38 height 22
click at [948, 131] on div "Folder" at bounding box center [934, 132] width 60 height 21
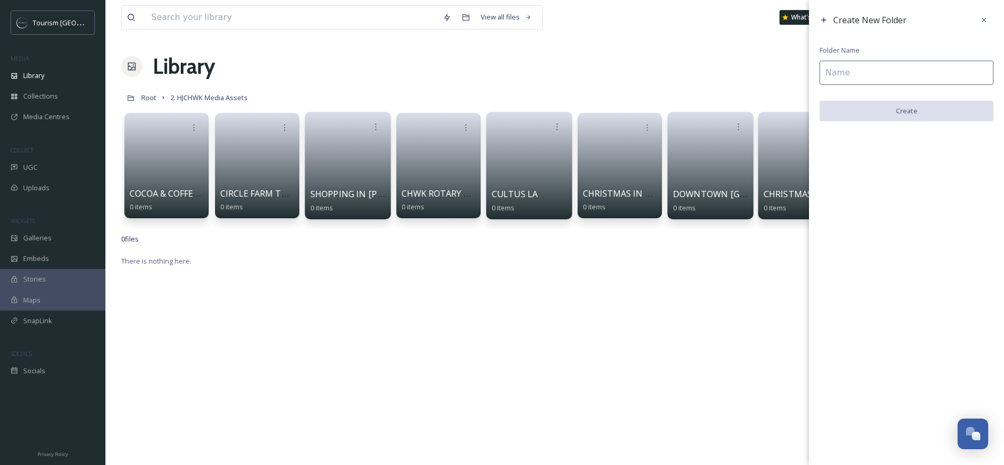
click at [917, 68] on input at bounding box center [906, 73] width 174 height 24
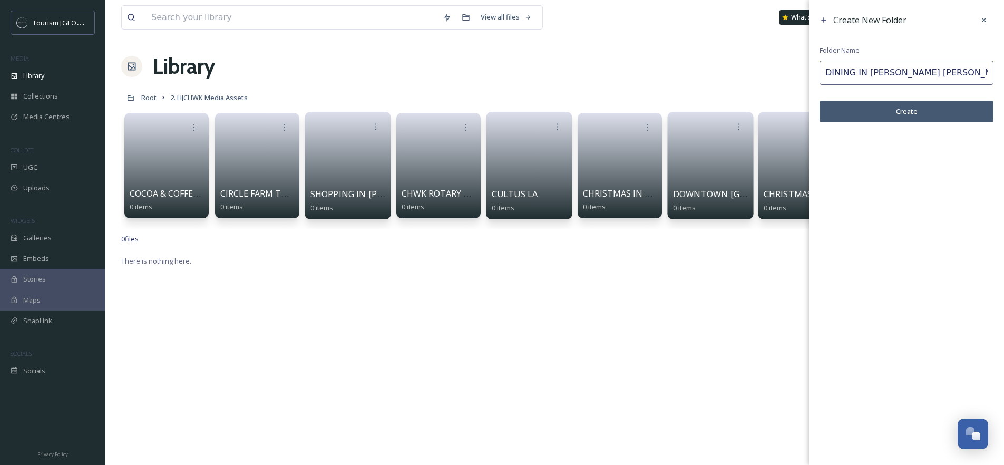
type input "DINING IN HOLLY JOLLY CHILLIWACK"
